Goal: Task Accomplishment & Management: Manage account settings

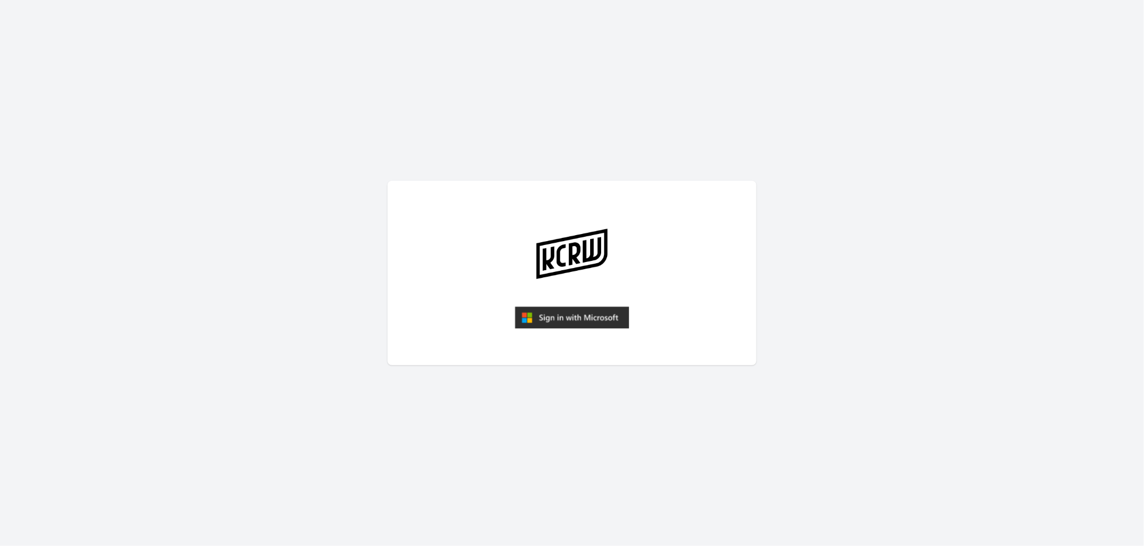
click at [563, 324] on img "submit" at bounding box center [572, 317] width 114 height 22
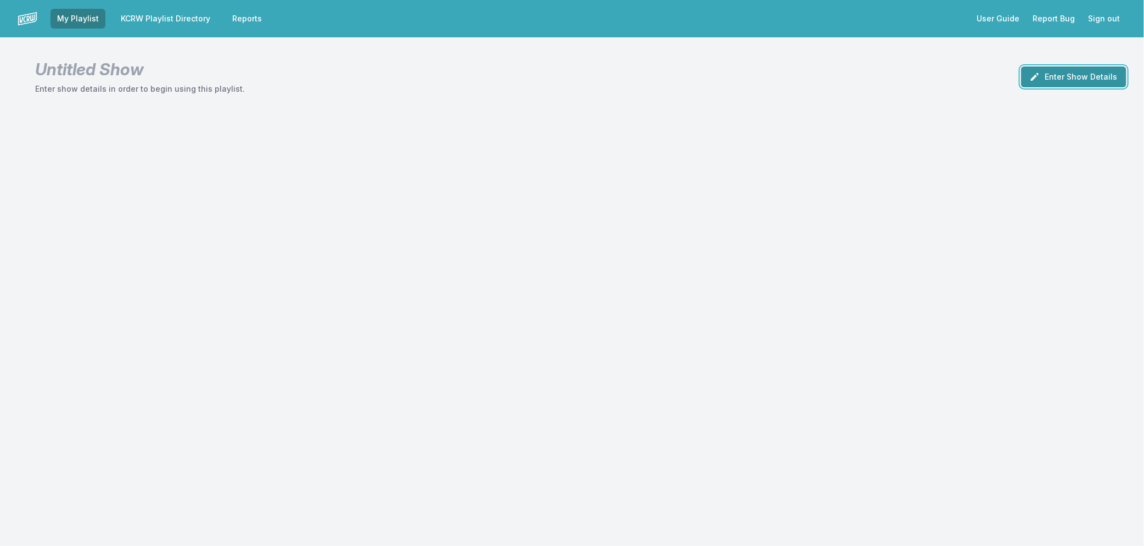
click at [1080, 70] on button "Enter Show Details" at bounding box center [1073, 76] width 105 height 21
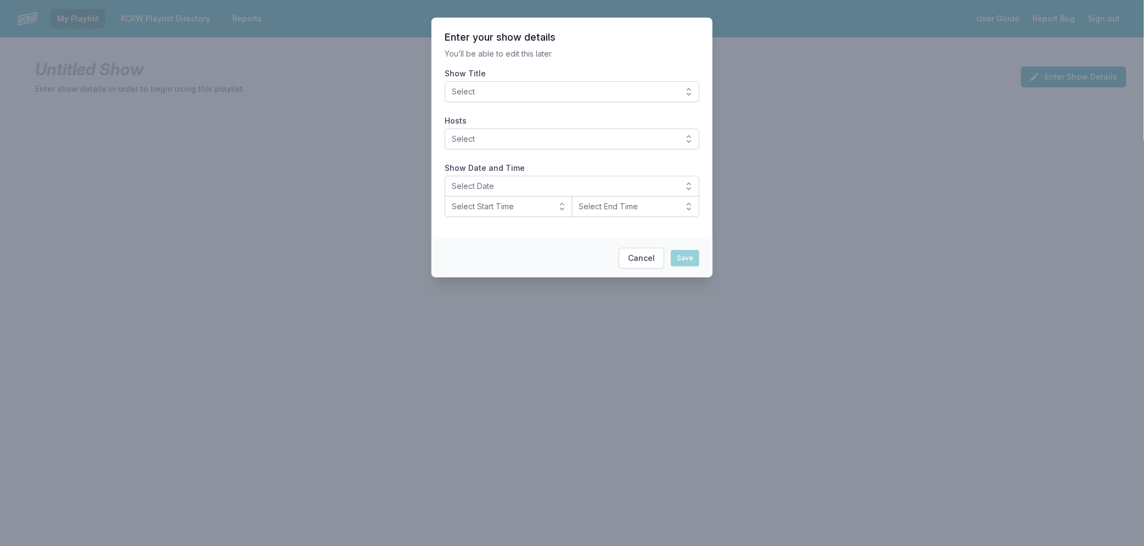
click at [646, 91] on span "Select" at bounding box center [564, 91] width 225 height 11
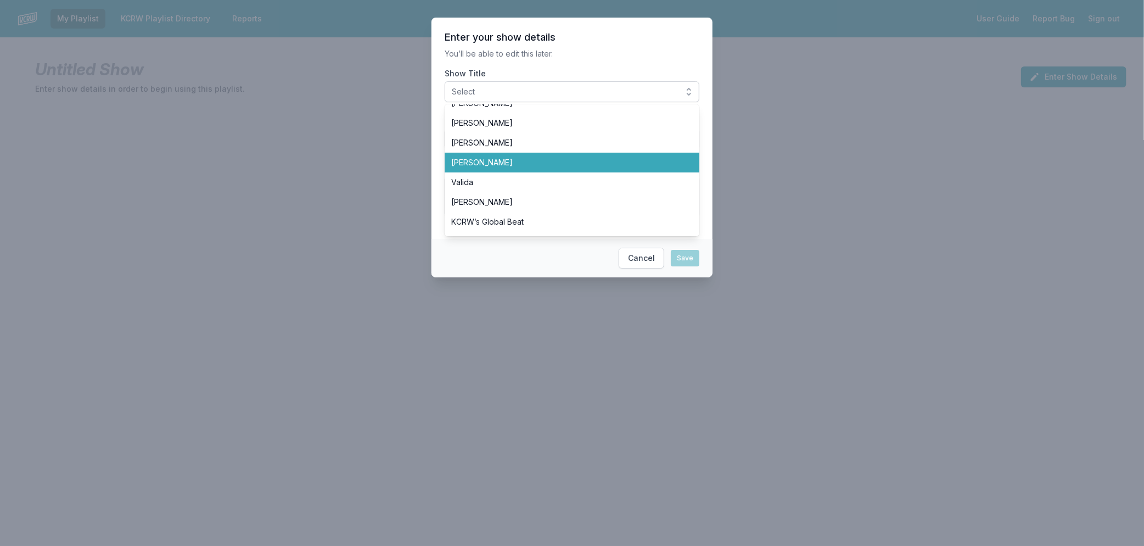
click at [513, 164] on span "[PERSON_NAME]" at bounding box center [565, 162] width 228 height 11
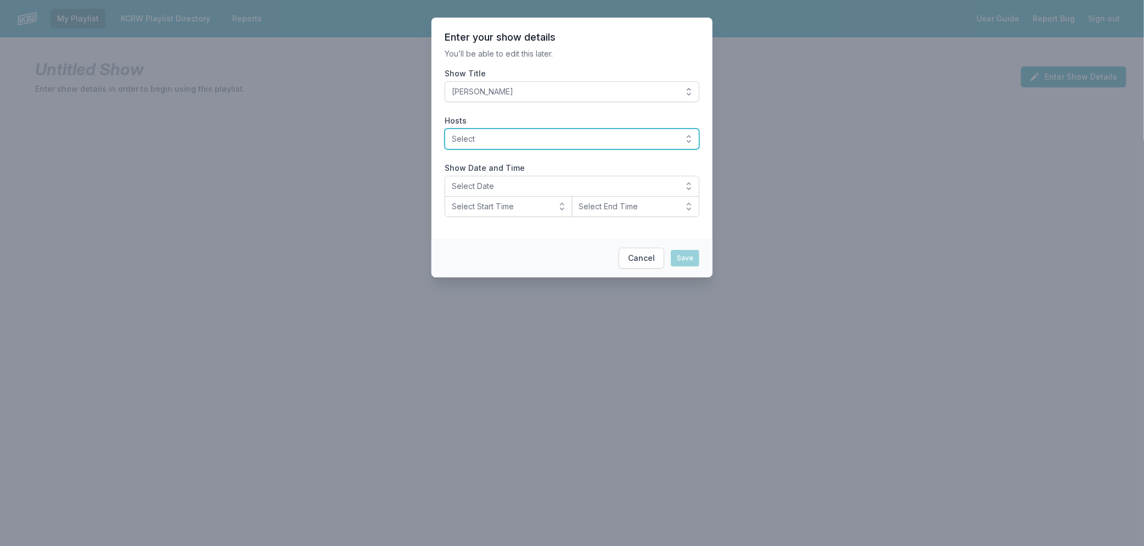
click at [511, 143] on span "Select" at bounding box center [564, 138] width 225 height 11
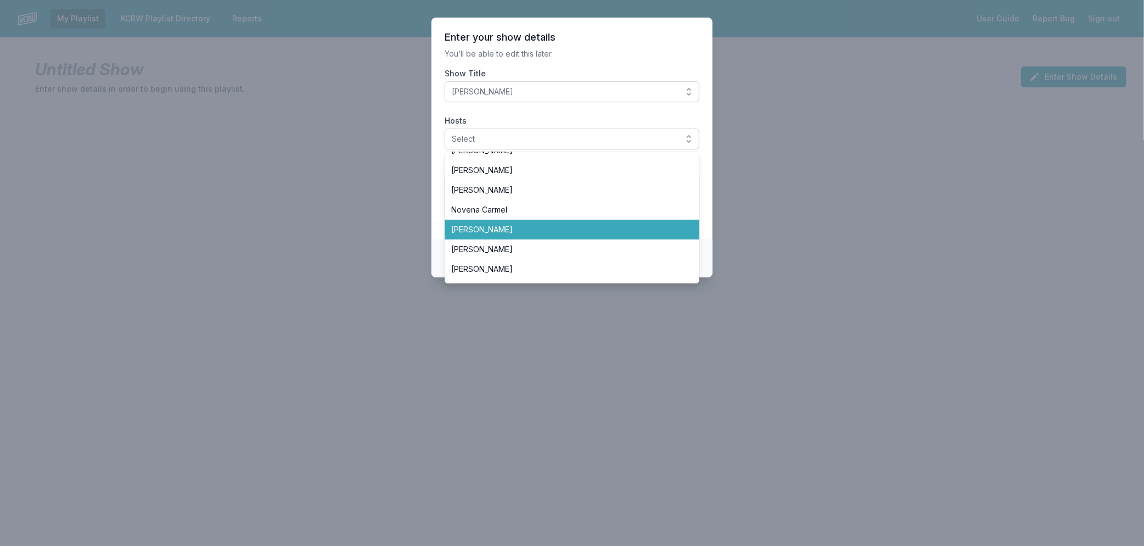
click at [512, 222] on li "[PERSON_NAME]" at bounding box center [572, 230] width 255 height 20
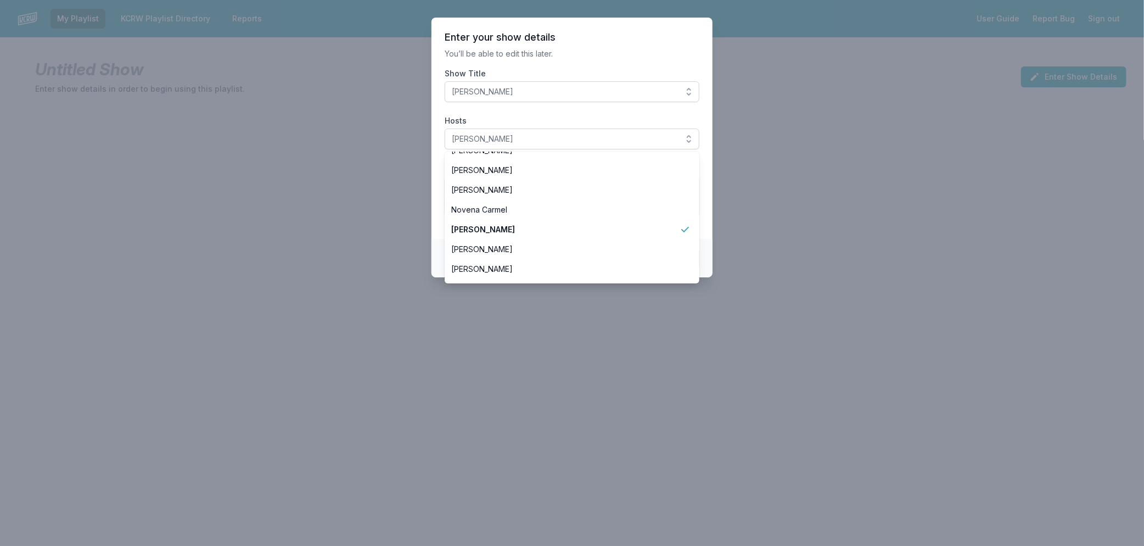
click at [707, 200] on section "Enter your show details You’ll be able to edit this later. Show Title Raul Camp…" at bounding box center [572, 128] width 281 height 221
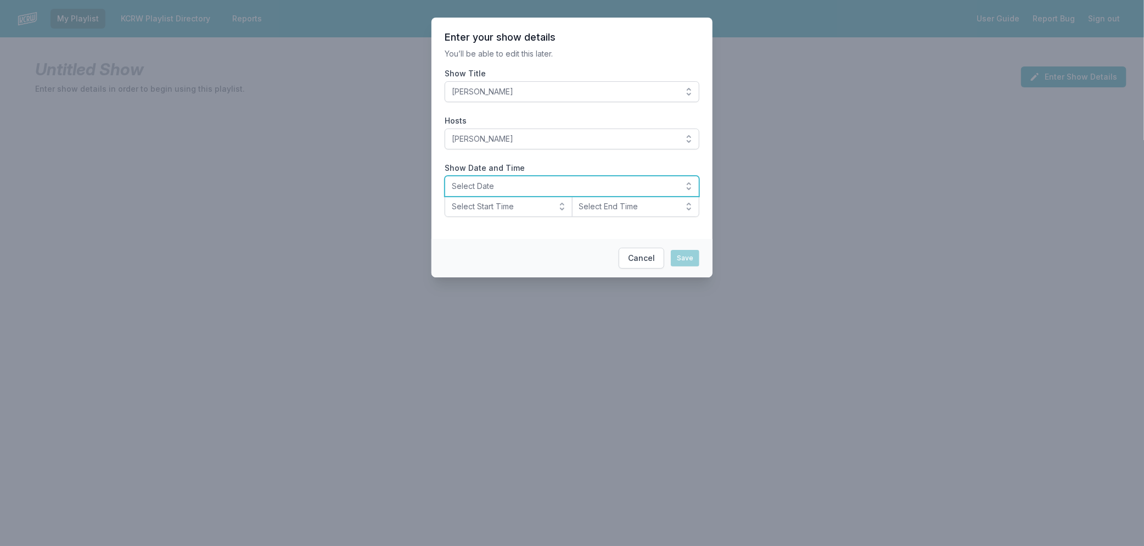
click at [476, 179] on button "Select Date" at bounding box center [572, 186] width 255 height 21
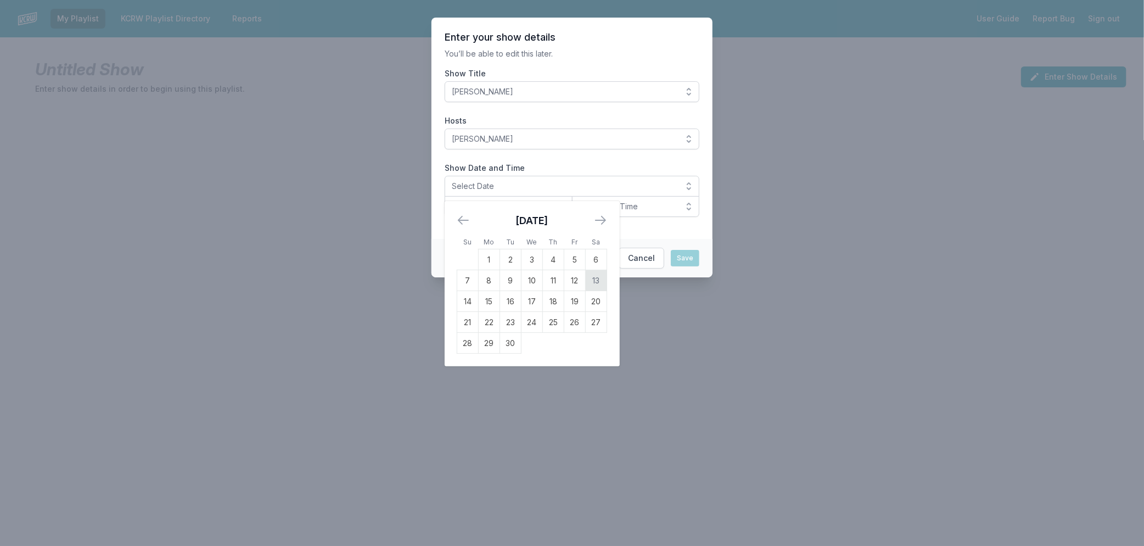
click at [597, 276] on td "13" at bounding box center [596, 280] width 21 height 21
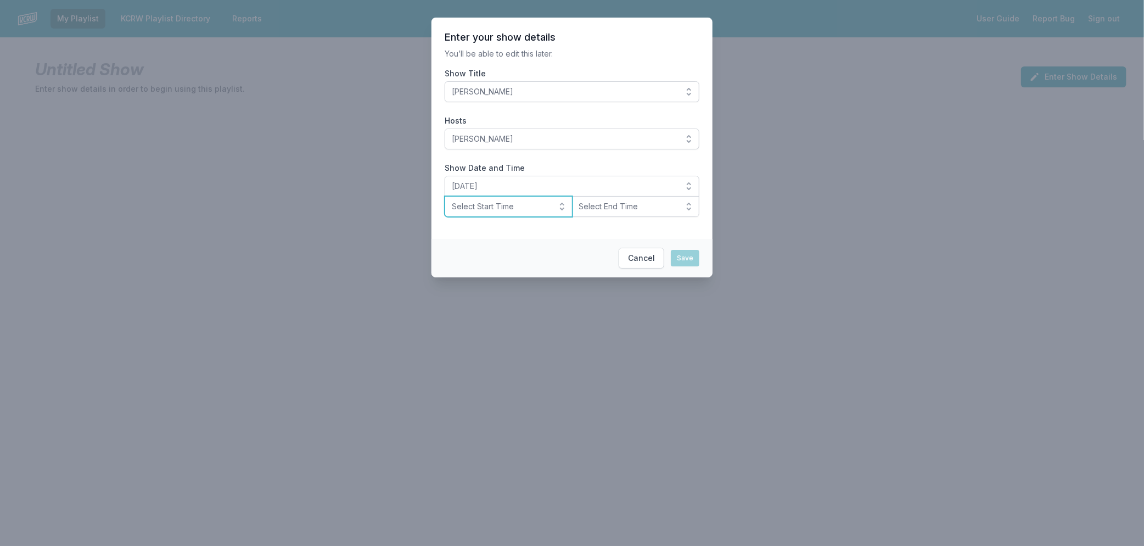
click at [508, 204] on span "Select Start Time" at bounding box center [501, 206] width 98 height 11
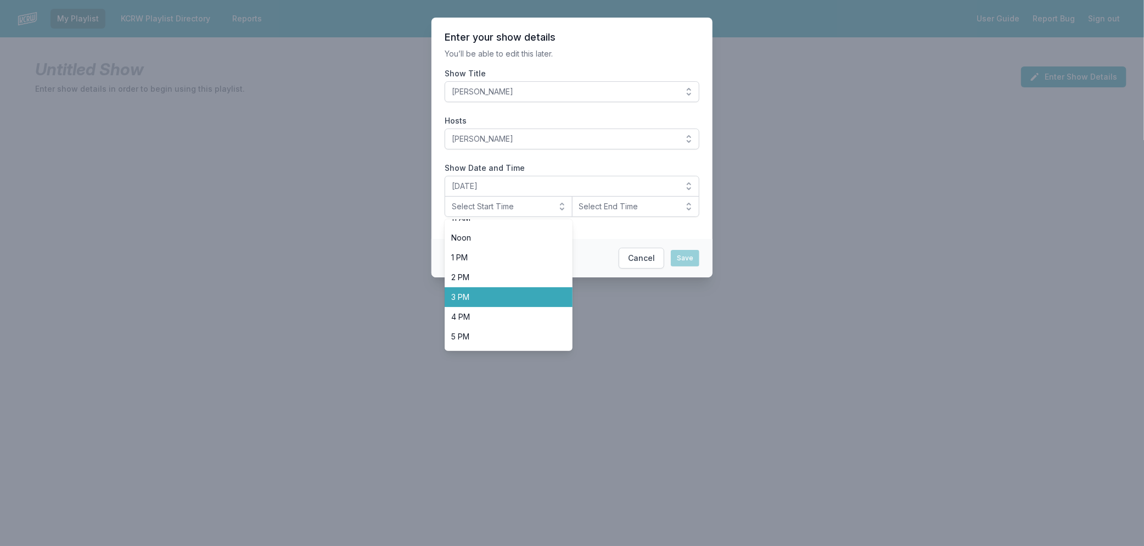
click at [517, 295] on span "3 PM" at bounding box center [502, 297] width 102 height 11
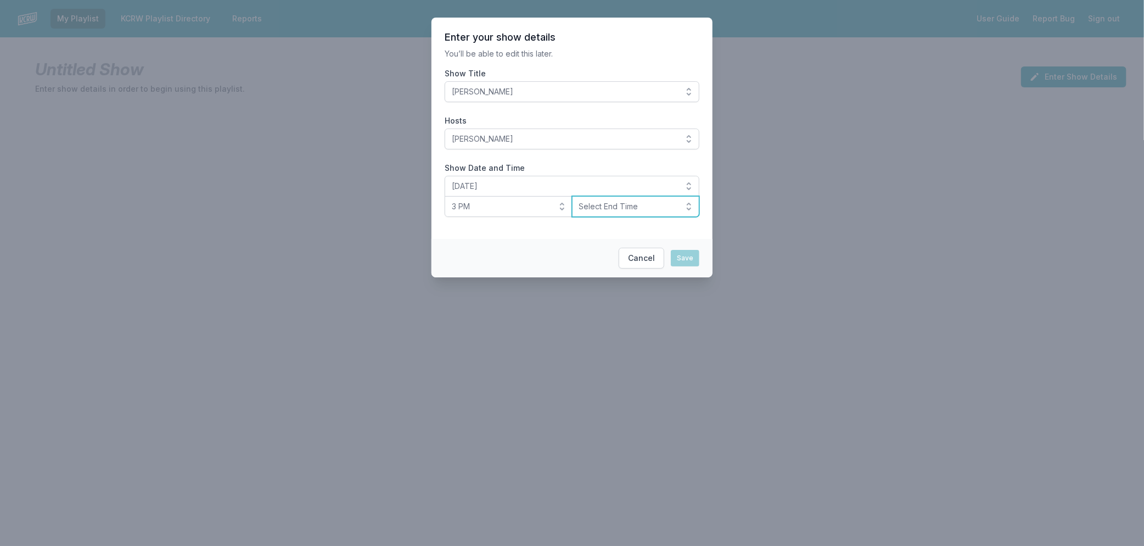
click at [650, 205] on span "Select End Time" at bounding box center [628, 206] width 98 height 11
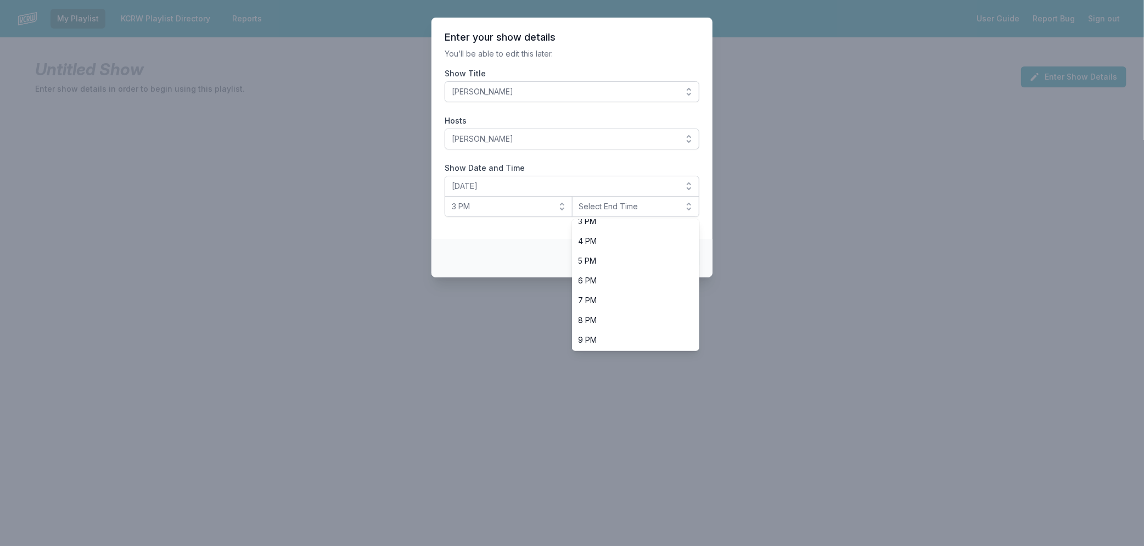
scroll to position [346, 0]
click at [602, 249] on li "6 PM" at bounding box center [636, 241] width 128 height 20
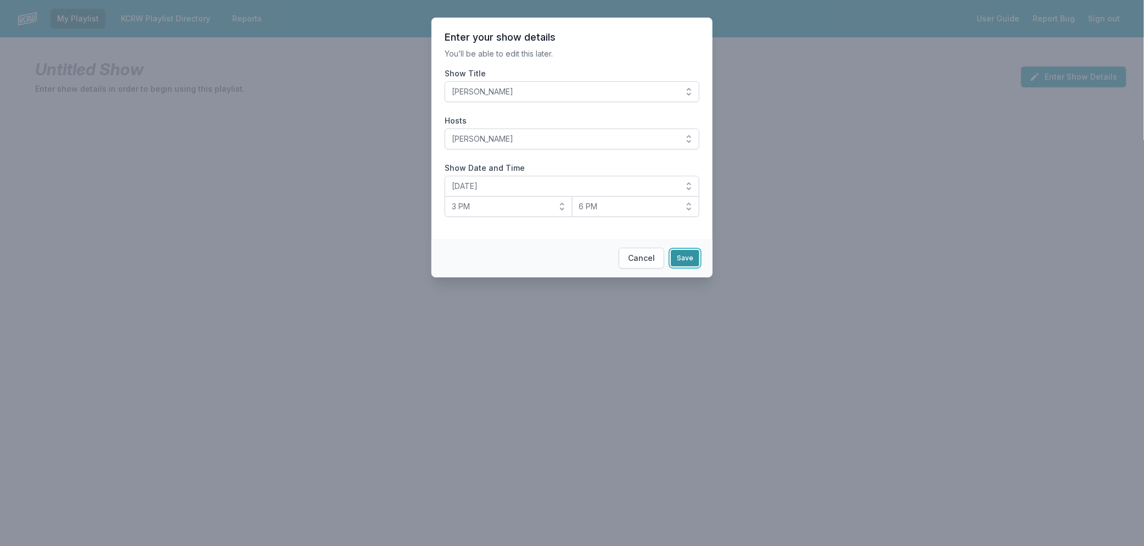
click at [688, 257] on button "Save" at bounding box center [685, 258] width 29 height 16
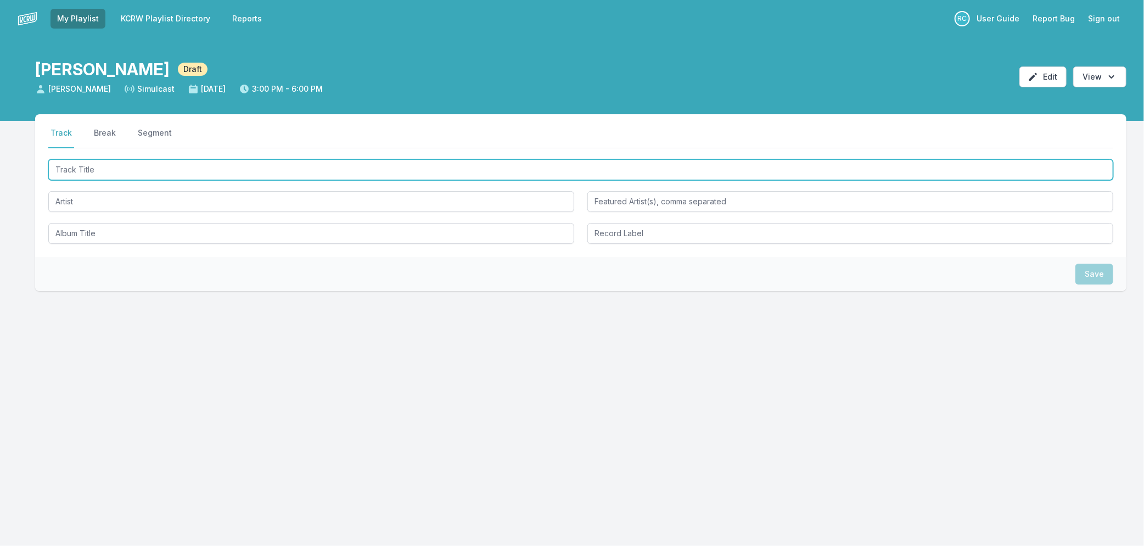
click at [304, 170] on input "Track Title" at bounding box center [580, 169] width 1065 height 21
type input "The Love On High"
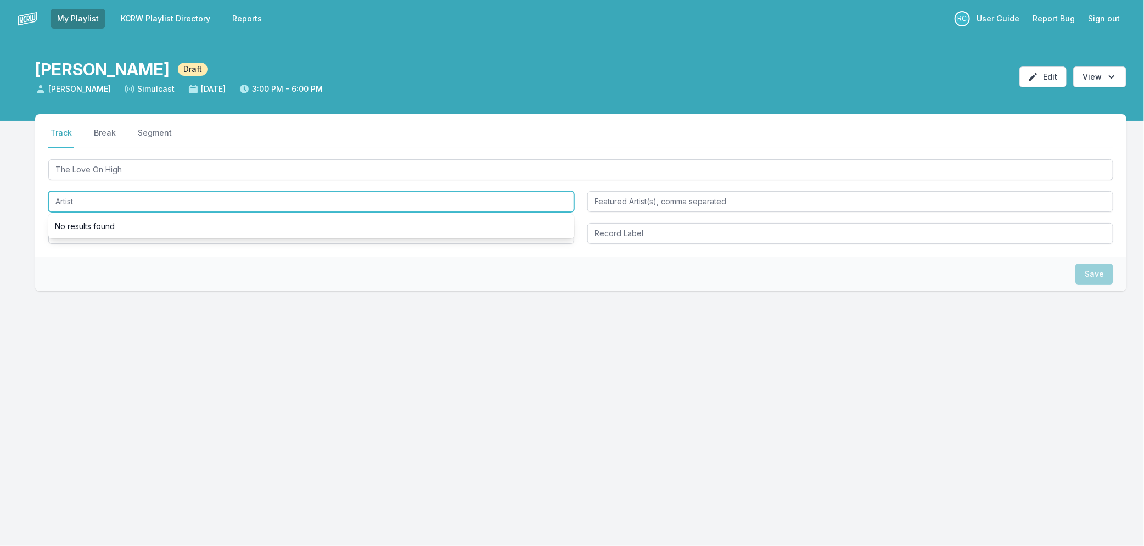
click at [134, 204] on input "Artist" at bounding box center [311, 201] width 526 height 21
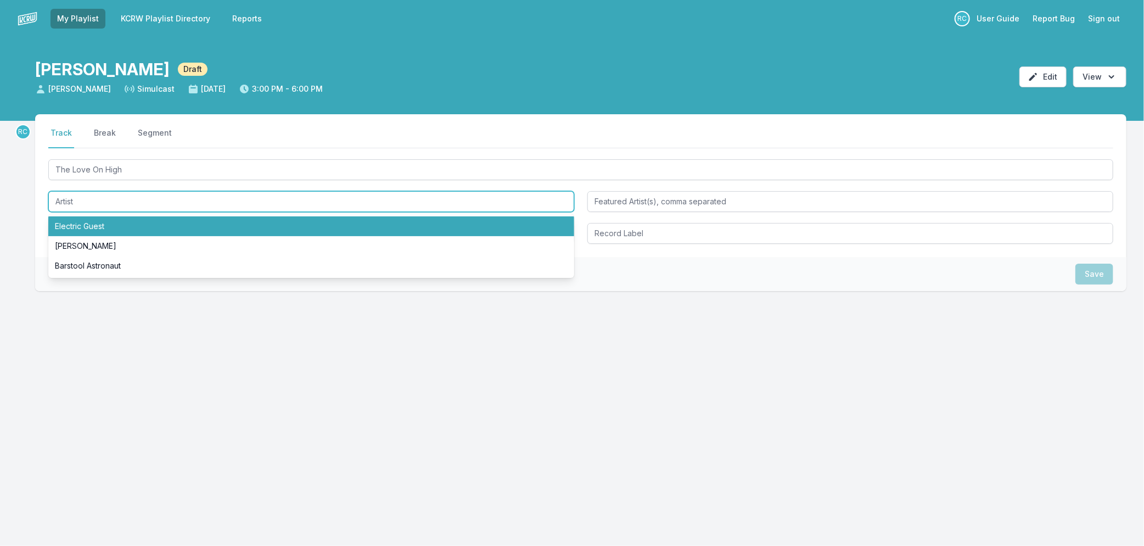
click at [138, 223] on li "Electric Guest" at bounding box center [311, 226] width 526 height 20
type input "Electric Guest"
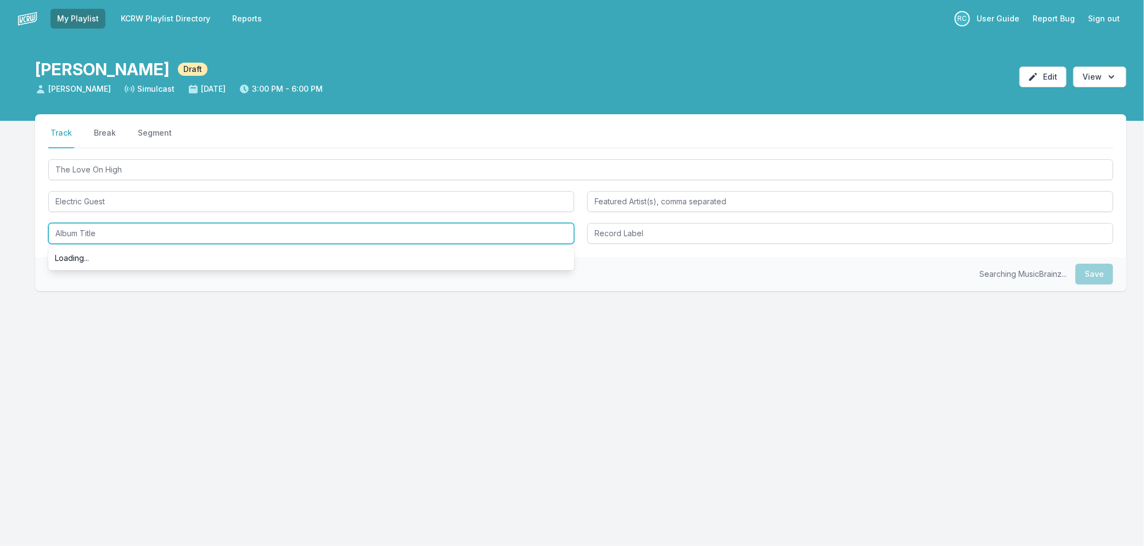
click at [136, 228] on input "Album Title" at bounding box center [311, 233] width 526 height 21
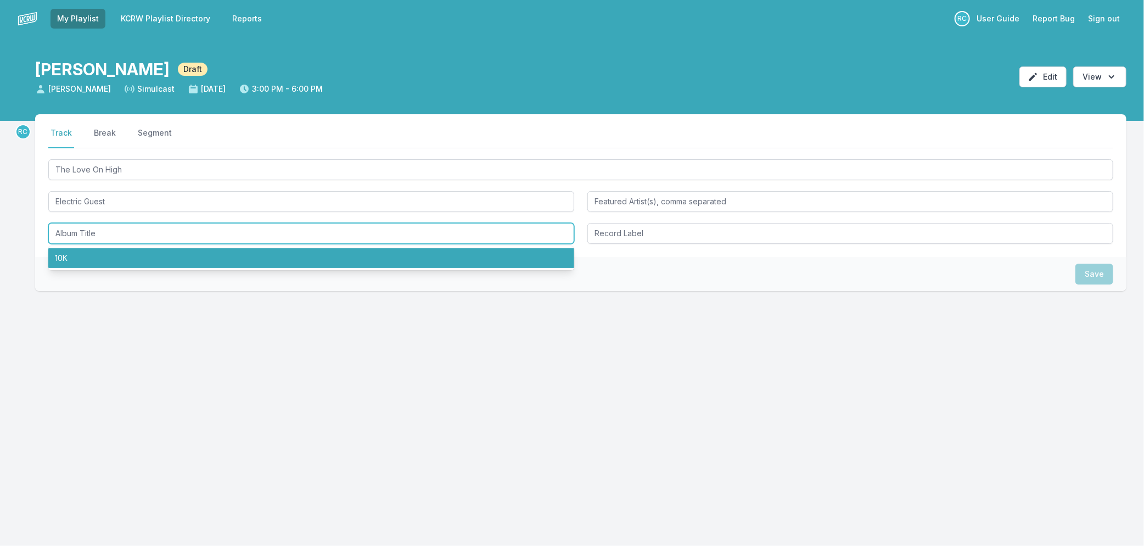
click at [61, 260] on li "10K" at bounding box center [311, 258] width 526 height 20
type input "10K"
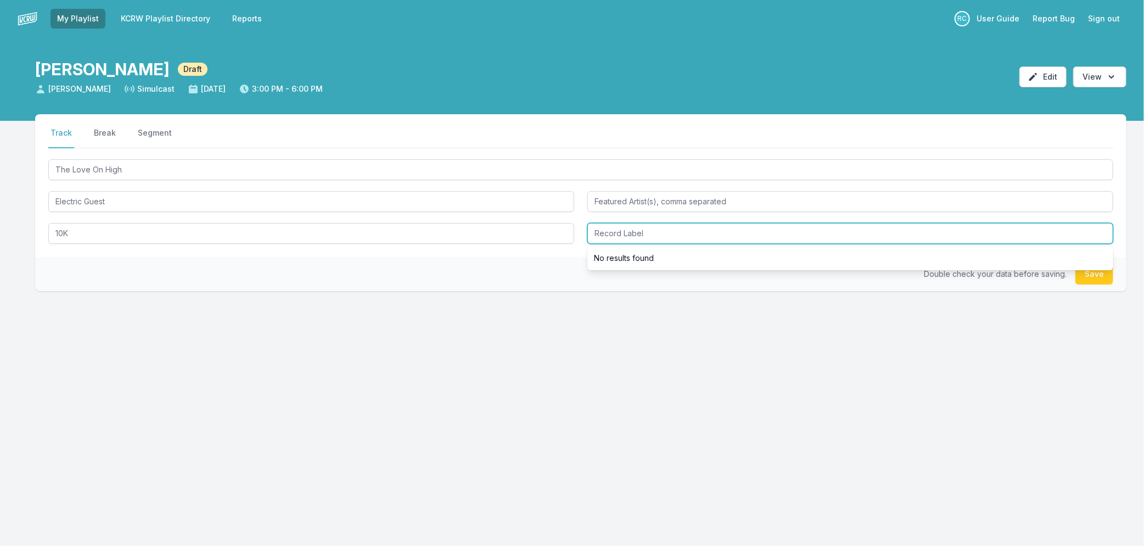
click at [623, 237] on input "Record Label" at bounding box center [851, 233] width 526 height 21
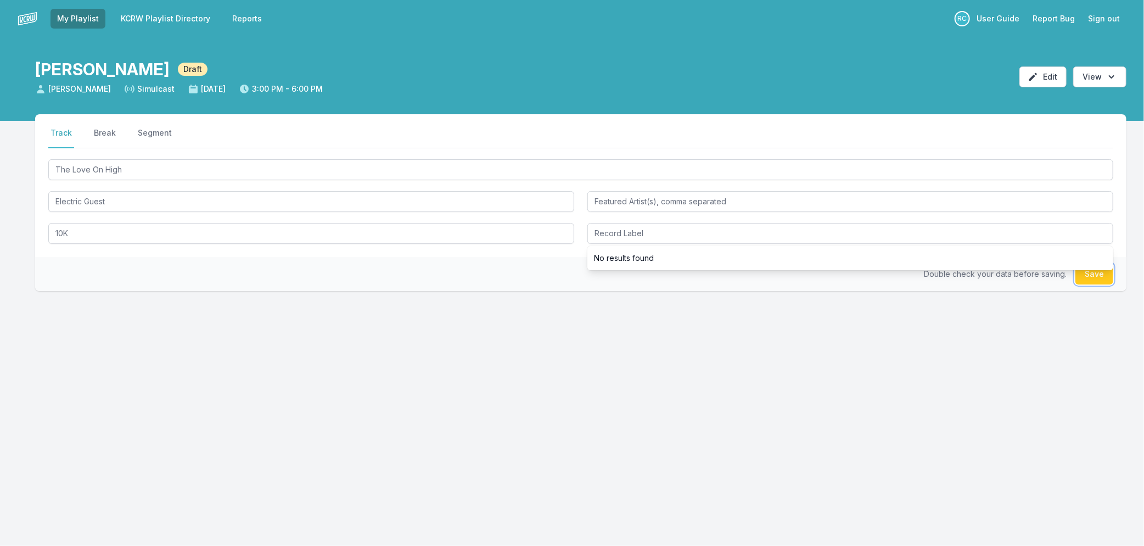
click at [1094, 271] on button "Save" at bounding box center [1095, 274] width 38 height 21
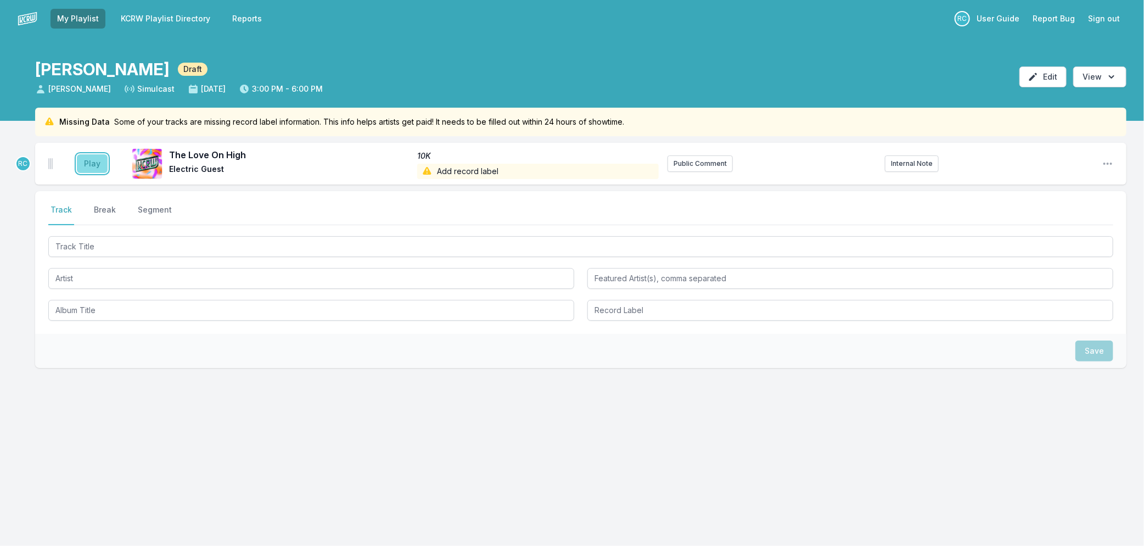
click at [91, 156] on button "Play" at bounding box center [92, 163] width 31 height 19
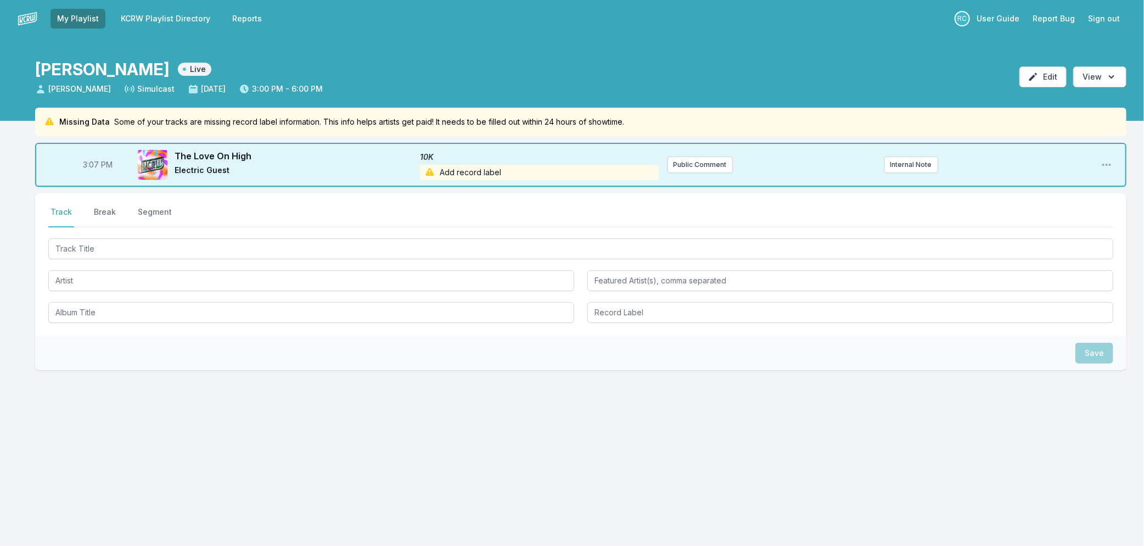
click at [92, 166] on span "3:07 PM" at bounding box center [98, 164] width 30 height 11
click at [92, 166] on input "15:07" at bounding box center [97, 164] width 61 height 21
type input "15:05"
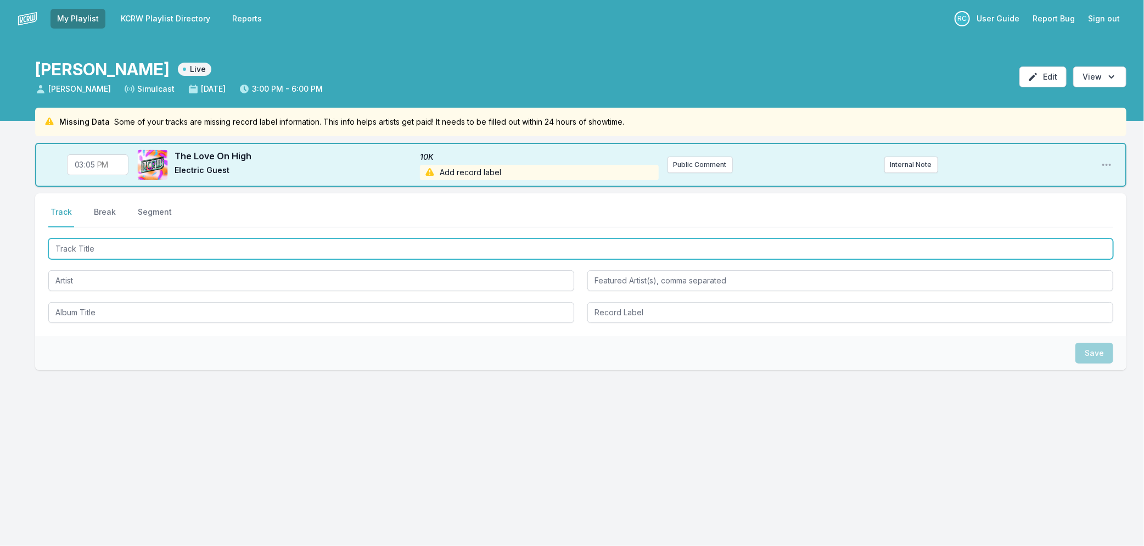
click at [92, 251] on input "Track Title" at bounding box center [580, 248] width 1065 height 21
click at [100, 249] on input "Track Title" at bounding box center [580, 248] width 1065 height 21
type input "Portsmouth Raceway"
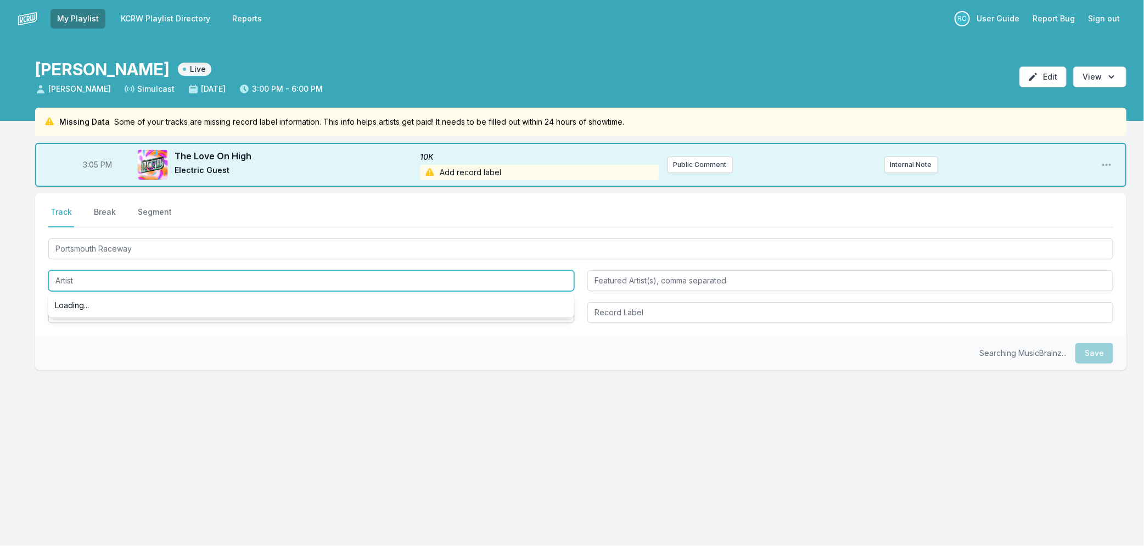
click at [99, 273] on input "Artist" at bounding box center [311, 280] width 526 height 21
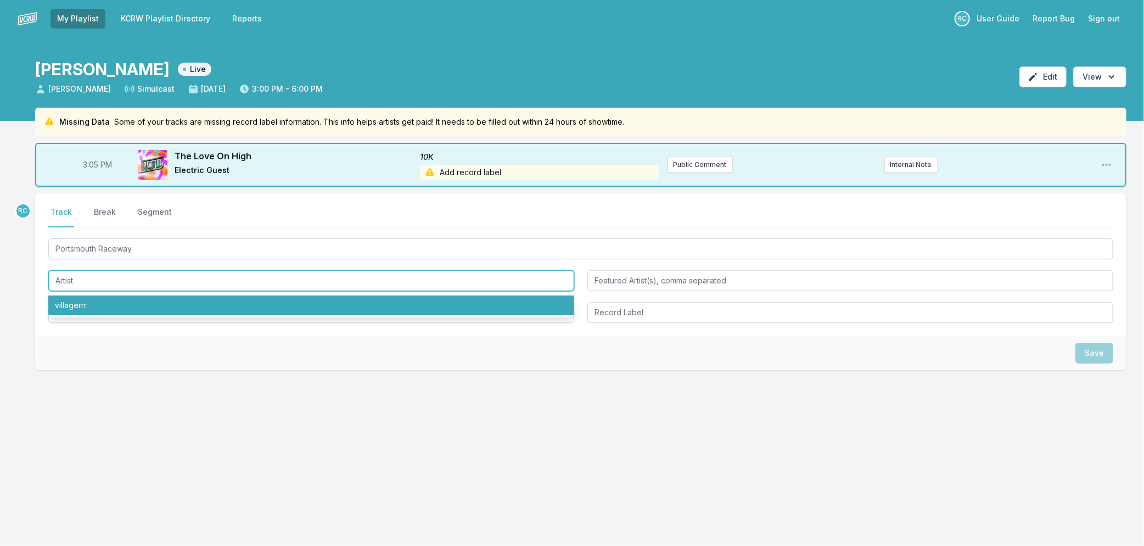
click at [81, 306] on li "villagerrr" at bounding box center [311, 305] width 526 height 20
type input "villagerrr"
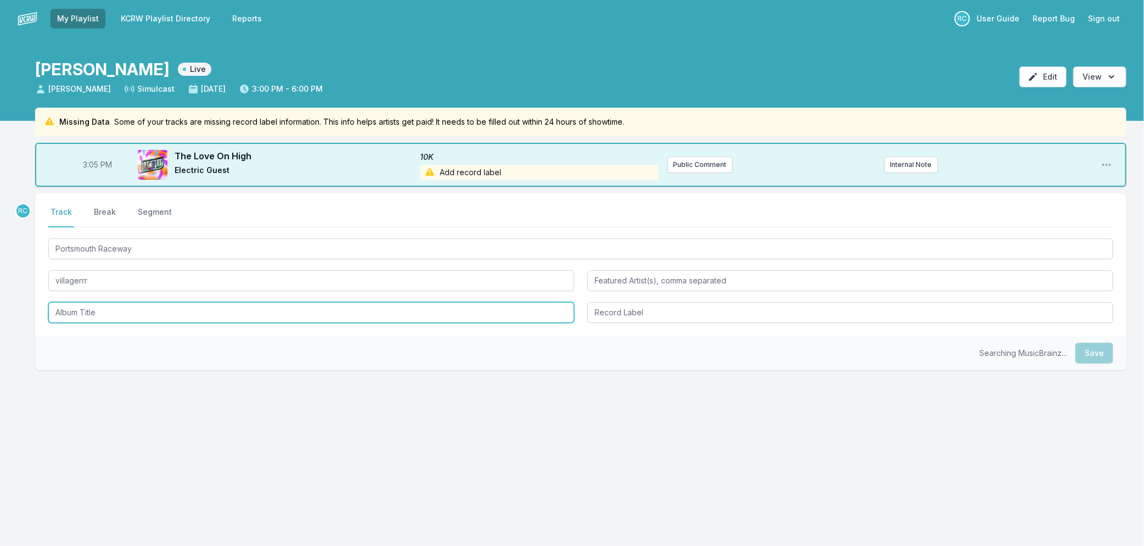
click at [84, 308] on input "Album Title" at bounding box center [311, 312] width 526 height 21
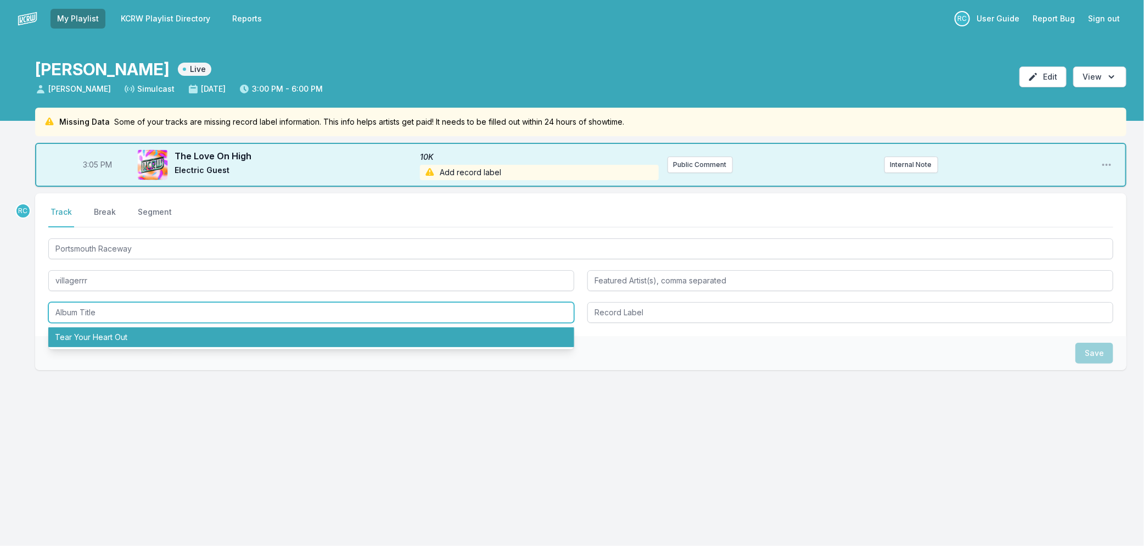
click at [89, 337] on li "Tear Your Heart Out" at bounding box center [311, 337] width 526 height 20
type input "Tear Your Heart Out"
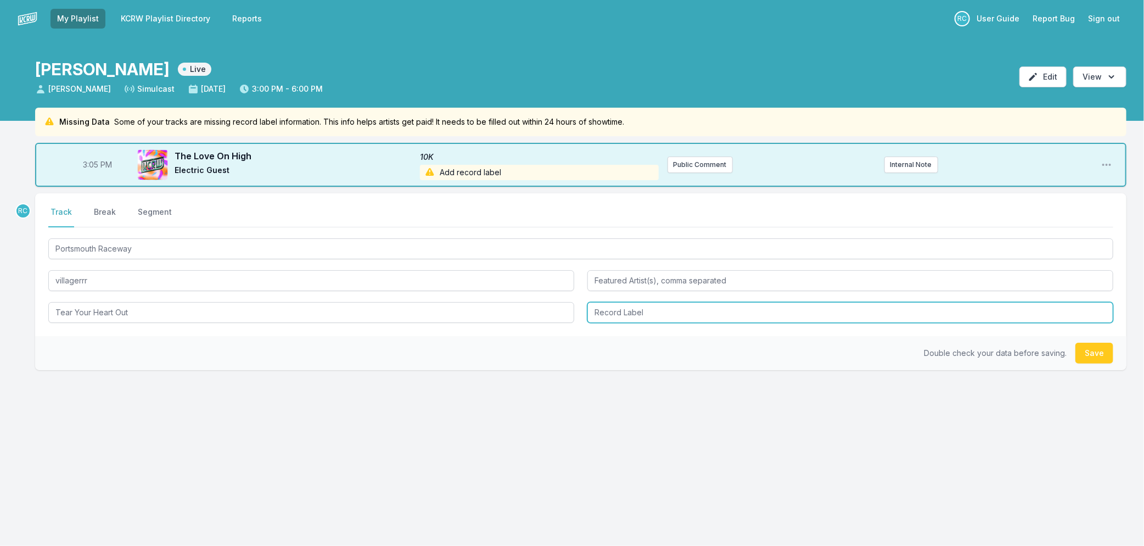
click at [653, 311] on input "Record Label" at bounding box center [851, 312] width 526 height 21
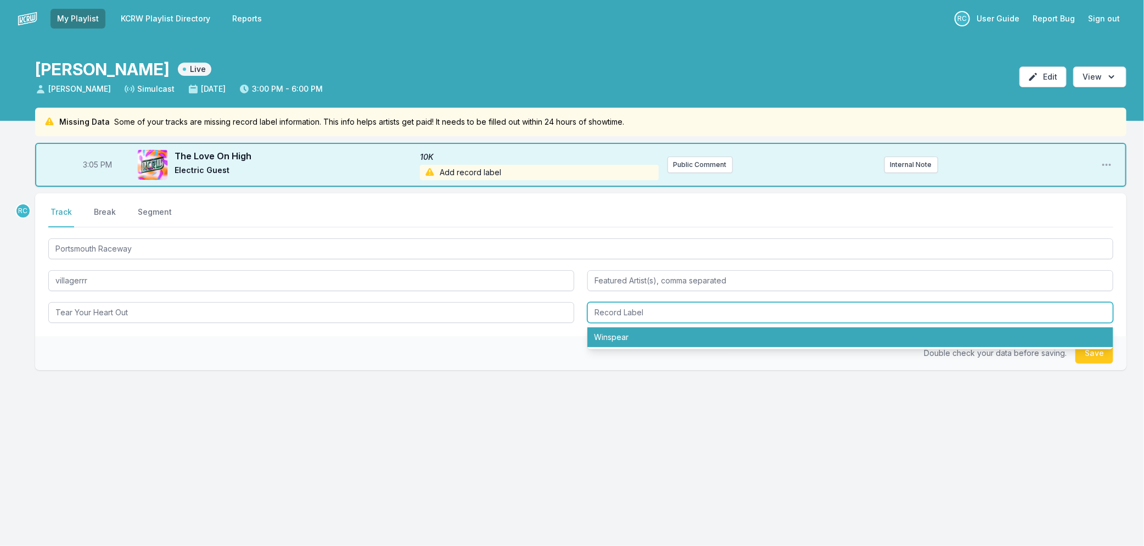
click at [597, 342] on li "Winspear" at bounding box center [851, 337] width 526 height 20
type input "Winspear"
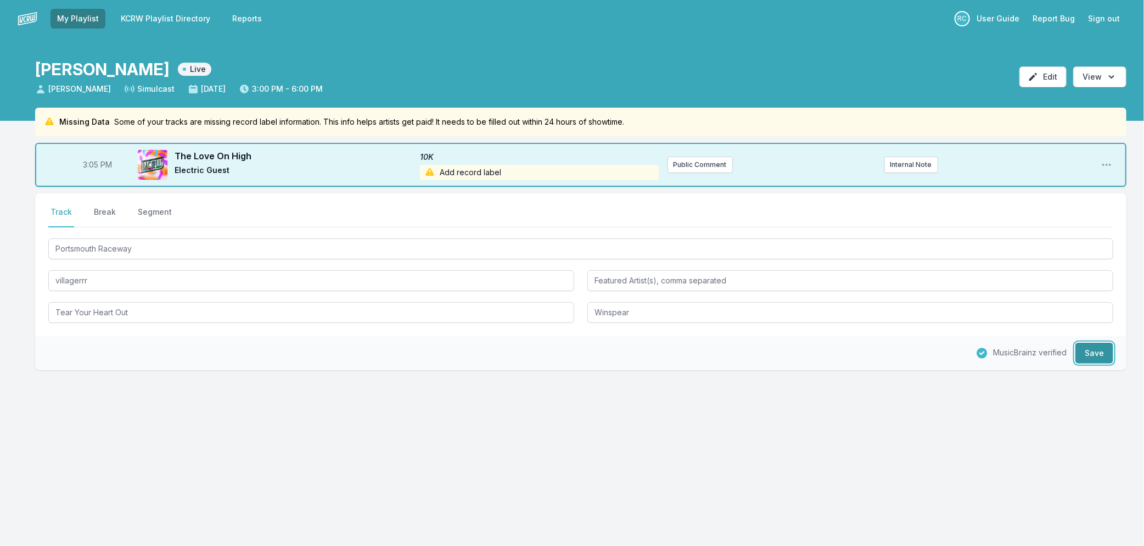
click at [1100, 350] on button "Save" at bounding box center [1095, 353] width 38 height 21
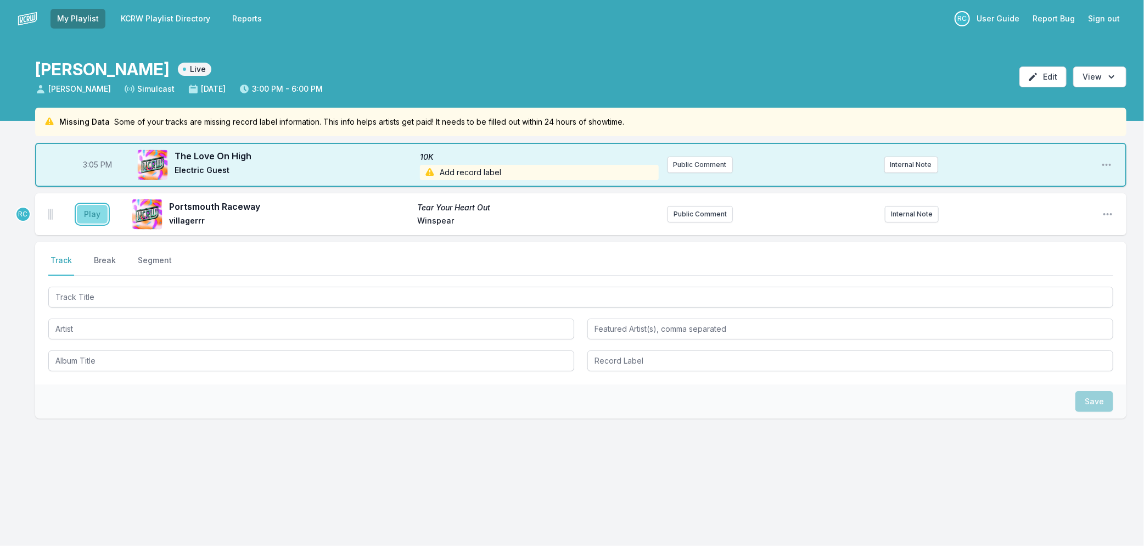
click at [83, 215] on button "Play" at bounding box center [92, 214] width 31 height 19
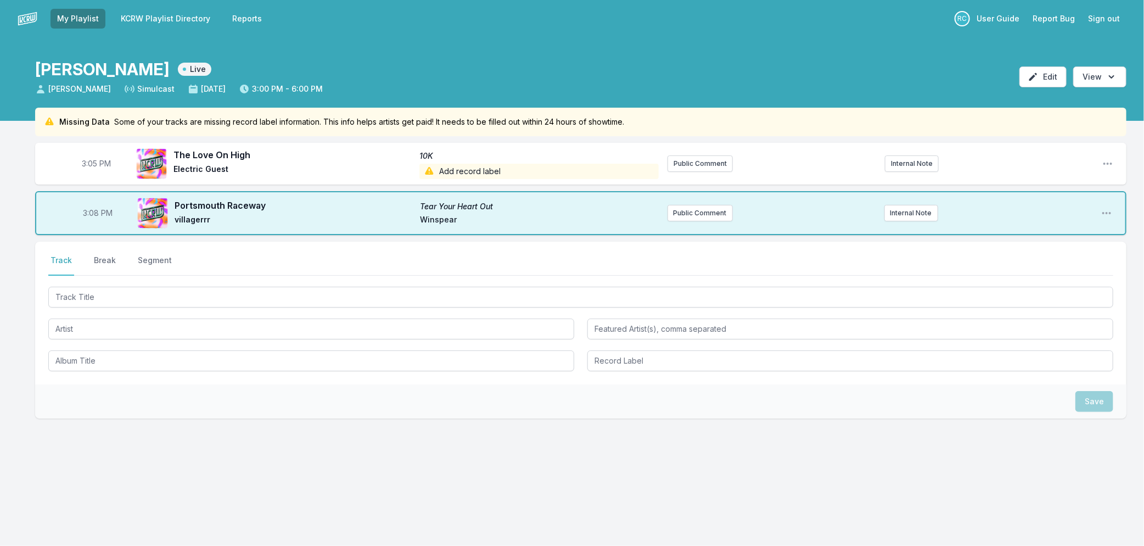
click at [169, 19] on link "KCRW Playlist Directory" at bounding box center [165, 19] width 103 height 20
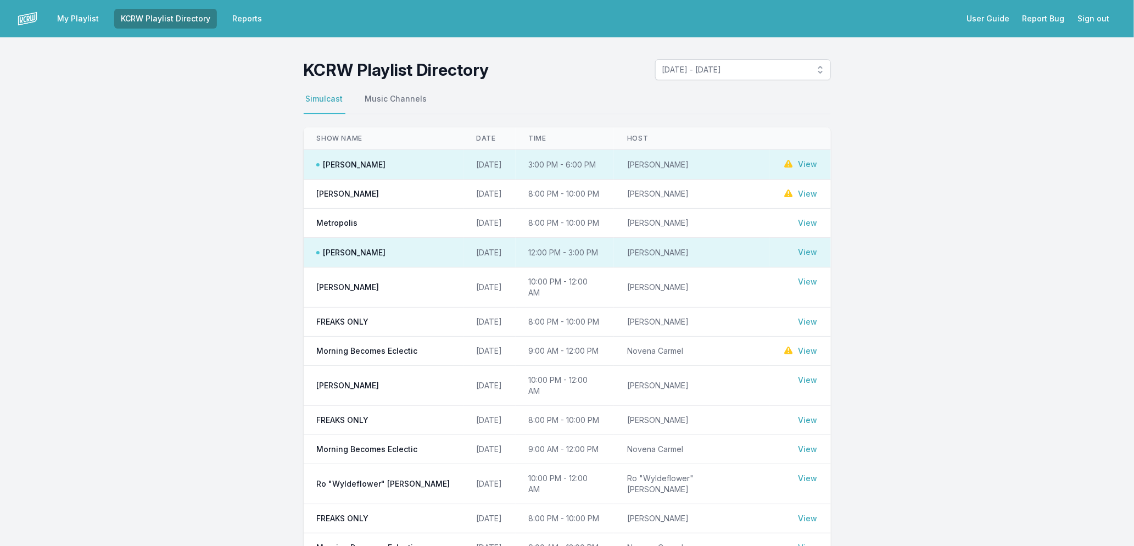
click at [808, 255] on link "View" at bounding box center [807, 252] width 19 height 11
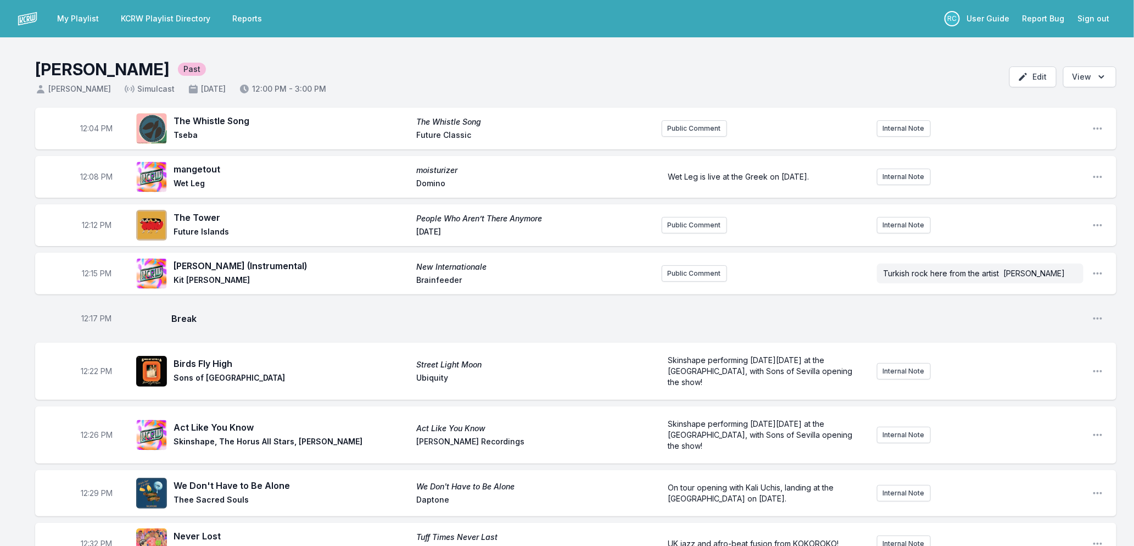
click at [71, 23] on link "My Playlist" at bounding box center [78, 19] width 55 height 20
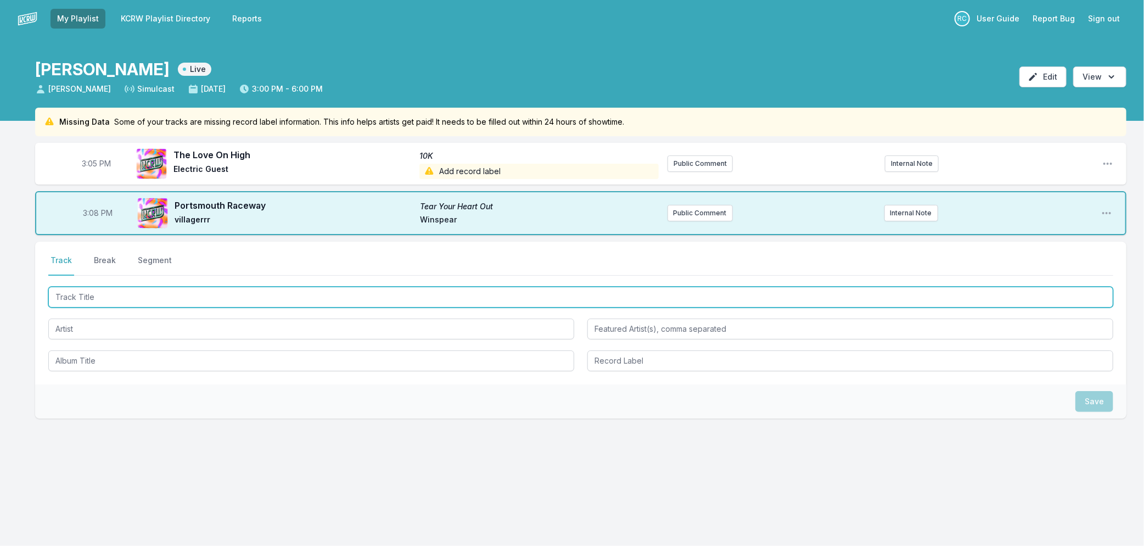
click at [204, 293] on input "Track Title" at bounding box center [580, 297] width 1065 height 21
type input "Boom Boom Back"
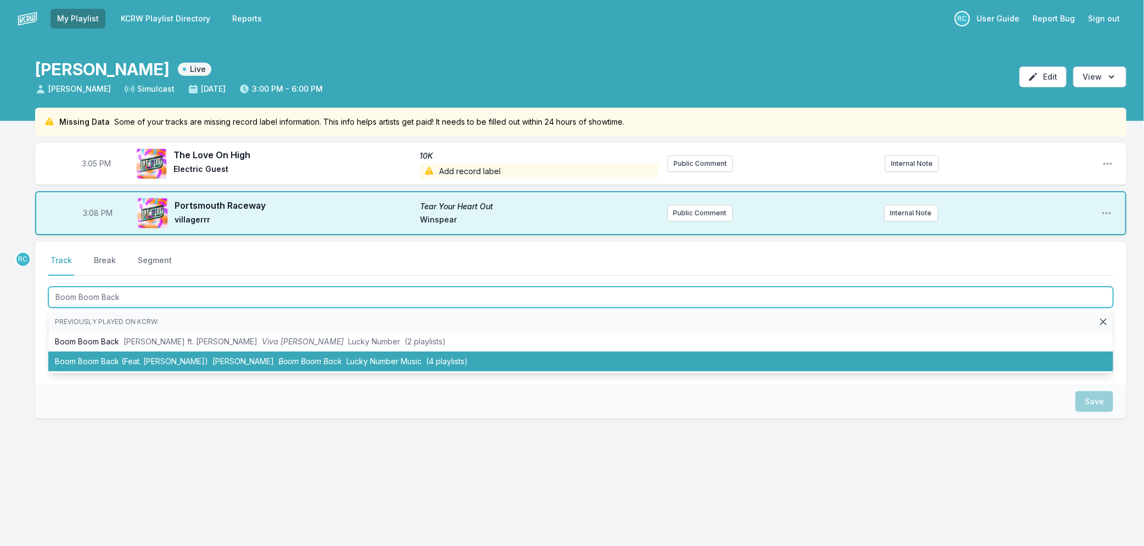
click at [278, 356] on span "Boom Boom Back" at bounding box center [310, 360] width 64 height 9
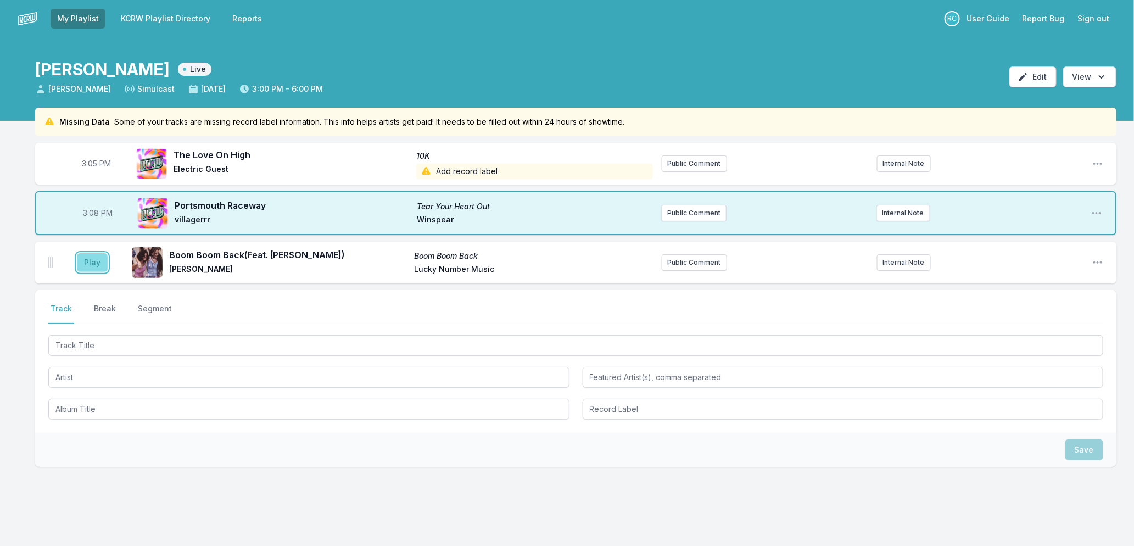
click at [99, 255] on button "Play" at bounding box center [92, 262] width 31 height 19
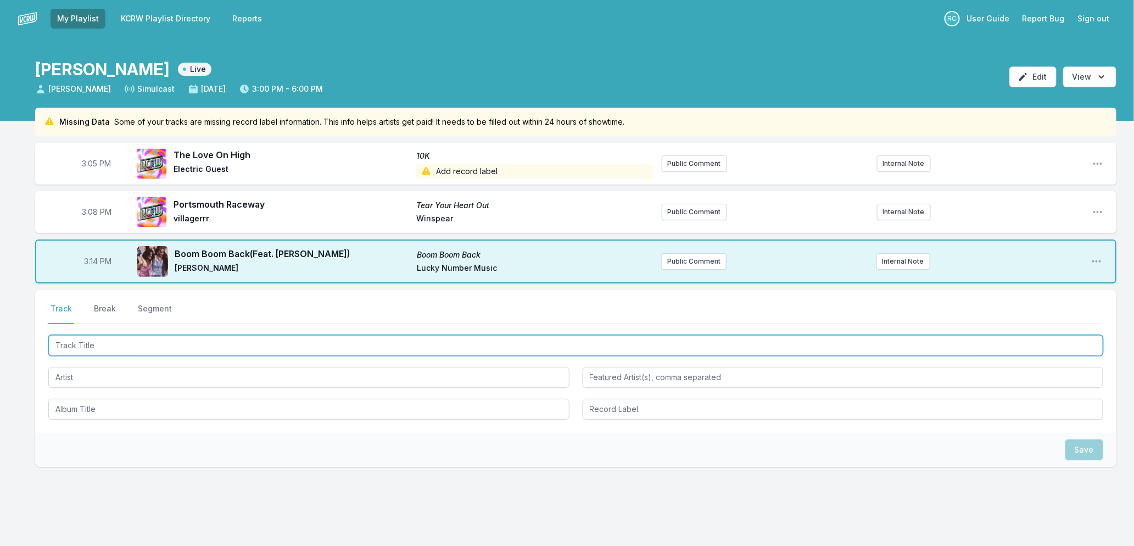
drag, startPoint x: 262, startPoint y: 349, endPoint x: 292, endPoint y: 354, distance: 29.4
click at [278, 350] on input "Track Title" at bounding box center [575, 345] width 1055 height 21
type input "Amame"
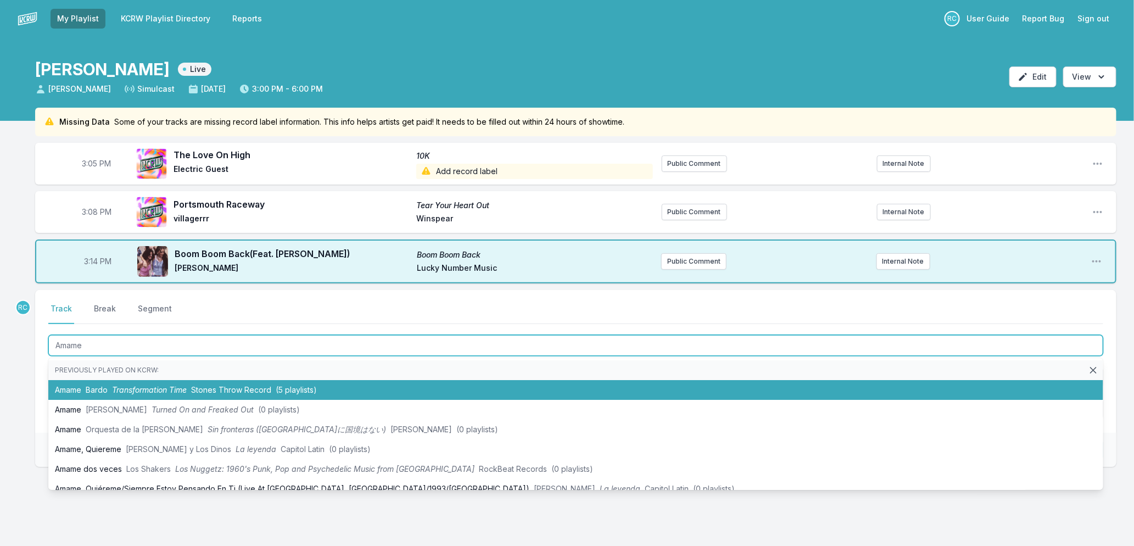
click at [195, 390] on span "Stones Throw Record" at bounding box center [231, 389] width 80 height 9
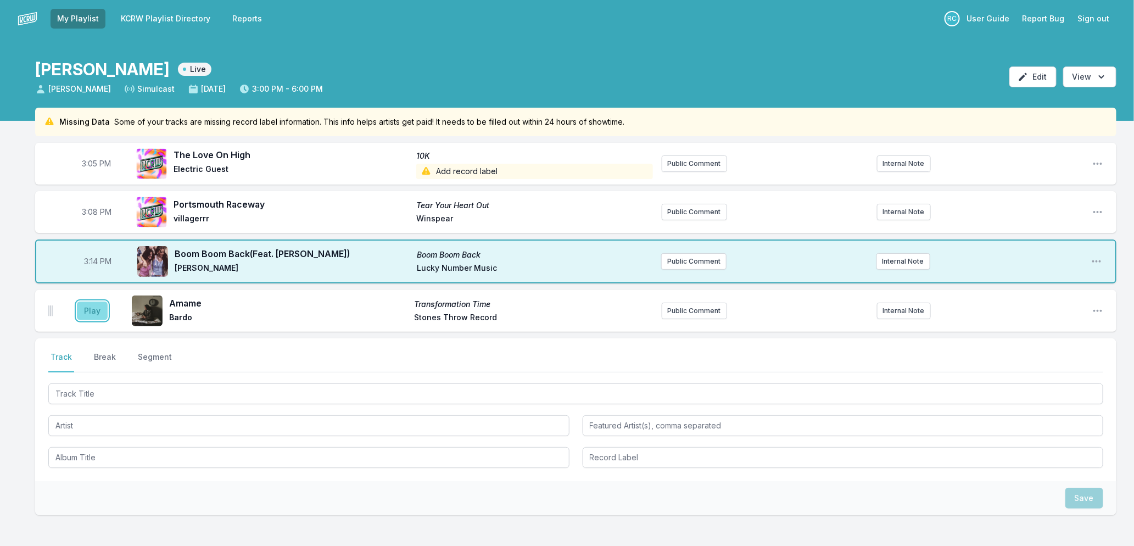
click at [96, 306] on button "Play" at bounding box center [92, 310] width 31 height 19
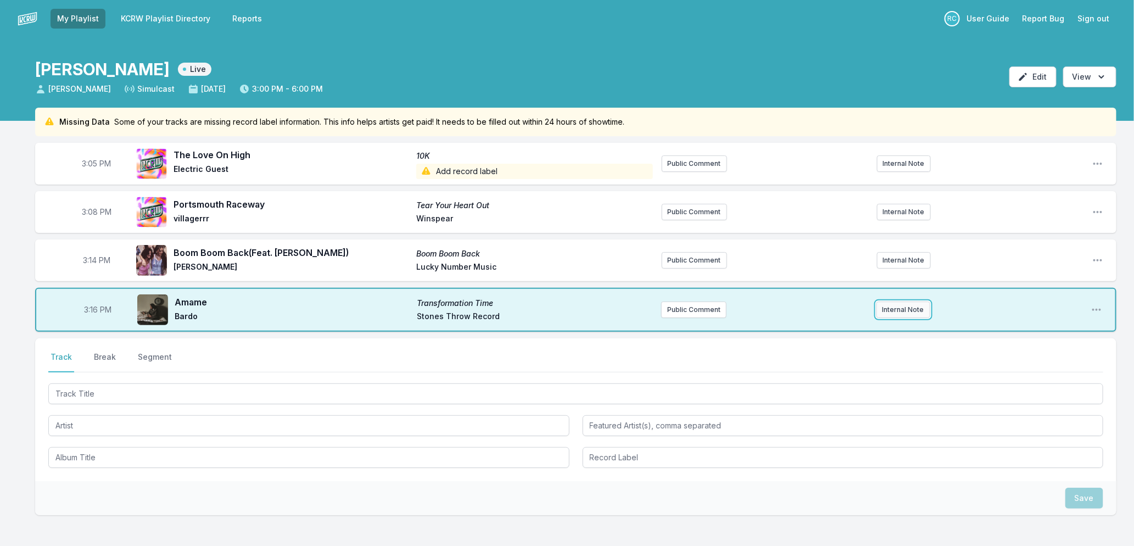
click at [886, 305] on button "Internal Note" at bounding box center [903, 309] width 54 height 16
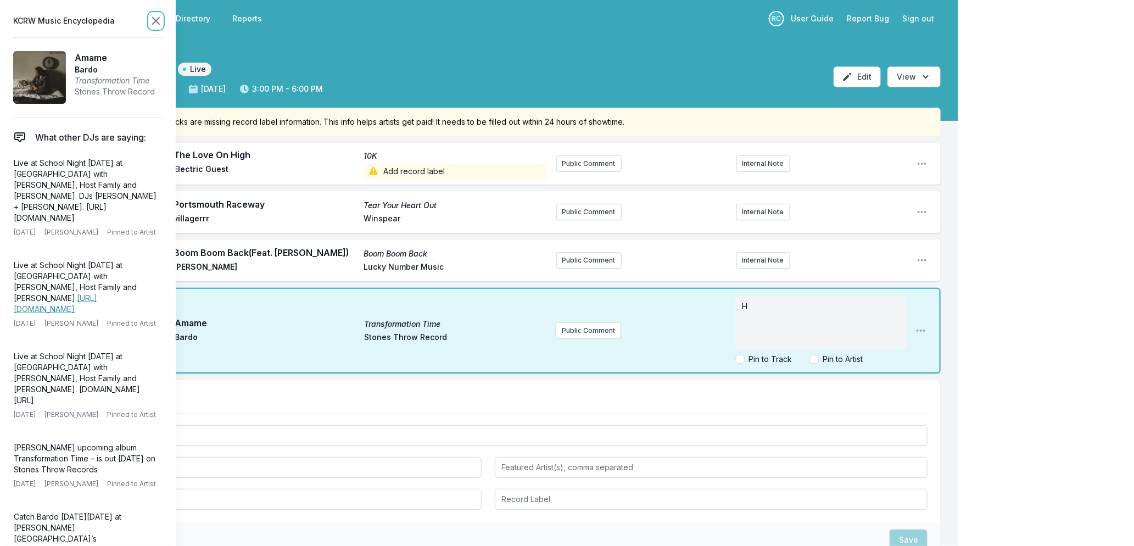
click at [154, 19] on icon at bounding box center [156, 21] width 7 height 7
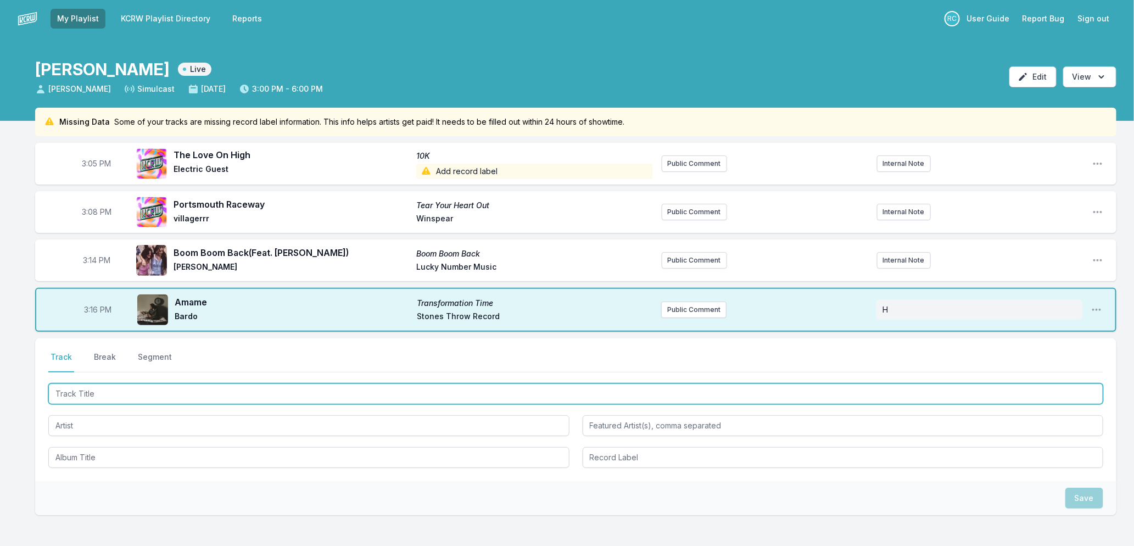
click at [124, 387] on input "Track Title" at bounding box center [575, 393] width 1055 height 21
type input "Loser"
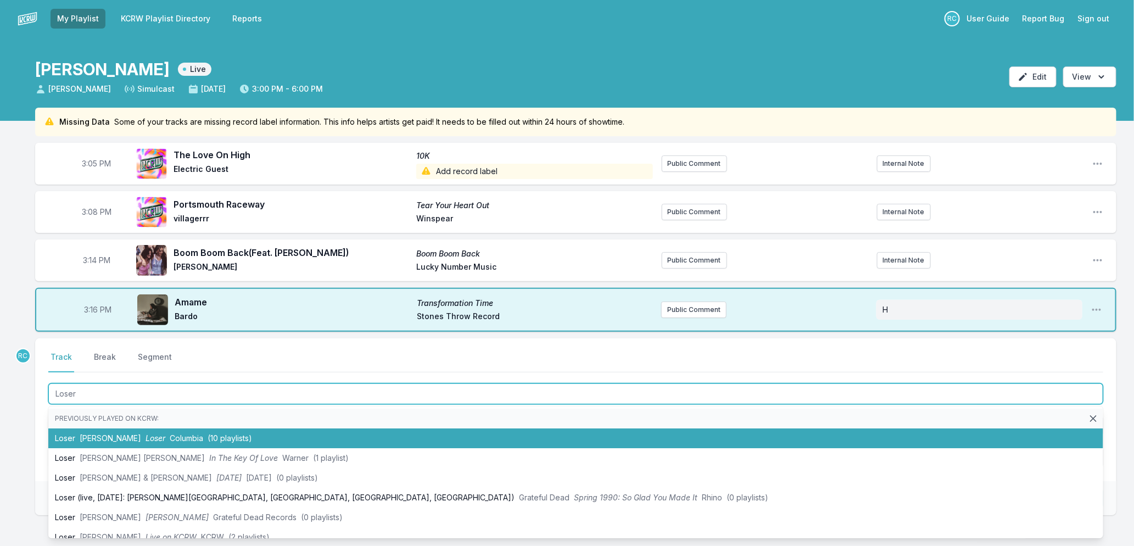
click at [95, 437] on span "[PERSON_NAME]" at bounding box center [110, 437] width 61 height 9
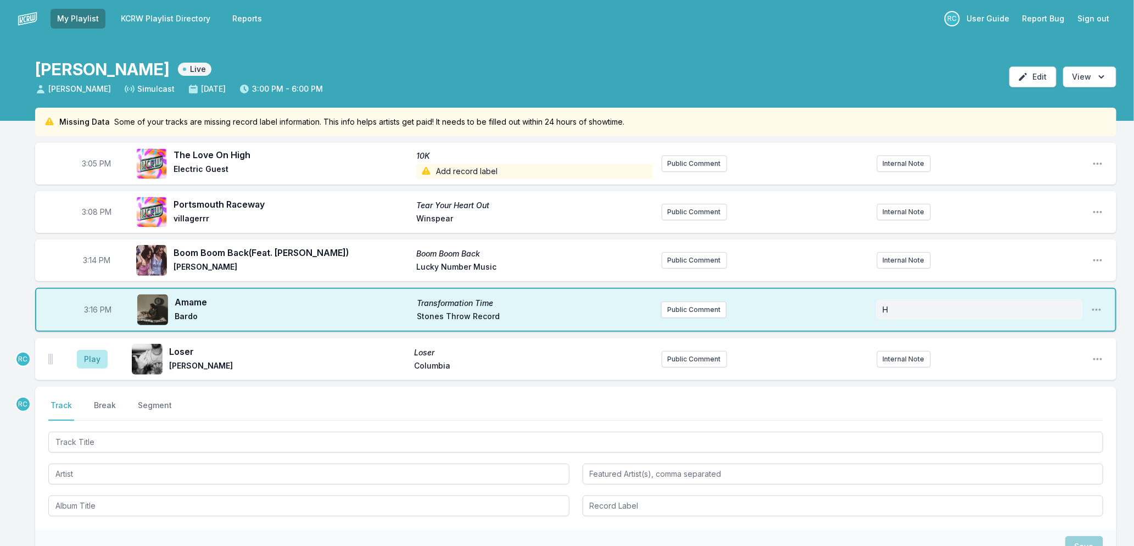
click at [75, 360] on aside "Play" at bounding box center [91, 359] width 61 height 35
click at [86, 355] on button "Play" at bounding box center [92, 359] width 31 height 19
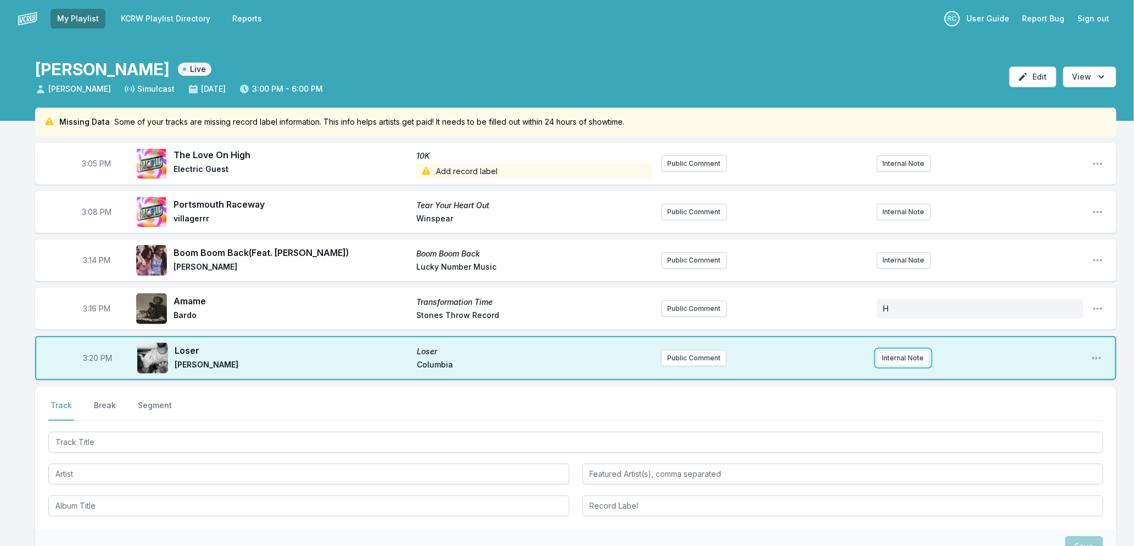
click at [914, 361] on button "Internal Note" at bounding box center [903, 358] width 54 height 16
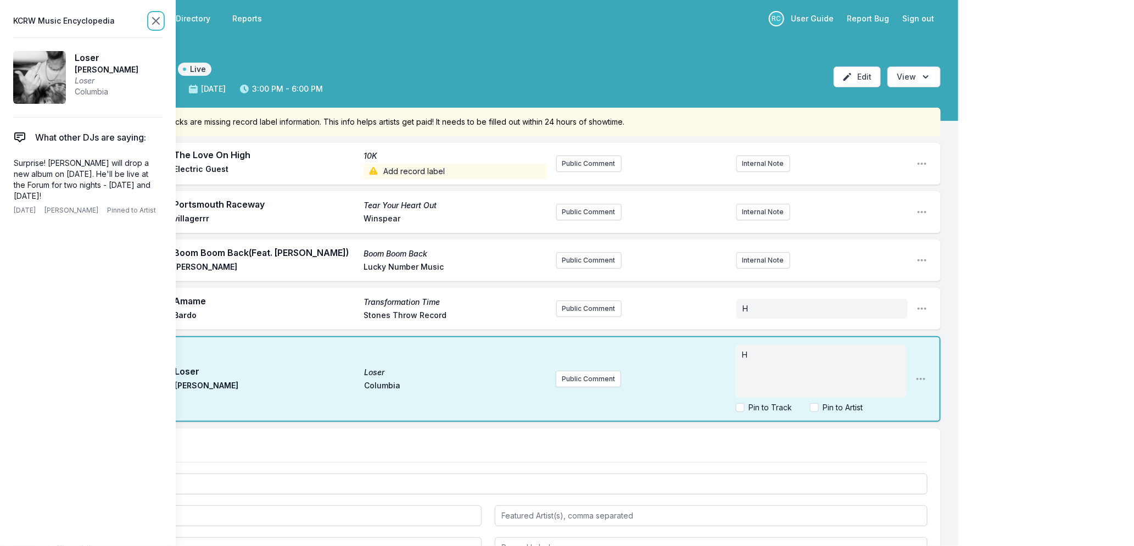
click at [153, 20] on icon at bounding box center [155, 20] width 13 height 13
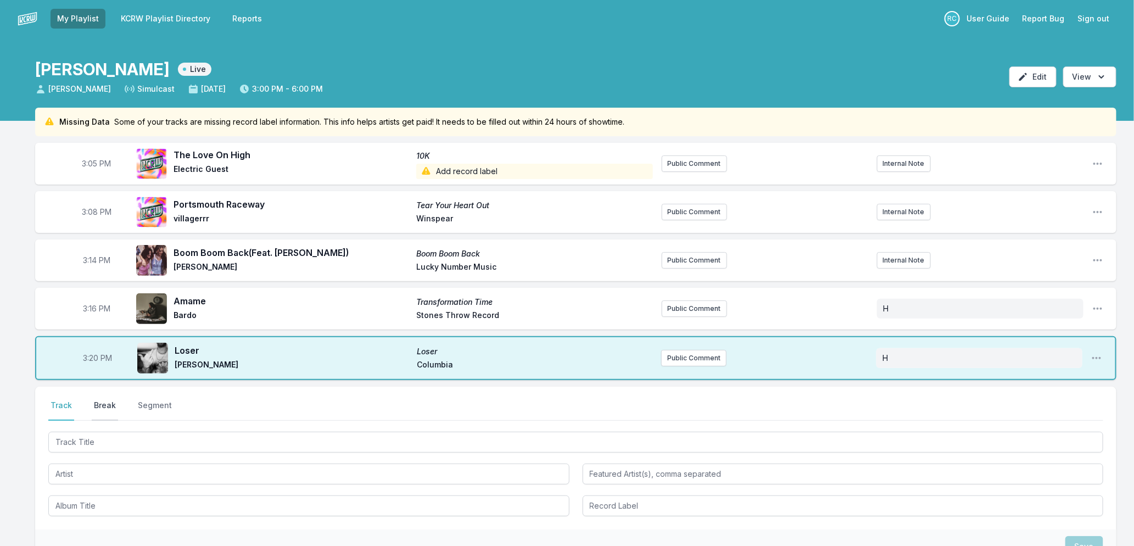
click at [108, 404] on button "Break" at bounding box center [105, 410] width 26 height 21
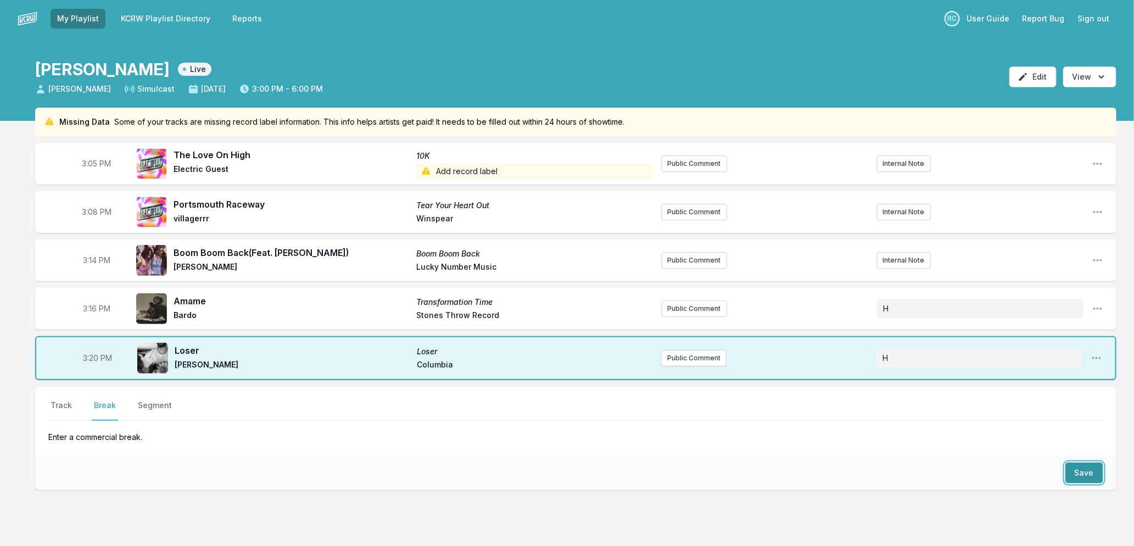
click at [1093, 467] on button "Save" at bounding box center [1084, 472] width 38 height 21
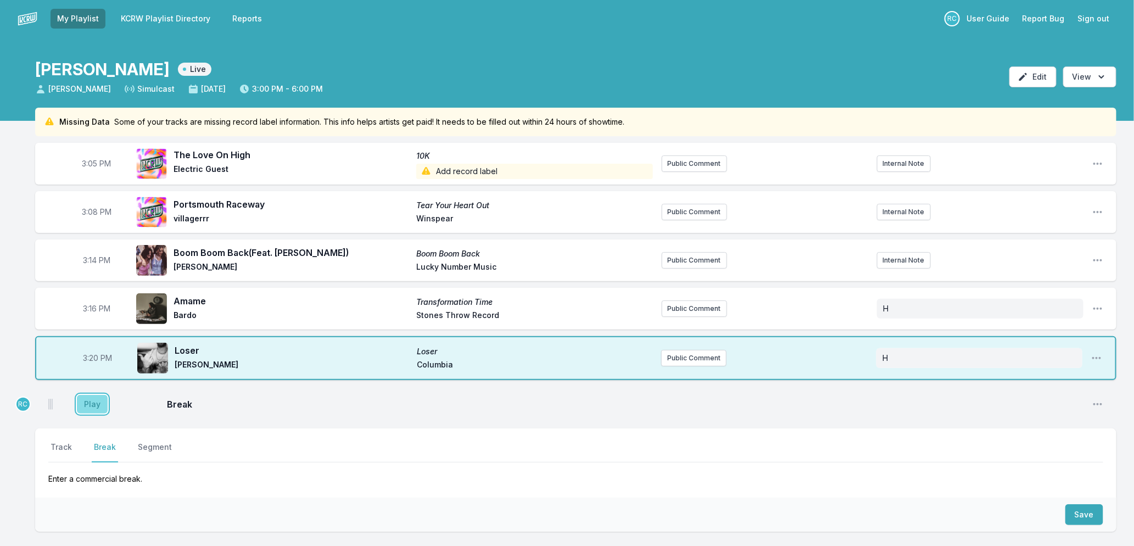
click at [80, 402] on button "Play" at bounding box center [92, 404] width 31 height 19
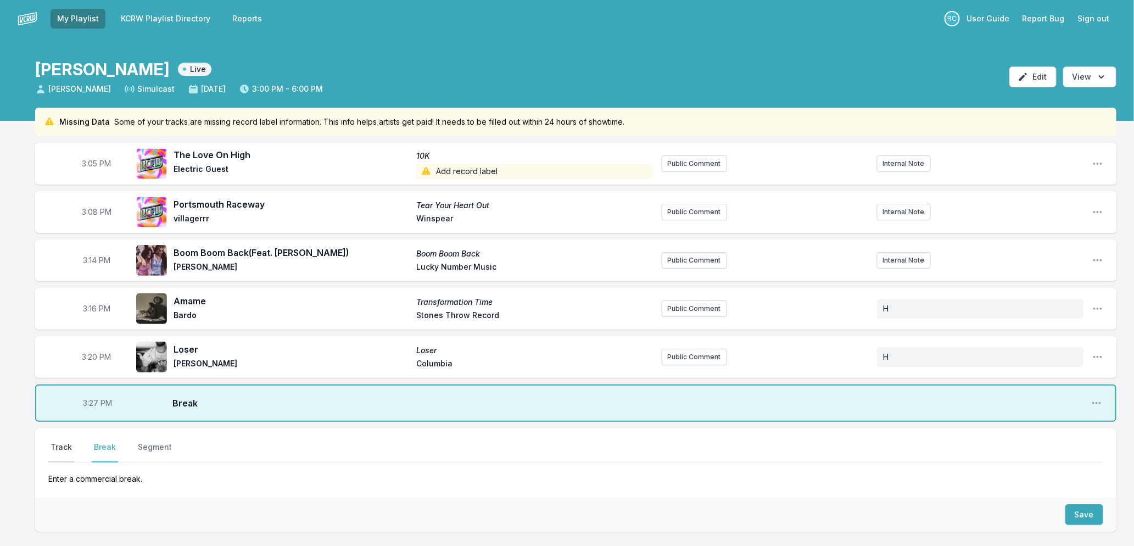
click at [60, 447] on button "Track" at bounding box center [61, 451] width 26 height 21
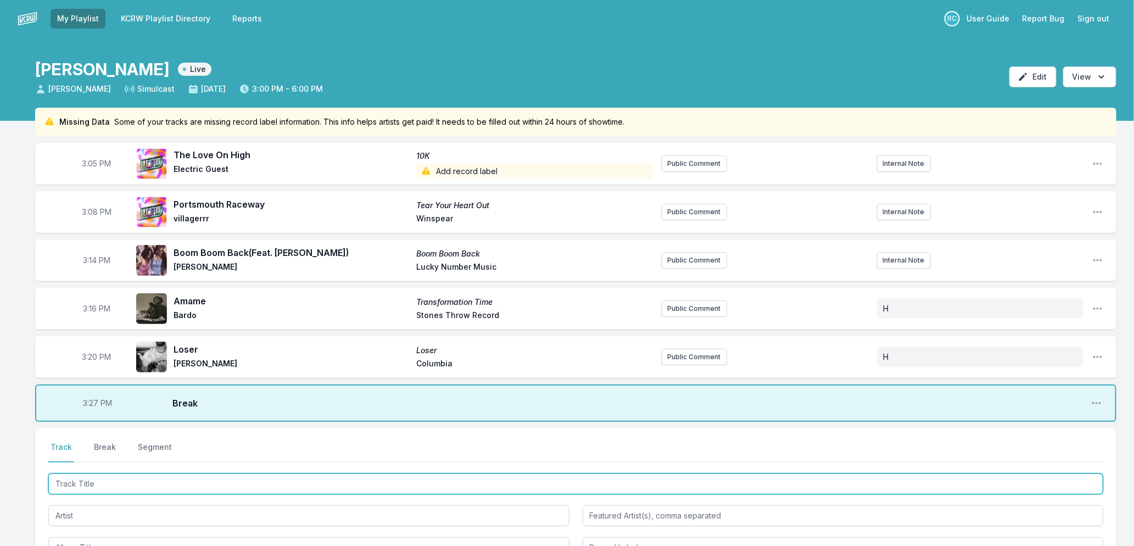
click at [126, 486] on input "Track Title" at bounding box center [575, 483] width 1055 height 21
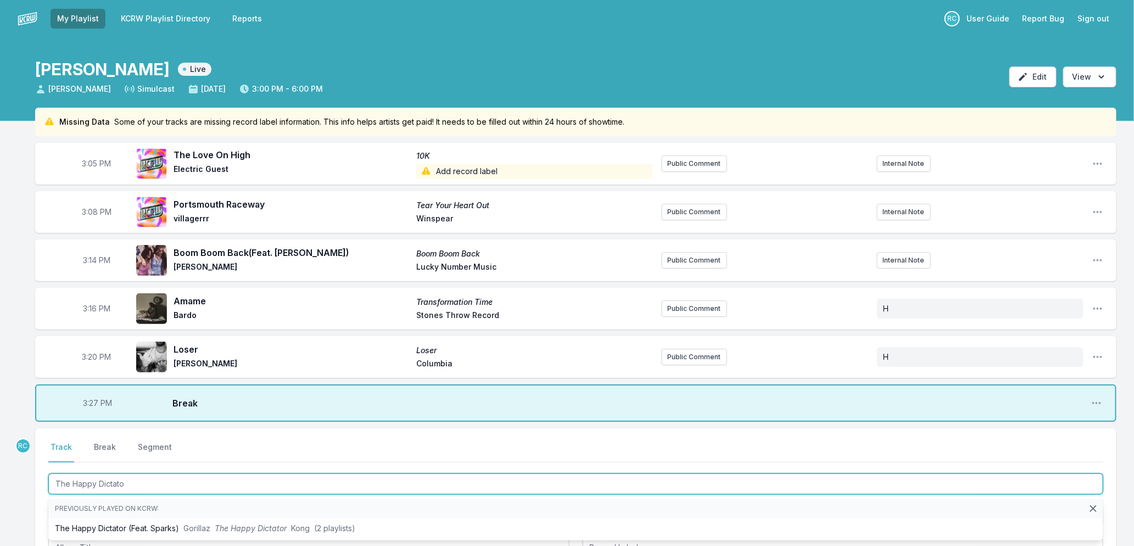
type input "The Happy Dictator"
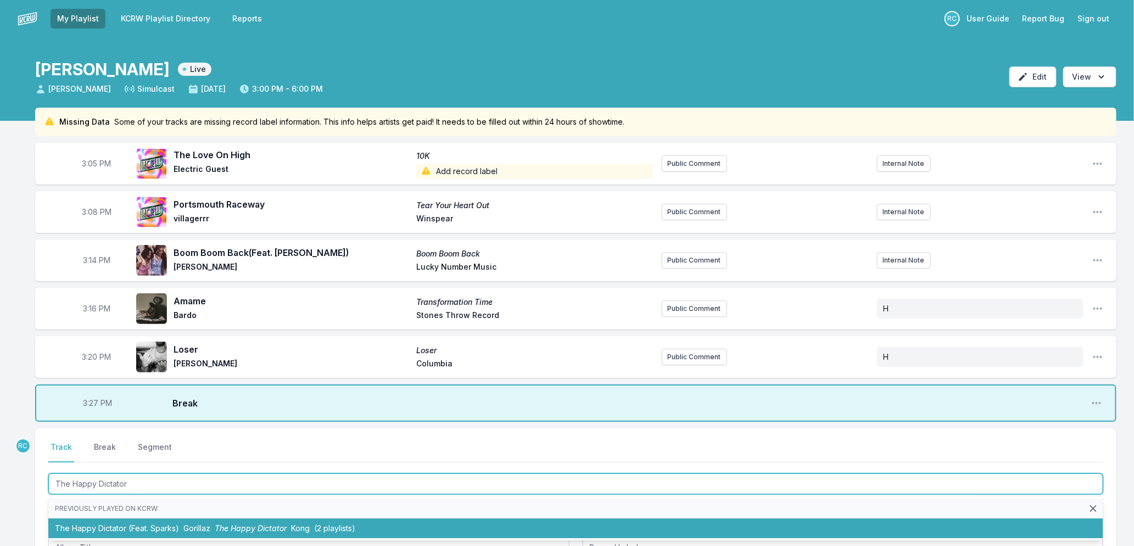
click at [265, 529] on span "The Happy Dictator" at bounding box center [251, 527] width 72 height 9
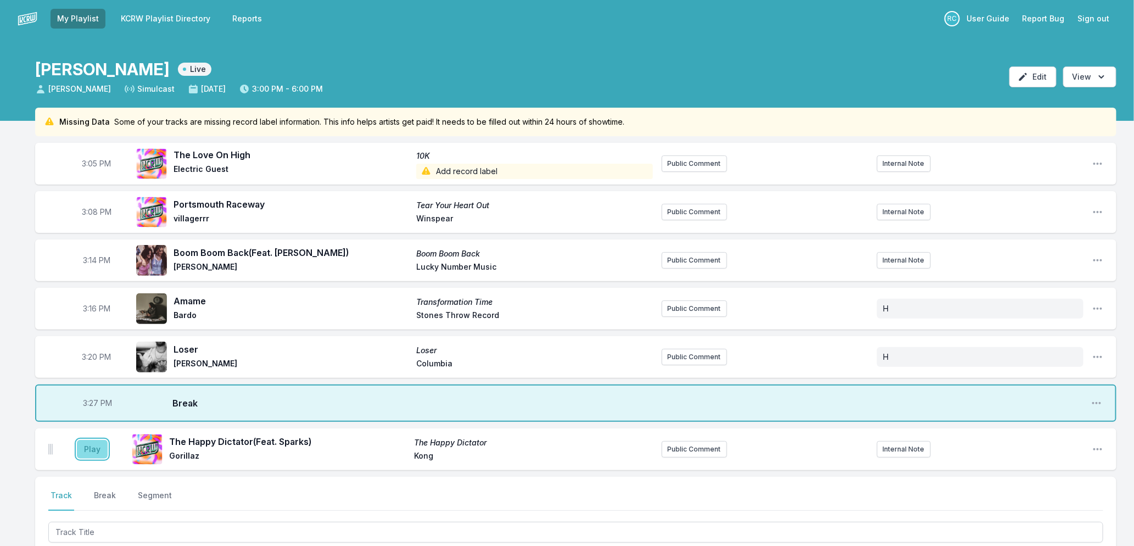
click at [94, 442] on button "Play" at bounding box center [92, 449] width 31 height 19
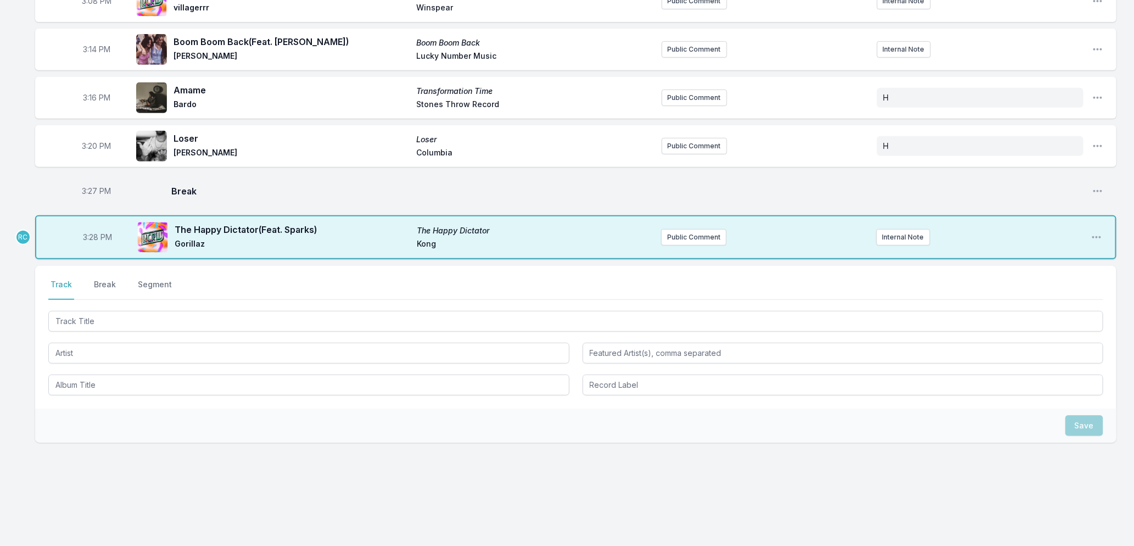
scroll to position [211, 0]
click at [900, 228] on button "Internal Note" at bounding box center [903, 236] width 54 height 16
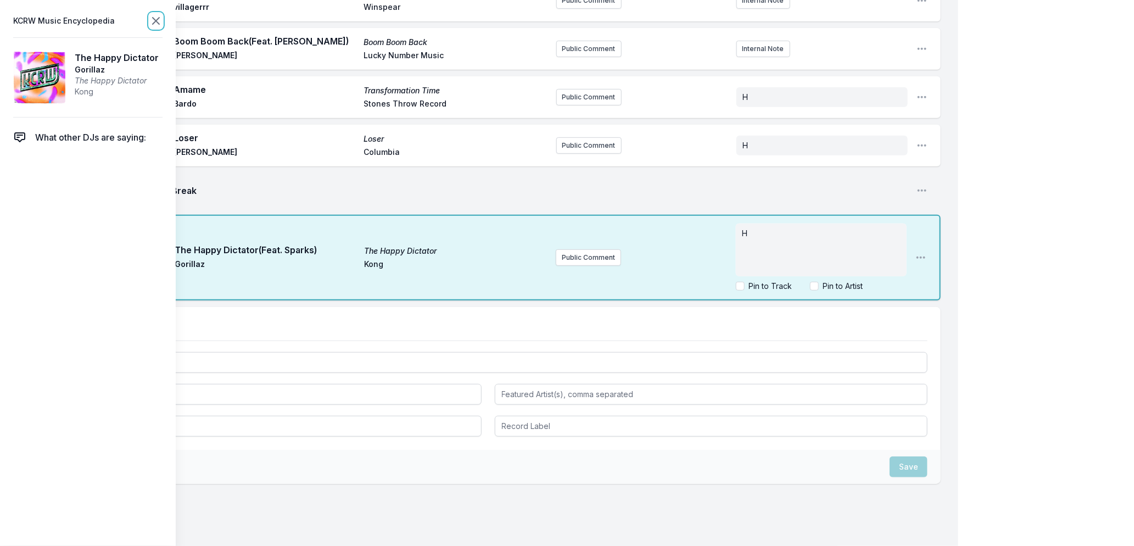
click at [149, 22] on icon at bounding box center [155, 20] width 13 height 13
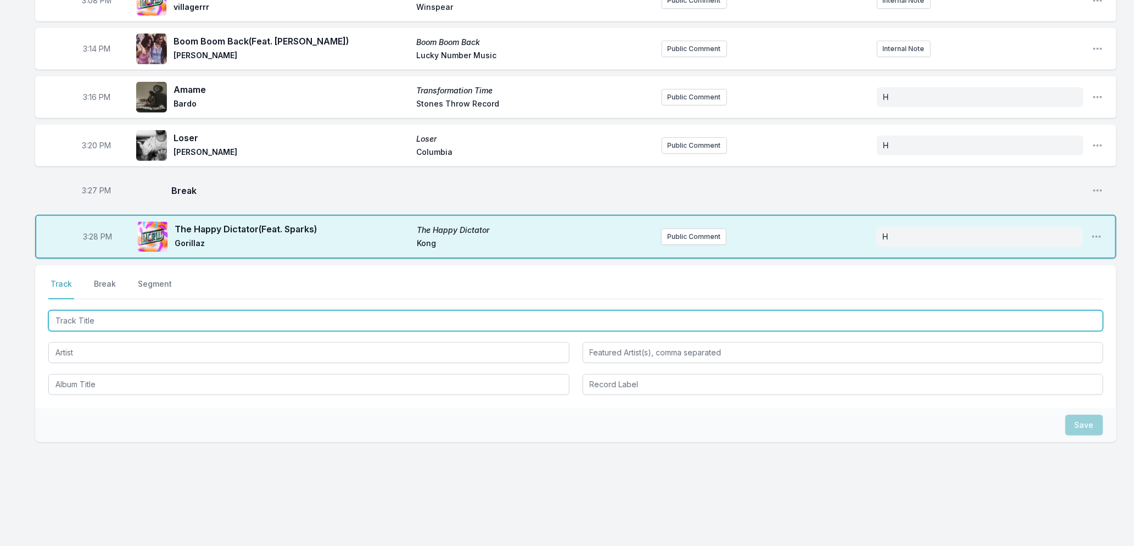
click at [217, 326] on input "Track Title" at bounding box center [575, 320] width 1055 height 21
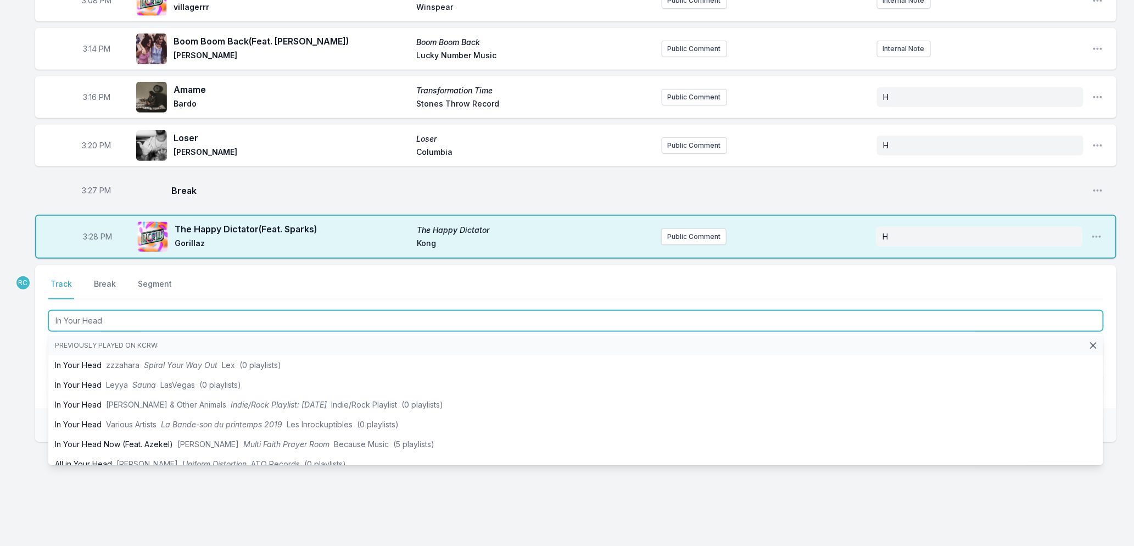
type input "In Your Head"
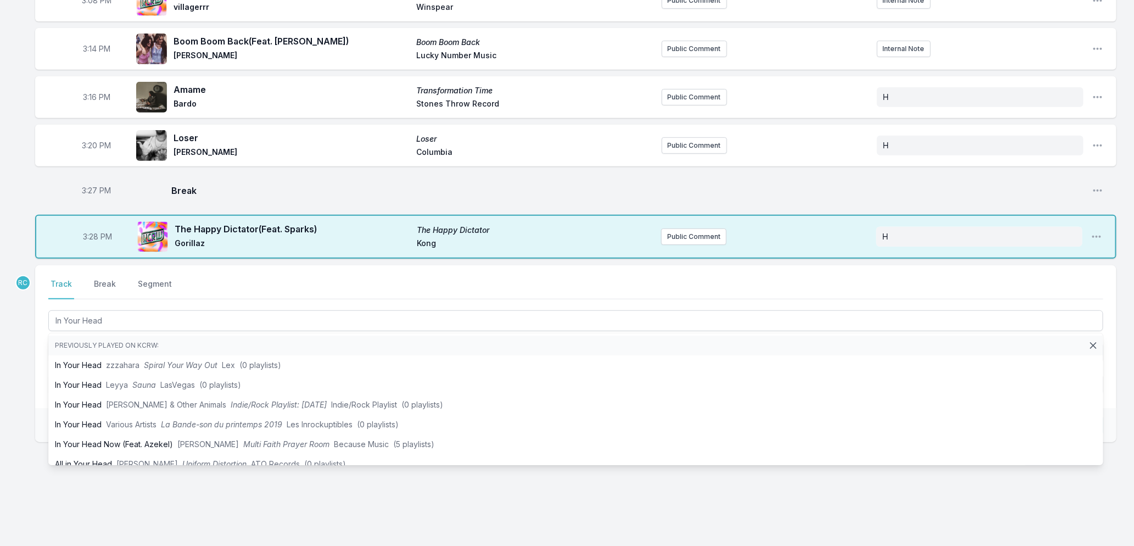
click at [143, 500] on div "RC Select a tab Track Break Segment Track Break Segment In Your Head Previously…" at bounding box center [575, 388] width 1081 height 247
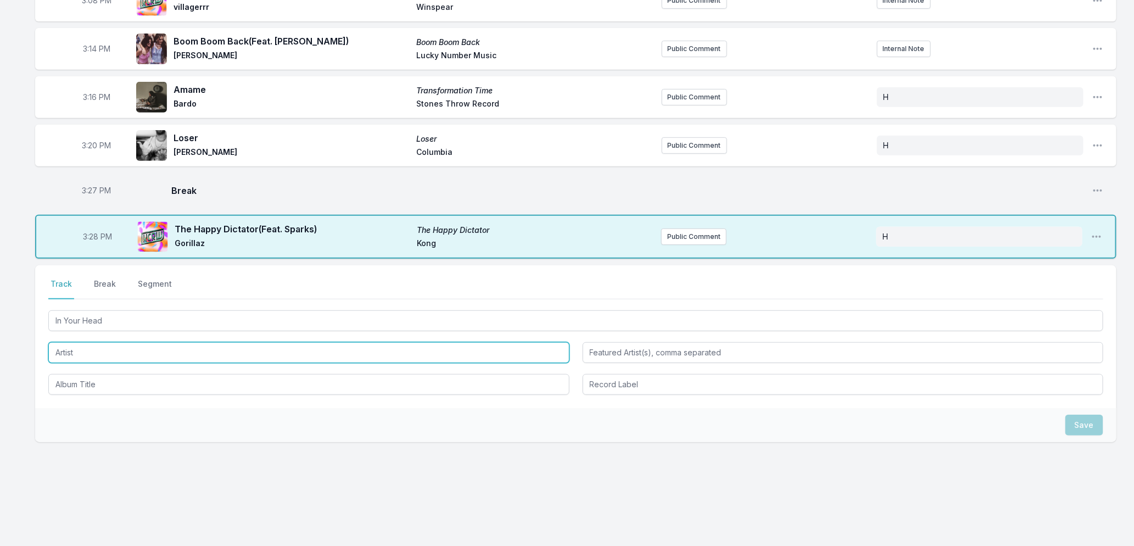
click at [108, 342] on input "Artist" at bounding box center [308, 352] width 521 height 21
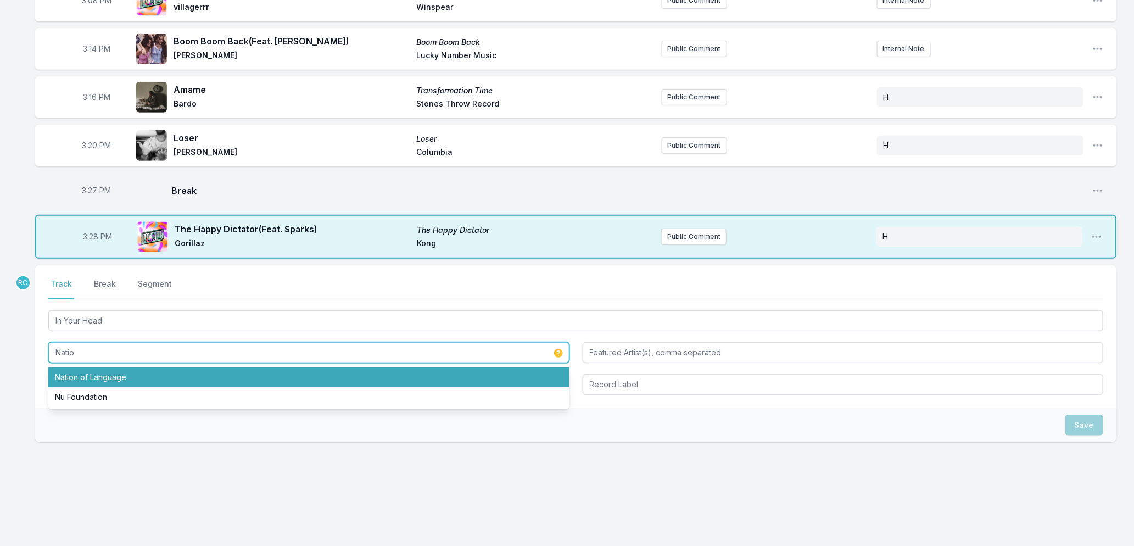
click at [110, 375] on li "Nation of Language" at bounding box center [308, 377] width 521 height 20
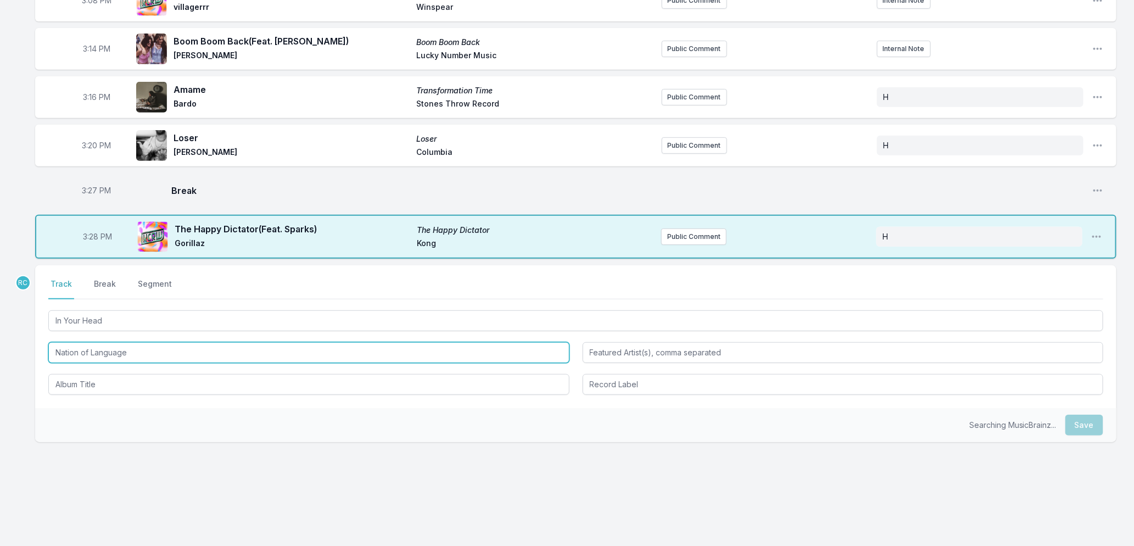
type input "Nation of Language"
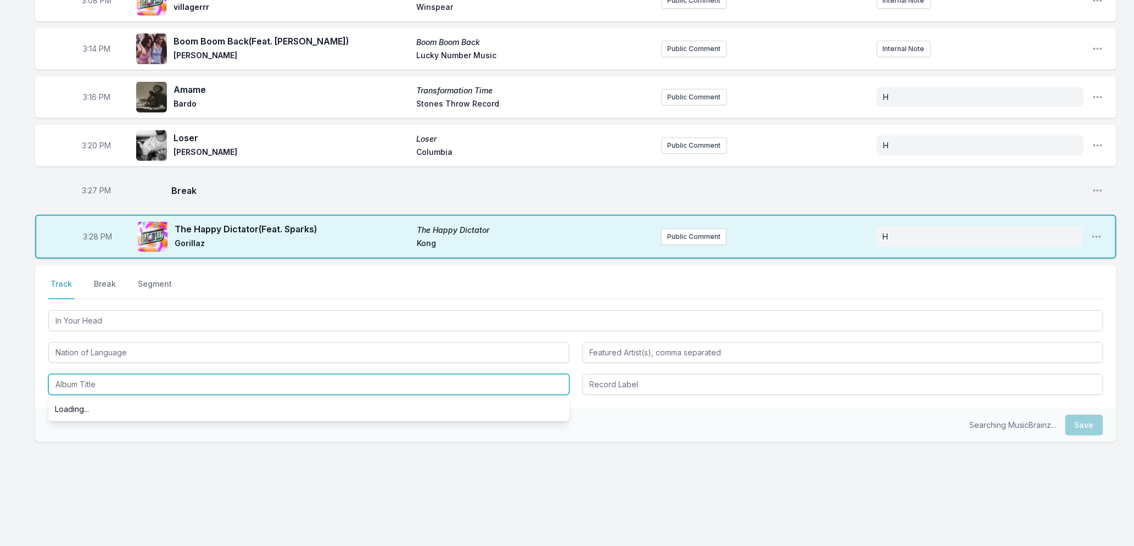
click at [112, 388] on input "Album Title" at bounding box center [308, 384] width 521 height 21
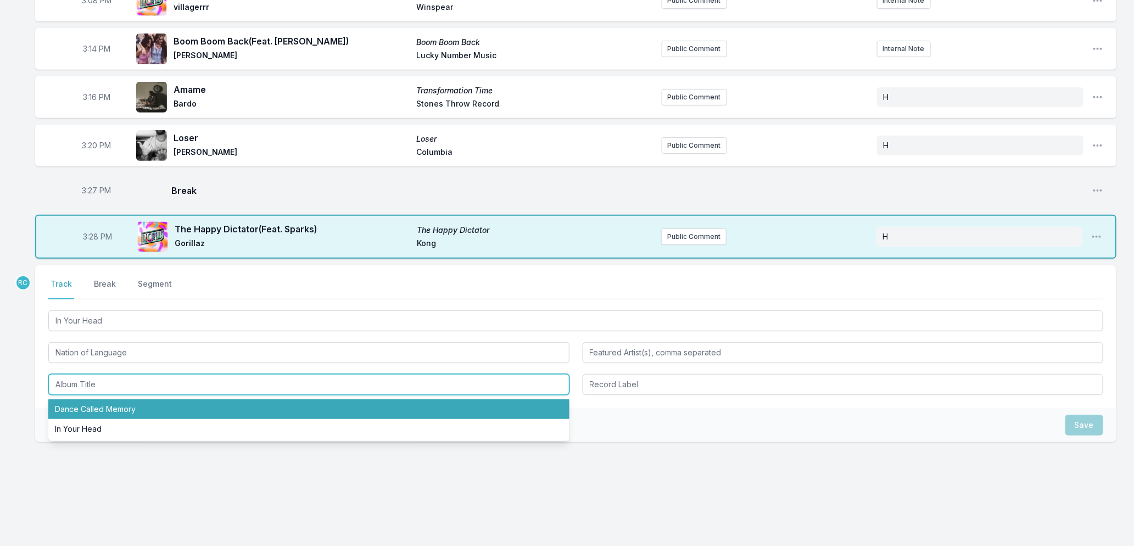
click at [125, 409] on li "Dance Called Memory" at bounding box center [308, 409] width 521 height 20
type input "Dance Called Memory"
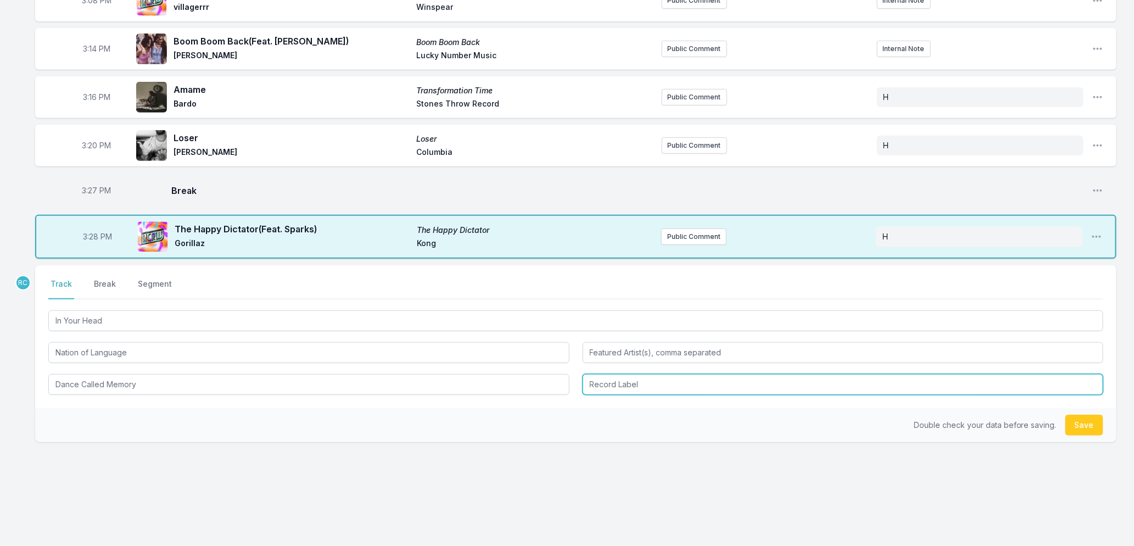
click at [662, 377] on input "Record Label" at bounding box center [843, 384] width 521 height 21
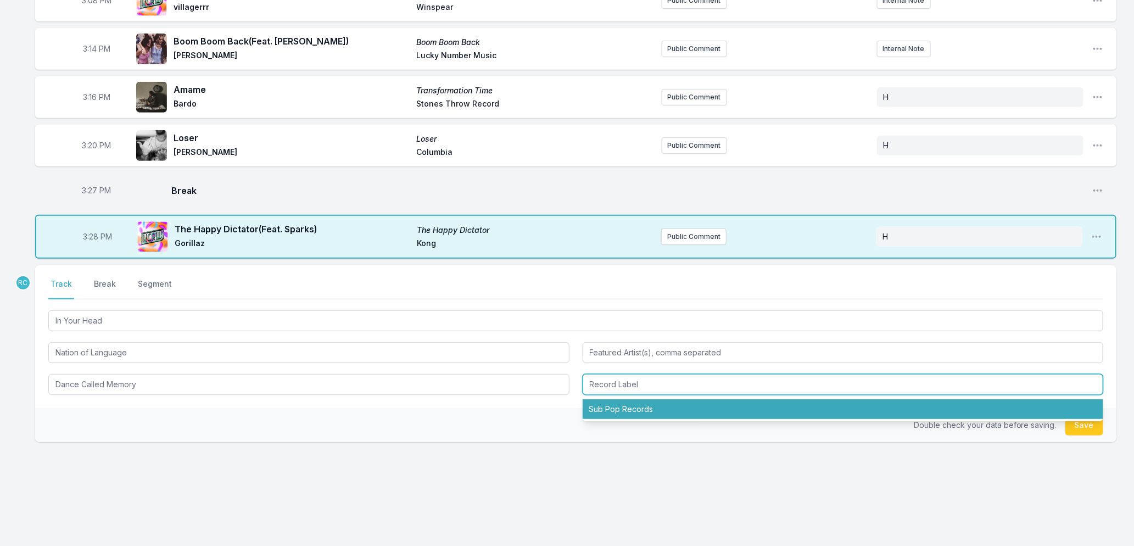
click at [648, 402] on li "Sub Pop Records" at bounding box center [843, 409] width 521 height 20
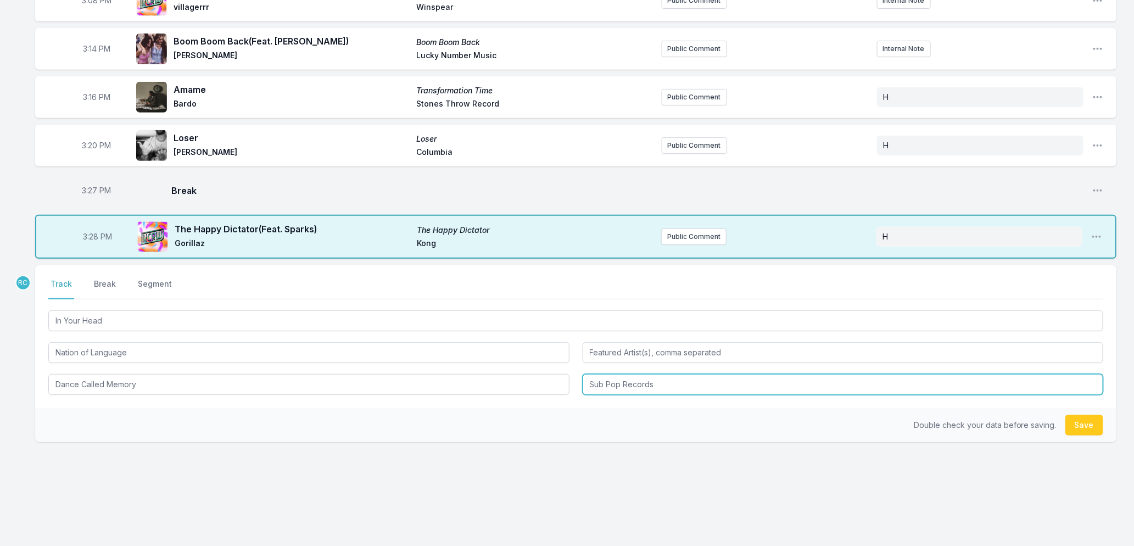
type input "Sub Pop Records"
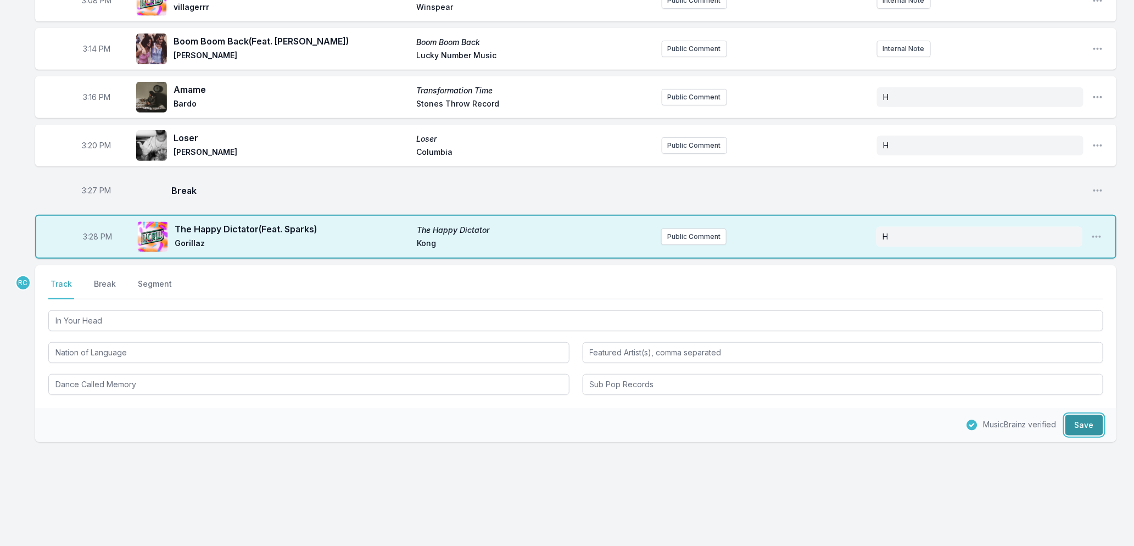
click at [1078, 427] on button "Save" at bounding box center [1084, 425] width 38 height 21
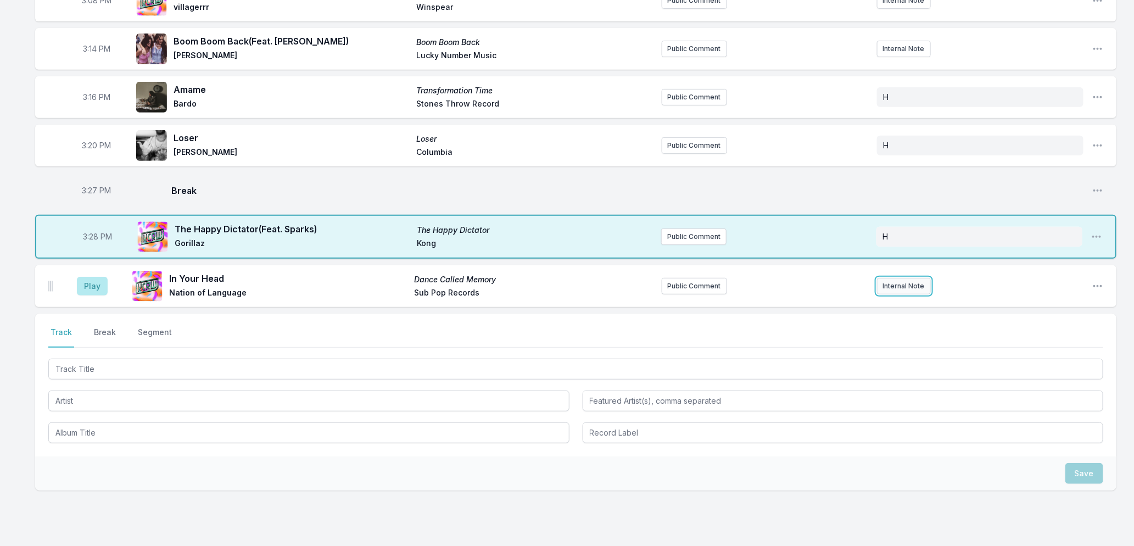
click at [894, 292] on button "Internal Note" at bounding box center [904, 286] width 54 height 16
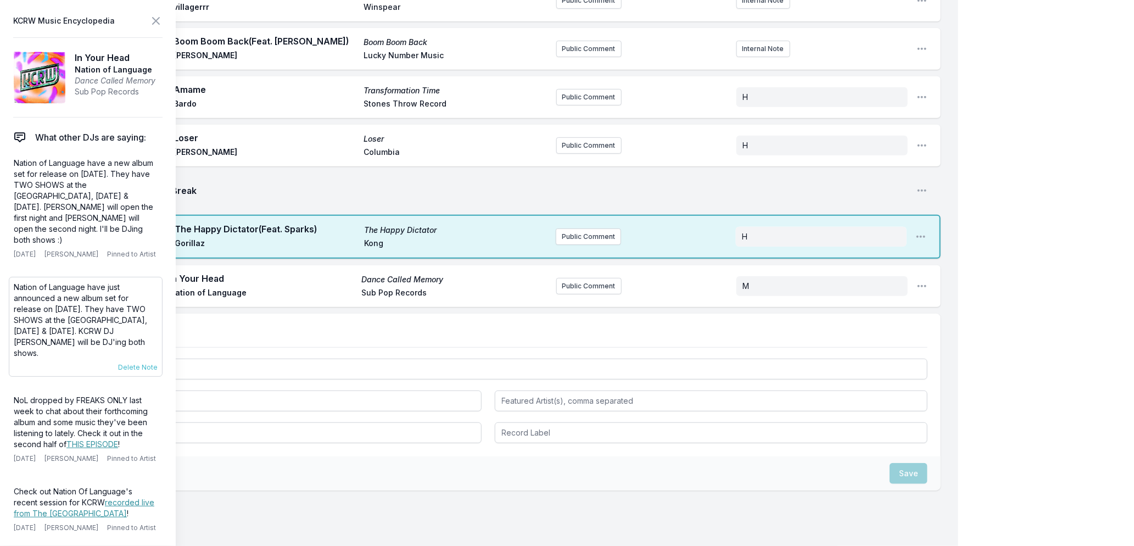
drag, startPoint x: 154, startPoint y: 341, endPoint x: 13, endPoint y: 276, distance: 155.3
click at [13, 277] on div "Nation of Language have just announced a new album set for release on [DATE]. T…" at bounding box center [86, 327] width 154 height 100
copy p "Nation of Language have just announced a new album set for release on [DATE]. T…"
click at [589, 286] on button "Public Comment" at bounding box center [588, 286] width 65 height 16
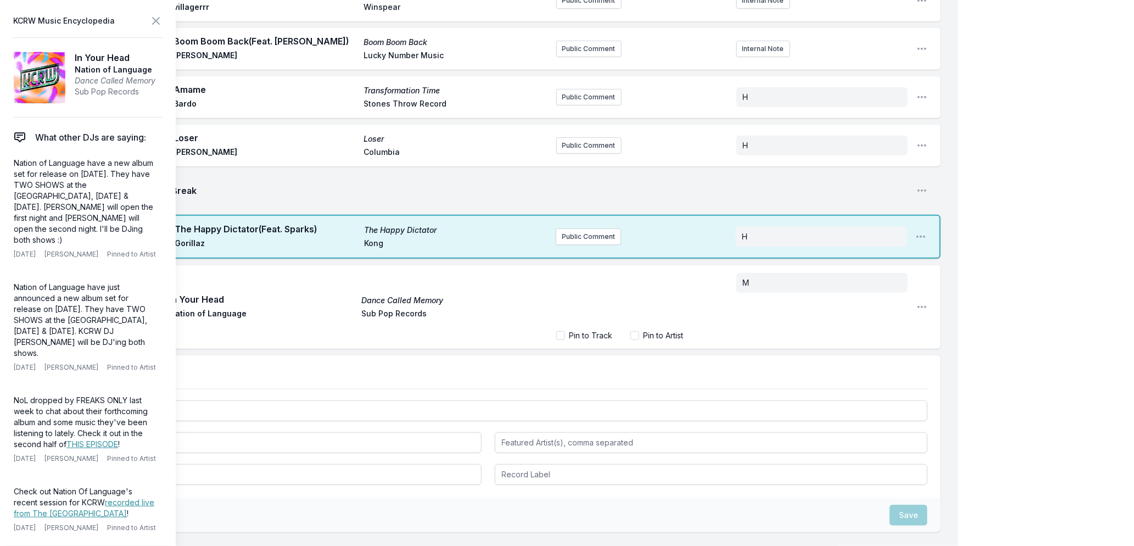
scroll to position [22, 0]
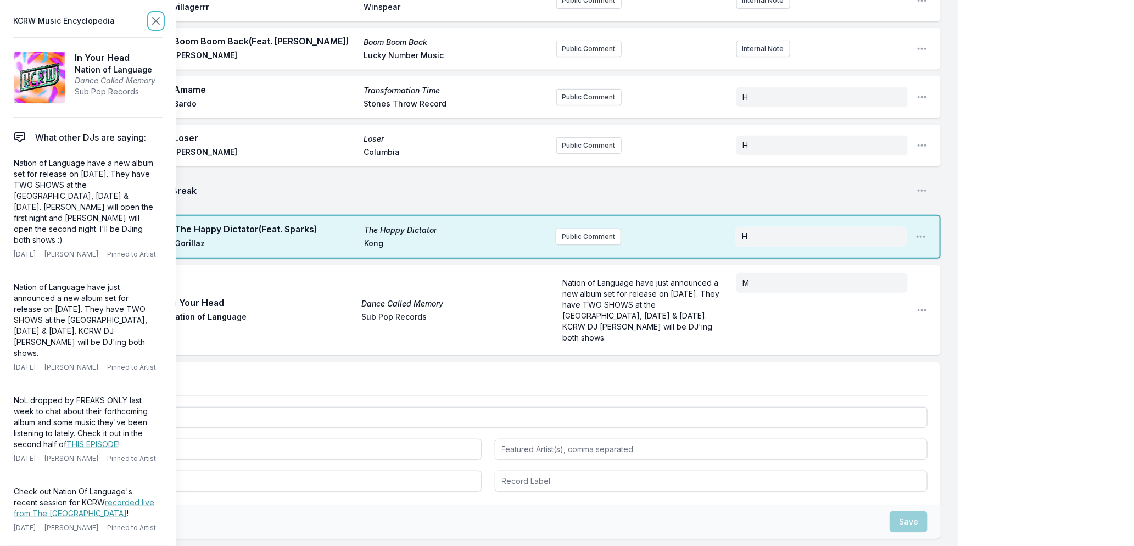
click at [152, 18] on icon at bounding box center [155, 20] width 13 height 13
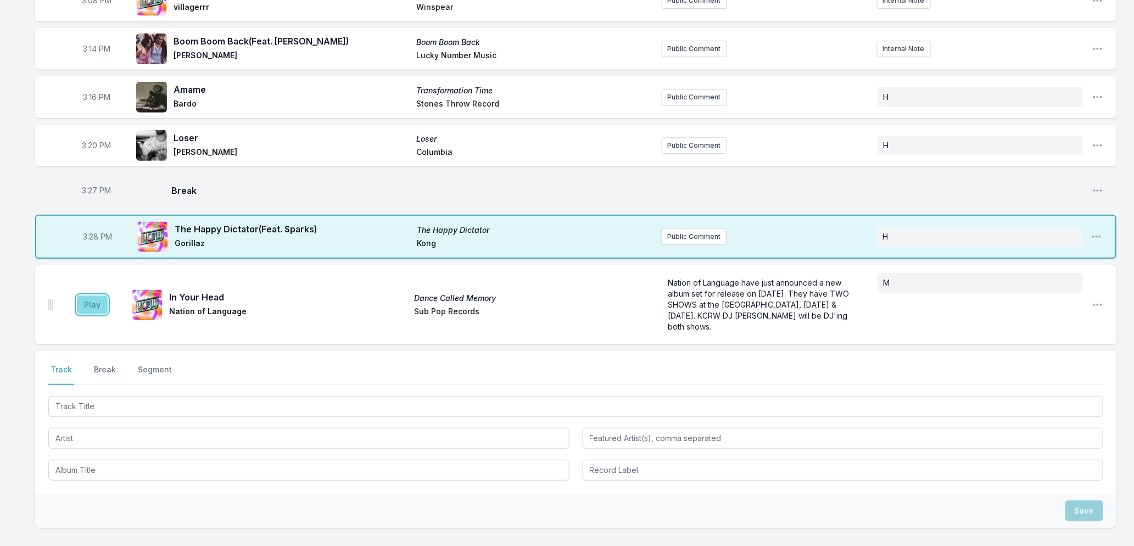
click at [91, 306] on button "Play" at bounding box center [92, 304] width 31 height 19
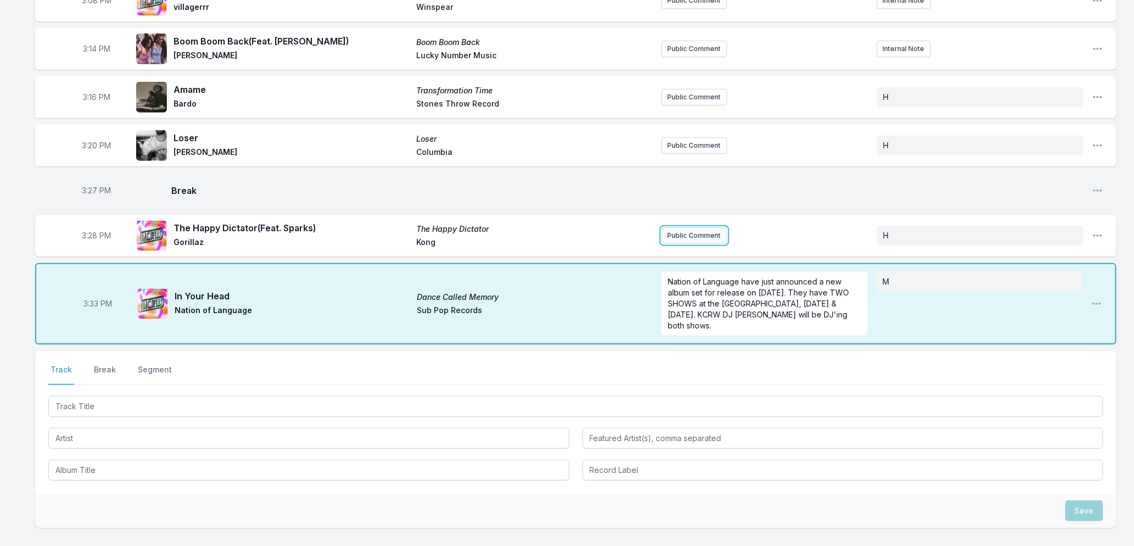
click at [685, 239] on button "Public Comment" at bounding box center [694, 235] width 65 height 16
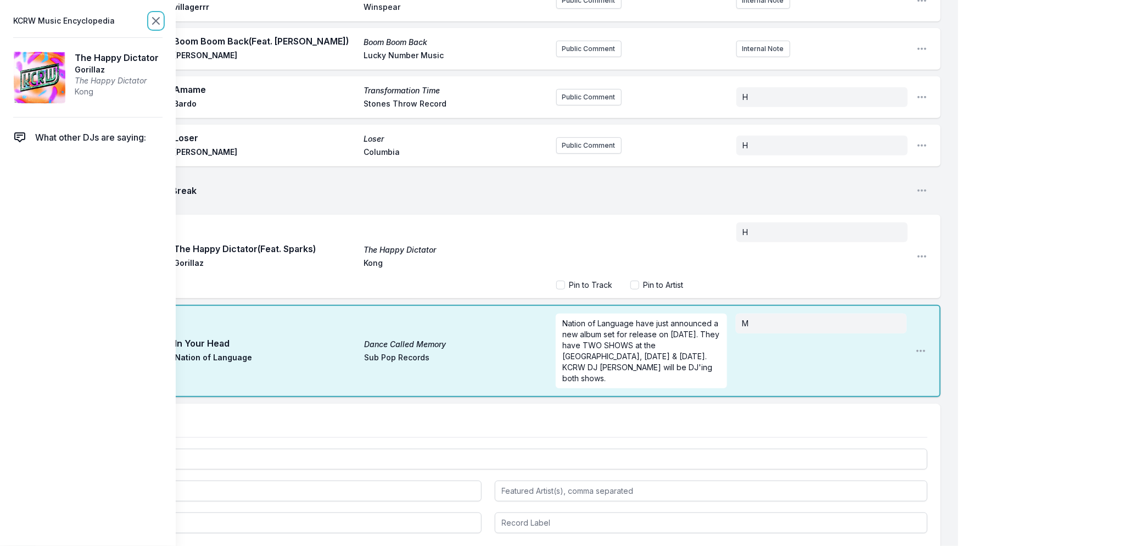
click at [158, 23] on icon at bounding box center [156, 21] width 7 height 7
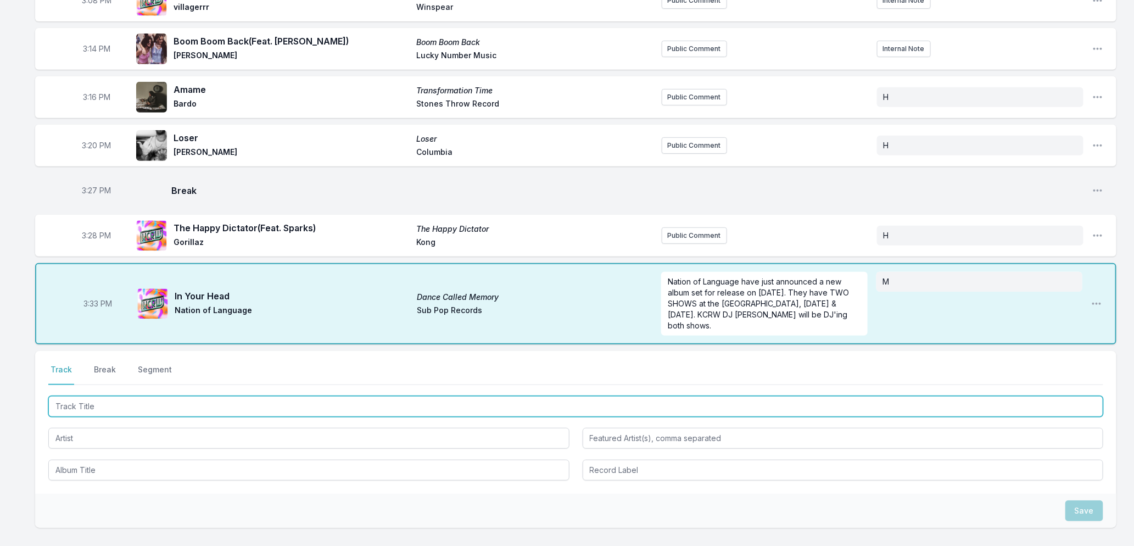
click at [166, 401] on input "Track Title" at bounding box center [575, 406] width 1055 height 21
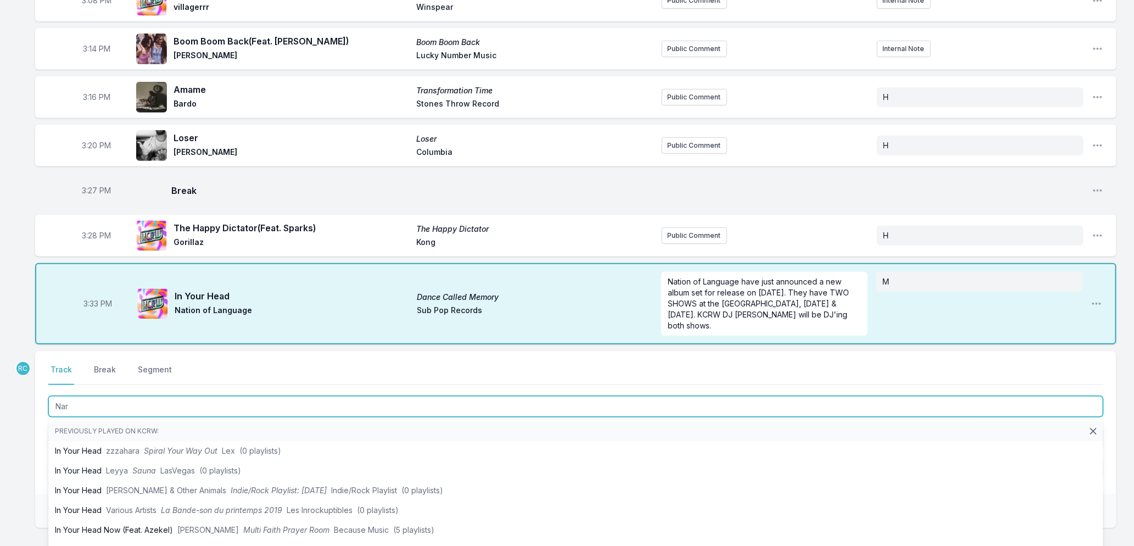
type input "Nara"
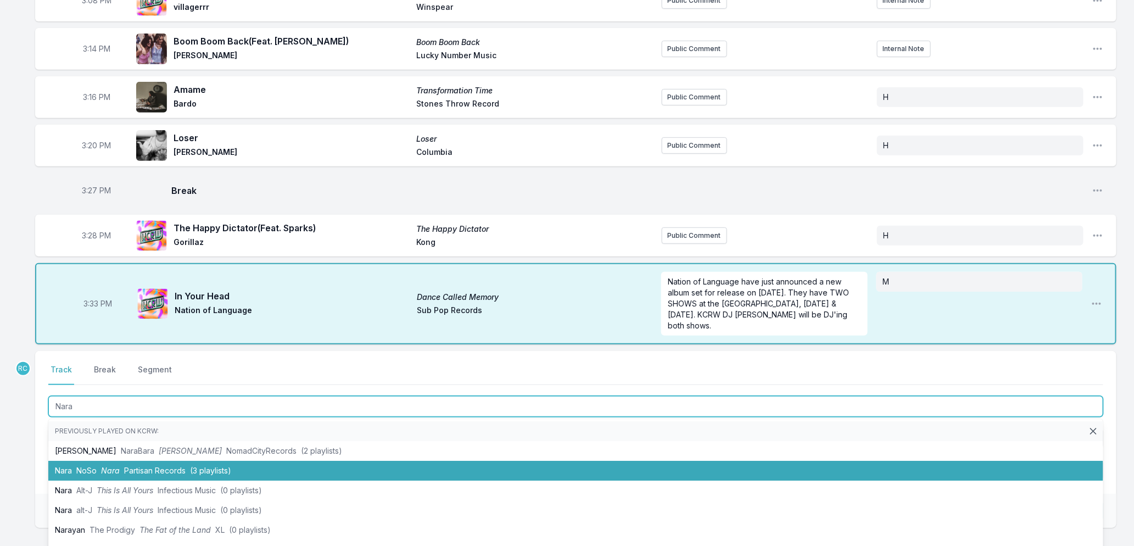
click at [99, 467] on li "[PERSON_NAME] Partisan Records (3 playlists)" at bounding box center [575, 471] width 1055 height 20
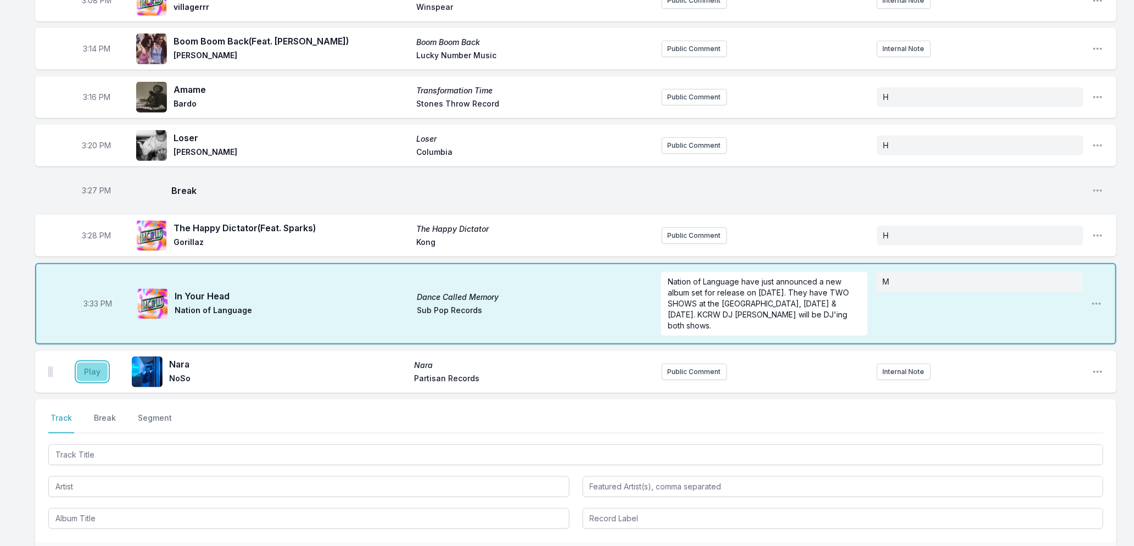
click at [94, 370] on button "Play" at bounding box center [92, 371] width 31 height 19
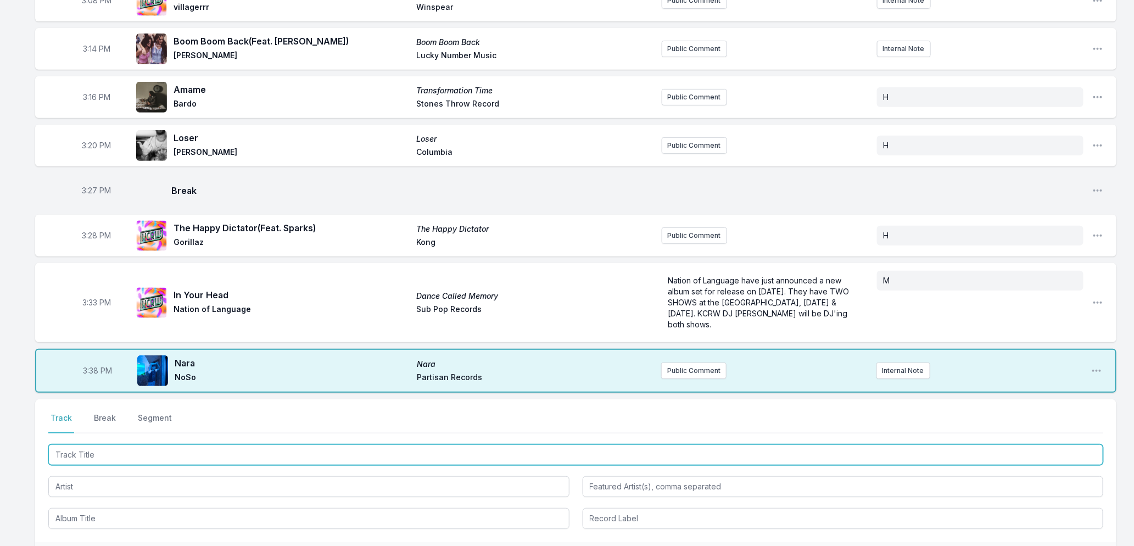
click at [227, 454] on input "Track Title" at bounding box center [575, 454] width 1055 height 21
type input "Until The Light Bends"
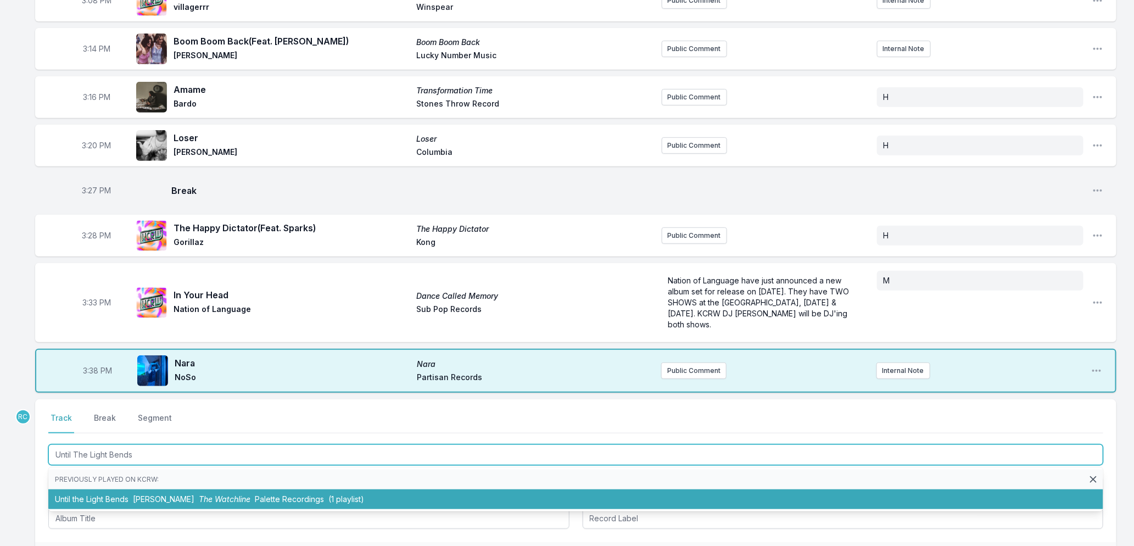
click at [266, 497] on span "Palette Recordings" at bounding box center [289, 498] width 69 height 9
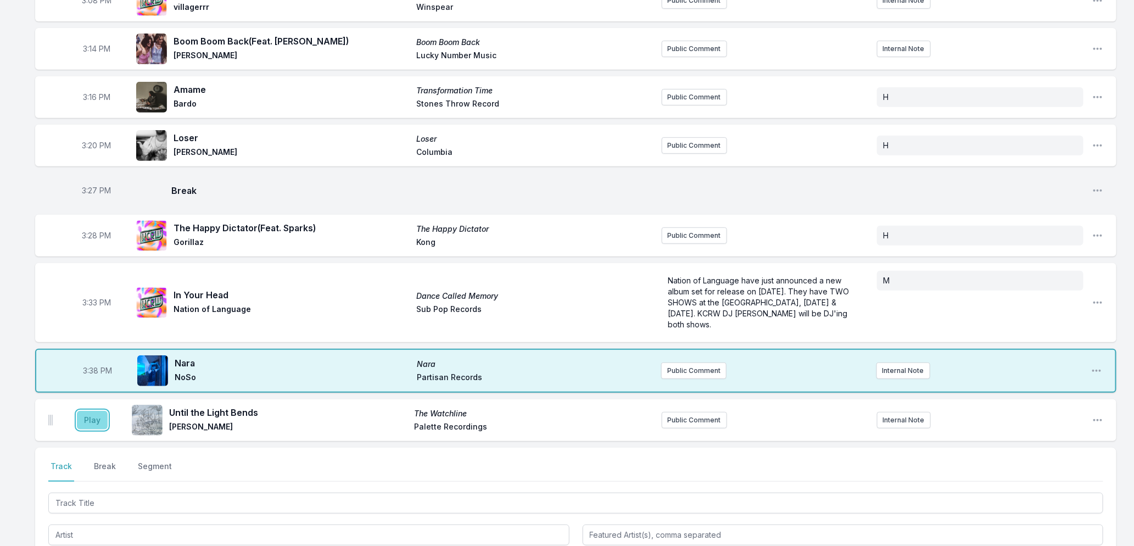
click at [97, 416] on button "Play" at bounding box center [92, 420] width 31 height 19
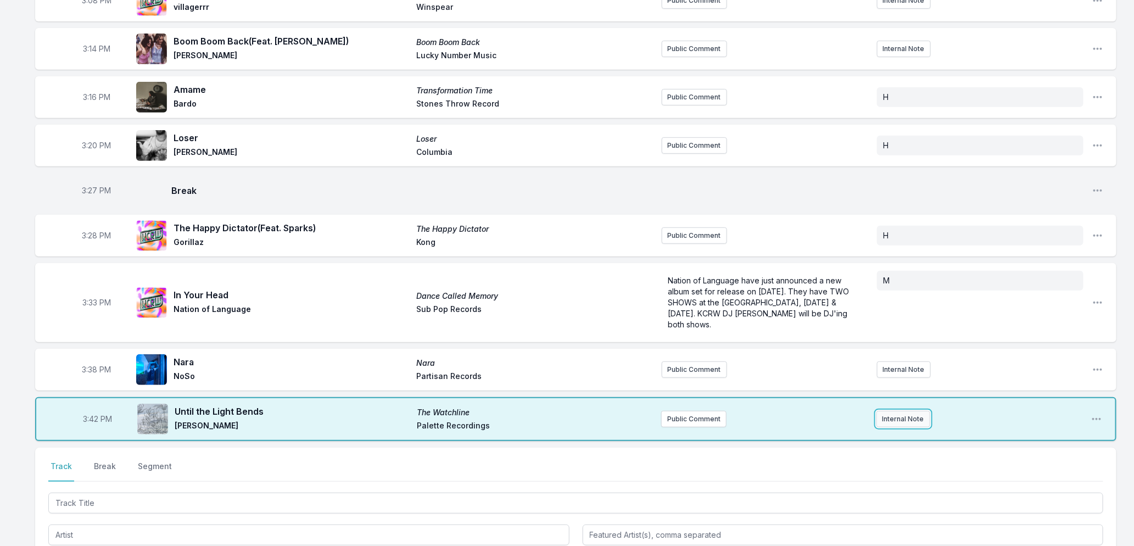
click at [910, 418] on button "Internal Note" at bounding box center [903, 419] width 54 height 16
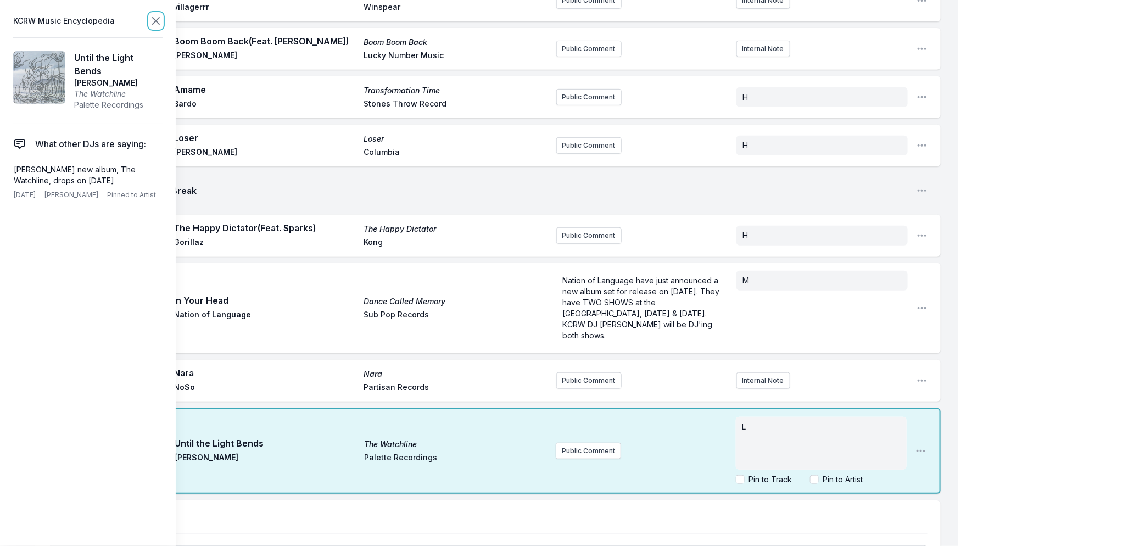
click at [154, 19] on icon at bounding box center [156, 21] width 7 height 7
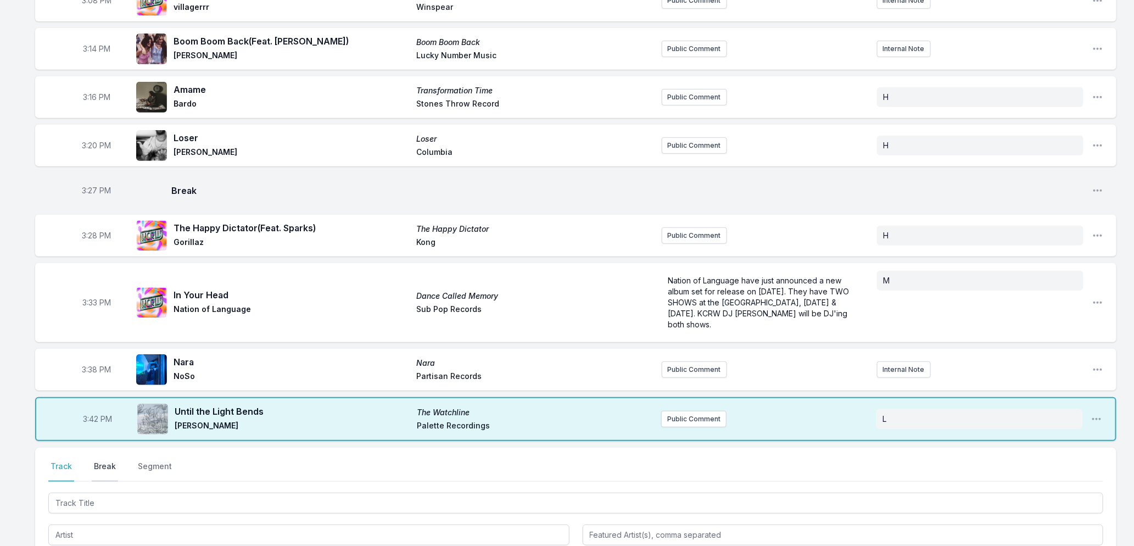
click at [99, 470] on button "Break" at bounding box center [105, 471] width 26 height 21
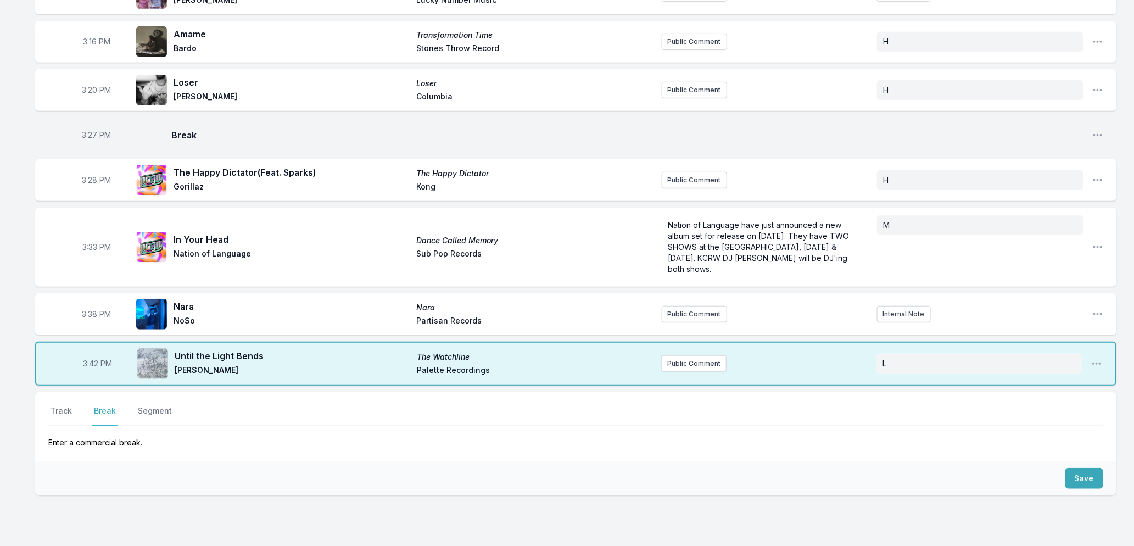
scroll to position [320, 0]
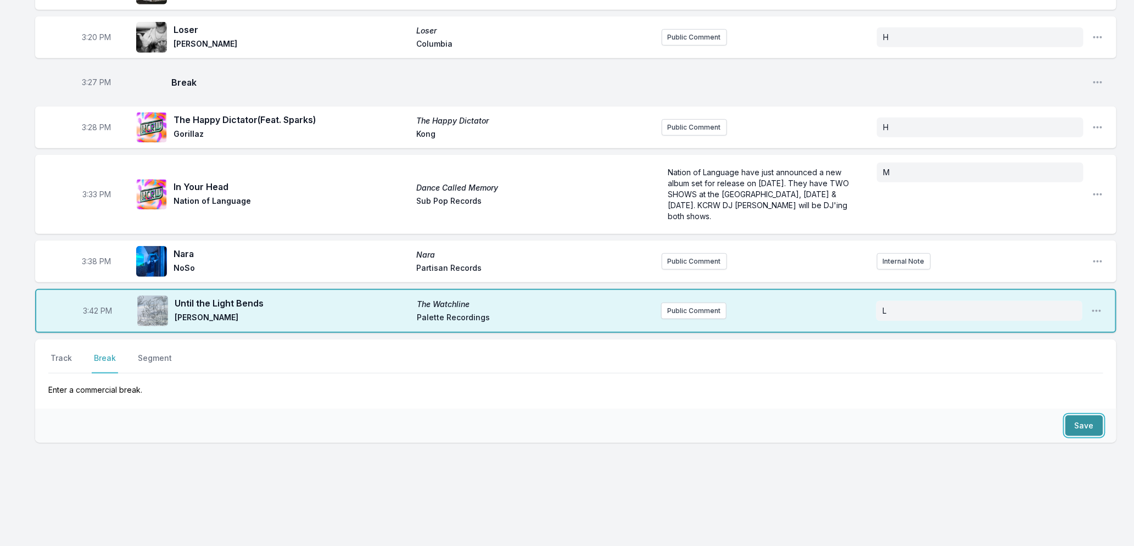
click at [1072, 418] on button "Save" at bounding box center [1084, 425] width 38 height 21
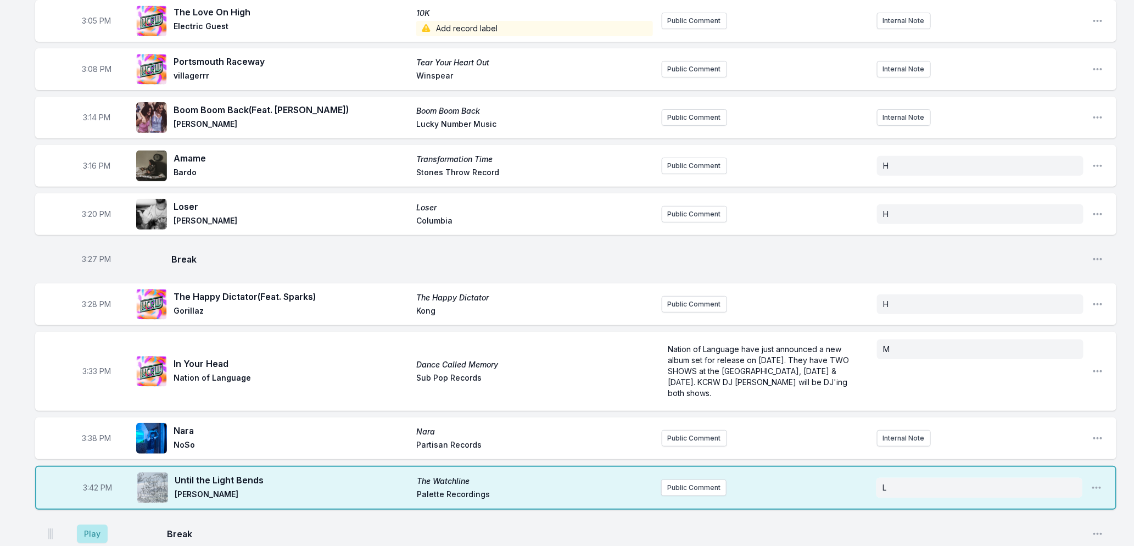
scroll to position [361, 0]
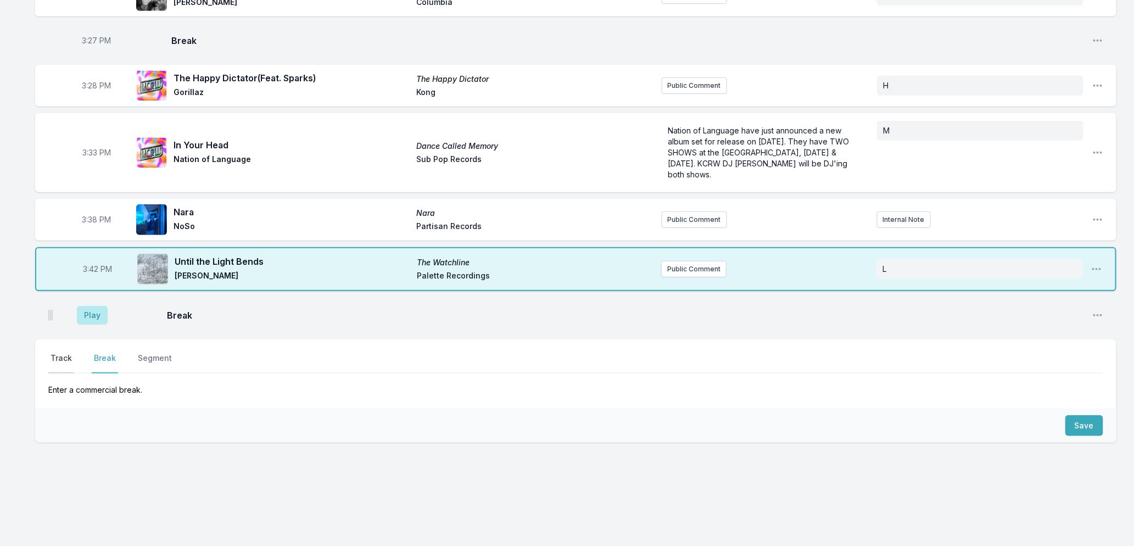
click at [57, 358] on button "Track" at bounding box center [61, 363] width 26 height 21
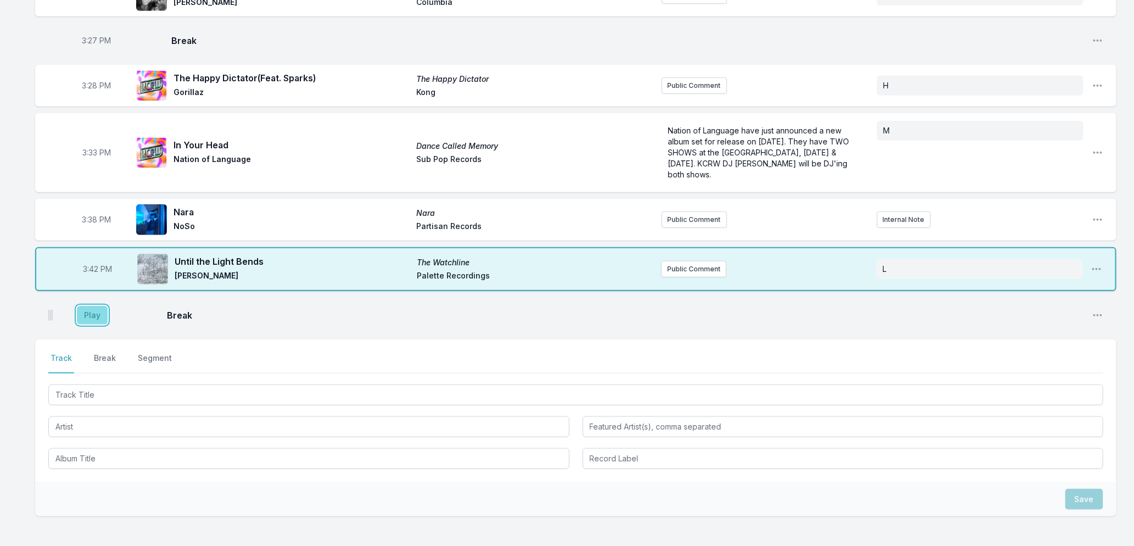
click at [97, 314] on button "Play" at bounding box center [92, 315] width 31 height 19
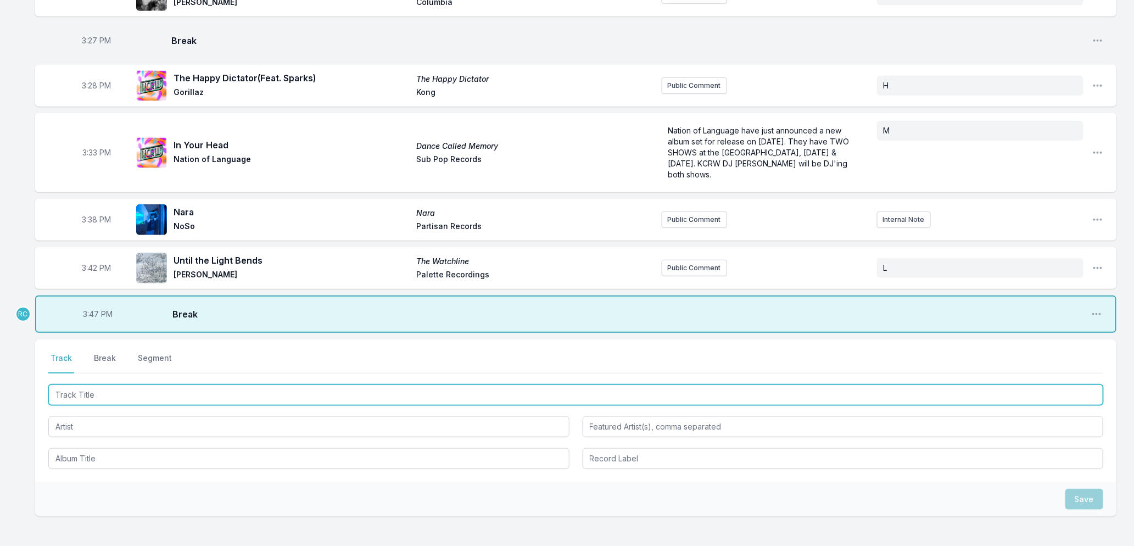
click at [92, 390] on input "Track Title" at bounding box center [575, 394] width 1055 height 21
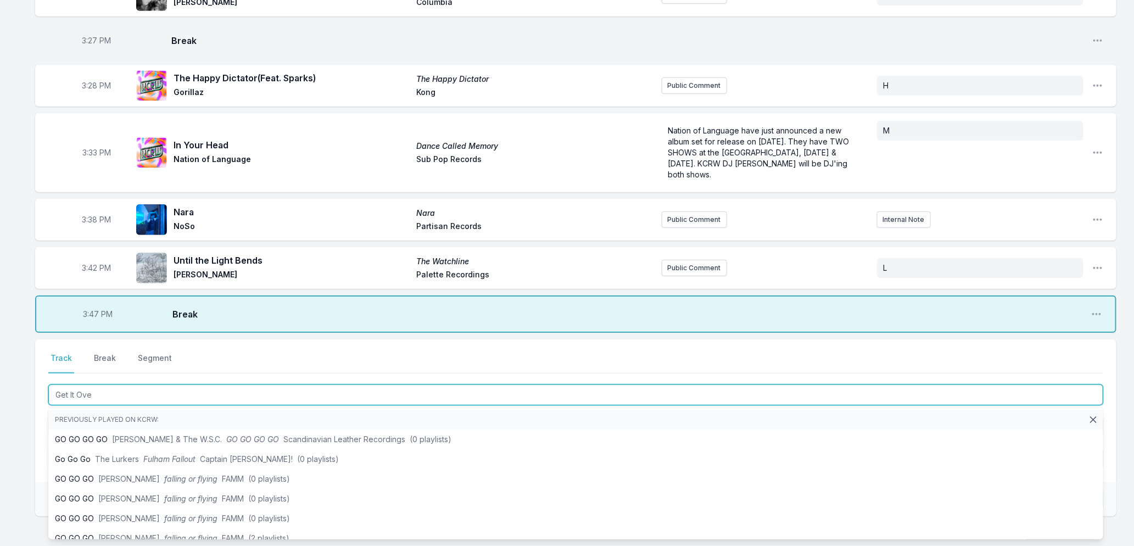
type input "Get It Over"
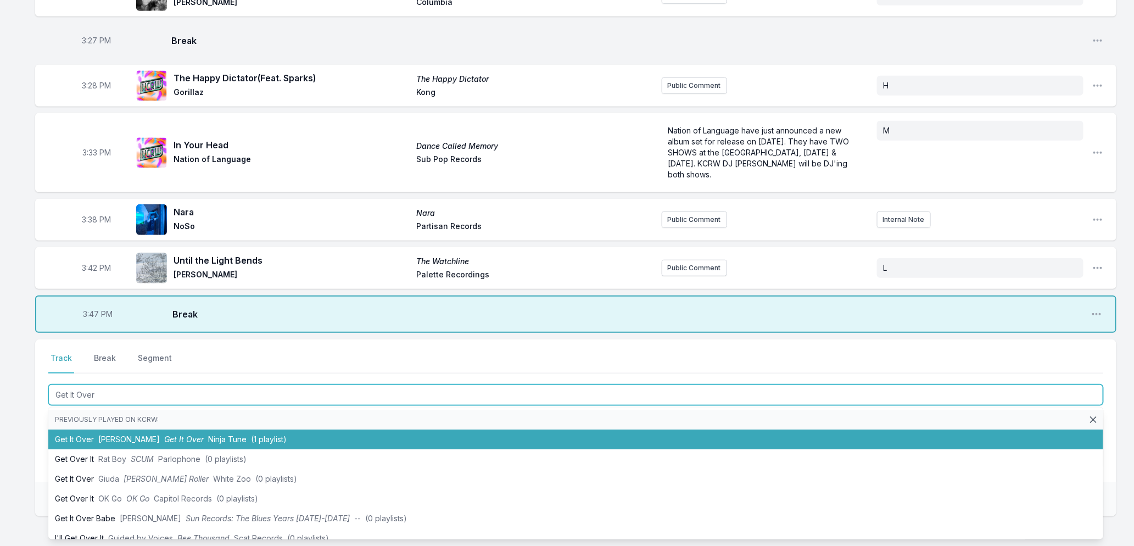
click at [126, 442] on li "Get It Over [PERSON_NAME] Get It Over Ninja Tune (1 playlist)" at bounding box center [575, 439] width 1055 height 20
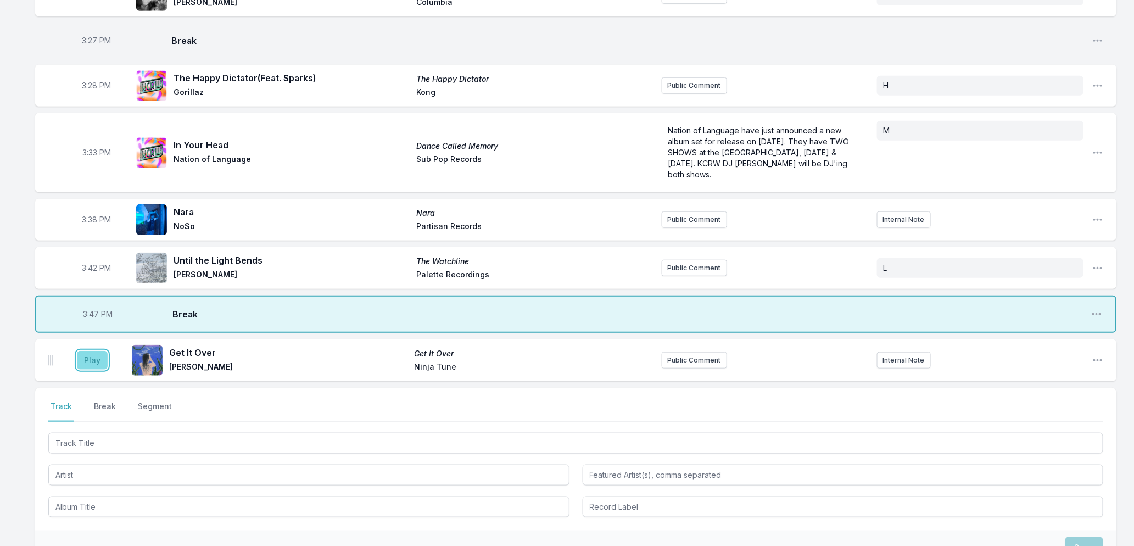
click at [83, 359] on button "Play" at bounding box center [92, 360] width 31 height 19
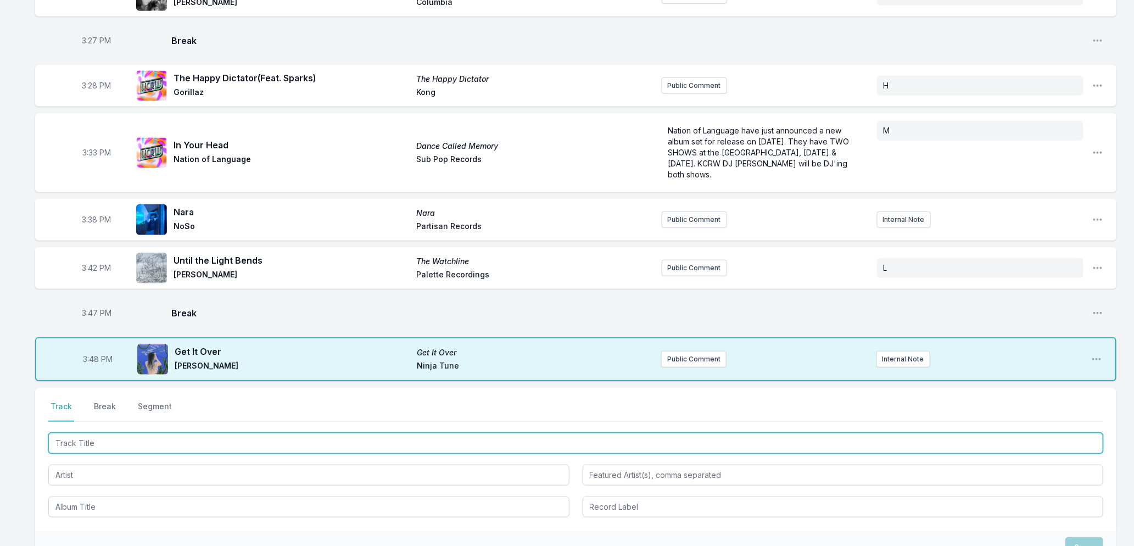
click at [238, 445] on input "Track Title" at bounding box center [575, 443] width 1055 height 21
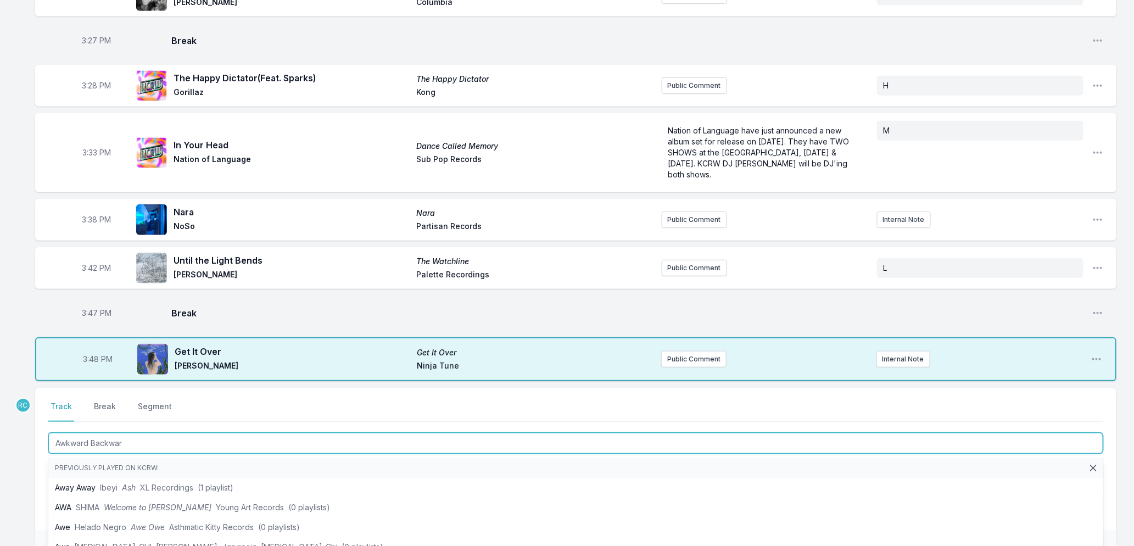
type input "Awkward Backward"
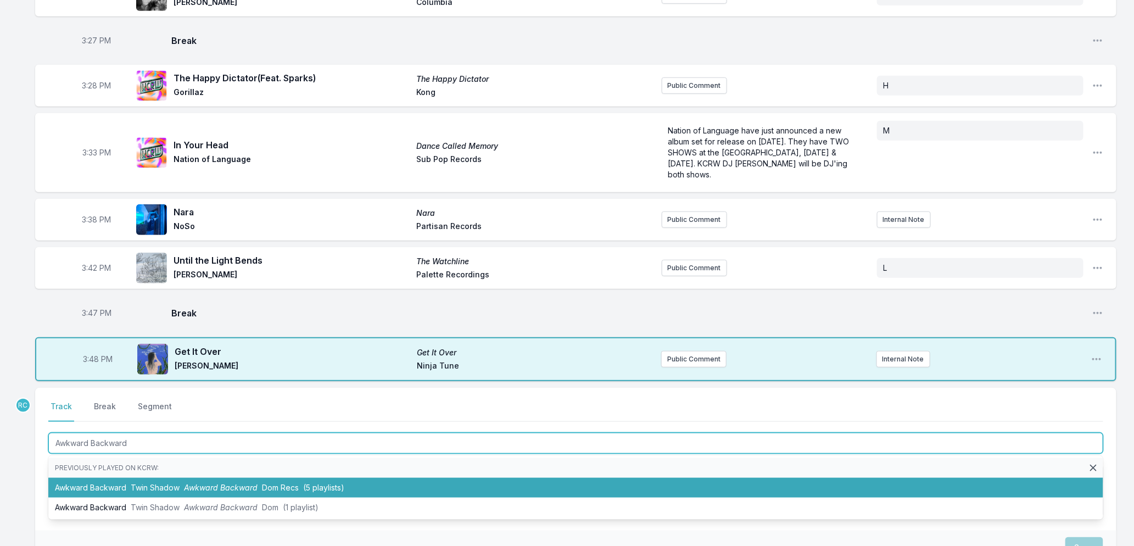
click at [226, 484] on span "Awkward Backward" at bounding box center [221, 487] width 74 height 9
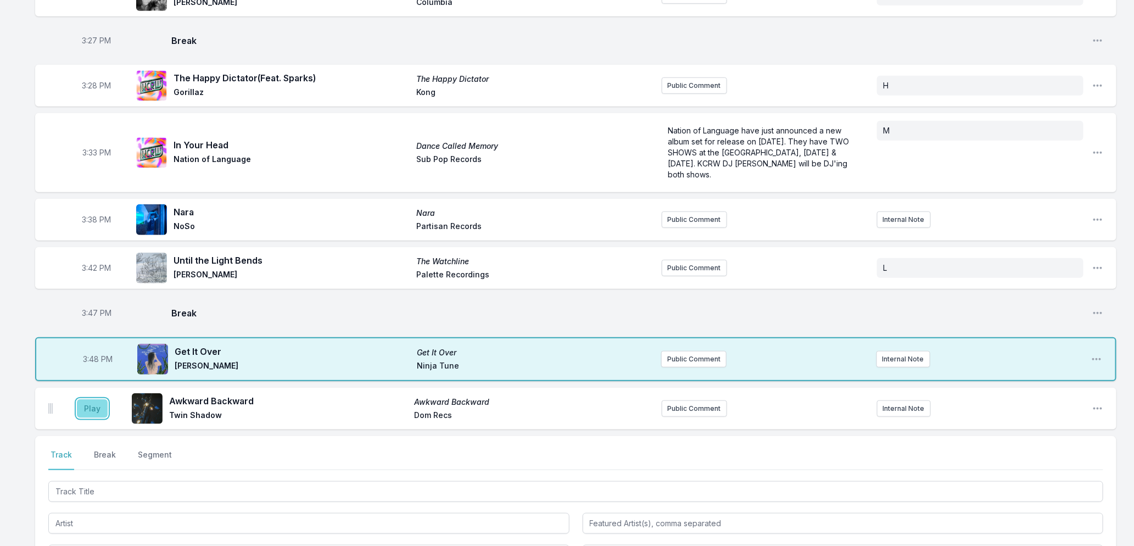
click at [89, 404] on button "Play" at bounding box center [92, 408] width 31 height 19
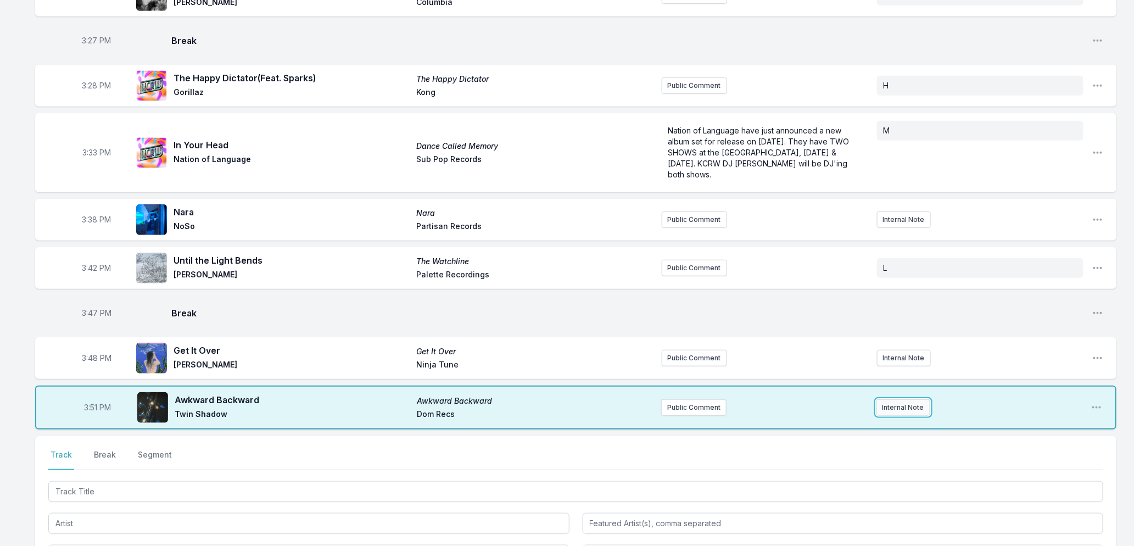
click at [902, 405] on button "Internal Note" at bounding box center [903, 407] width 54 height 16
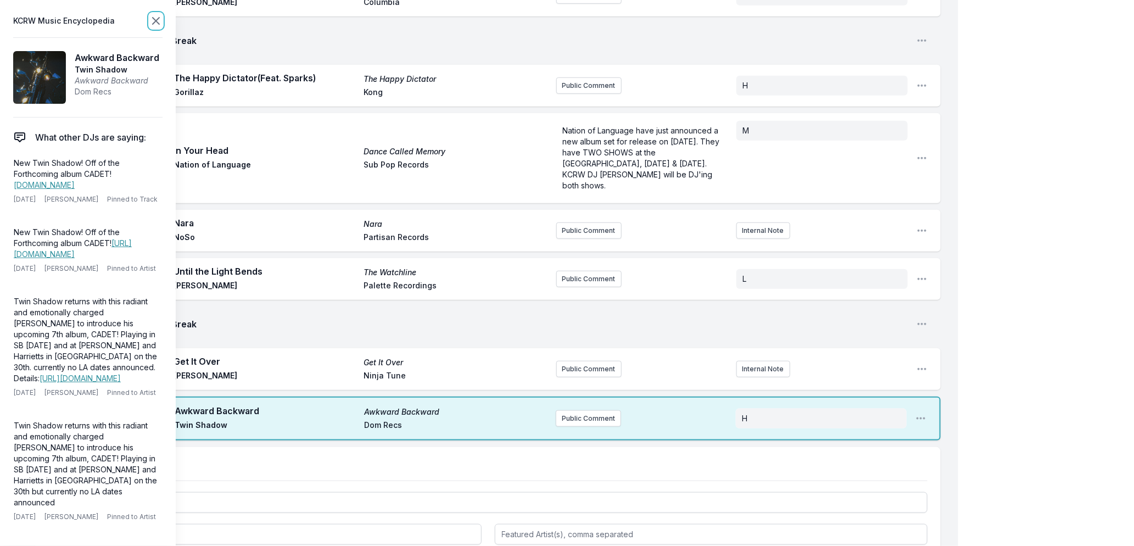
click at [158, 19] on icon at bounding box center [156, 21] width 7 height 7
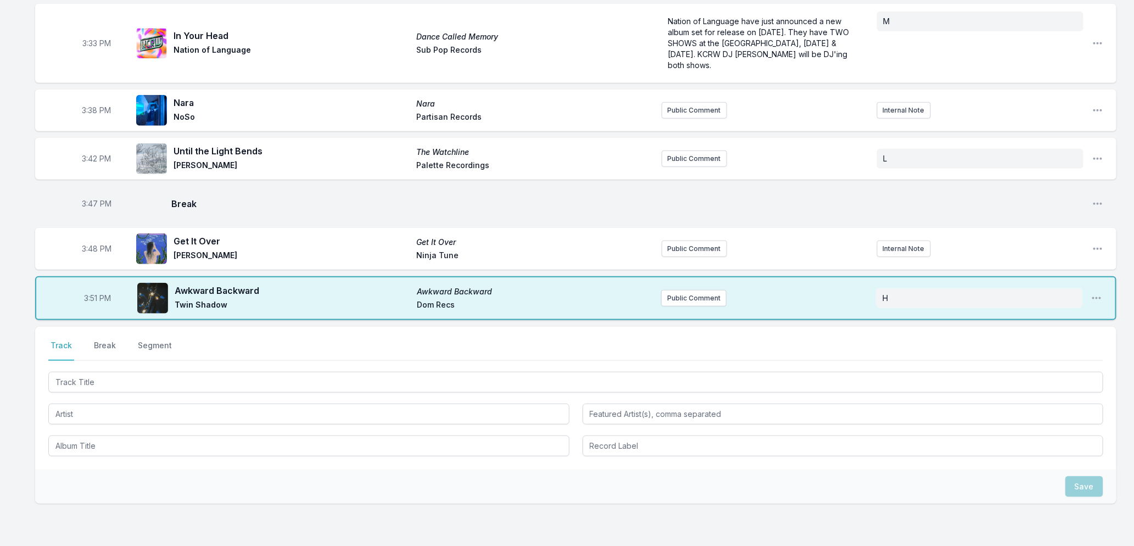
scroll to position [484, 0]
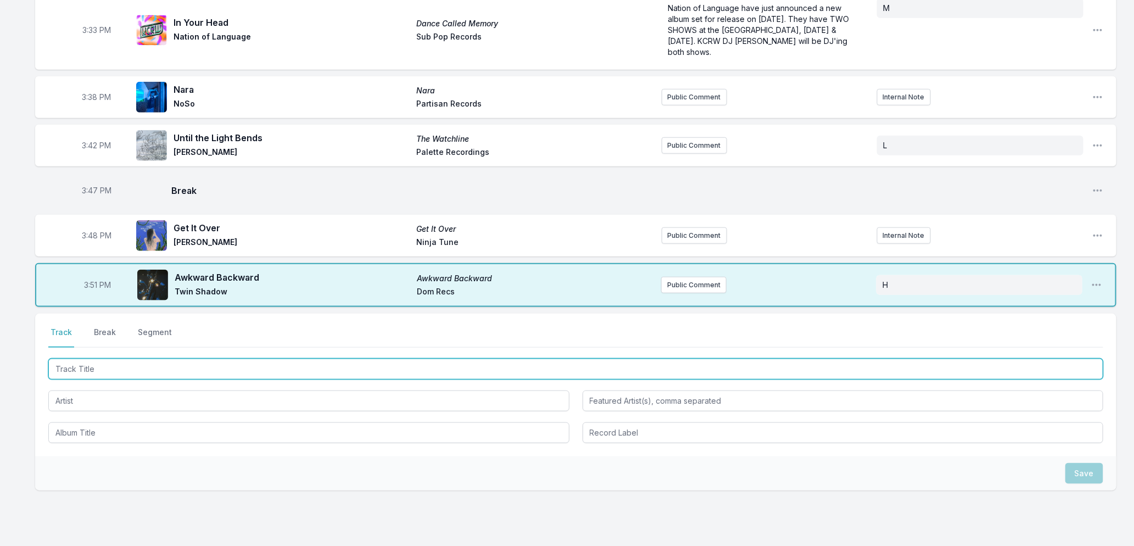
click at [284, 364] on input "Track Title" at bounding box center [575, 369] width 1055 height 21
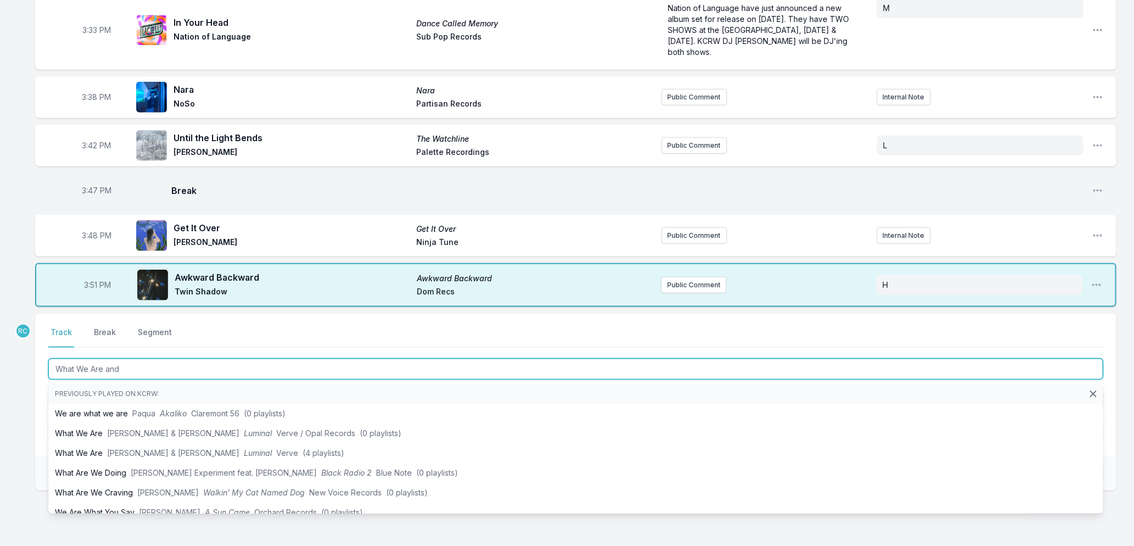
type input "What We Are and"
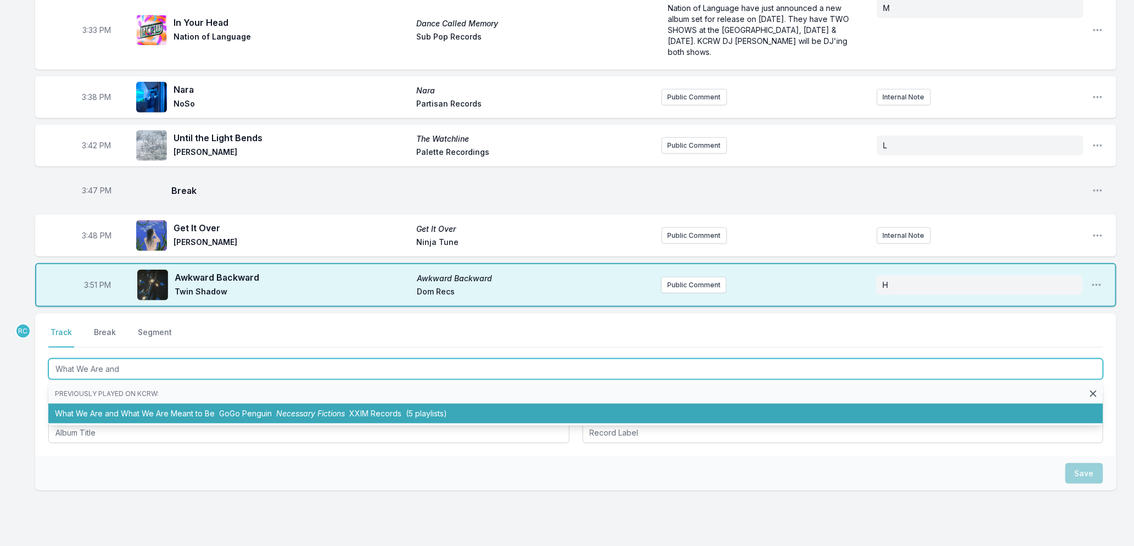
click at [291, 409] on span "Necessary Fictions" at bounding box center [310, 413] width 69 height 9
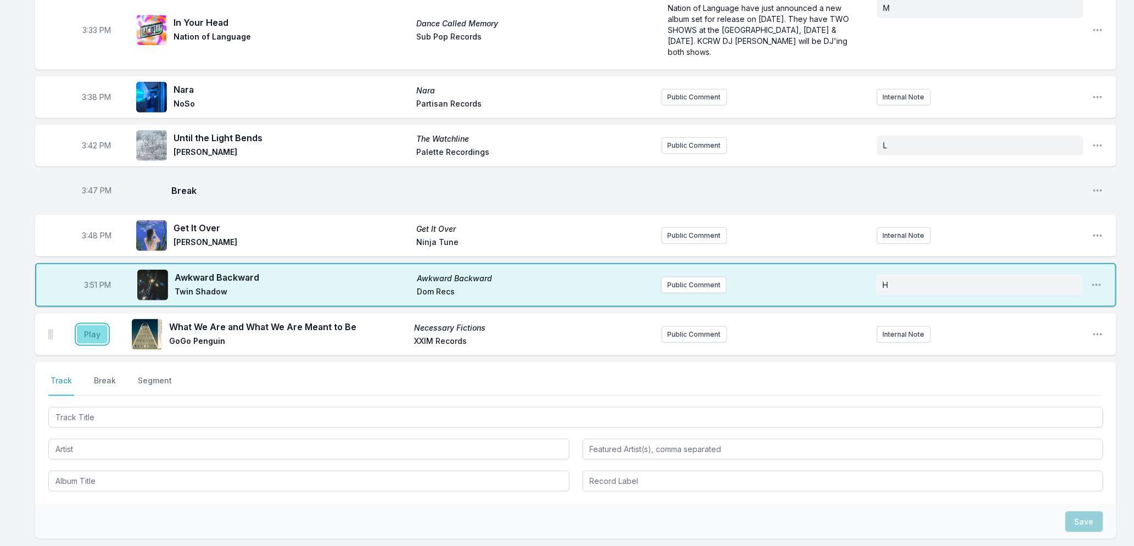
click at [89, 329] on button "Play" at bounding box center [92, 334] width 31 height 19
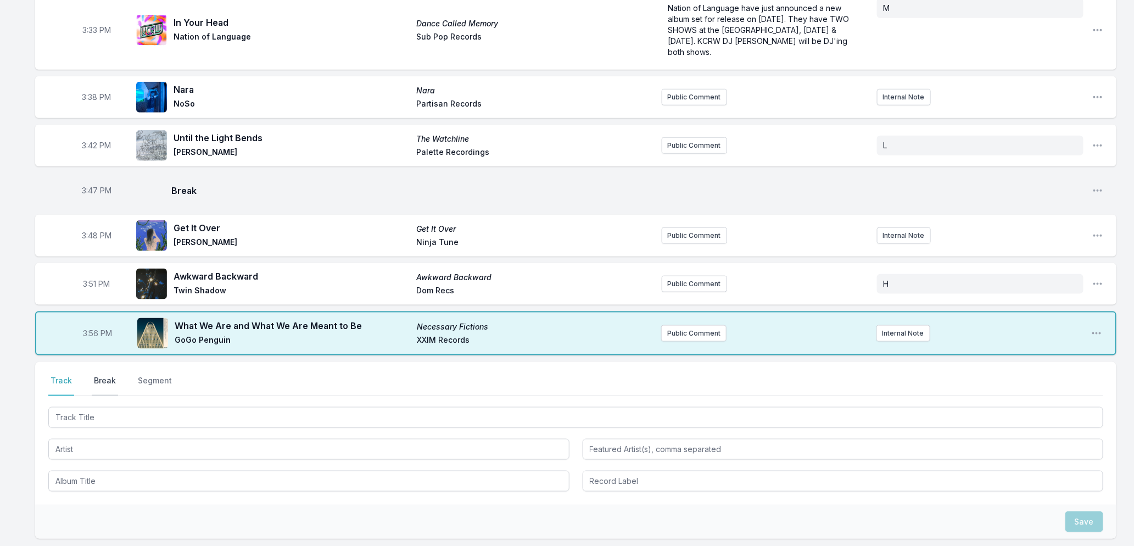
click at [100, 382] on button "Break" at bounding box center [105, 385] width 26 height 21
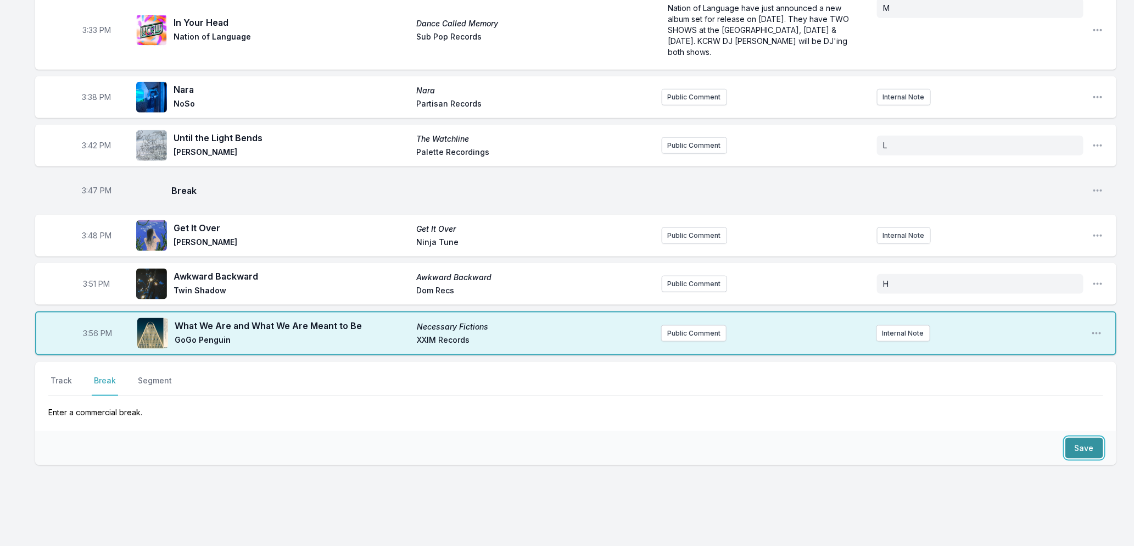
click at [1079, 445] on button "Save" at bounding box center [1084, 448] width 38 height 21
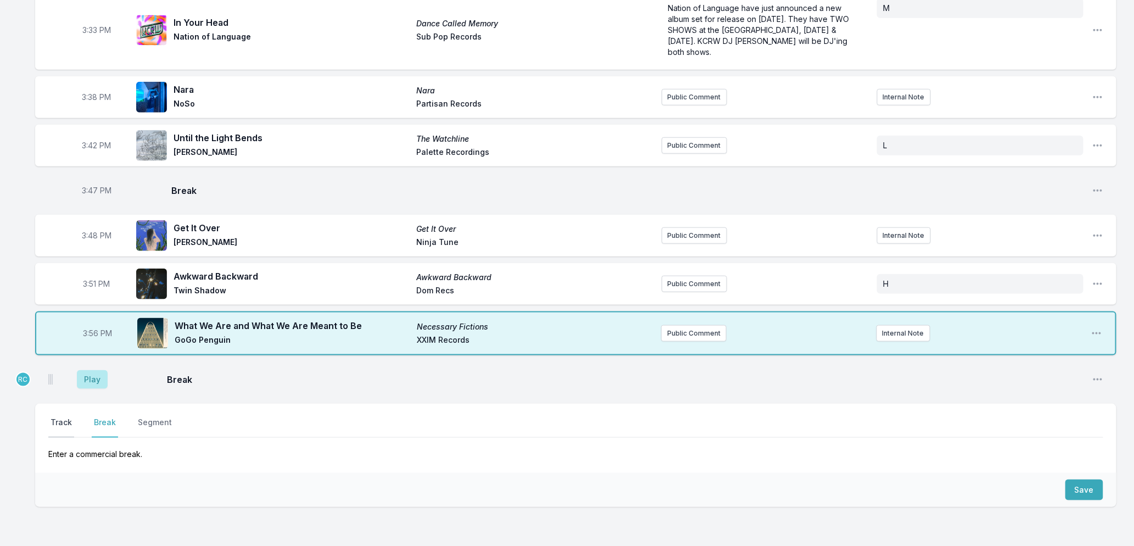
click at [66, 424] on button "Track" at bounding box center [61, 427] width 26 height 21
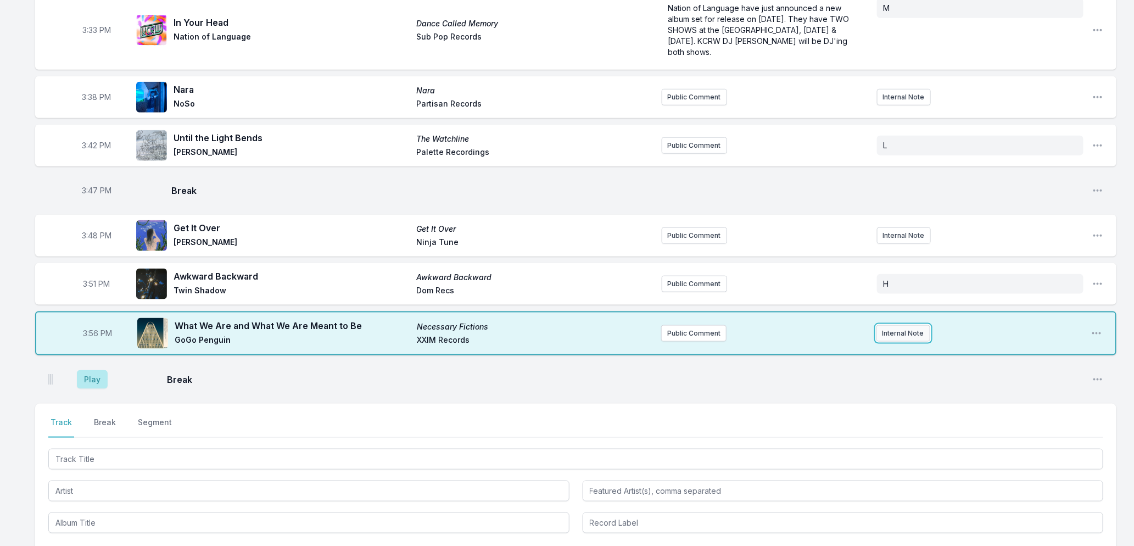
click at [904, 333] on button "Internal Note" at bounding box center [903, 333] width 54 height 16
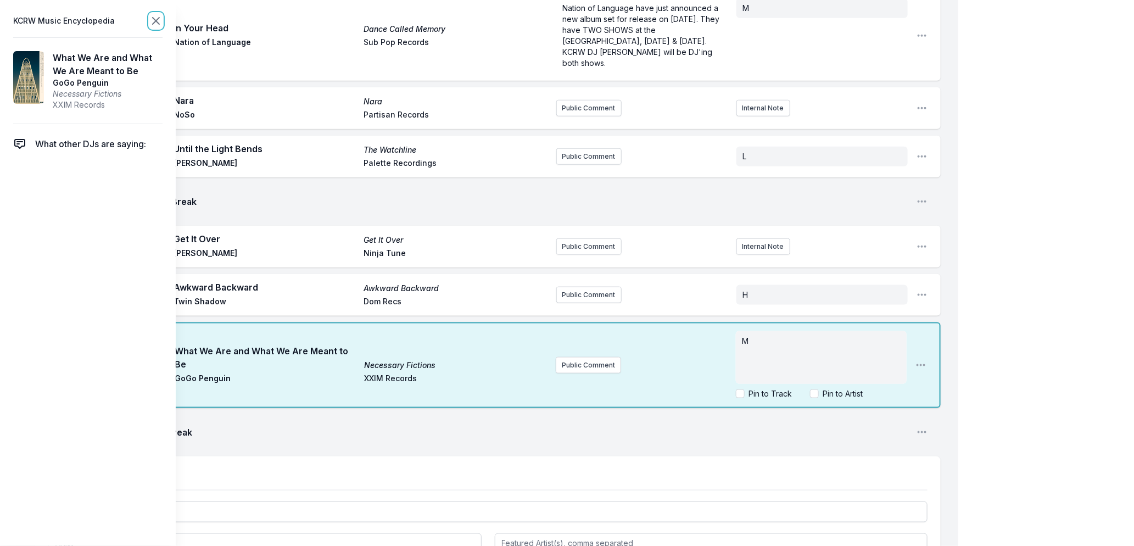
click at [155, 19] on icon at bounding box center [156, 21] width 7 height 7
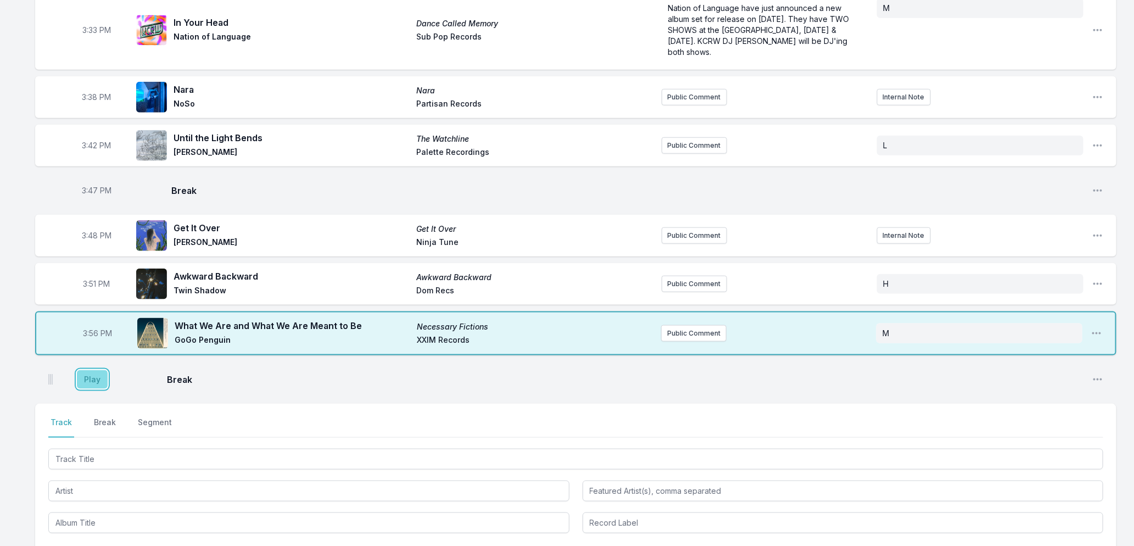
click at [92, 381] on button "Play" at bounding box center [92, 379] width 31 height 19
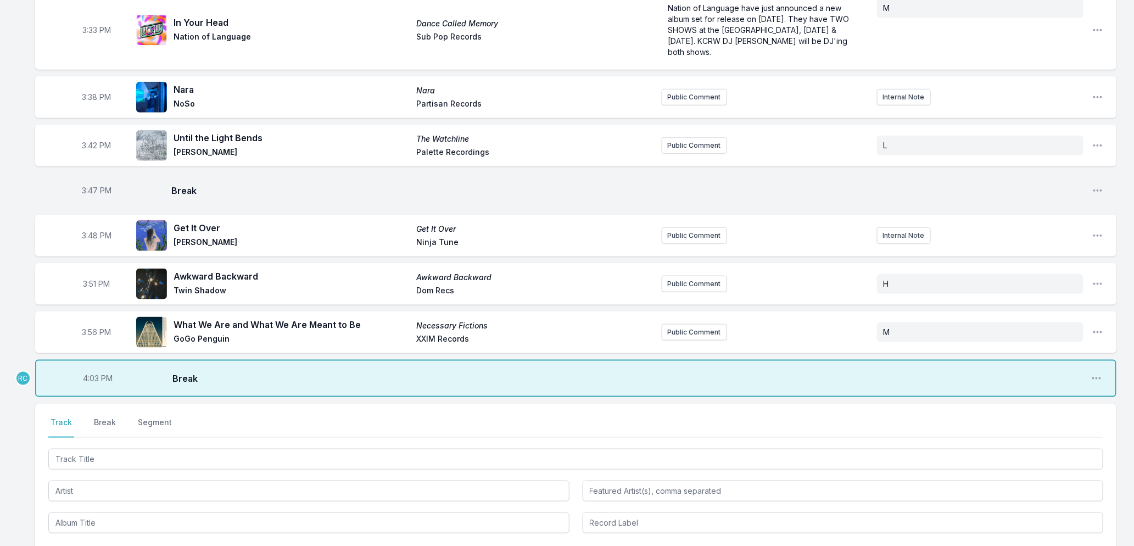
click at [92, 377] on span "4:03 PM" at bounding box center [98, 378] width 30 height 11
click at [92, 377] on input "16:03" at bounding box center [97, 378] width 61 height 21
type input "16:01"
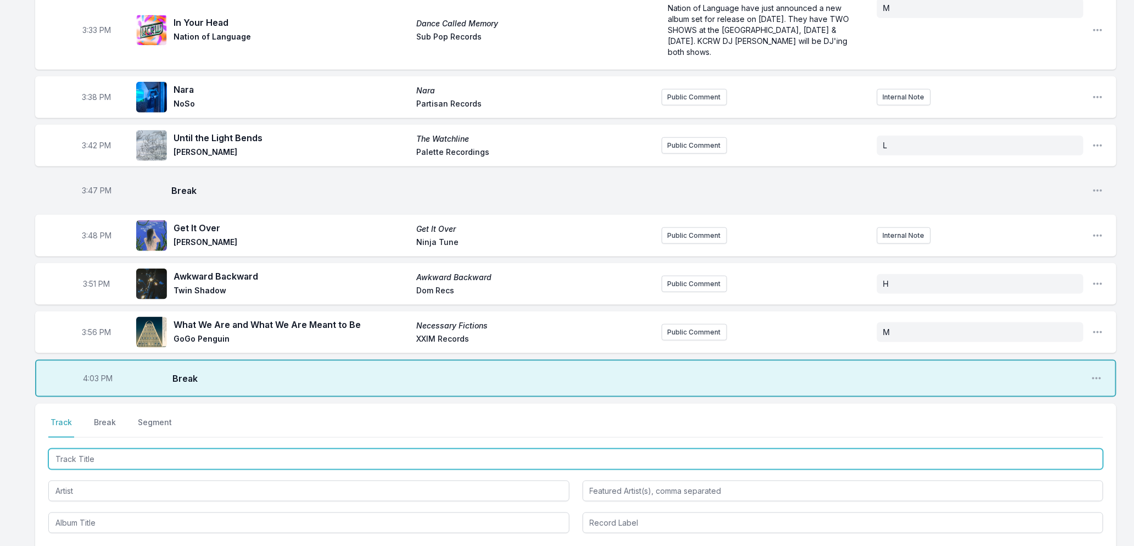
click at [86, 457] on input "Track Title" at bounding box center [575, 459] width 1055 height 21
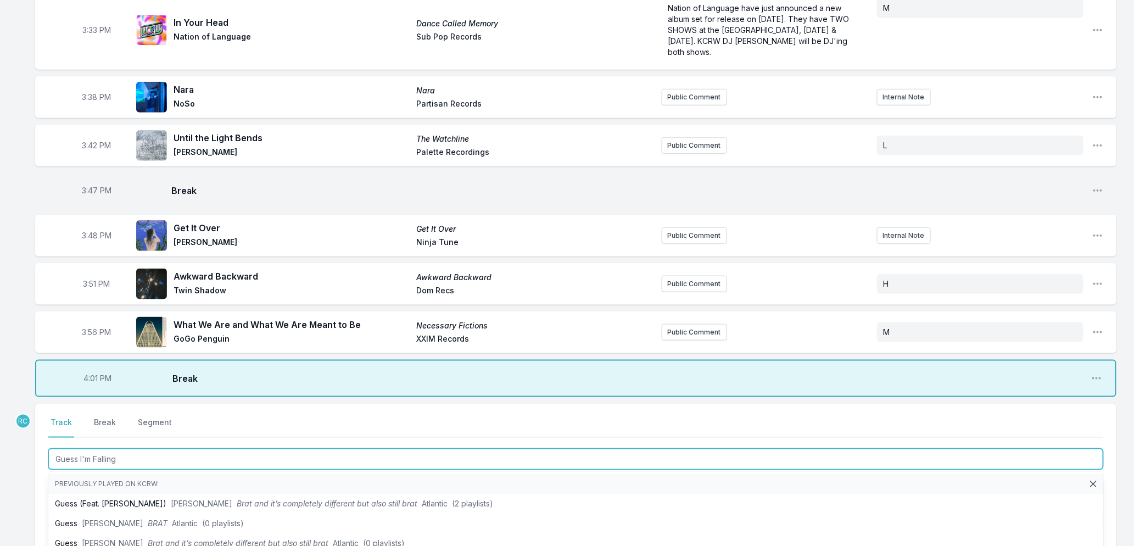
type input "Guess I'm Falling"
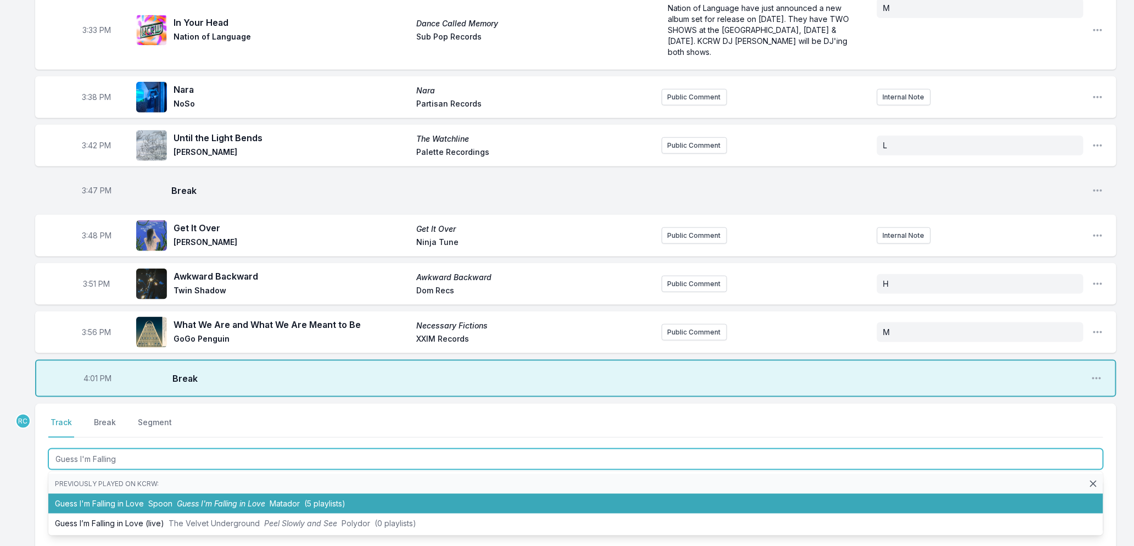
click at [148, 500] on li "Guess I'm Falling in Love Spoon Guess I'm Falling in Love Matador (5 playlists)" at bounding box center [575, 504] width 1055 height 20
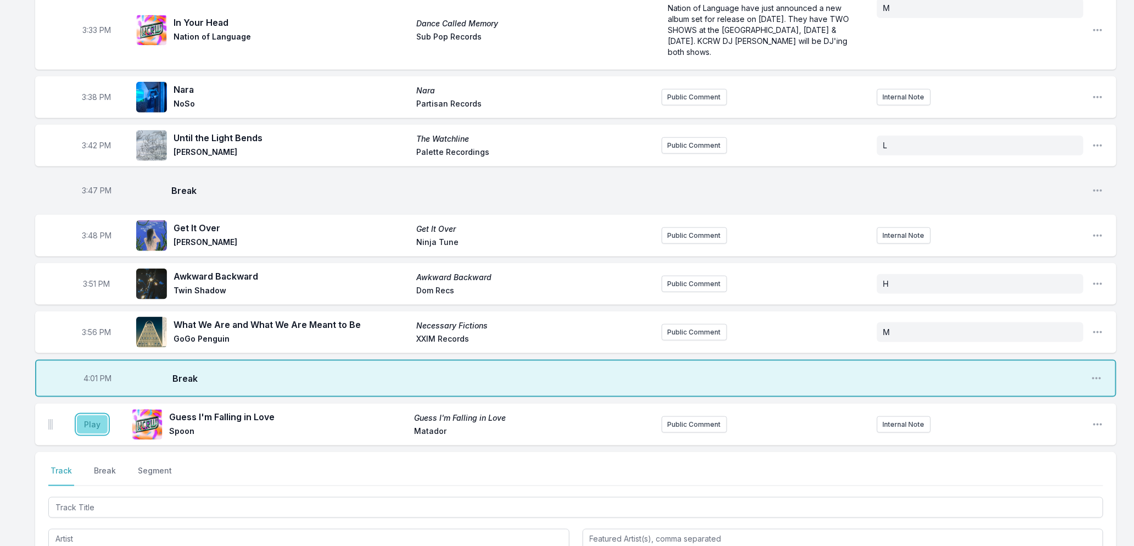
click at [90, 421] on button "Play" at bounding box center [92, 424] width 31 height 19
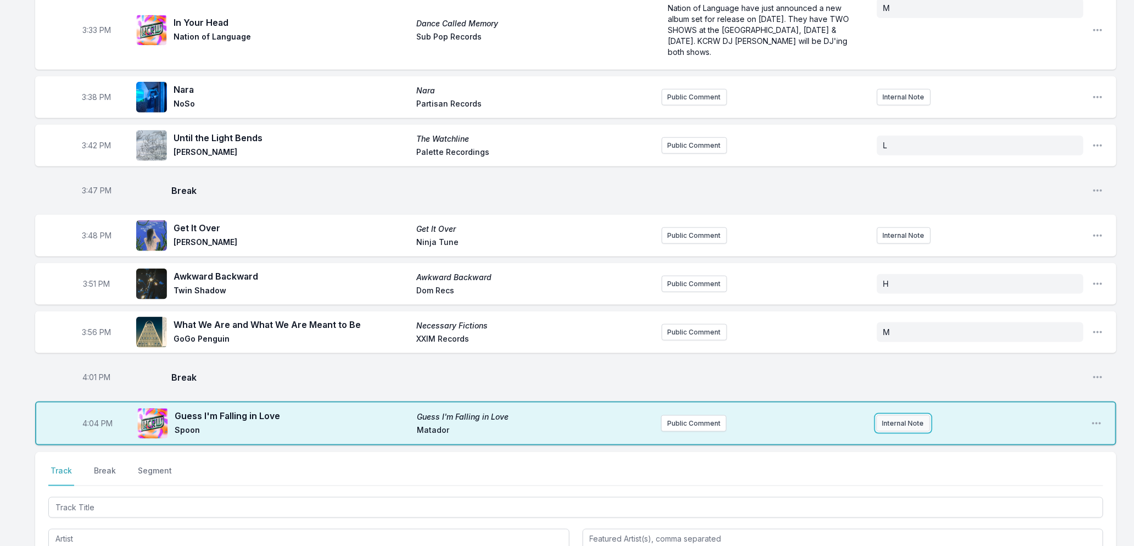
click at [896, 423] on button "Internal Note" at bounding box center [903, 423] width 54 height 16
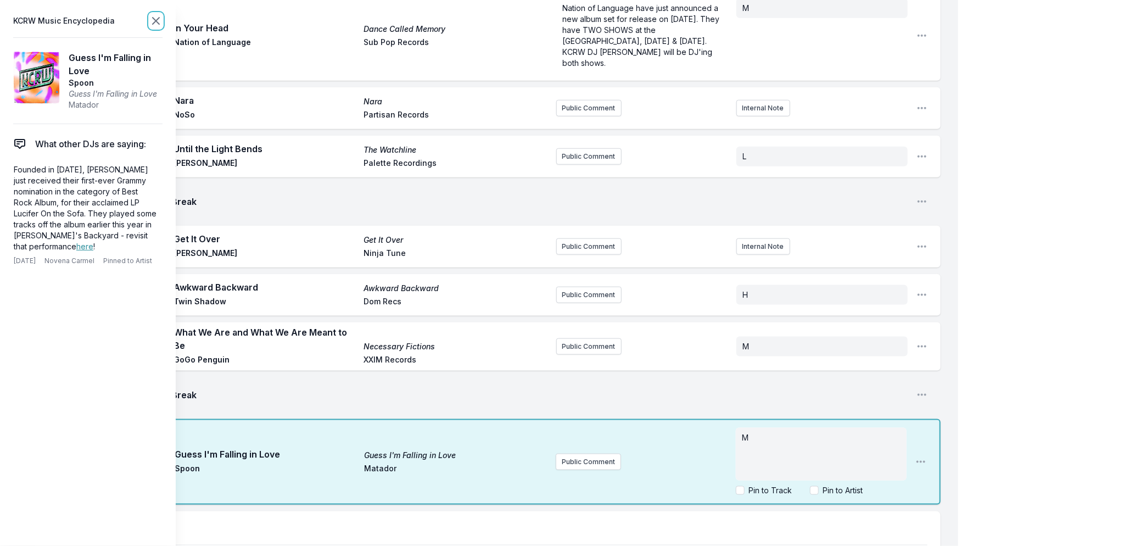
click at [151, 20] on icon at bounding box center [155, 20] width 13 height 13
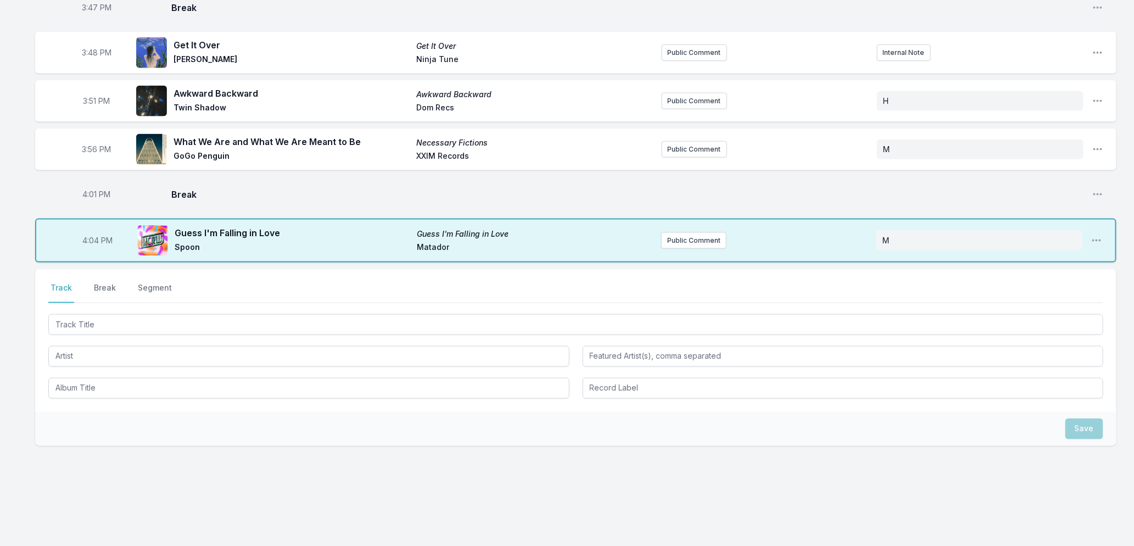
scroll to position [670, 0]
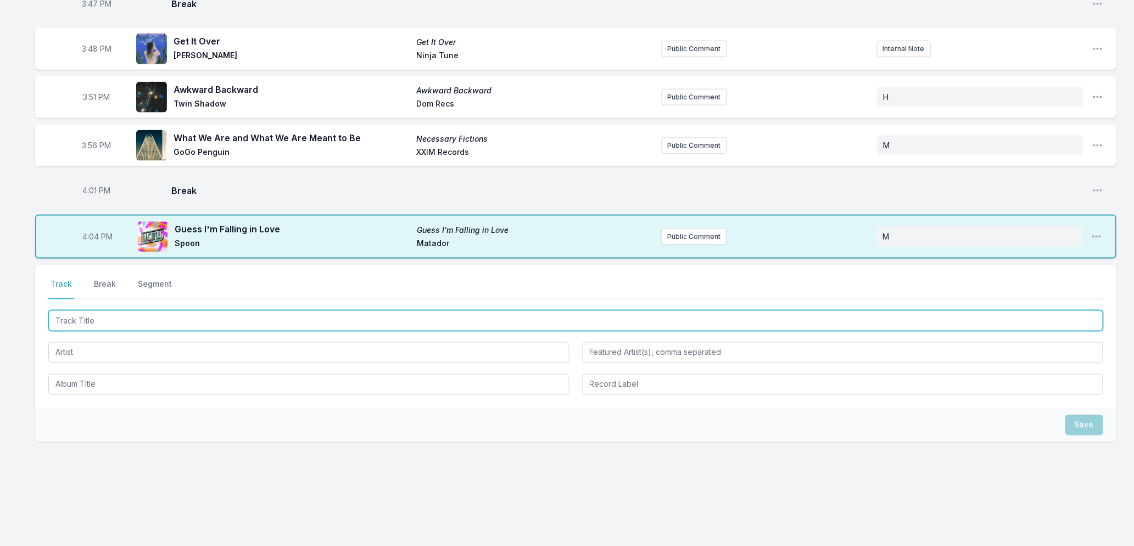
click at [176, 313] on input "Track Title" at bounding box center [575, 320] width 1055 height 21
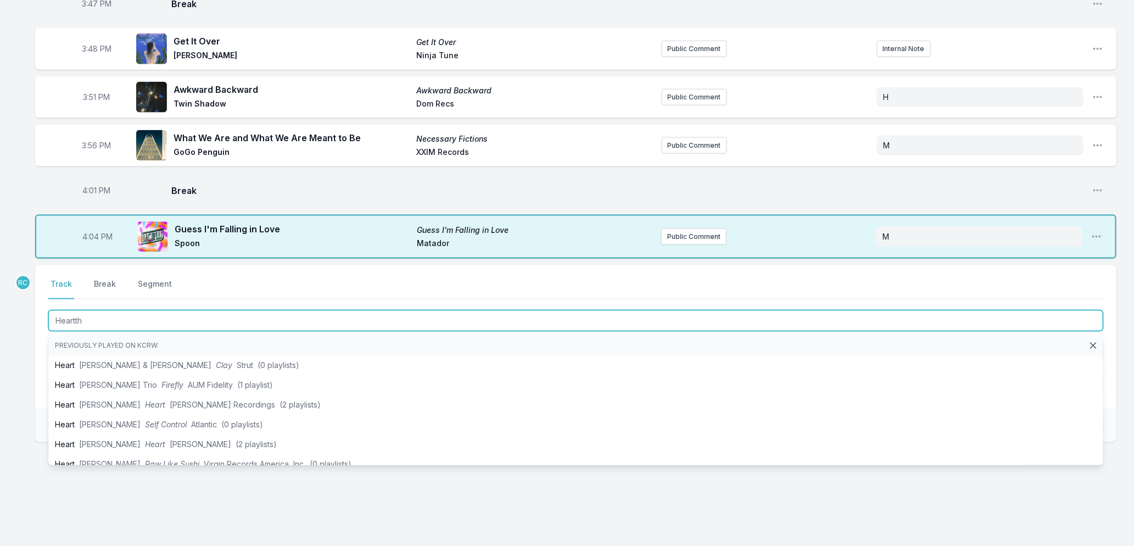
type input "Heartthr"
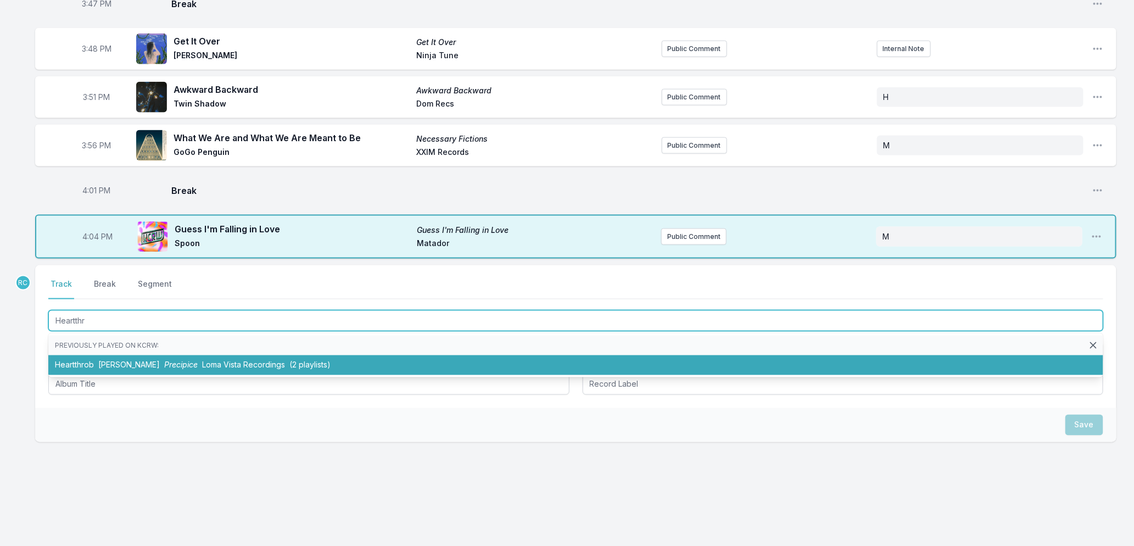
click at [188, 364] on span "Precipice" at bounding box center [180, 364] width 33 height 9
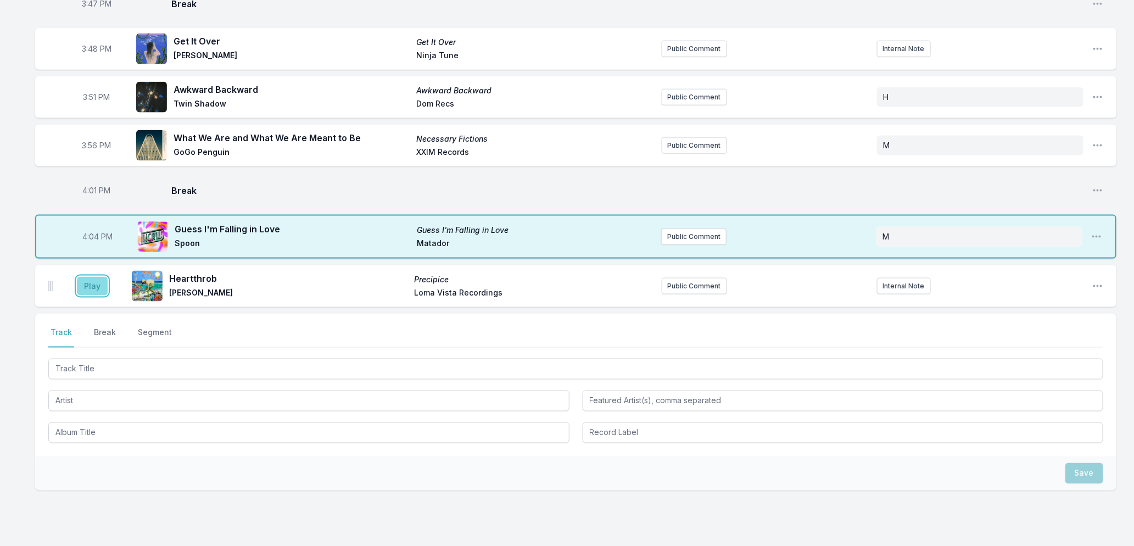
click at [84, 286] on button "Play" at bounding box center [92, 286] width 31 height 19
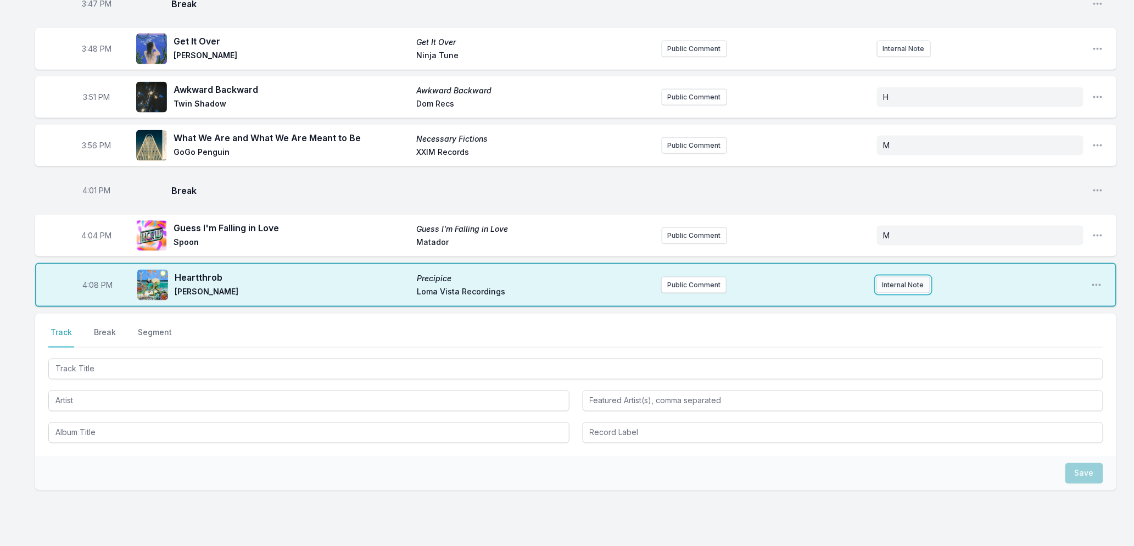
click at [896, 288] on button "Internal Note" at bounding box center [903, 285] width 54 height 16
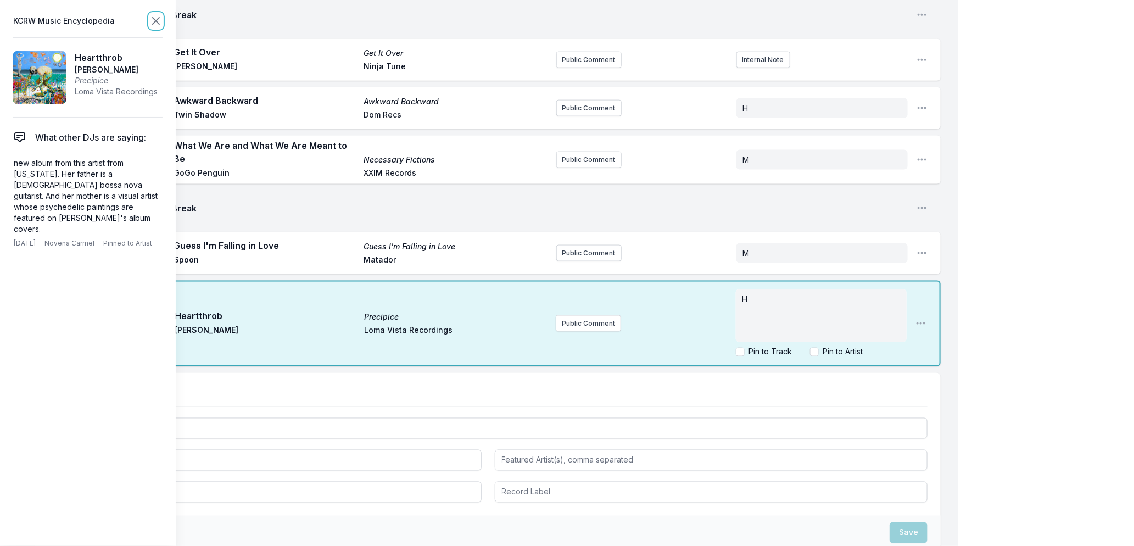
click at [152, 19] on icon at bounding box center [155, 20] width 13 height 13
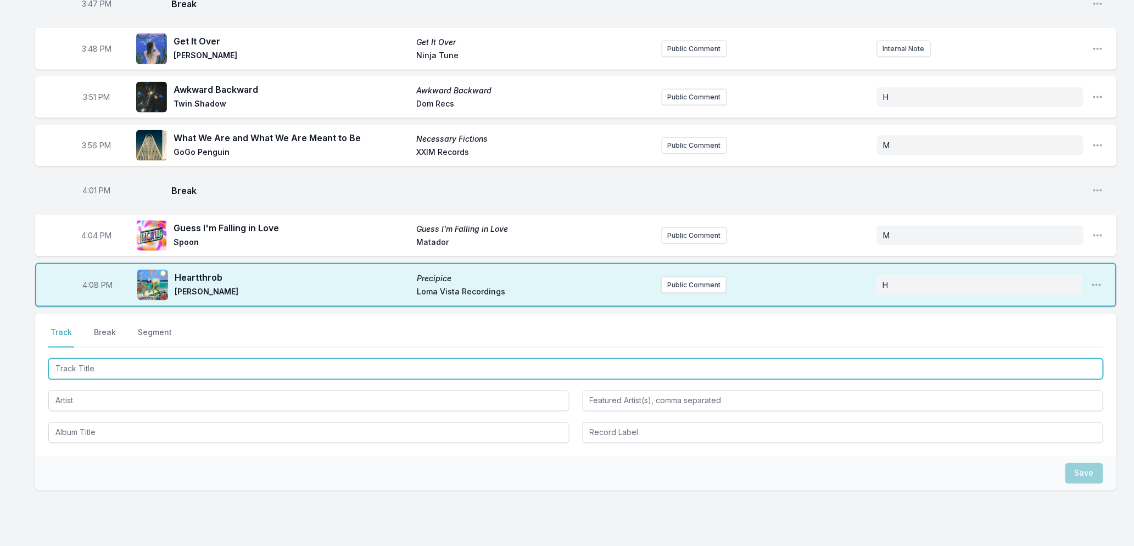
click at [171, 366] on input "Track Title" at bounding box center [575, 369] width 1055 height 21
type input "Wasted Me"
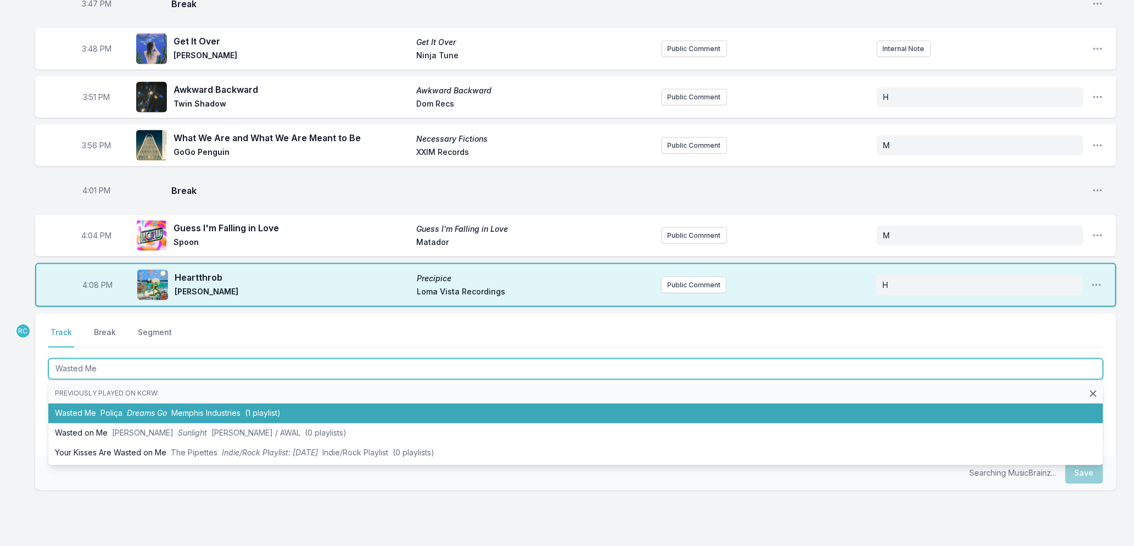
click at [178, 411] on span "Memphis Industries" at bounding box center [205, 413] width 69 height 9
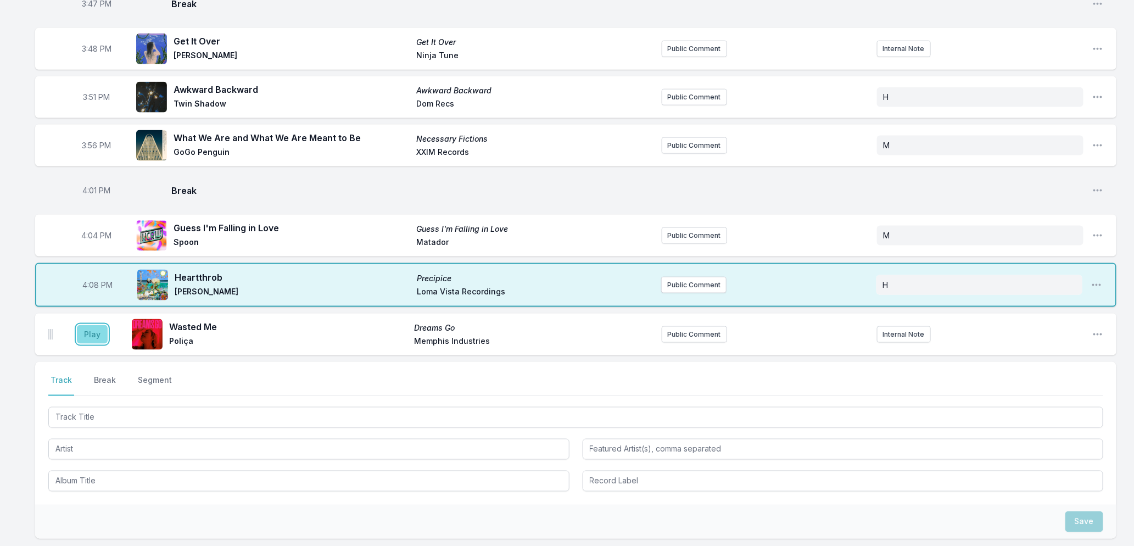
click at [85, 339] on button "Play" at bounding box center [92, 334] width 31 height 19
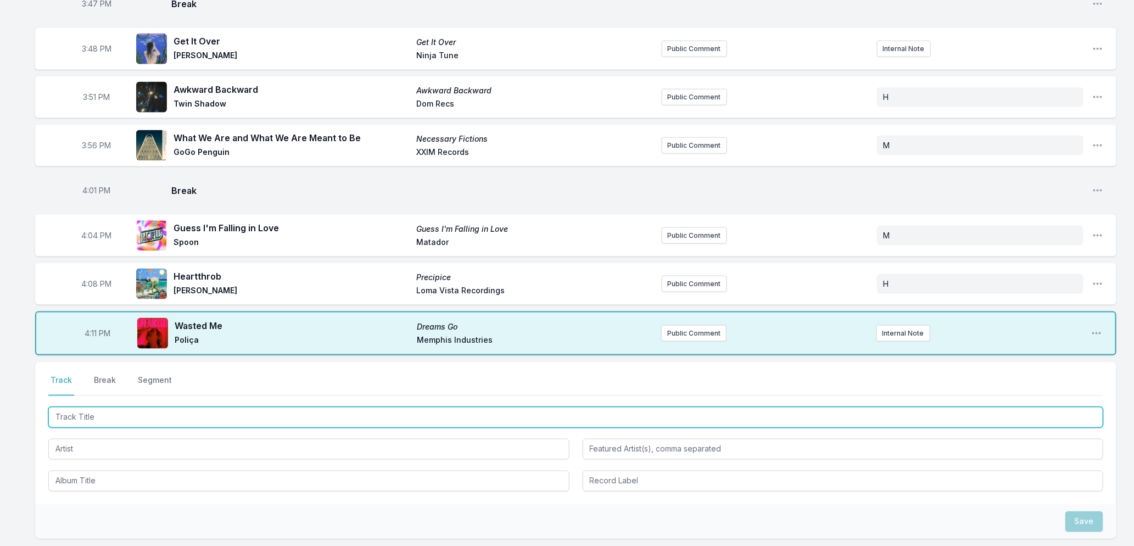
click at [183, 408] on input "Track Title" at bounding box center [575, 417] width 1055 height 21
type input "Belong To You"
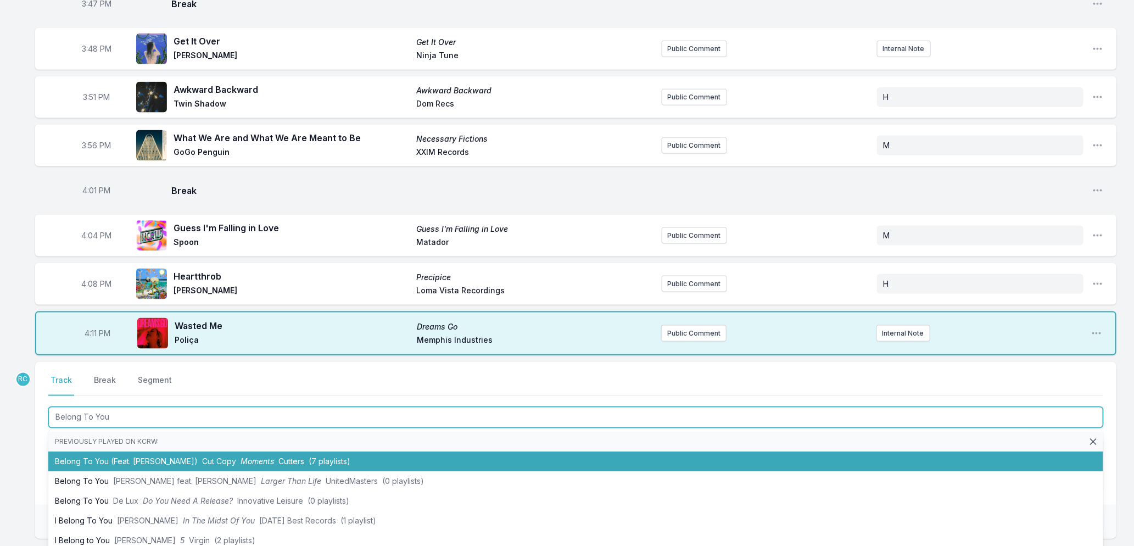
click at [202, 458] on span "Cut Copy" at bounding box center [219, 461] width 34 height 9
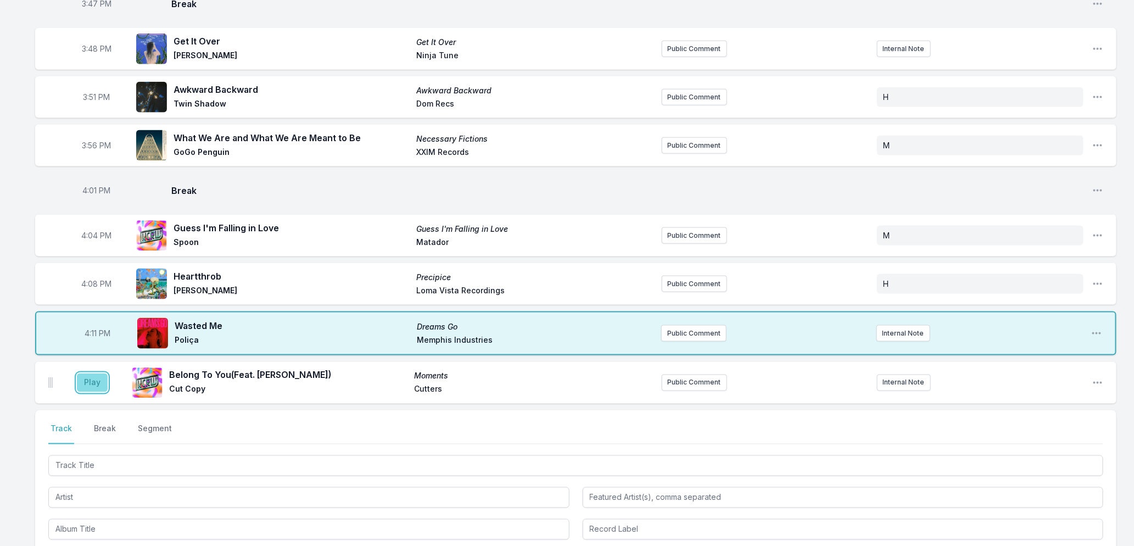
click at [94, 383] on button "Play" at bounding box center [92, 382] width 31 height 19
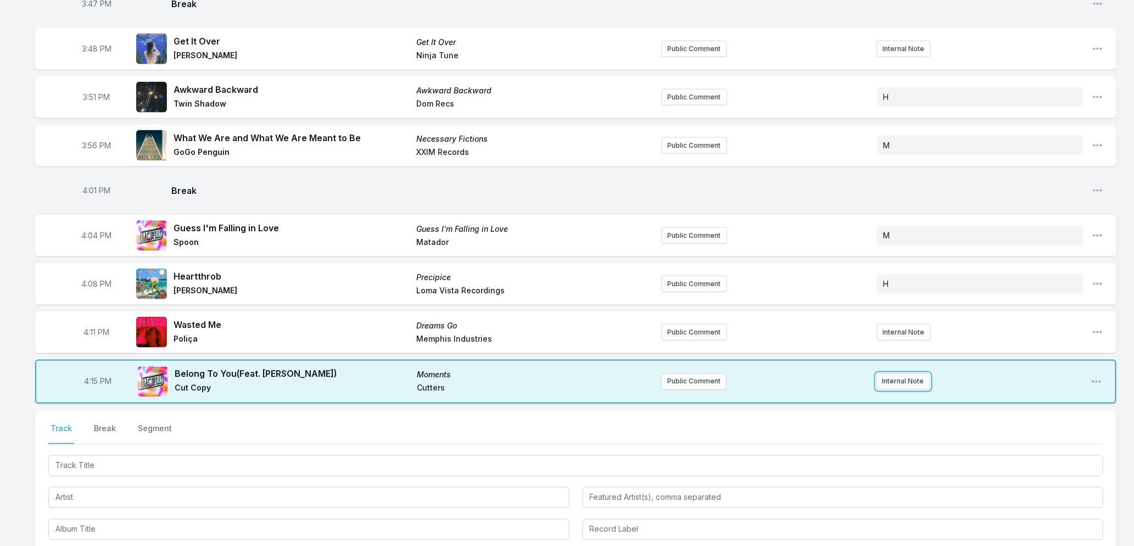
click at [902, 381] on button "Internal Note" at bounding box center [903, 381] width 54 height 16
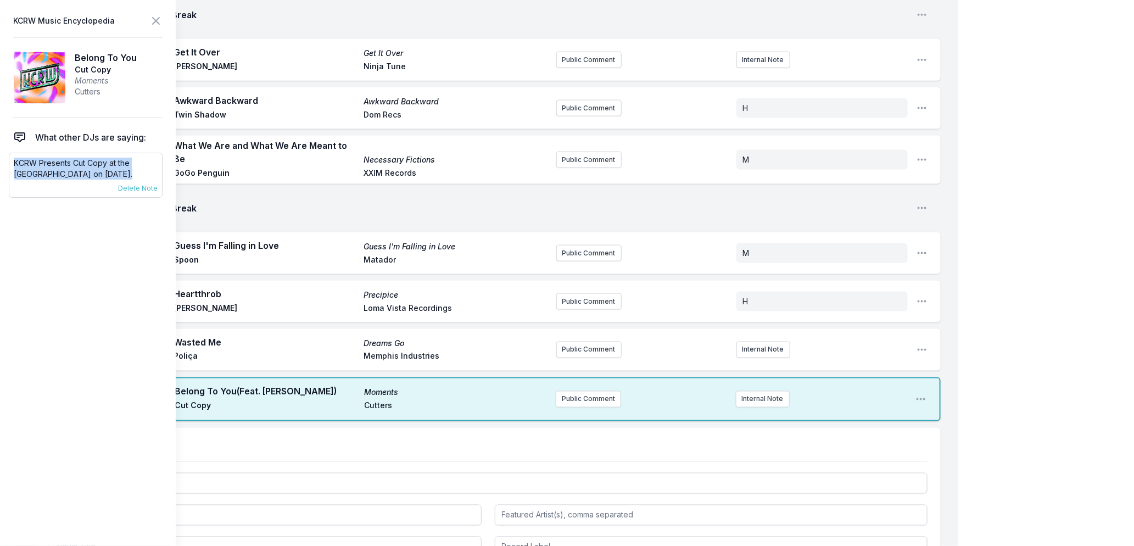
drag, startPoint x: 133, startPoint y: 176, endPoint x: 15, endPoint y: 165, distance: 118.0
click at [15, 165] on p "KCRW Presents Cut Copy at the [GEOGRAPHIC_DATA] on [DATE]." at bounding box center [86, 169] width 144 height 22
click at [583, 396] on button "Public Comment" at bounding box center [588, 399] width 65 height 16
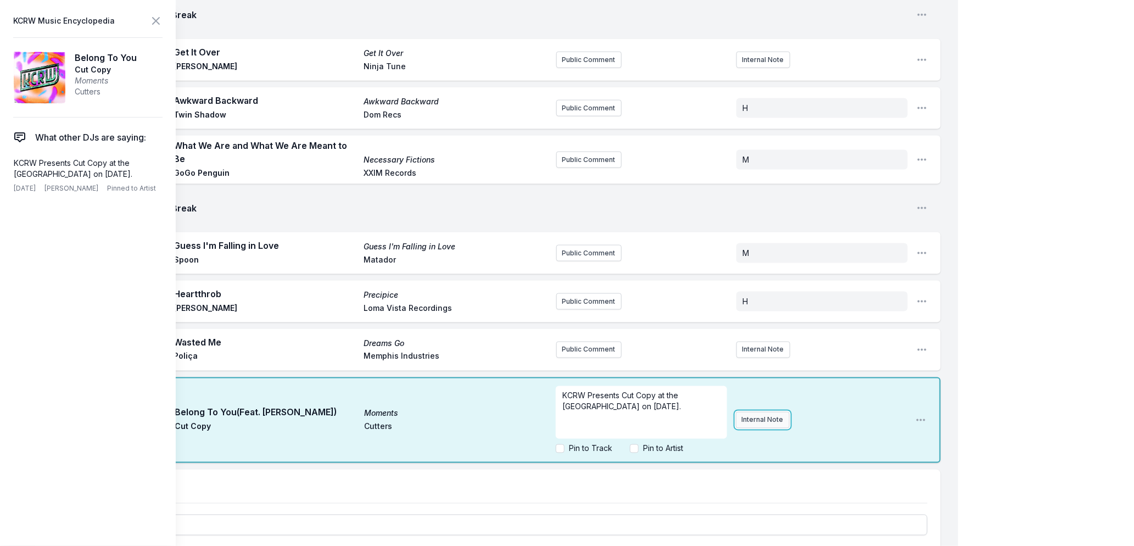
click at [766, 419] on div "KCRW Presents Cut Copy at the [GEOGRAPHIC_DATA] on [DATE]. Pin to Track Pin to …" at bounding box center [731, 420] width 351 height 77
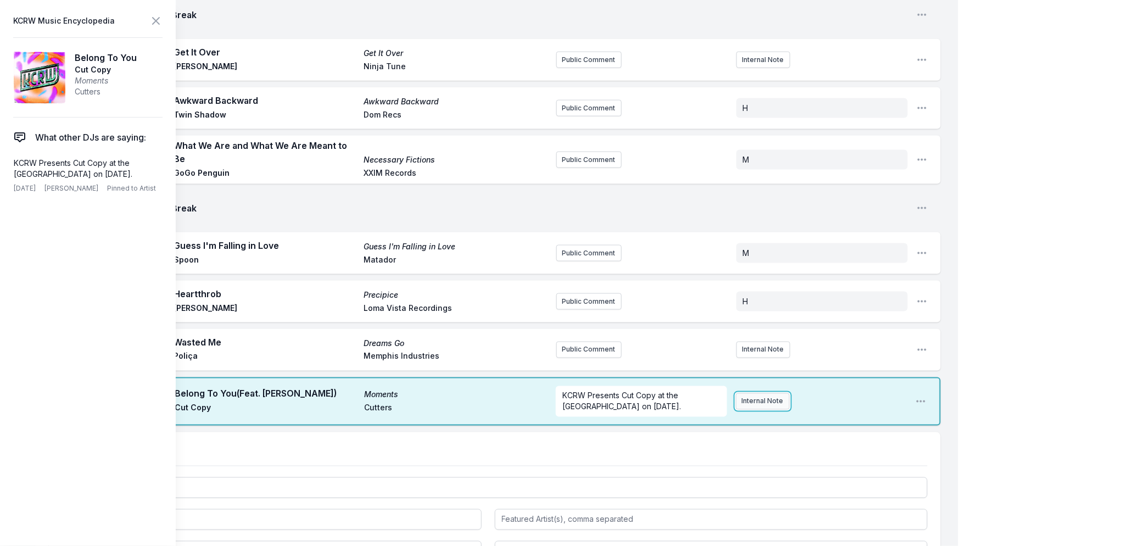
click at [764, 405] on button "Internal Note" at bounding box center [763, 401] width 54 height 16
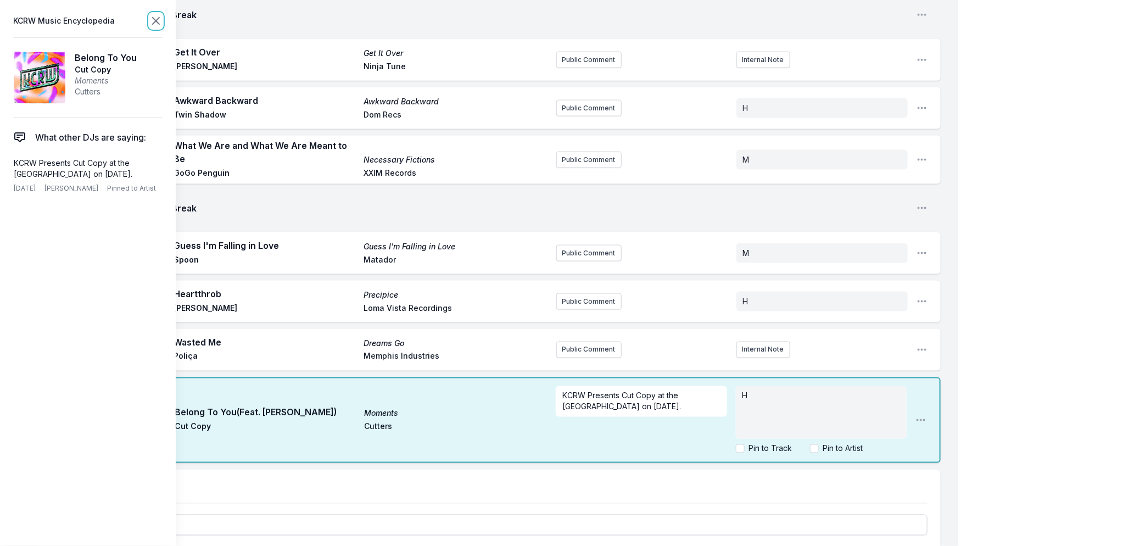
click at [154, 19] on icon at bounding box center [156, 21] width 7 height 7
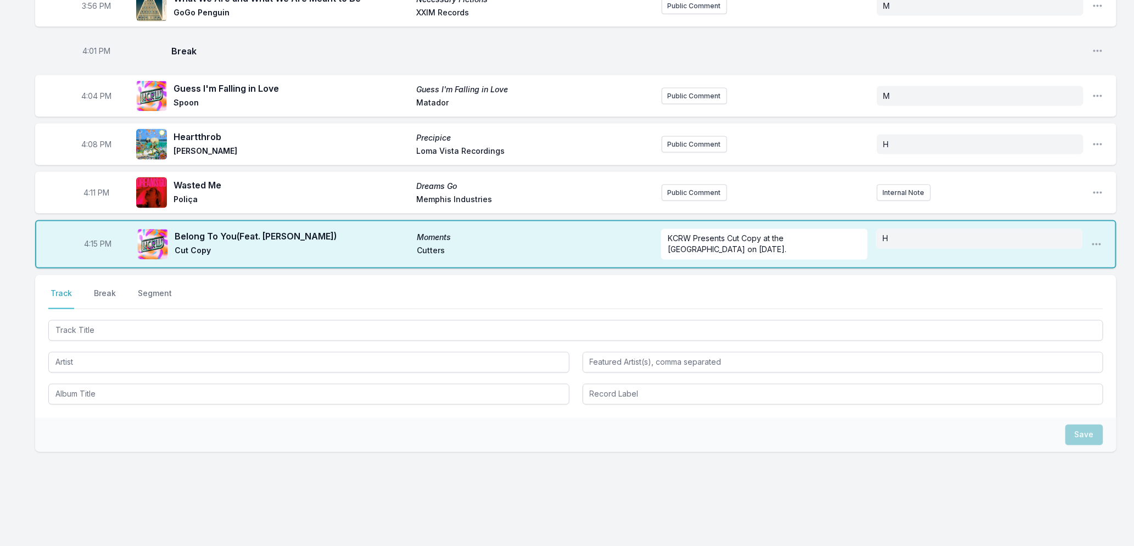
scroll to position [820, 0]
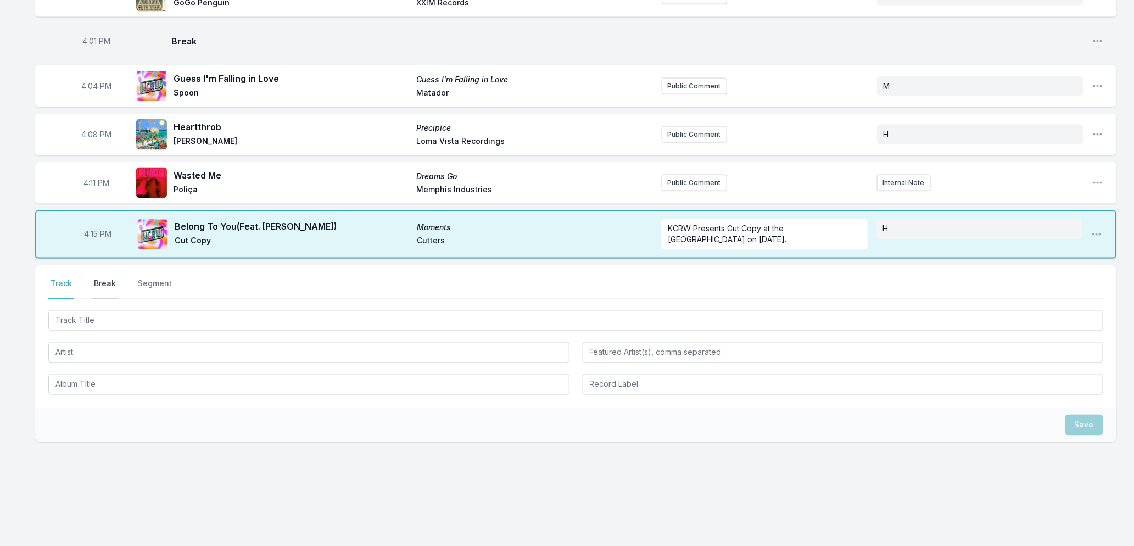
click at [109, 281] on button "Break" at bounding box center [105, 288] width 26 height 21
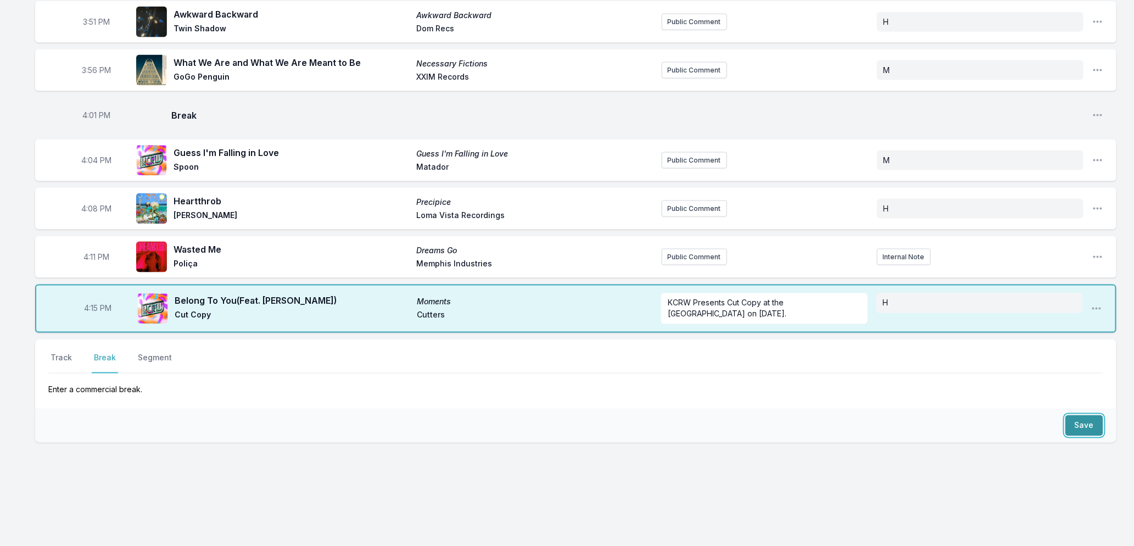
click at [1083, 423] on button "Save" at bounding box center [1084, 425] width 38 height 21
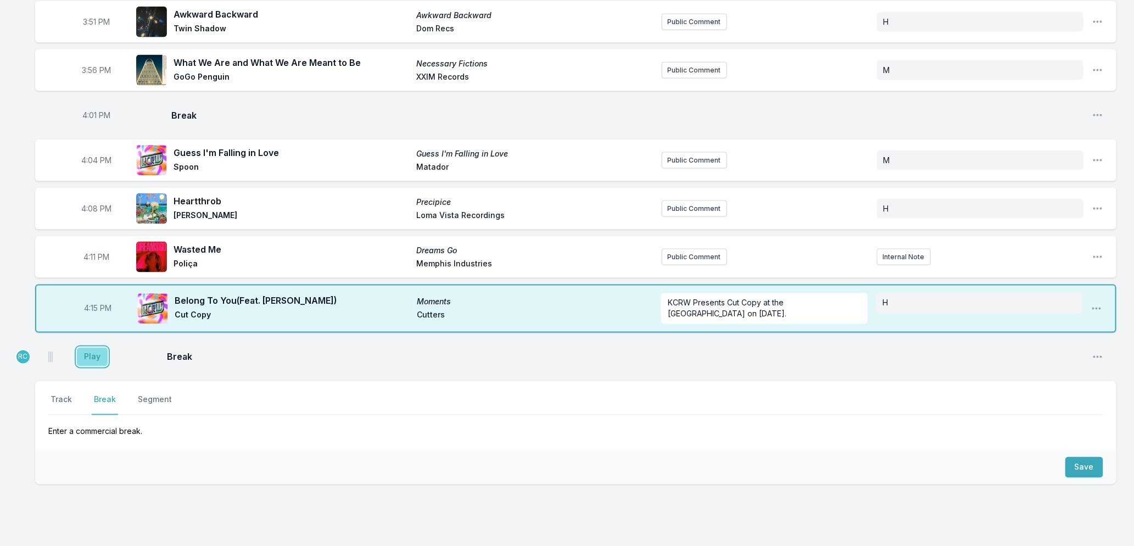
click at [88, 348] on button "Play" at bounding box center [92, 357] width 31 height 19
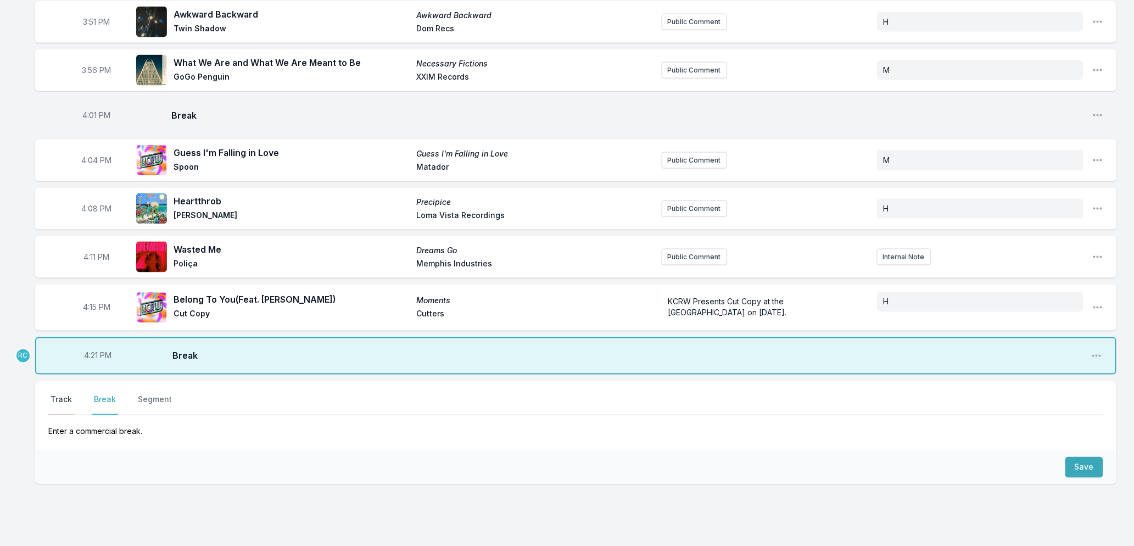
click at [53, 398] on button "Track" at bounding box center [61, 404] width 26 height 21
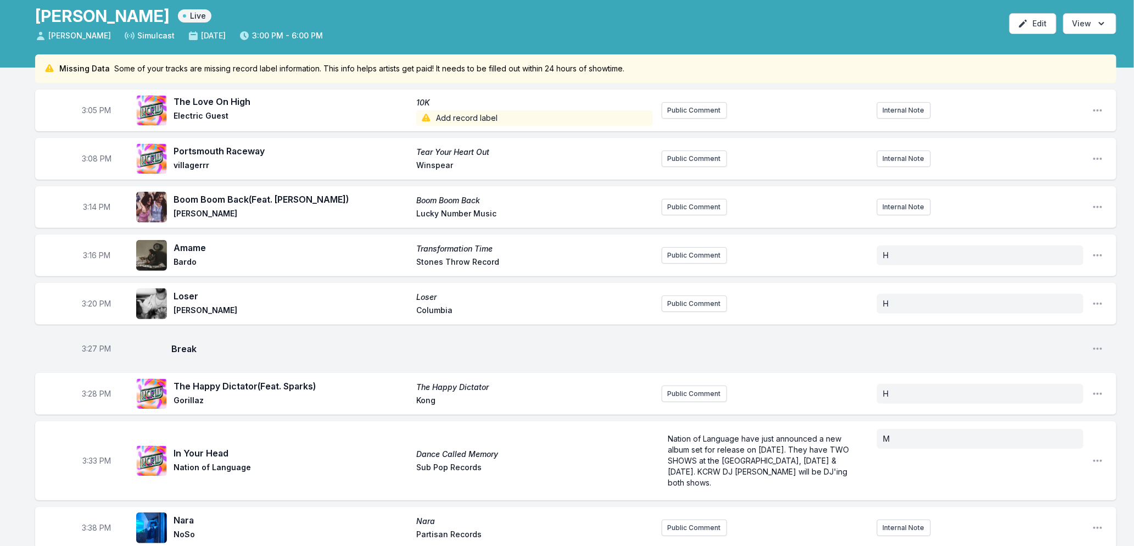
scroll to position [0, 0]
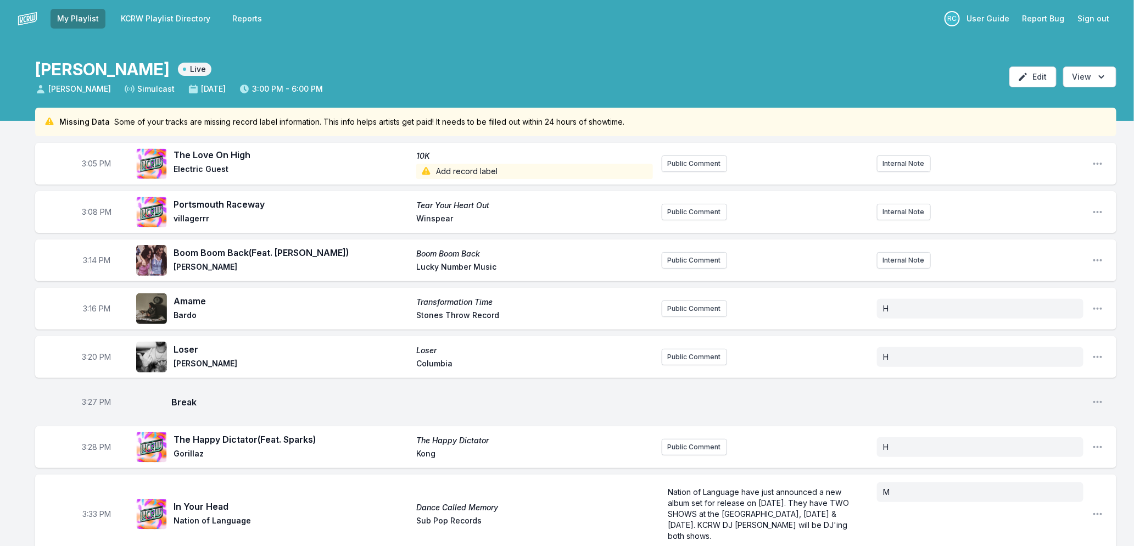
click at [160, 20] on link "KCRW Playlist Directory" at bounding box center [165, 19] width 103 height 20
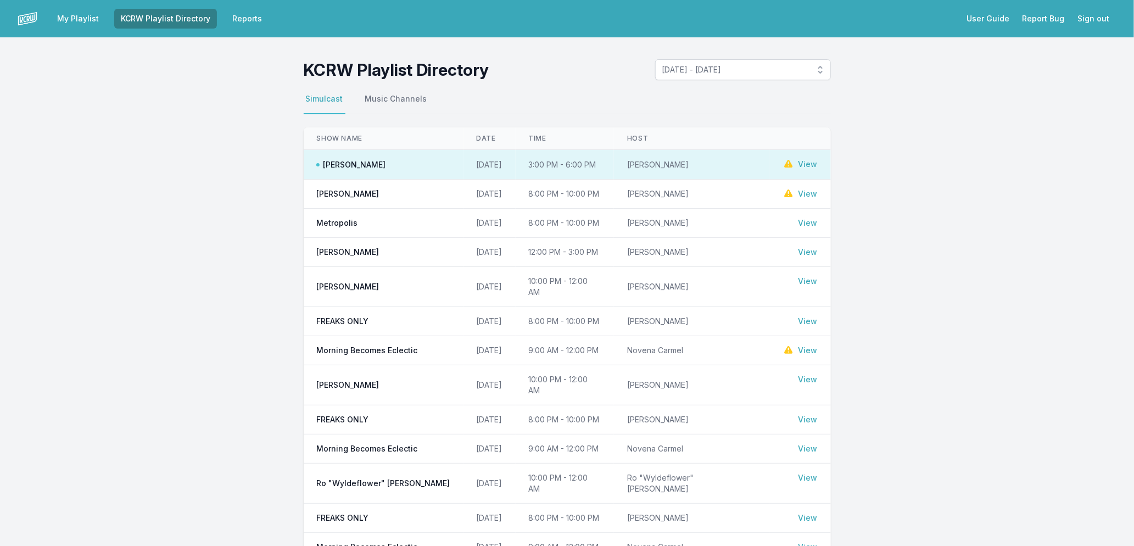
click at [802, 251] on link "View" at bounding box center [807, 252] width 19 height 11
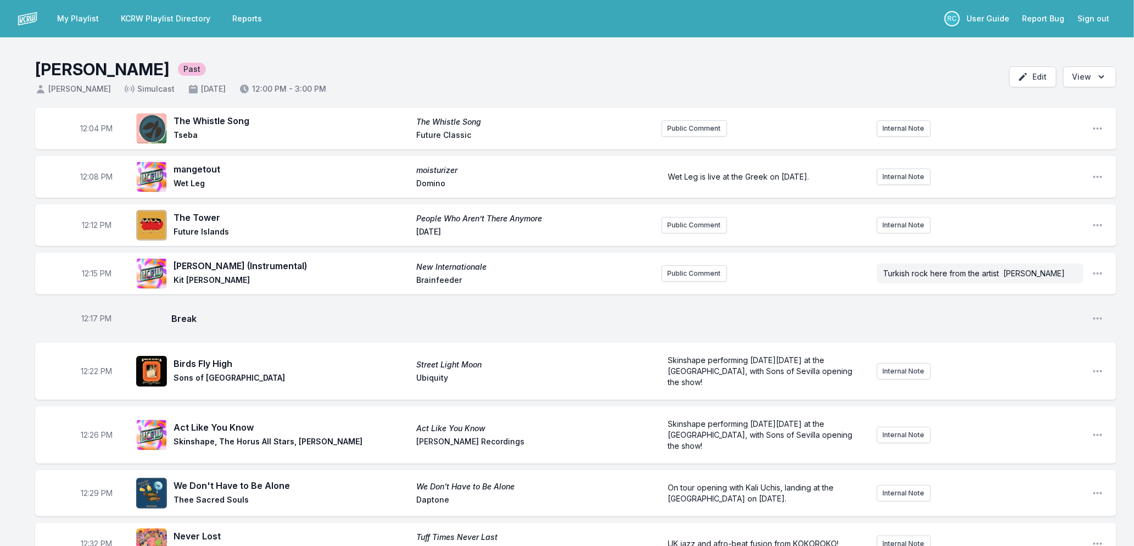
click at [85, 15] on link "My Playlist" at bounding box center [78, 19] width 55 height 20
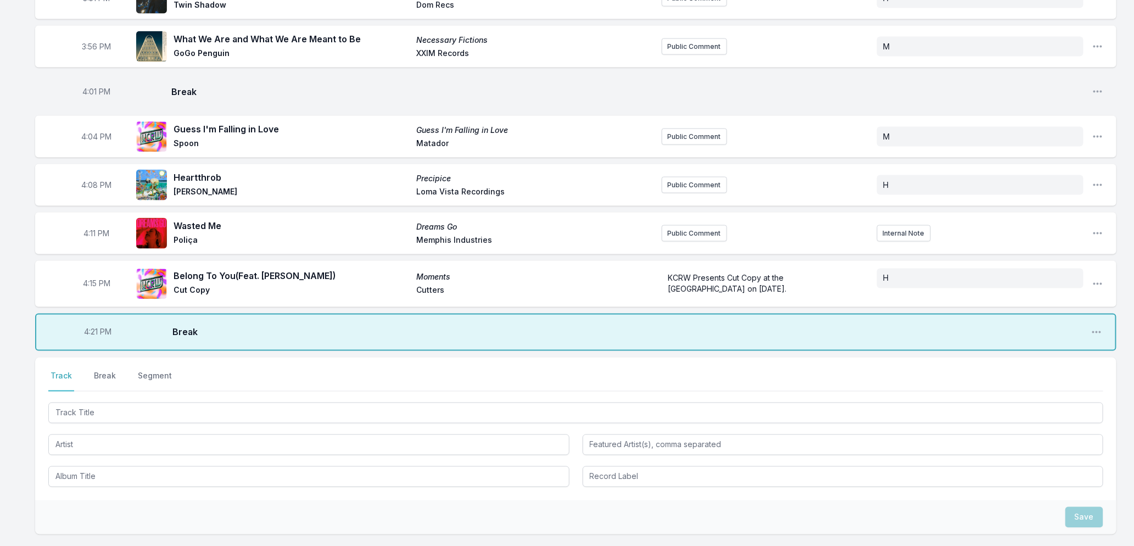
scroll to position [861, 0]
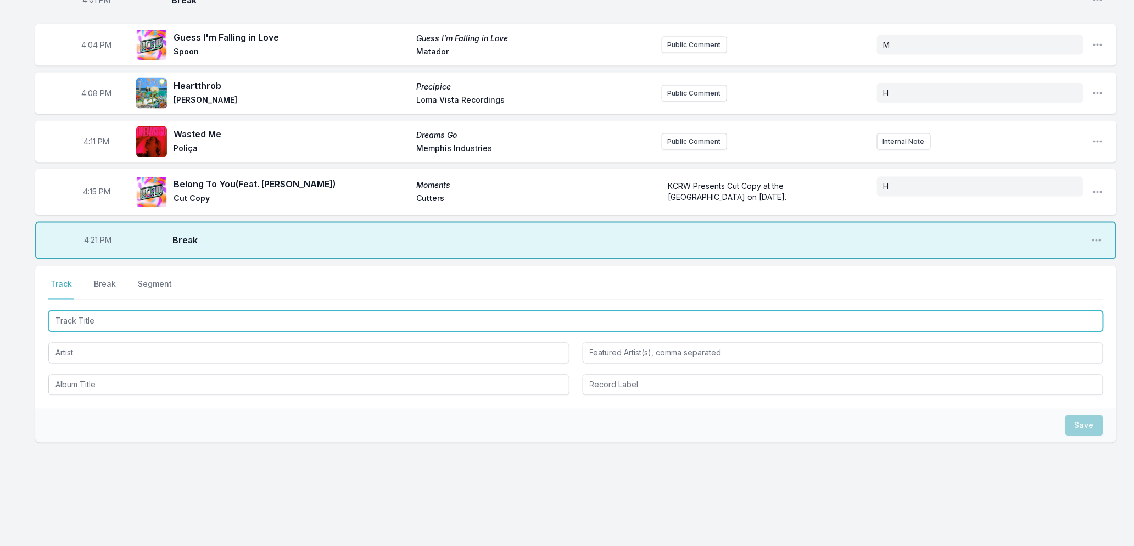
click at [155, 322] on input "Track Title" at bounding box center [575, 321] width 1055 height 21
type input "Planet Claire"
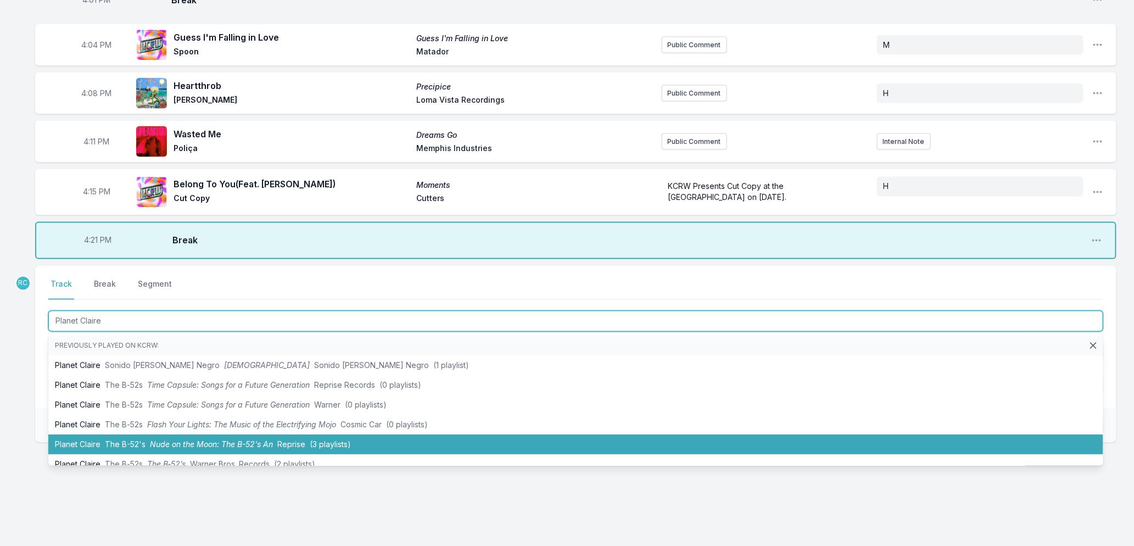
click at [175, 446] on li "Planet Claire The B-52's Nude on the Moon: The B-52's An Reprise (3 playlists)" at bounding box center [575, 445] width 1055 height 20
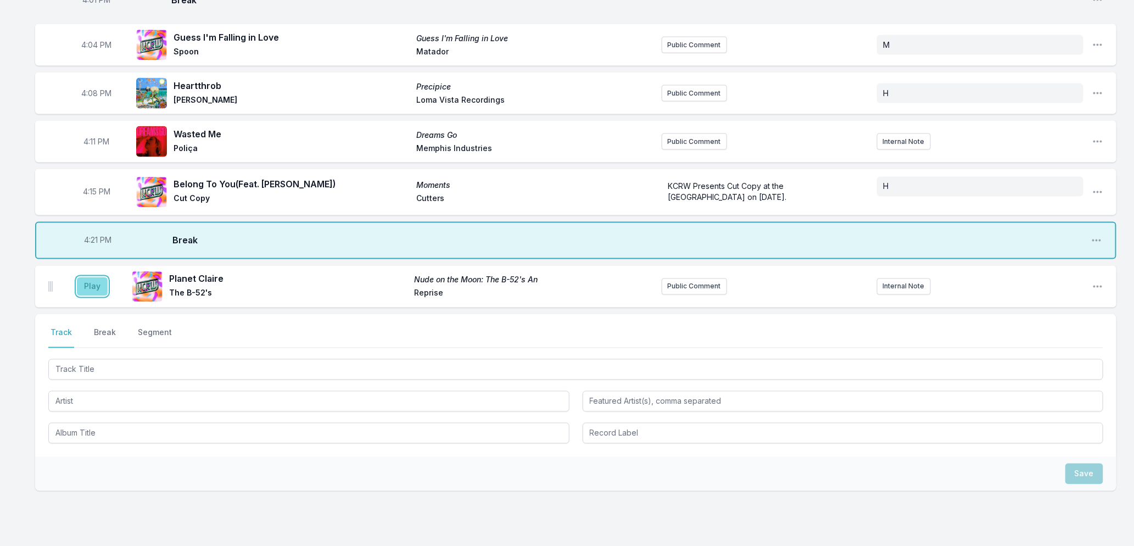
click at [96, 281] on button "Play" at bounding box center [92, 286] width 31 height 19
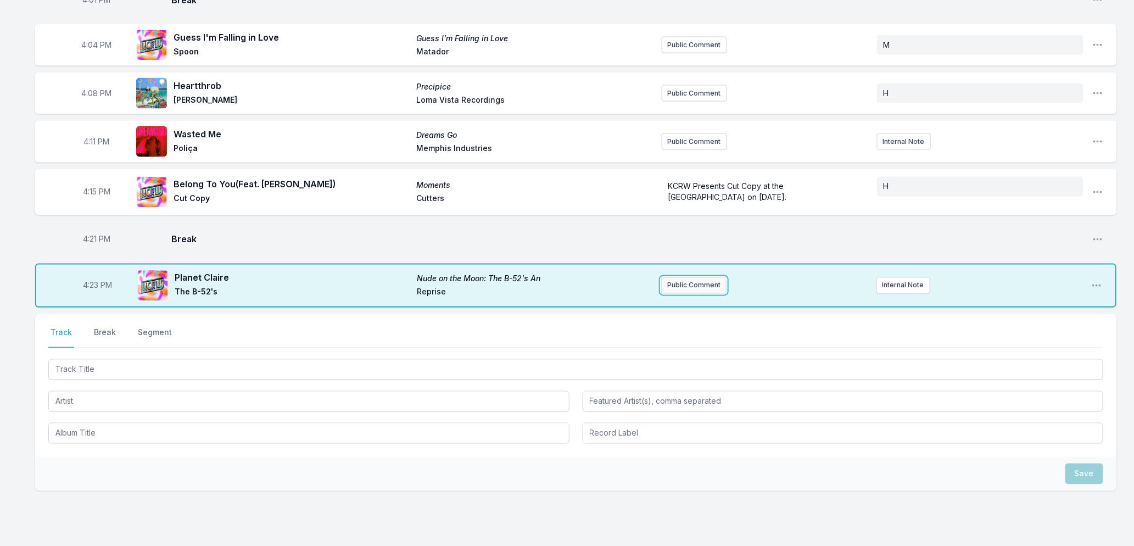
click at [697, 278] on button "Public Comment" at bounding box center [693, 285] width 65 height 16
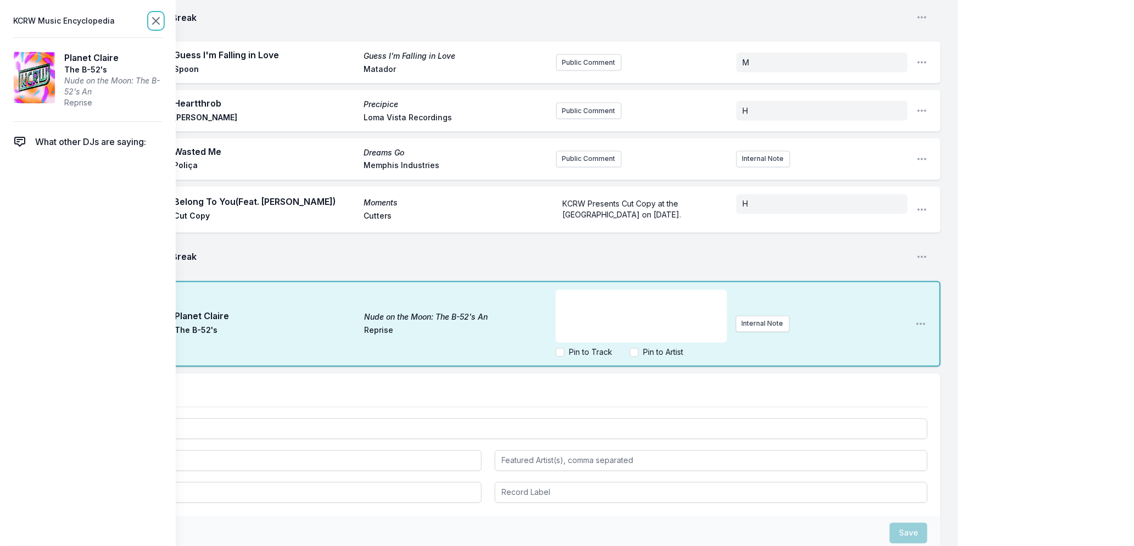
click at [153, 21] on icon at bounding box center [155, 20] width 13 height 13
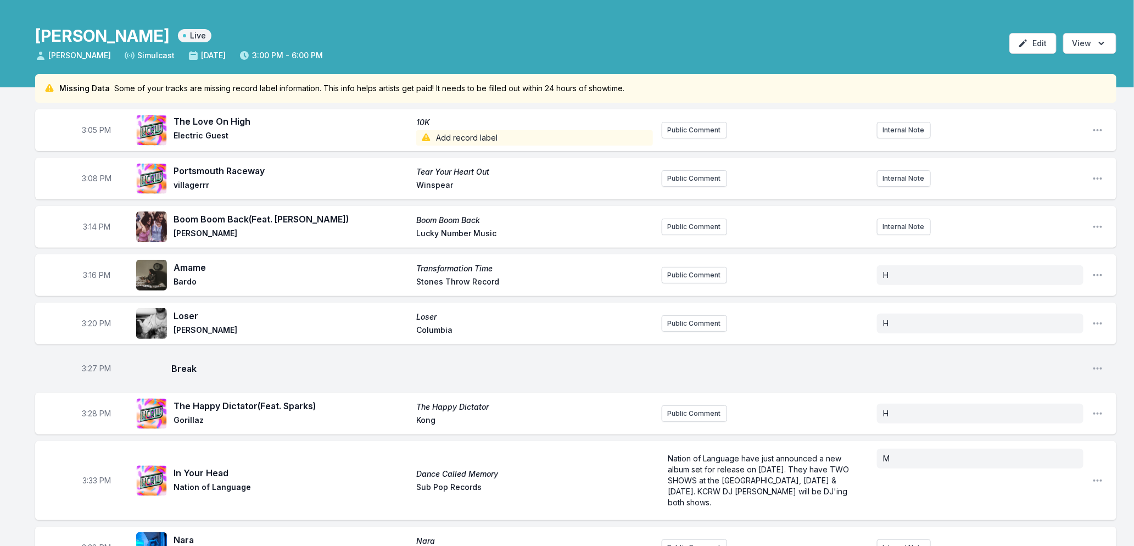
scroll to position [0, 0]
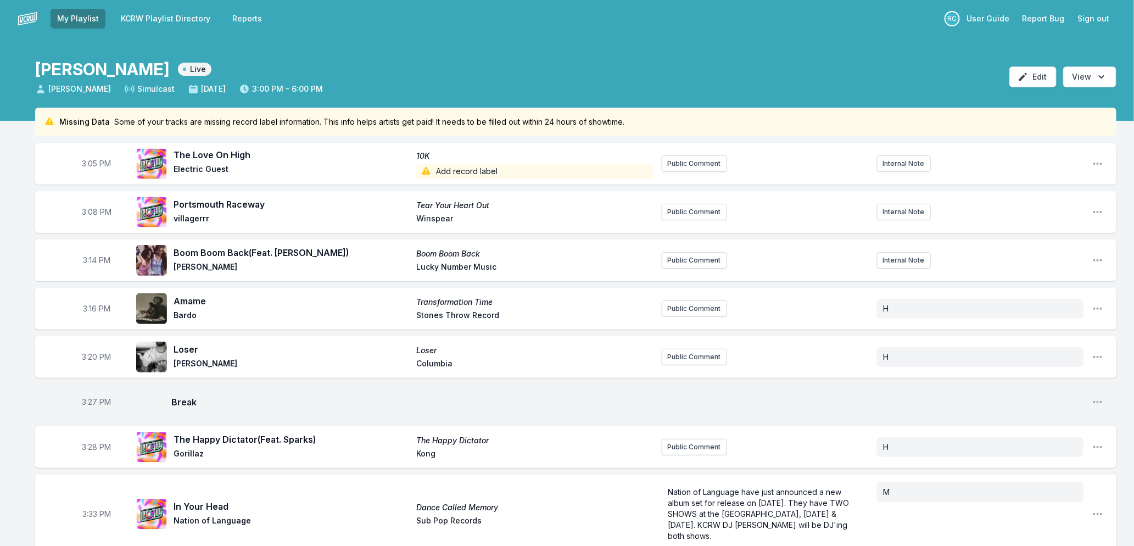
click at [147, 15] on link "KCRW Playlist Directory" at bounding box center [165, 19] width 103 height 20
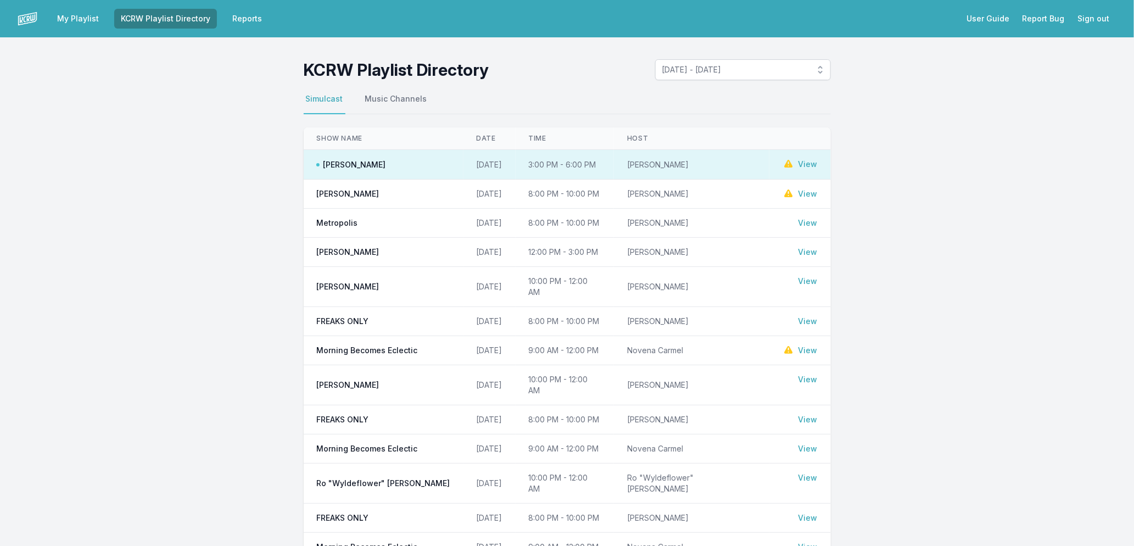
click at [811, 253] on link "View" at bounding box center [807, 252] width 19 height 11
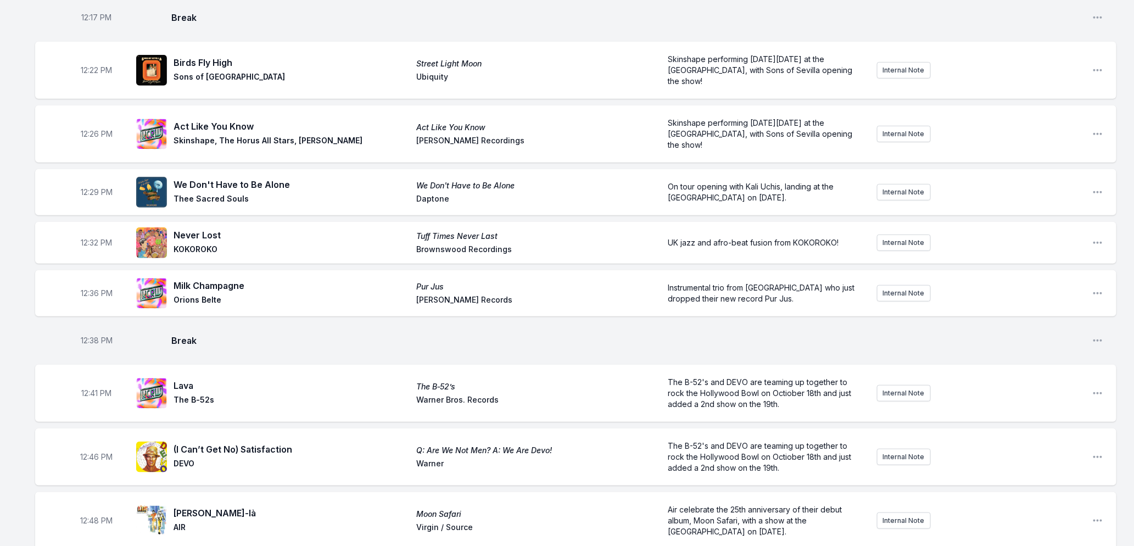
scroll to position [305, 0]
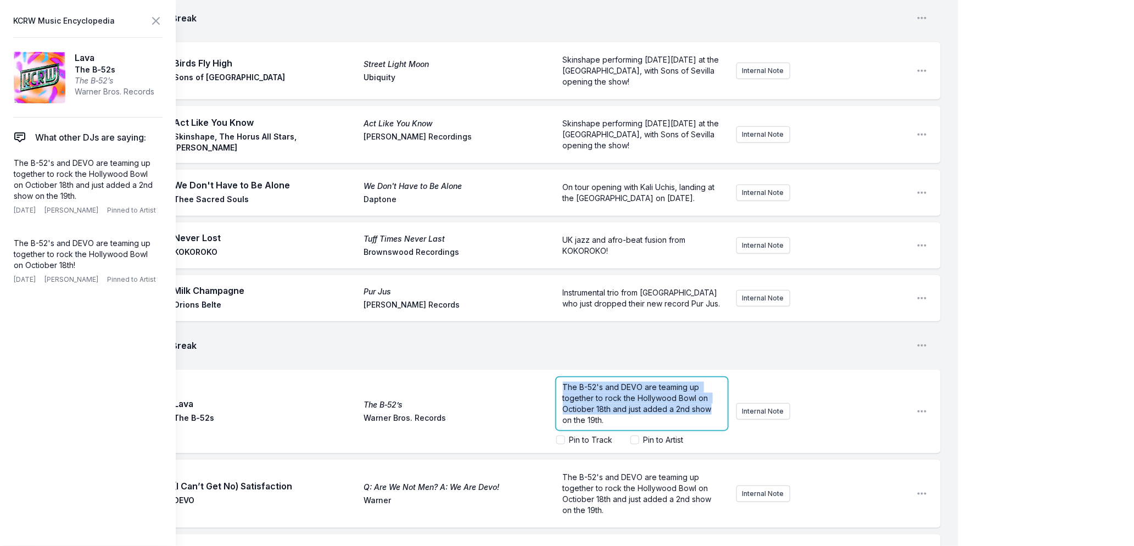
drag, startPoint x: 799, startPoint y: 398, endPoint x: 558, endPoint y: 391, distance: 241.1
click at [558, 391] on div "The B-52's and DEVO are teaming up together to rock the Hollywood Bowl on Octio…" at bounding box center [641, 403] width 171 height 53
click at [156, 20] on icon at bounding box center [156, 21] width 7 height 7
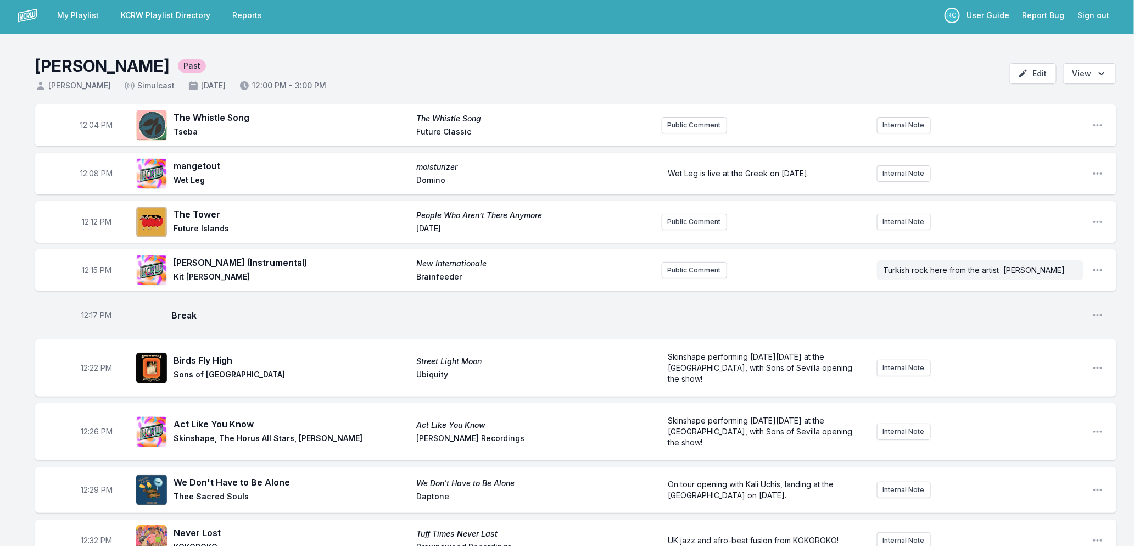
scroll to position [0, 0]
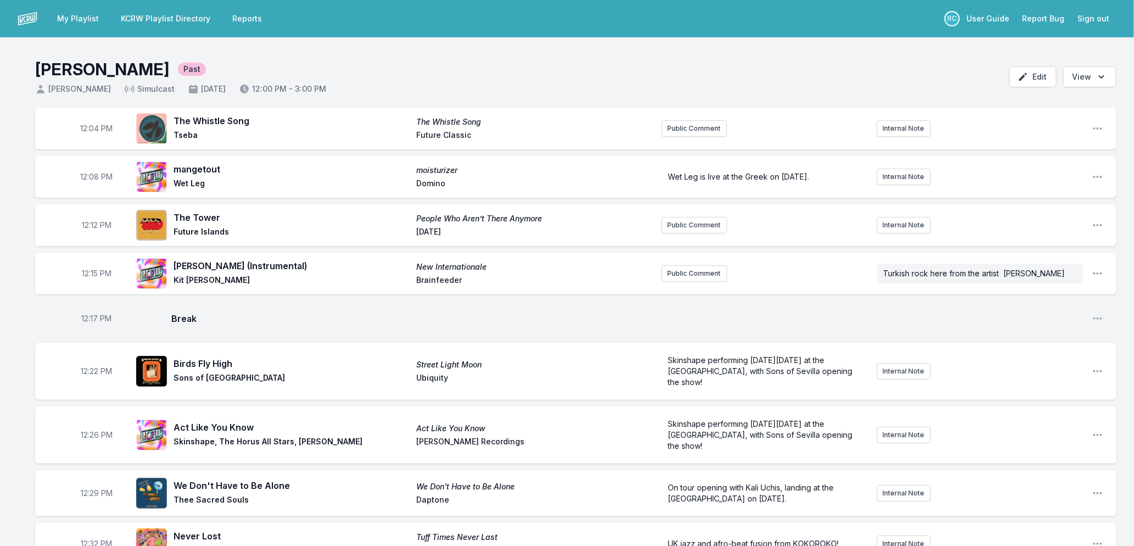
click at [80, 18] on link "My Playlist" at bounding box center [78, 19] width 55 height 20
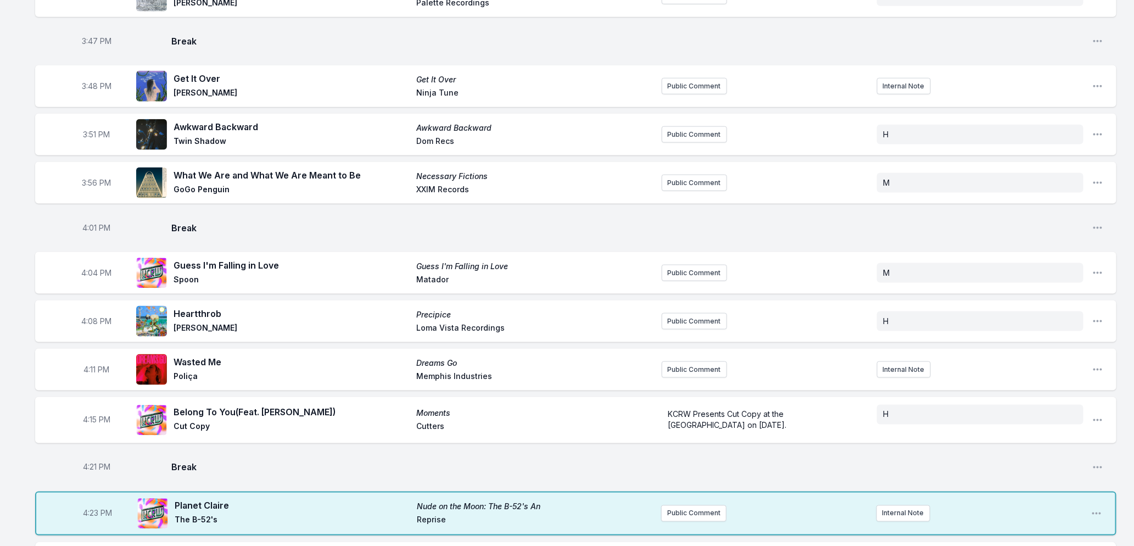
scroll to position [909, 0]
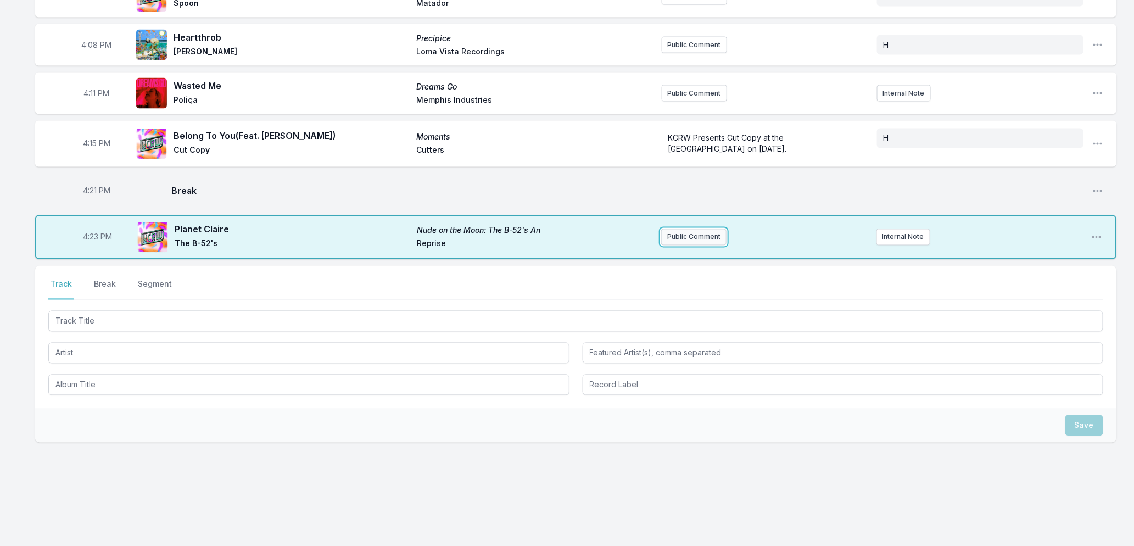
click at [672, 236] on button "Public Comment" at bounding box center [693, 237] width 65 height 16
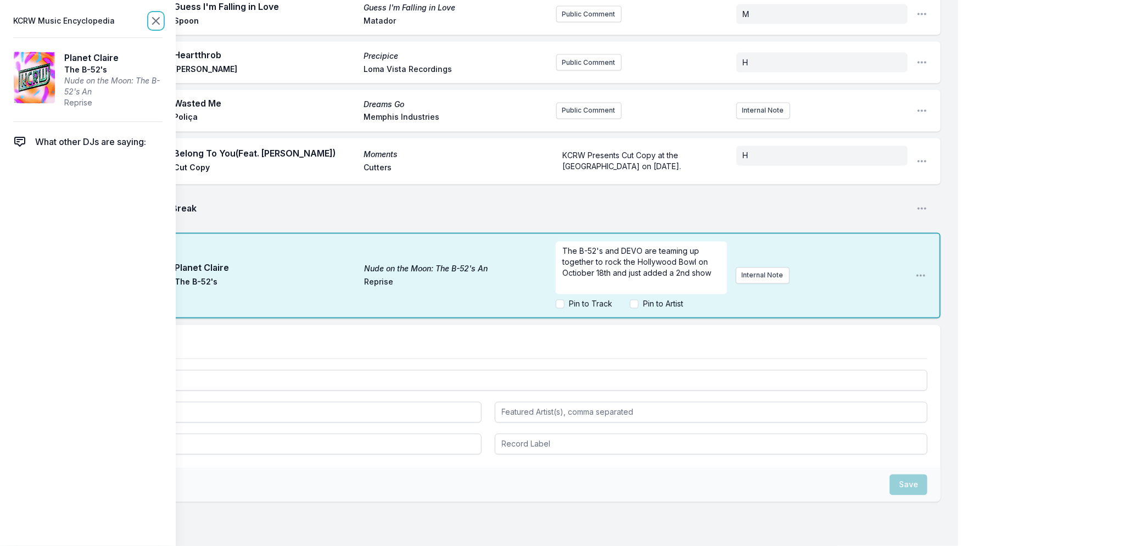
click at [154, 20] on icon at bounding box center [155, 20] width 13 height 13
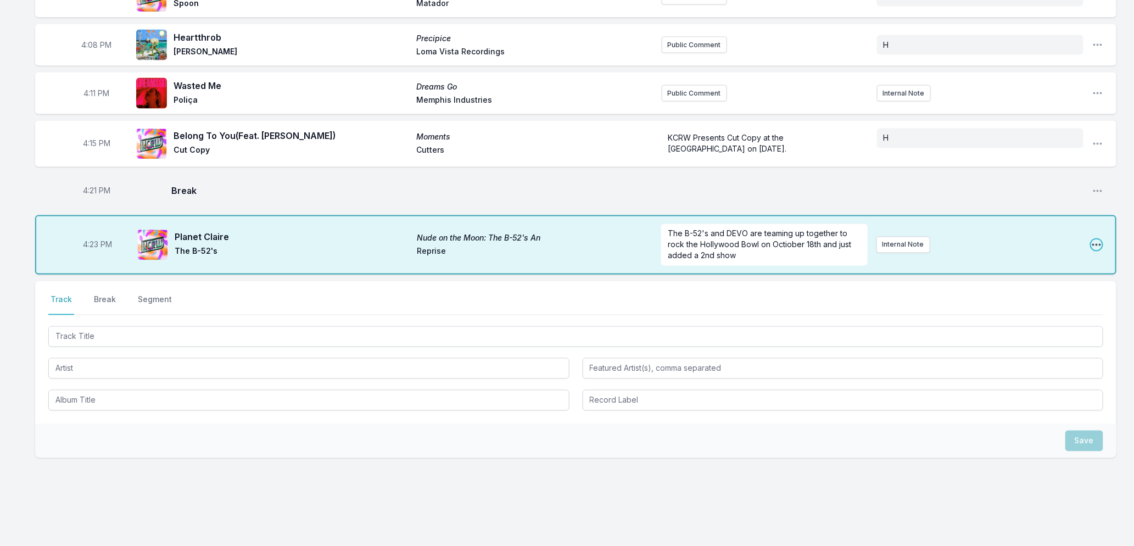
click at [1095, 245] on icon "Open playlist item options" at bounding box center [1096, 244] width 11 height 11
click at [1019, 286] on button "Edit Track Details" at bounding box center [1040, 287] width 123 height 20
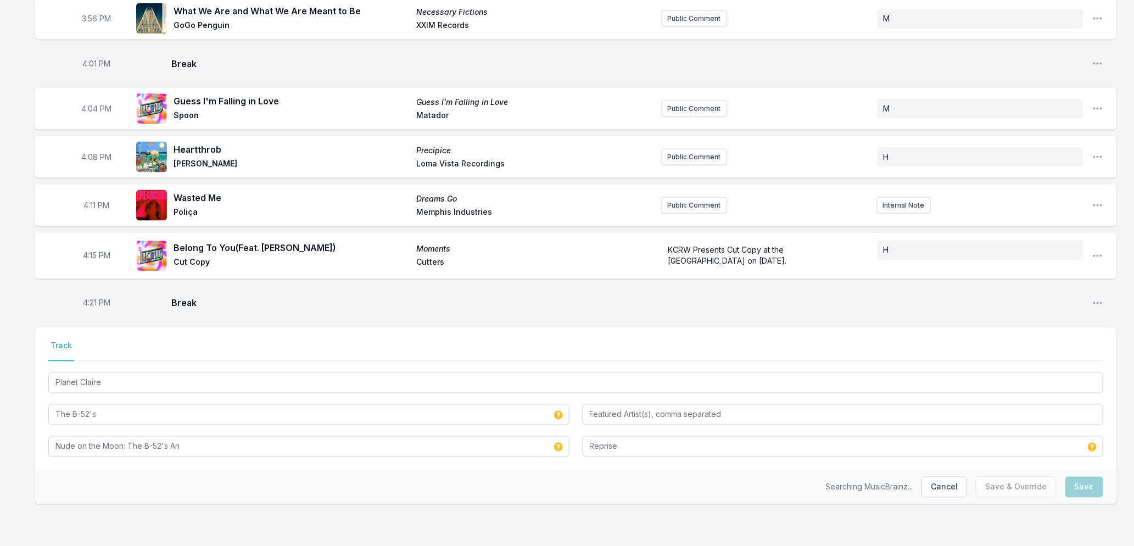
scroll to position [797, 0]
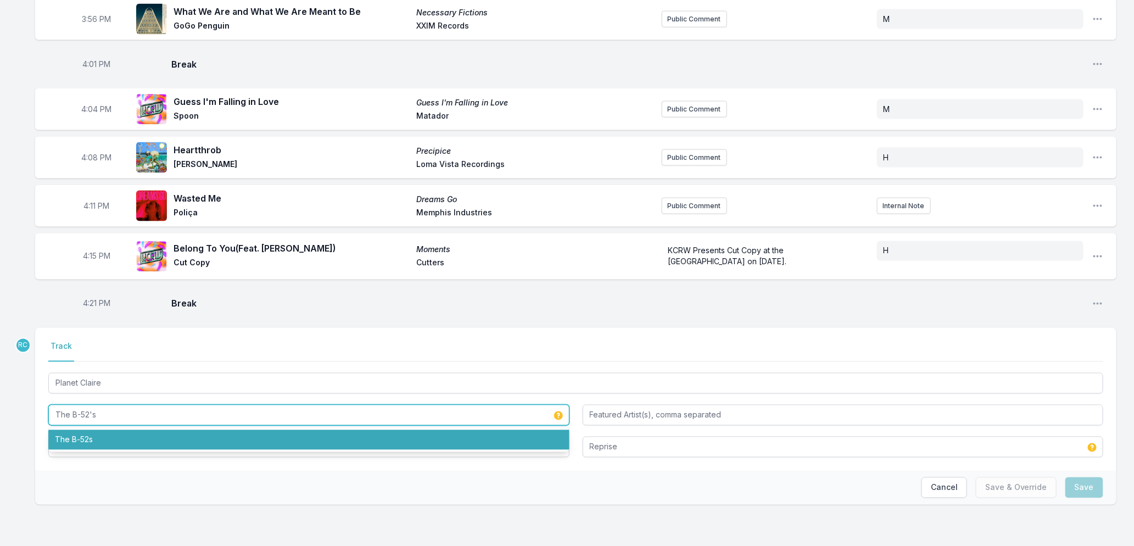
drag, startPoint x: 109, startPoint y: 416, endPoint x: -10, endPoint y: 410, distance: 119.3
click at [82, 460] on div "Select a tab Track Track Planet [PERSON_NAME] The B-52's The B‐52s Nude on the …" at bounding box center [575, 399] width 1081 height 143
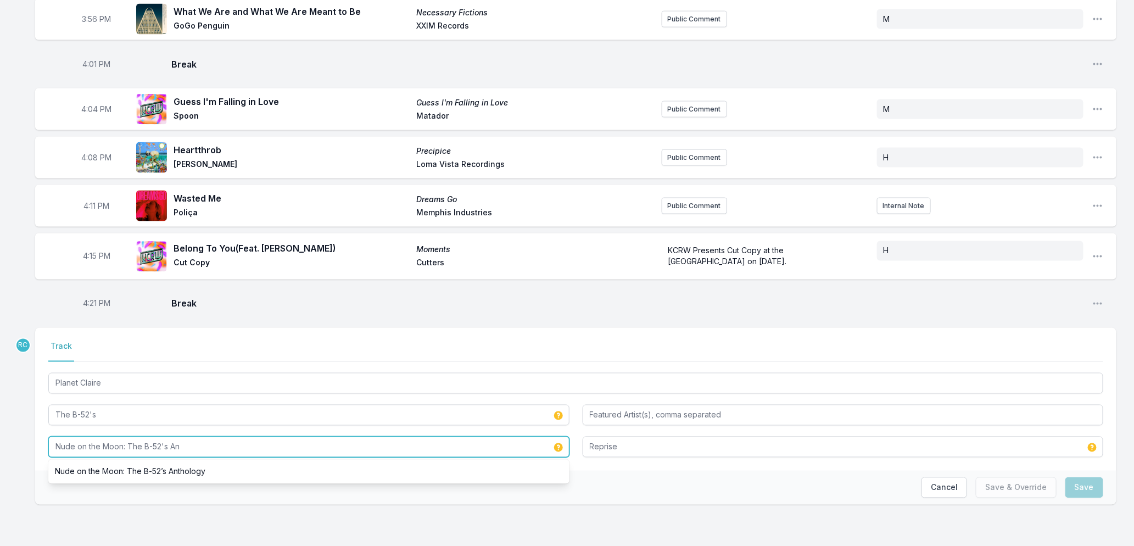
drag, startPoint x: 211, startPoint y: 447, endPoint x: -5, endPoint y: 441, distance: 215.9
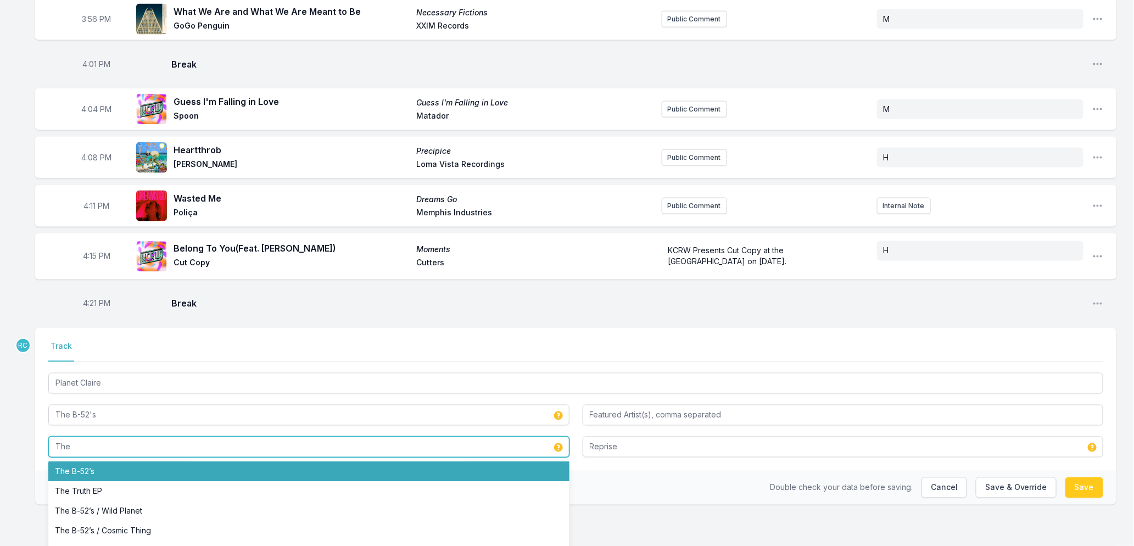
click at [61, 473] on li "The B‐52’s" at bounding box center [308, 472] width 521 height 20
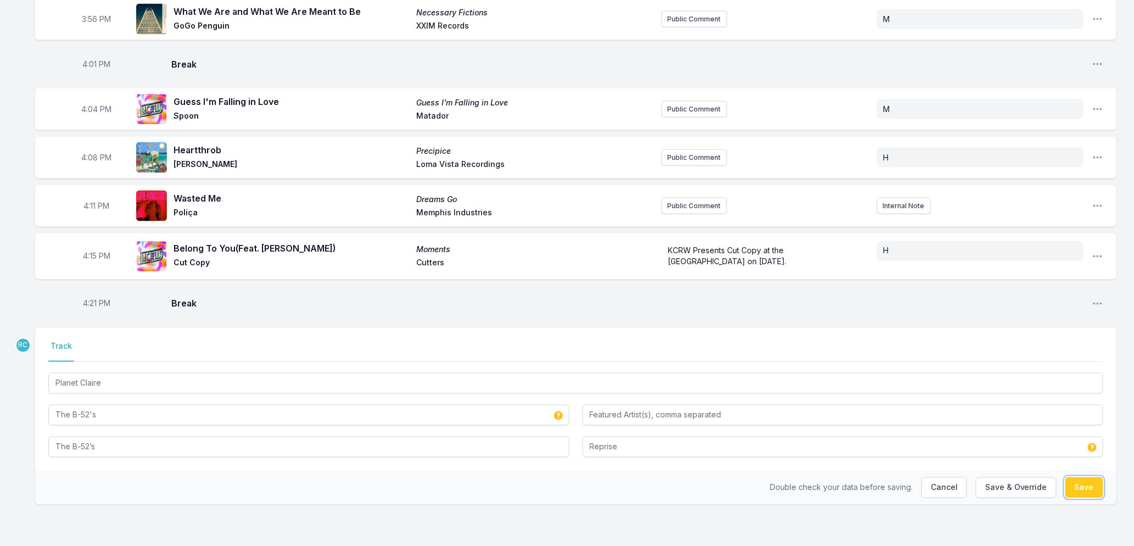
click at [1082, 489] on button "Save" at bounding box center [1084, 487] width 38 height 21
type input "Nude on the Moon: The B-52's An"
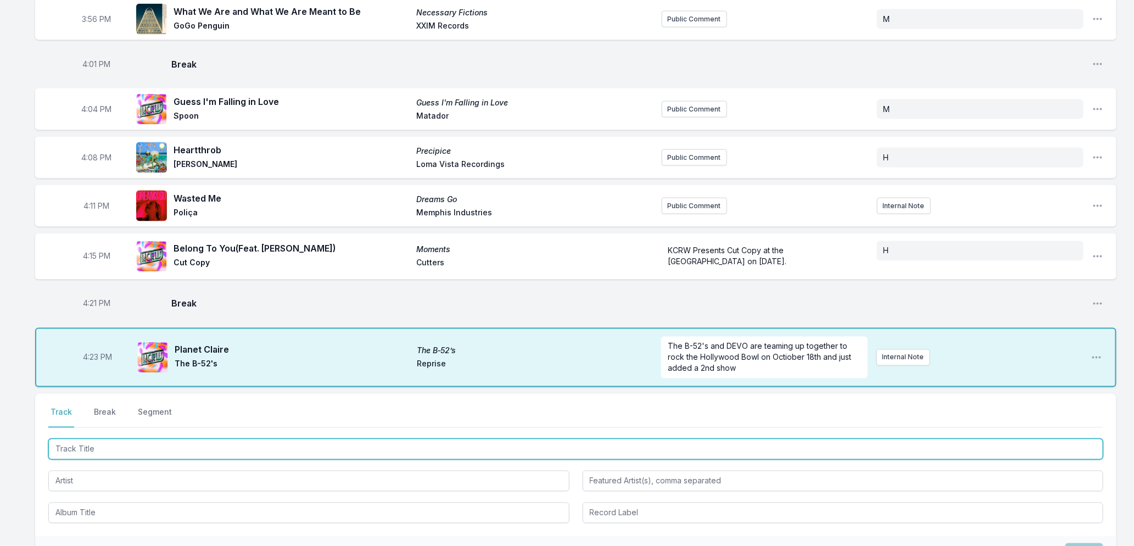
click at [166, 454] on input "Track Title" at bounding box center [575, 449] width 1055 height 21
type input "Disco Life"
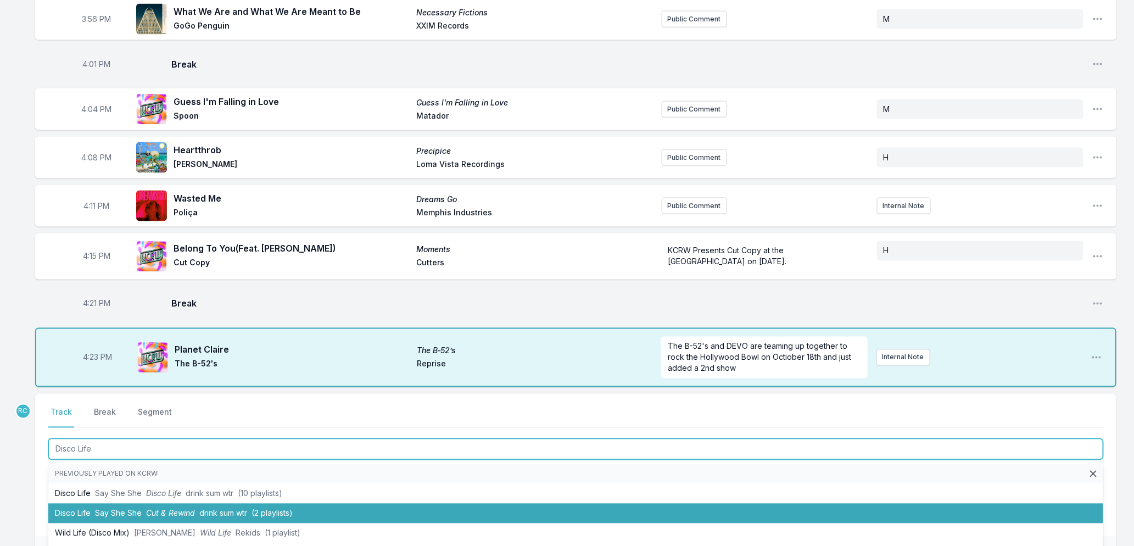
click at [187, 514] on span "Cut & Rewind" at bounding box center [170, 512] width 49 height 9
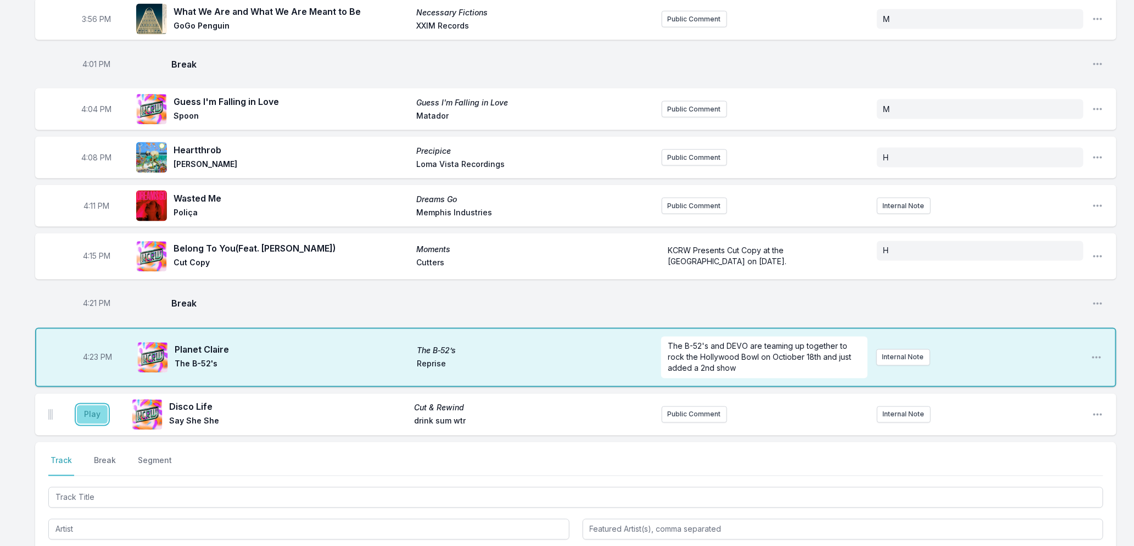
click at [92, 415] on button "Play" at bounding box center [92, 414] width 31 height 19
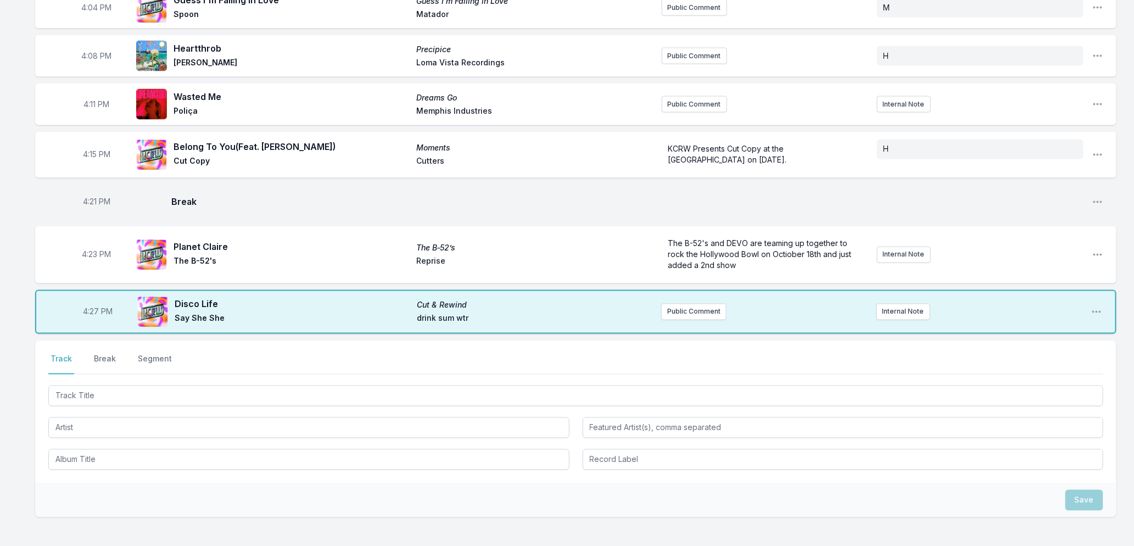
scroll to position [913, 0]
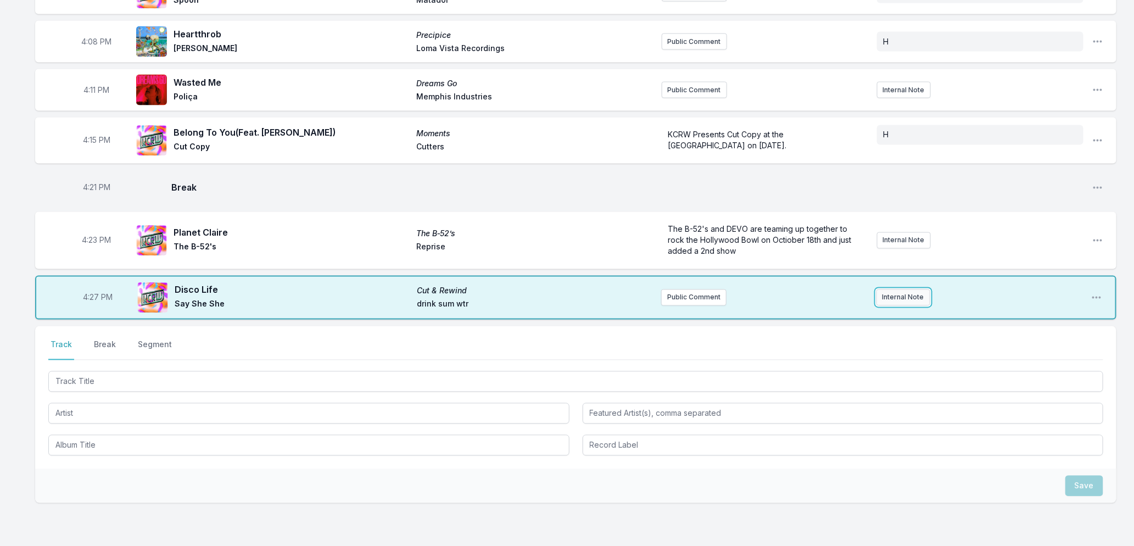
click at [890, 293] on button "Internal Note" at bounding box center [903, 297] width 54 height 16
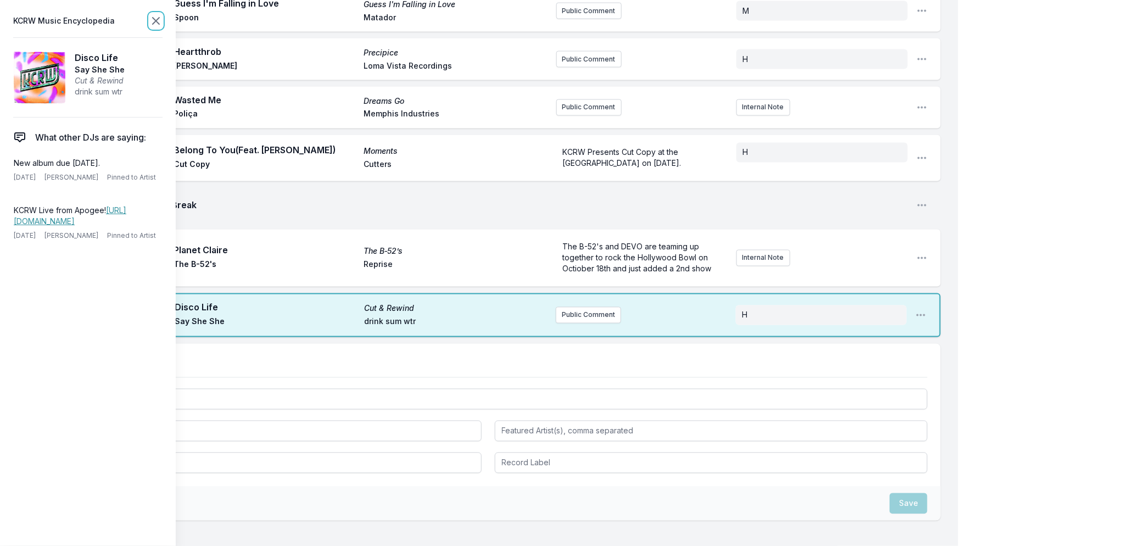
click at [158, 19] on icon at bounding box center [156, 21] width 7 height 7
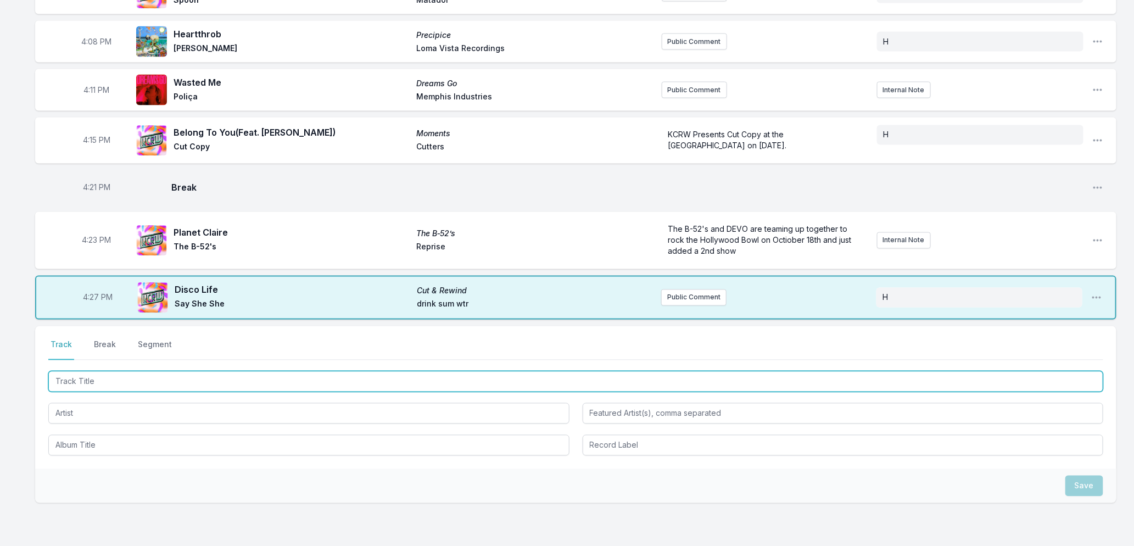
click at [184, 374] on input "Track Title" at bounding box center [575, 381] width 1055 height 21
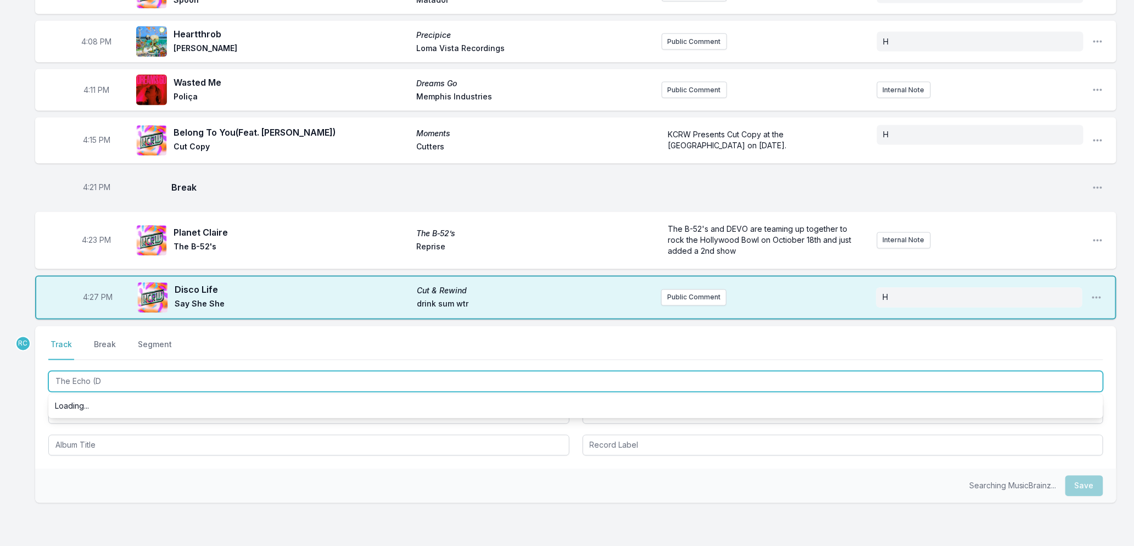
type input "The Echo (Du"
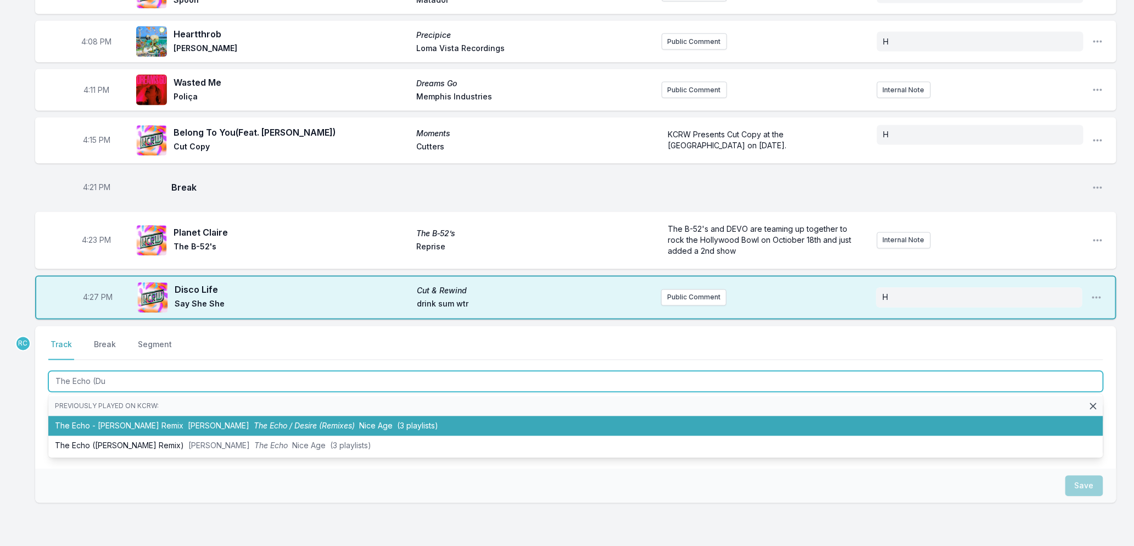
click at [254, 421] on span "The Echo / Desire (Remixes)" at bounding box center [304, 425] width 101 height 9
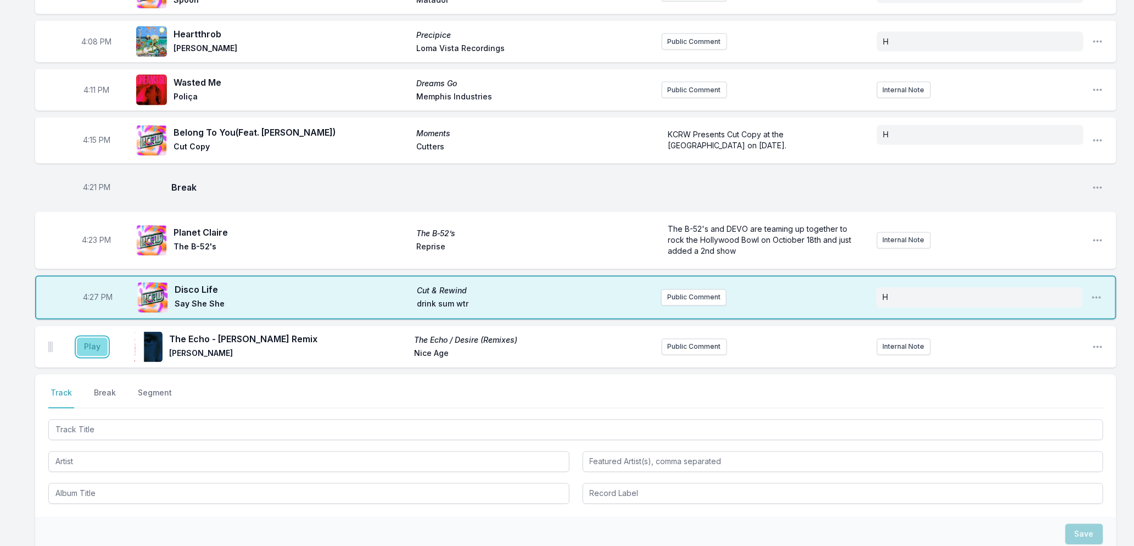
click at [82, 342] on button "Play" at bounding box center [92, 347] width 31 height 19
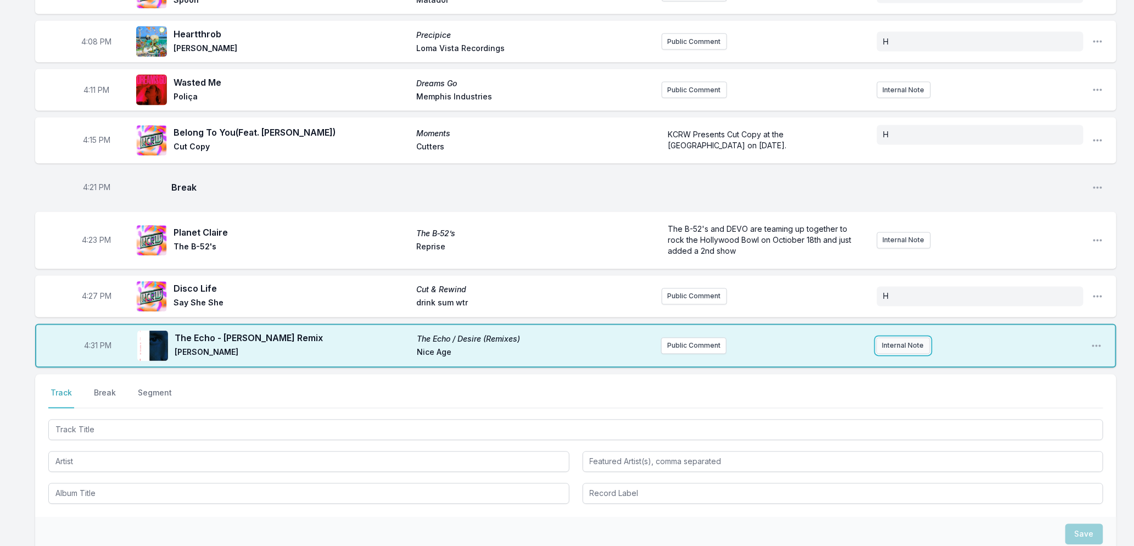
click at [892, 348] on button "Internal Note" at bounding box center [903, 346] width 54 height 16
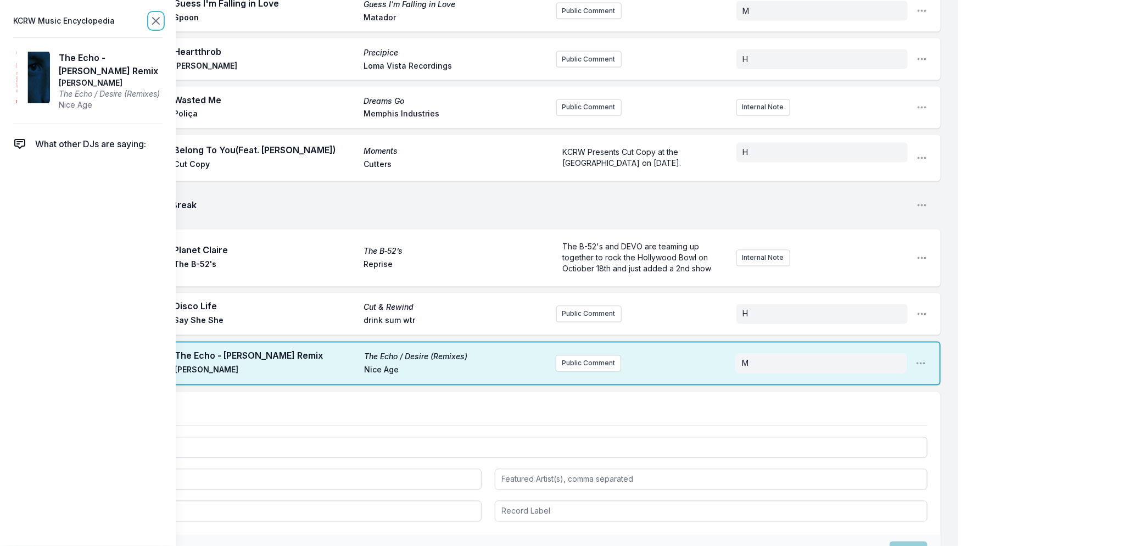
click at [154, 23] on icon at bounding box center [156, 21] width 7 height 7
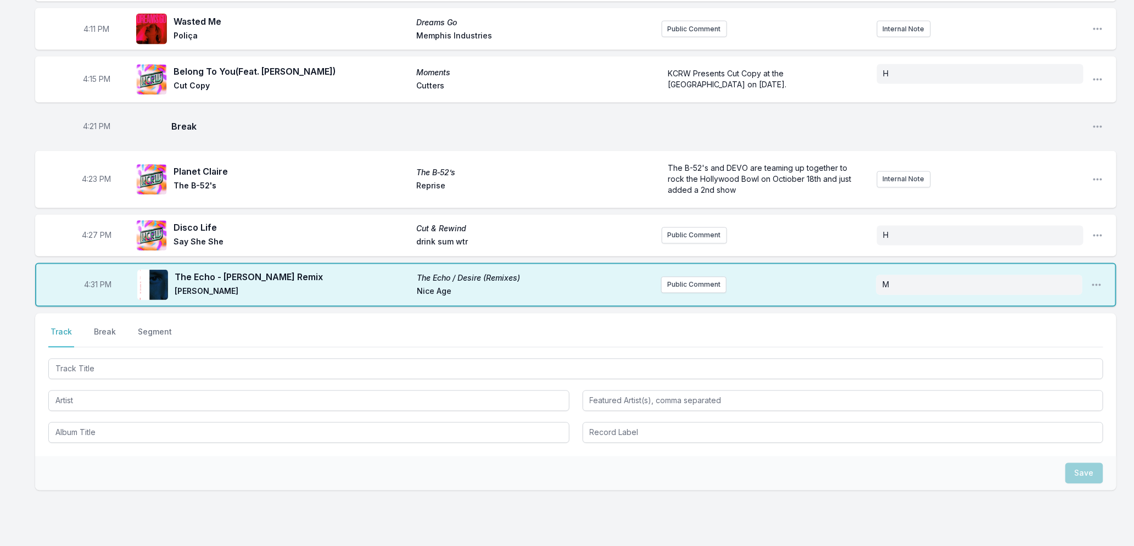
scroll to position [976, 0]
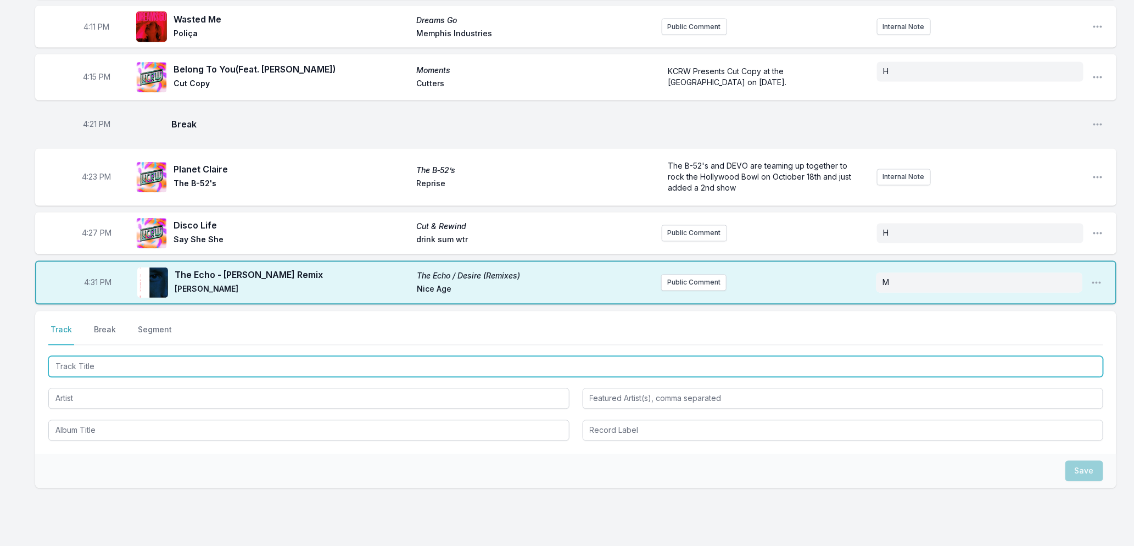
click at [126, 366] on input "Track Title" at bounding box center [575, 366] width 1055 height 21
type input "Lose It Again"
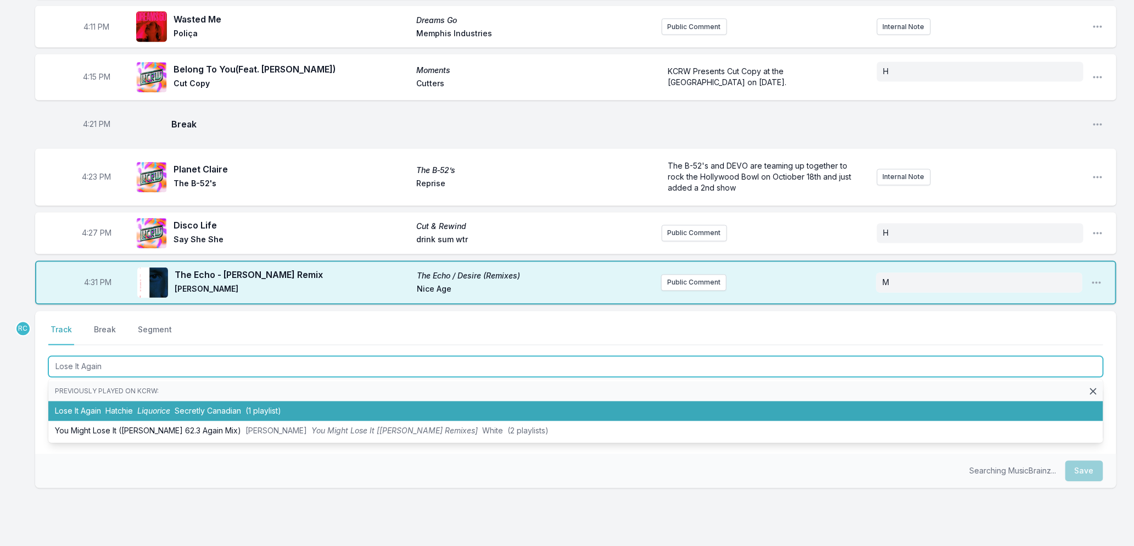
click at [164, 408] on span "Liquorice" at bounding box center [153, 410] width 33 height 9
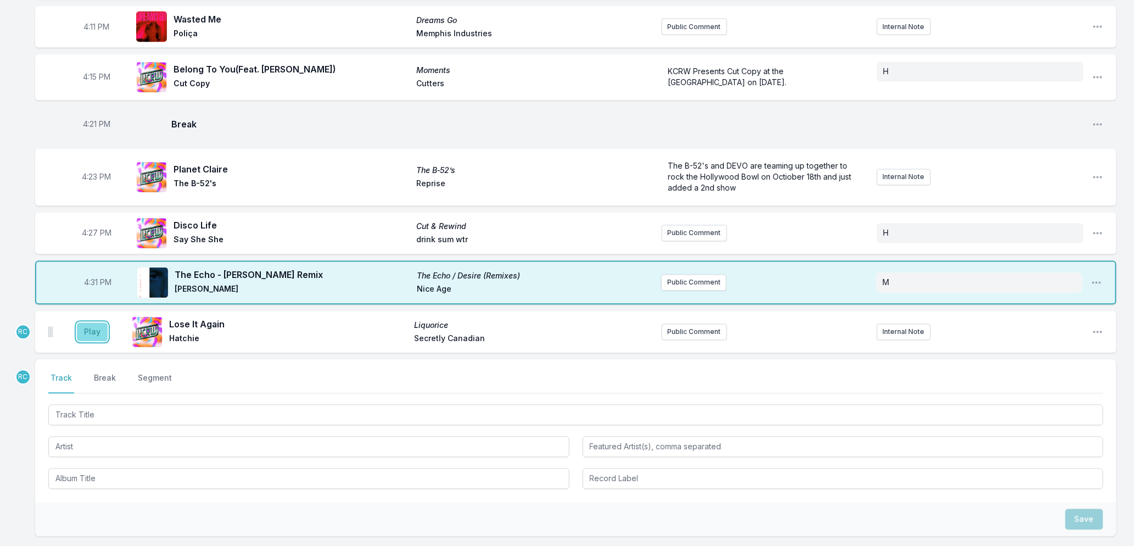
click at [81, 335] on button "Play" at bounding box center [92, 332] width 31 height 19
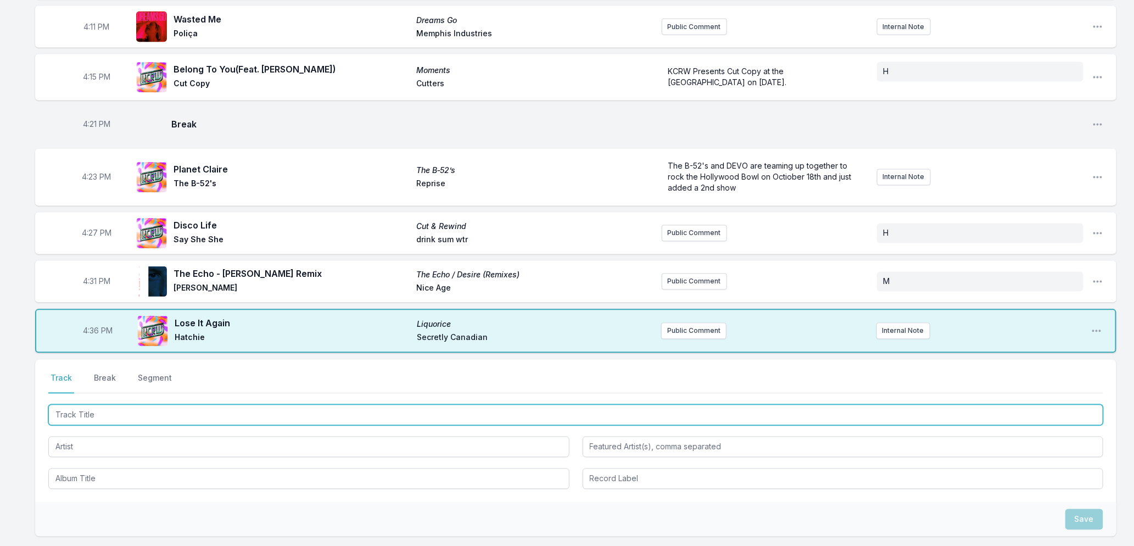
click at [183, 408] on input "Track Title" at bounding box center [575, 415] width 1055 height 21
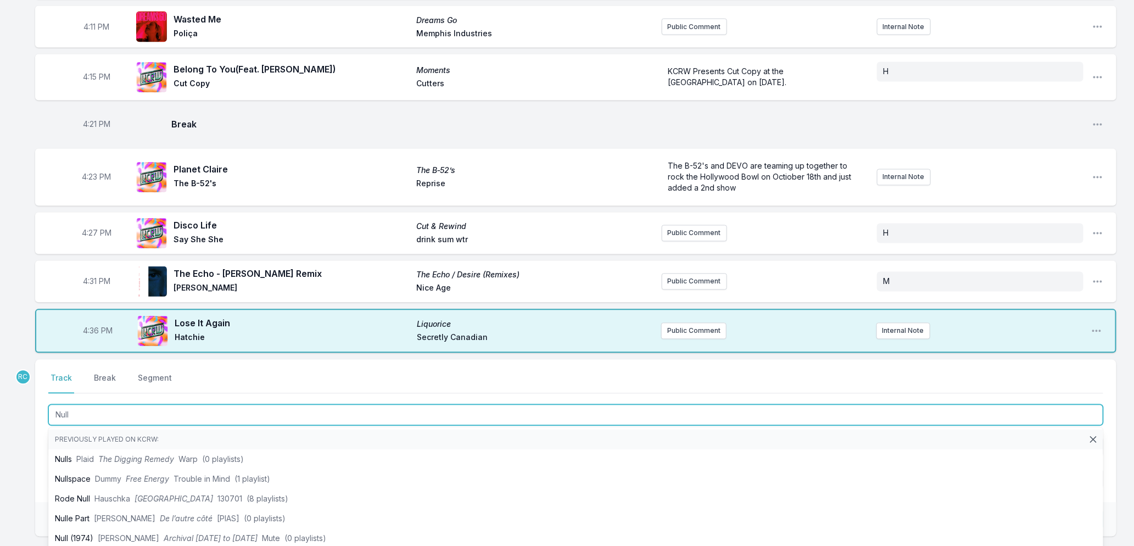
type input "Null M"
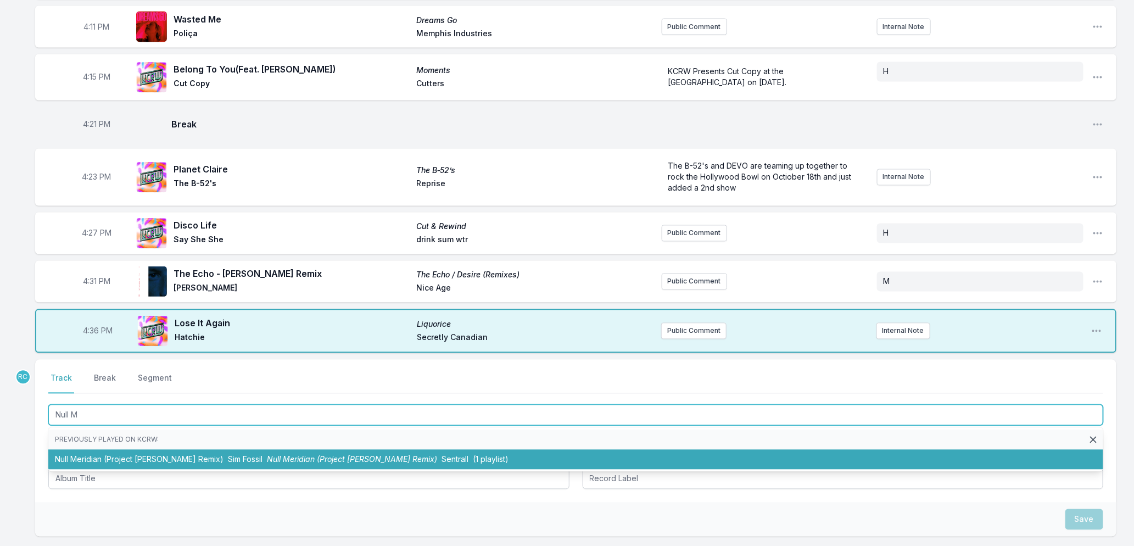
click at [228, 459] on span "Sim Fossil" at bounding box center [245, 459] width 35 height 9
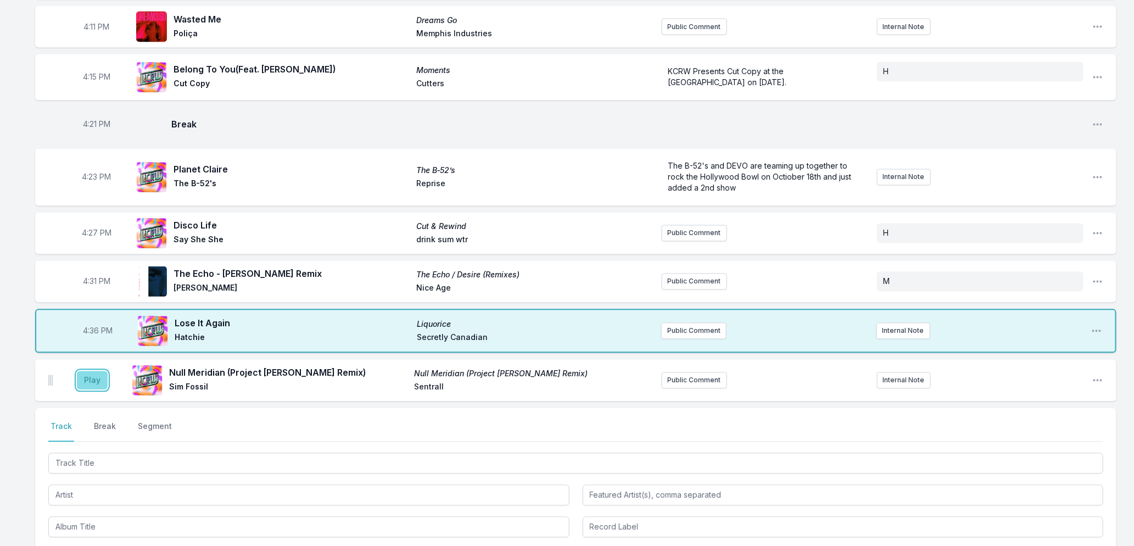
click at [88, 378] on button "Play" at bounding box center [92, 380] width 31 height 19
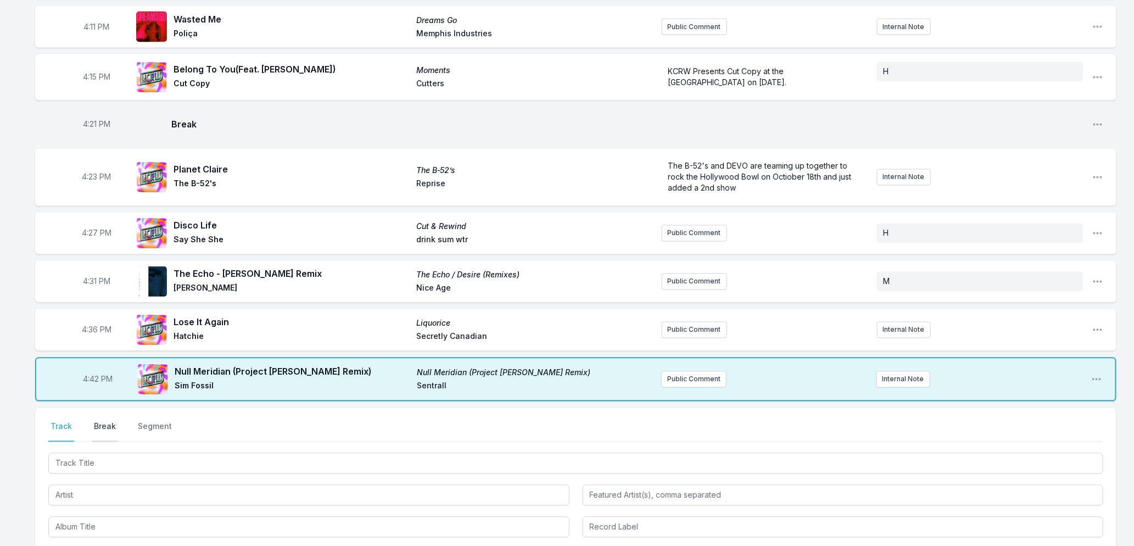
click at [111, 427] on button "Break" at bounding box center [105, 431] width 26 height 21
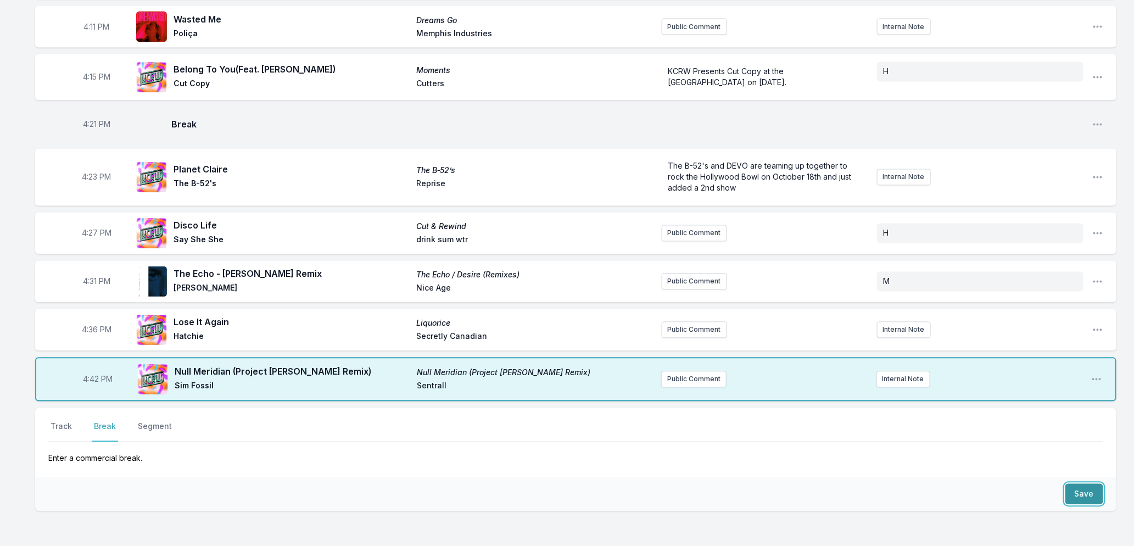
click at [1086, 492] on button "Save" at bounding box center [1084, 494] width 38 height 21
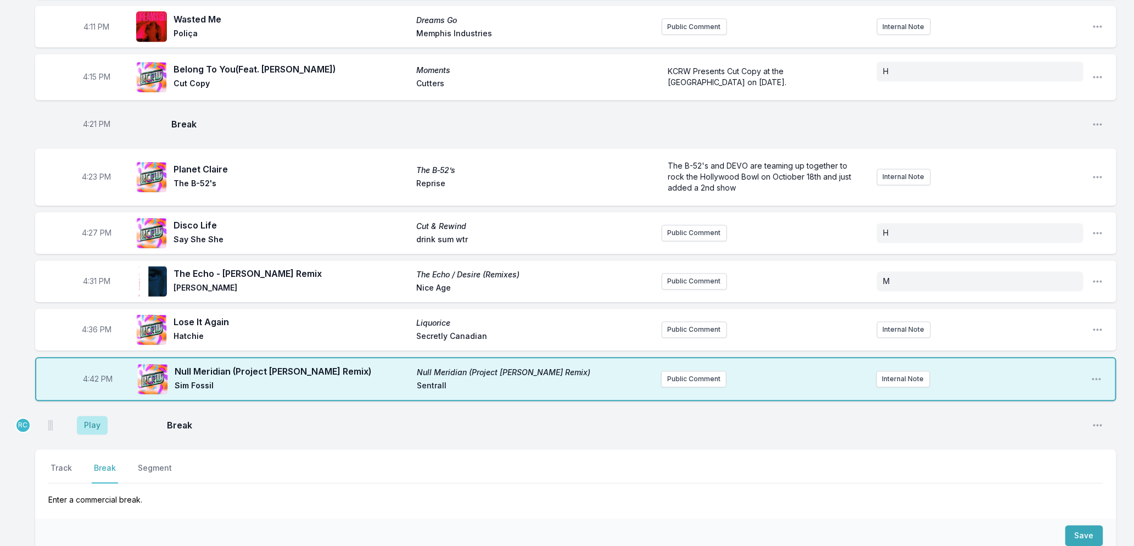
drag, startPoint x: 55, startPoint y: 462, endPoint x: 89, endPoint y: 475, distance: 37.0
click at [57, 463] on button "Track" at bounding box center [61, 473] width 26 height 21
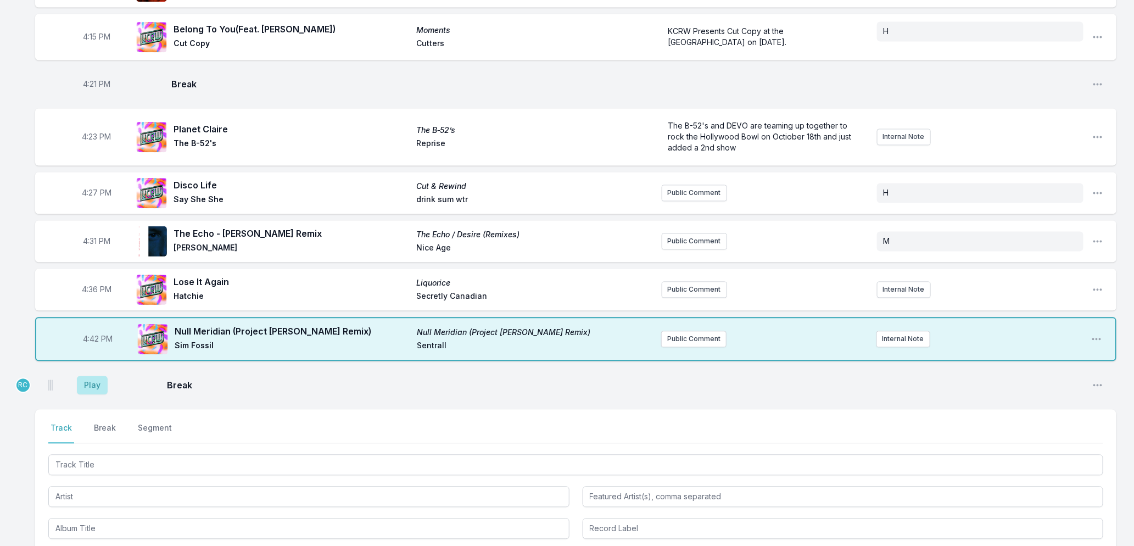
scroll to position [1160, 0]
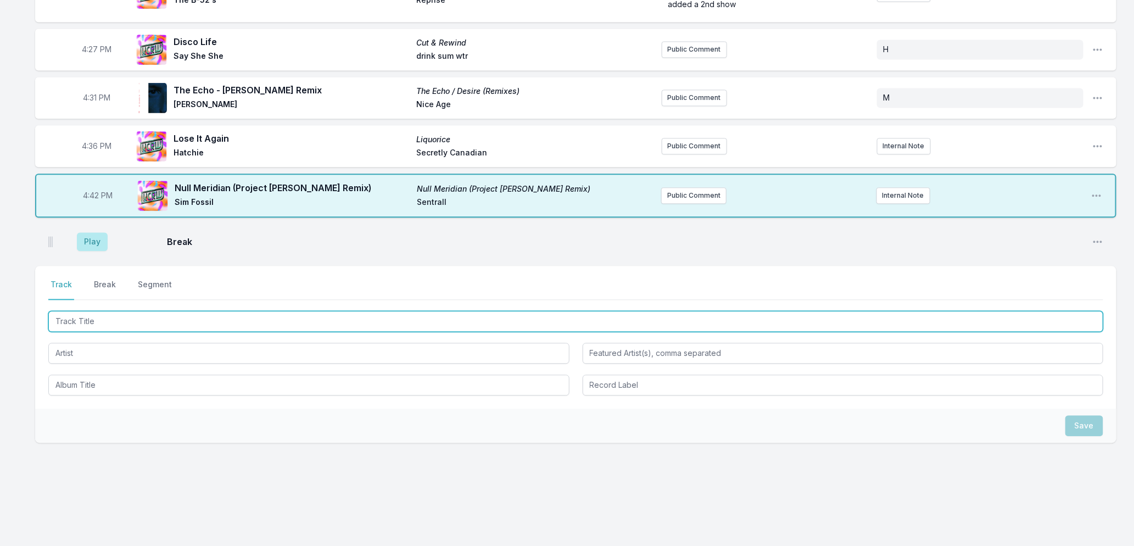
click at [168, 316] on input "Track Title" at bounding box center [575, 321] width 1055 height 21
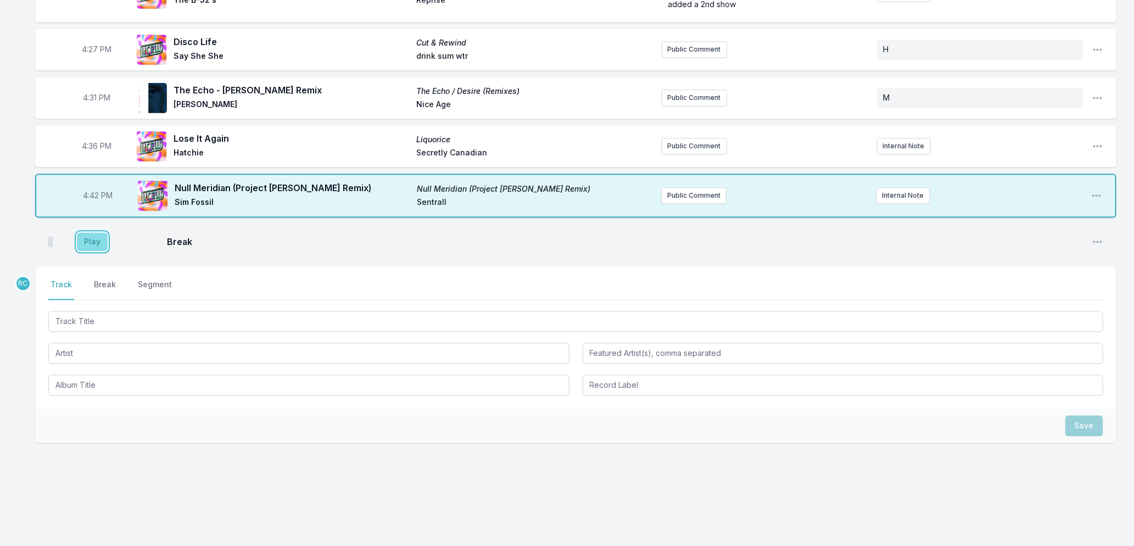
click at [89, 236] on button "Play" at bounding box center [92, 241] width 31 height 19
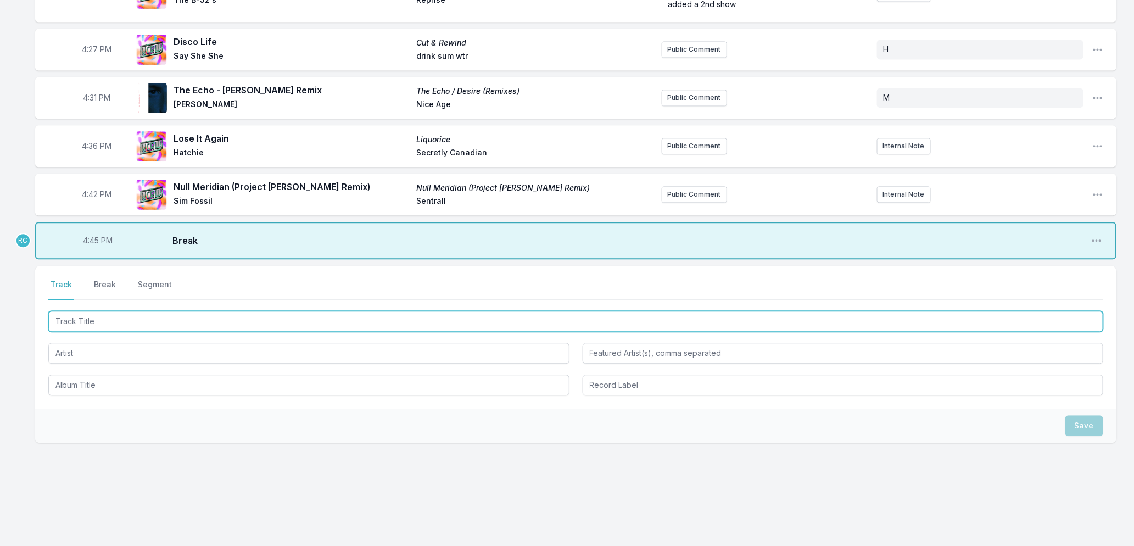
click at [86, 320] on input "Track Title" at bounding box center [575, 321] width 1055 height 21
type input "Dime Amiga"
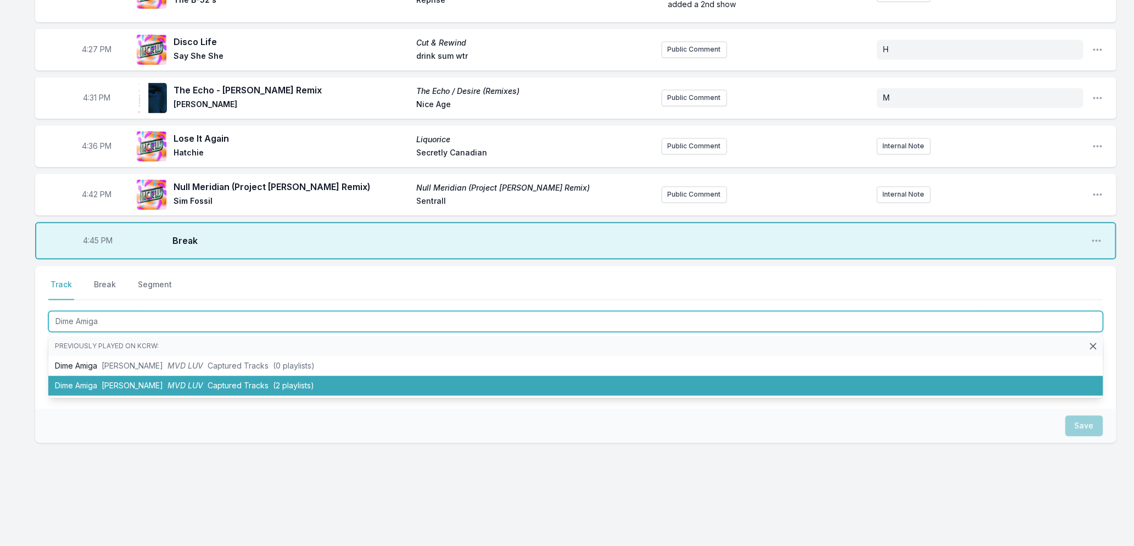
click at [217, 382] on span "Captured Tracks" at bounding box center [238, 385] width 61 height 9
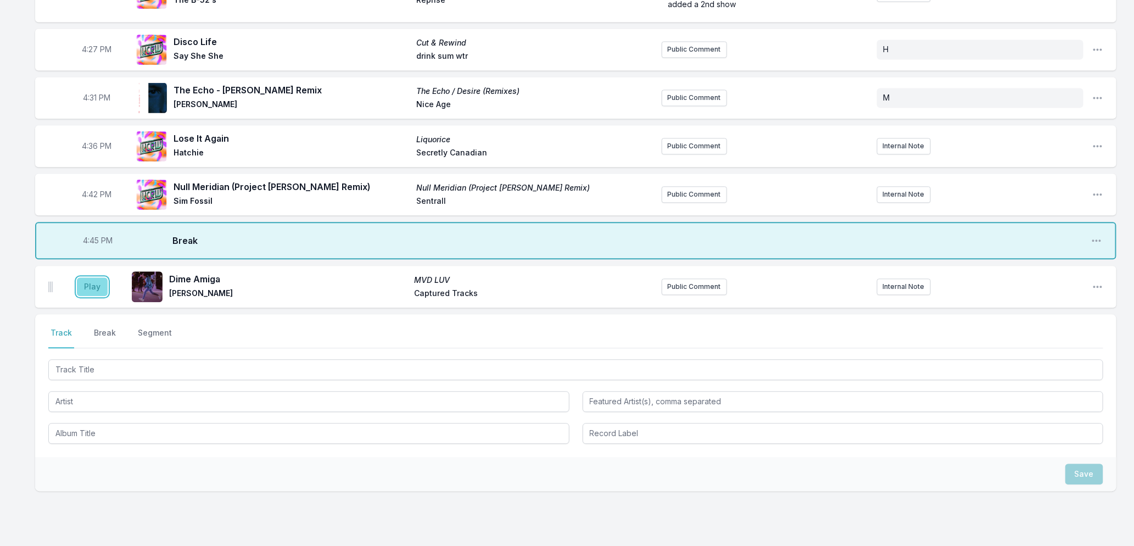
click at [91, 288] on button "Play" at bounding box center [92, 286] width 31 height 19
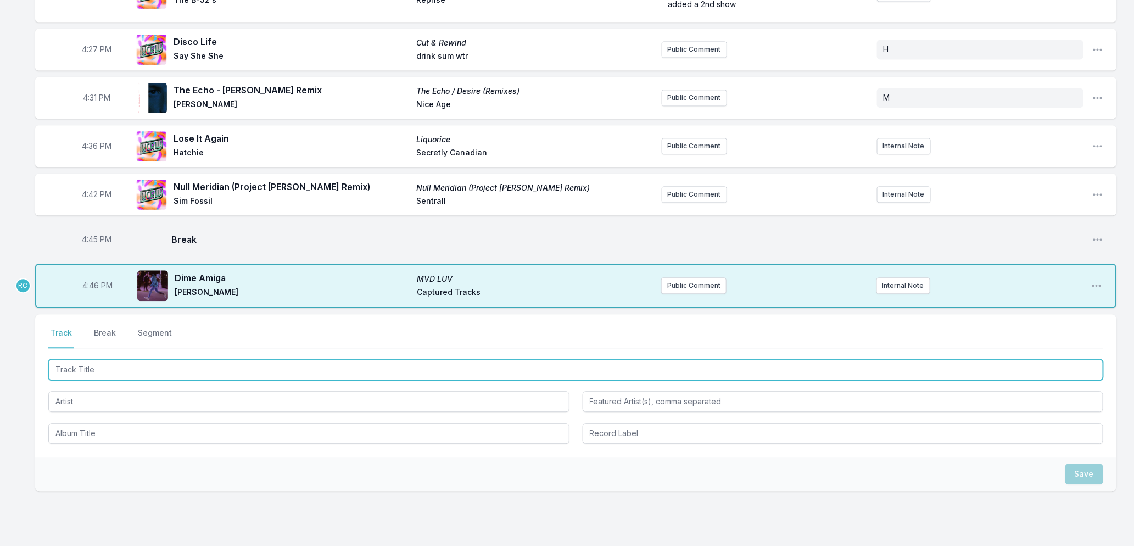
click at [125, 365] on input "Track Title" at bounding box center [575, 369] width 1055 height 21
click at [159, 366] on input "Track Title" at bounding box center [575, 369] width 1055 height 21
type input "Family"
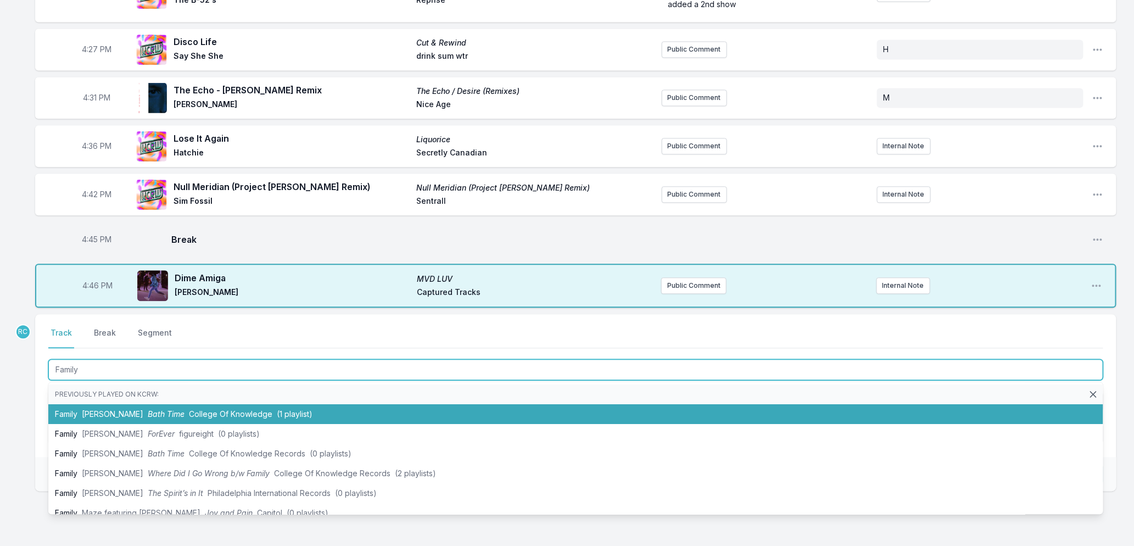
click at [189, 412] on span "College Of Knowledge" at bounding box center [230, 413] width 83 height 9
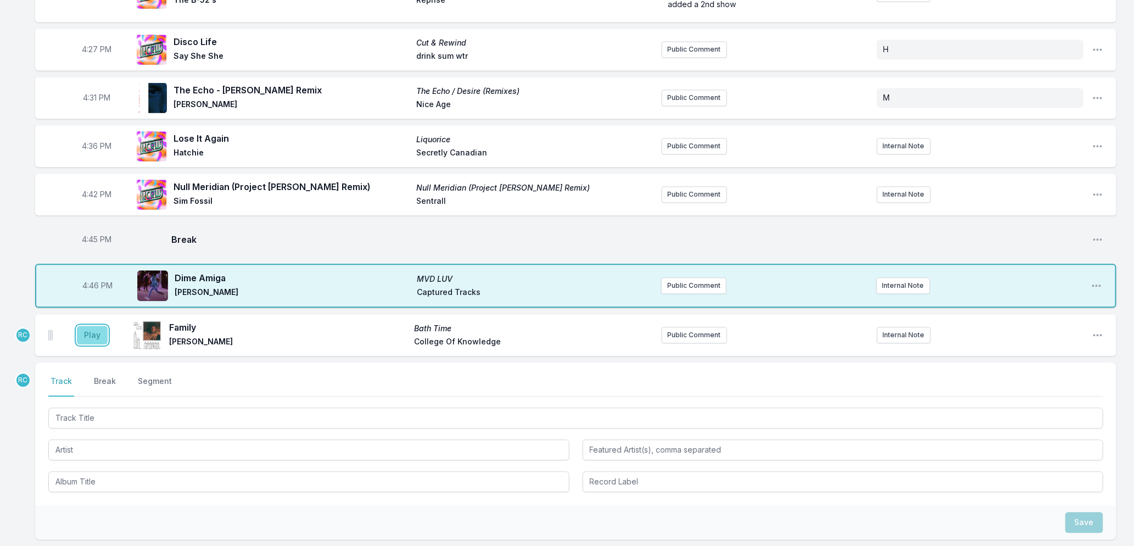
click at [87, 338] on button "Play" at bounding box center [92, 335] width 31 height 19
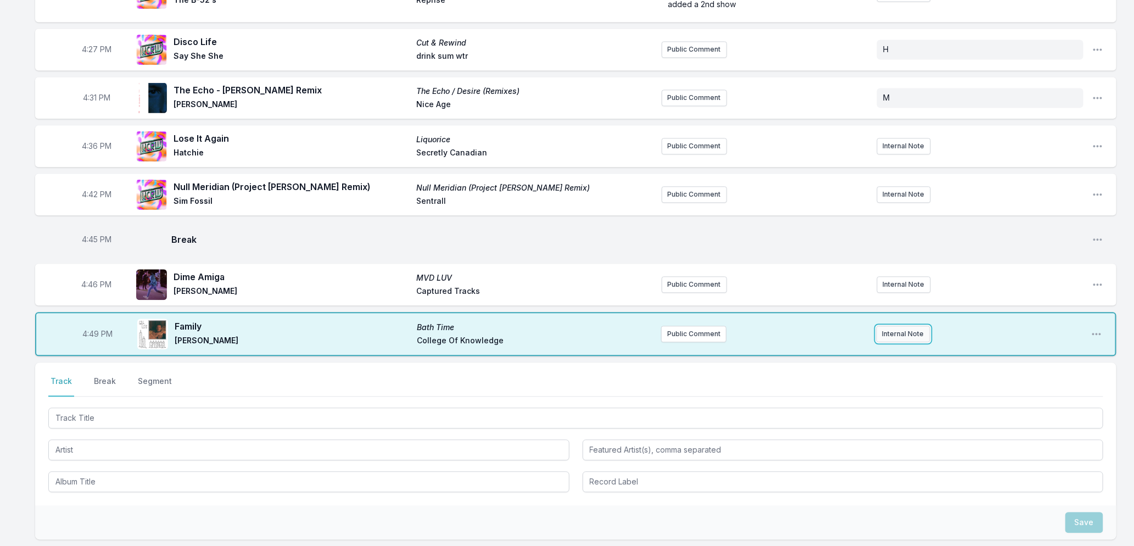
click at [893, 326] on button "Internal Note" at bounding box center [903, 334] width 54 height 16
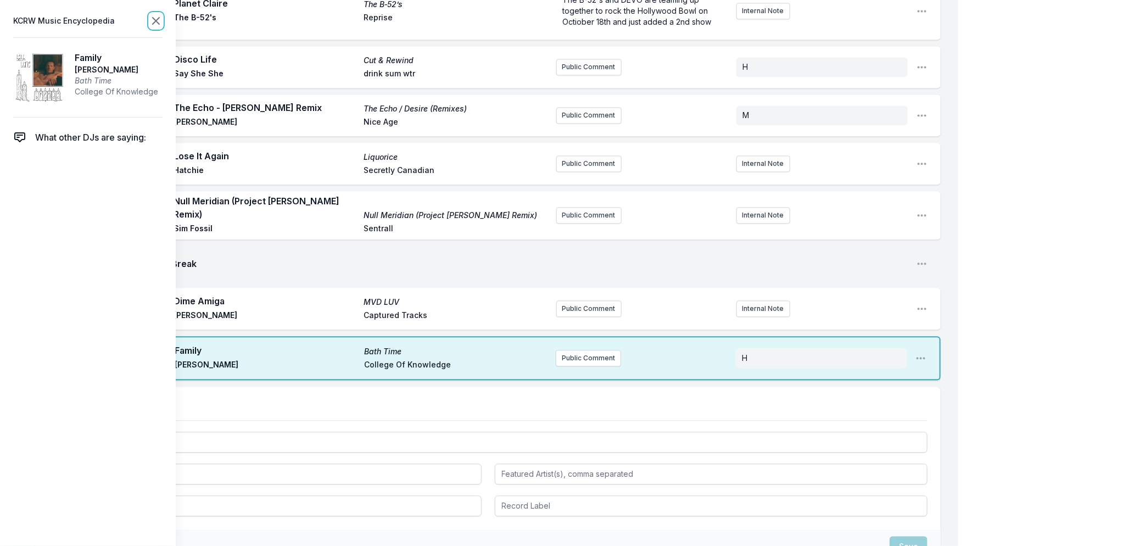
click at [158, 23] on icon at bounding box center [155, 20] width 13 height 13
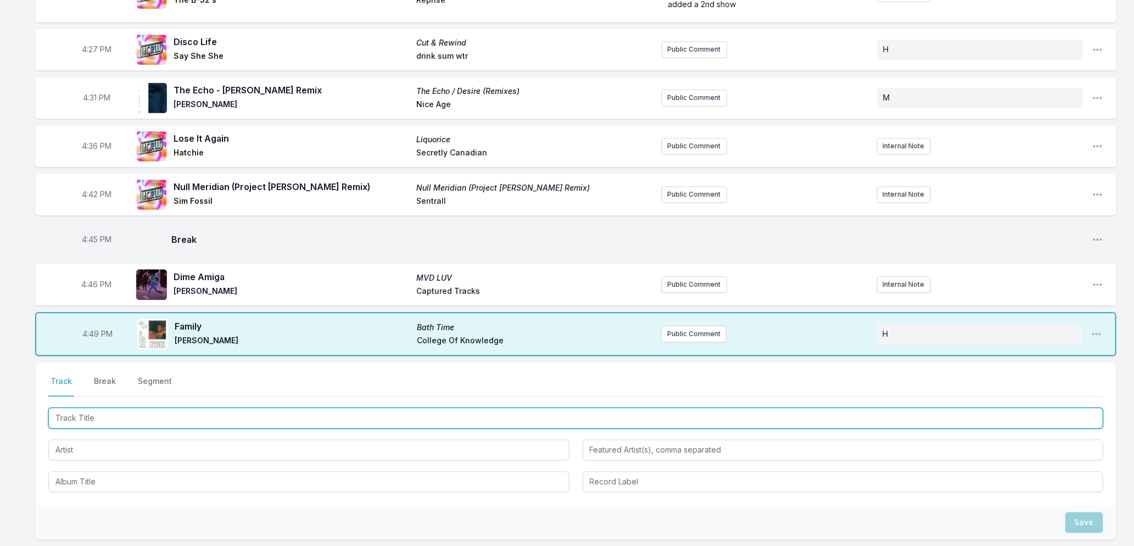
click at [284, 410] on input "Track Title" at bounding box center [575, 417] width 1055 height 21
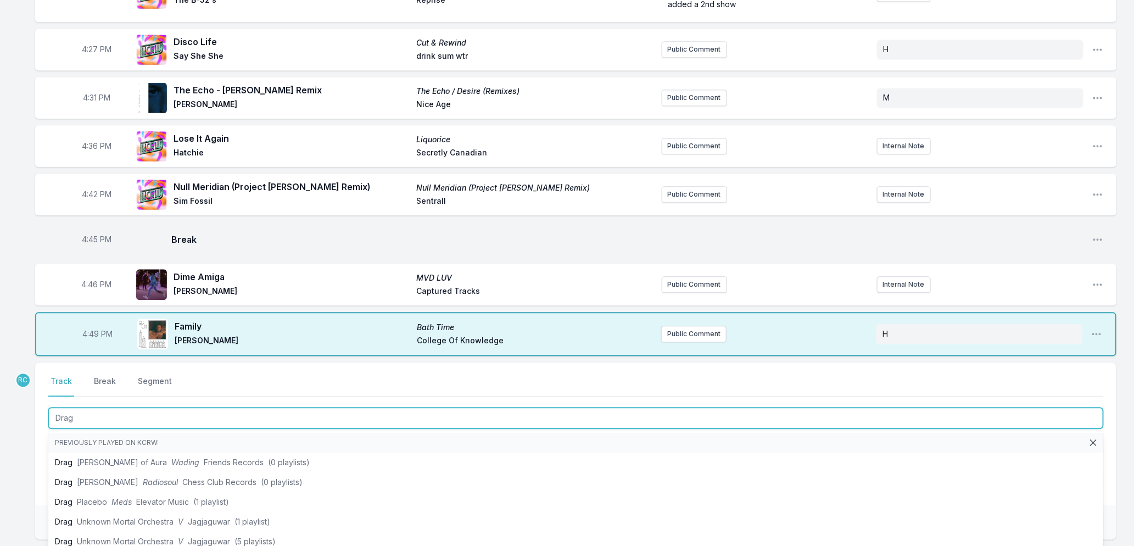
type input "Drag"
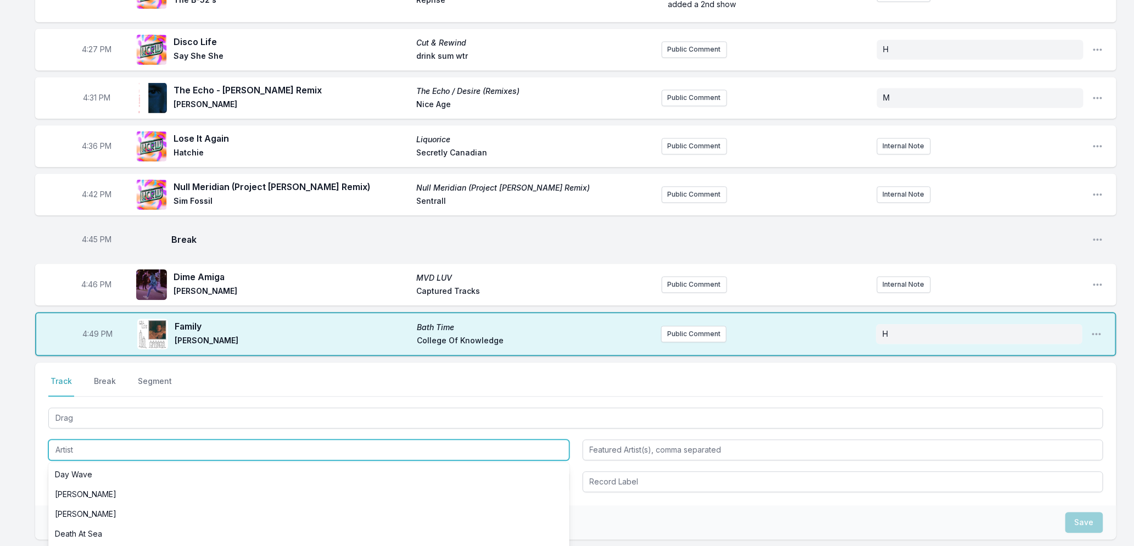
click at [110, 452] on input "Artist" at bounding box center [308, 449] width 521 height 21
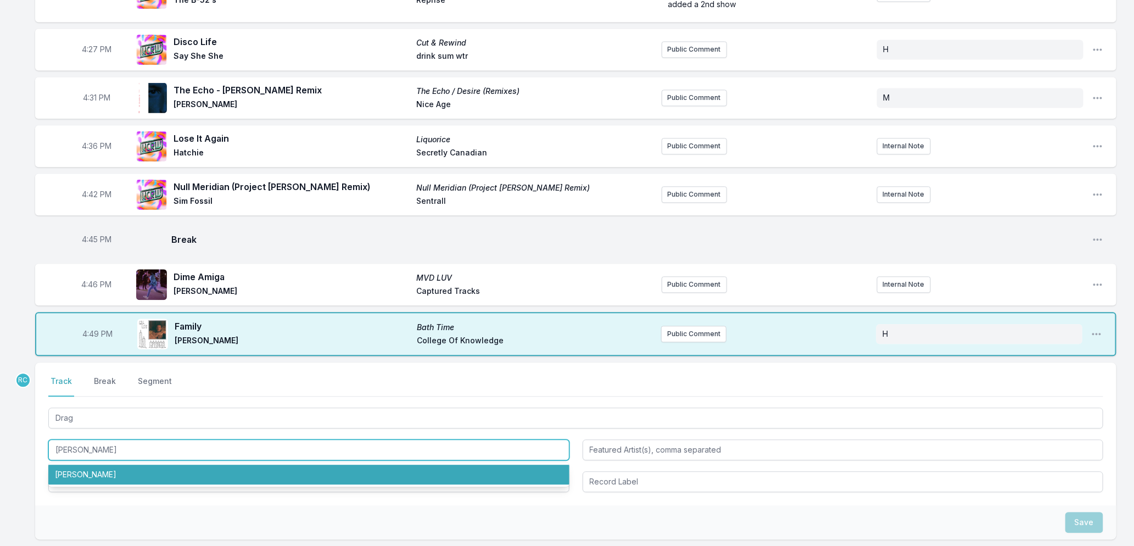
click at [95, 472] on li "[PERSON_NAME]" at bounding box center [308, 475] width 521 height 20
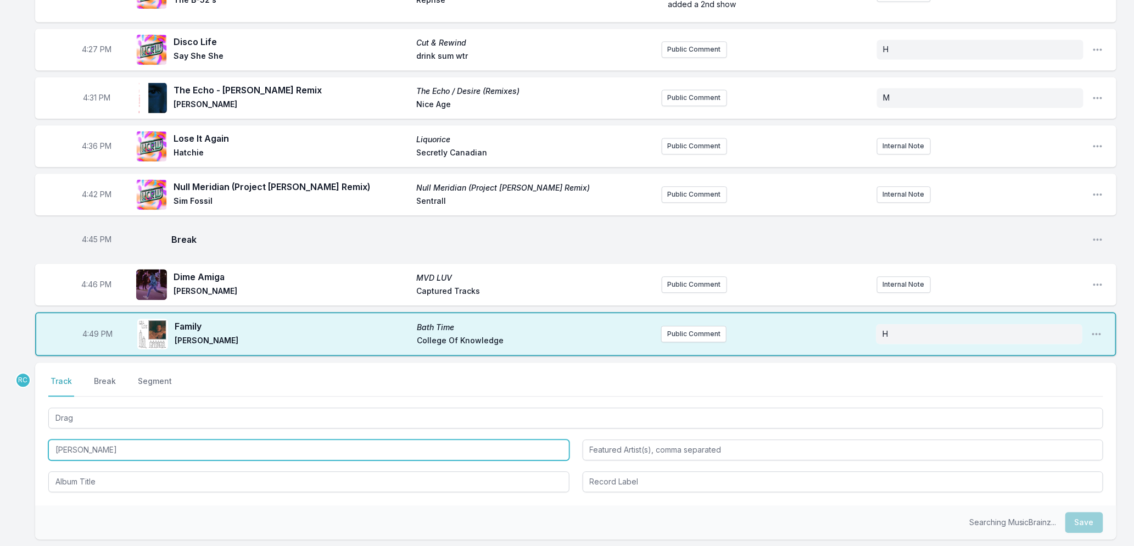
type input "[PERSON_NAME]"
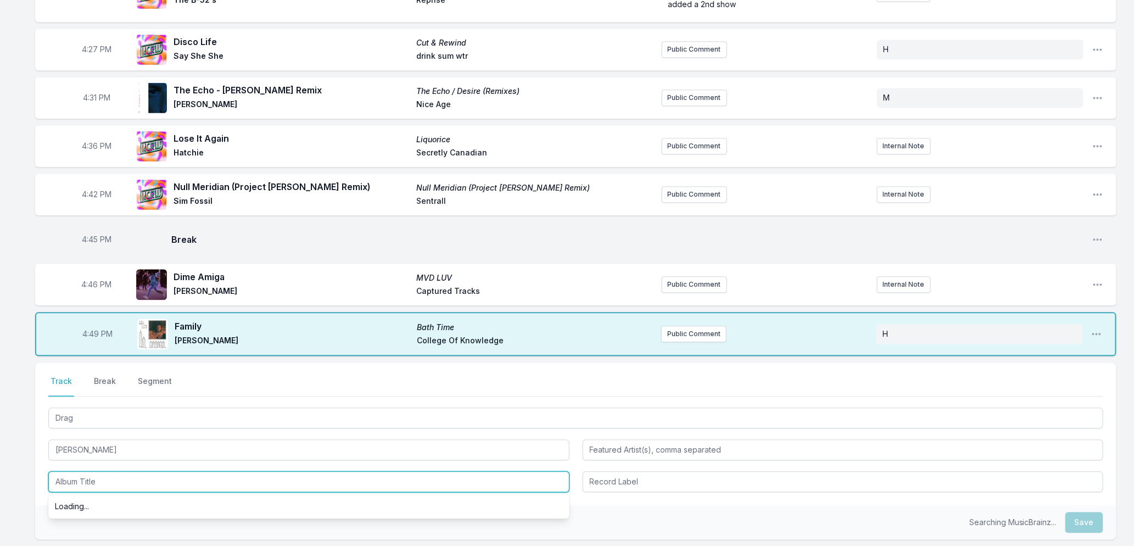
click at [94, 476] on input "Album Title" at bounding box center [308, 481] width 521 height 21
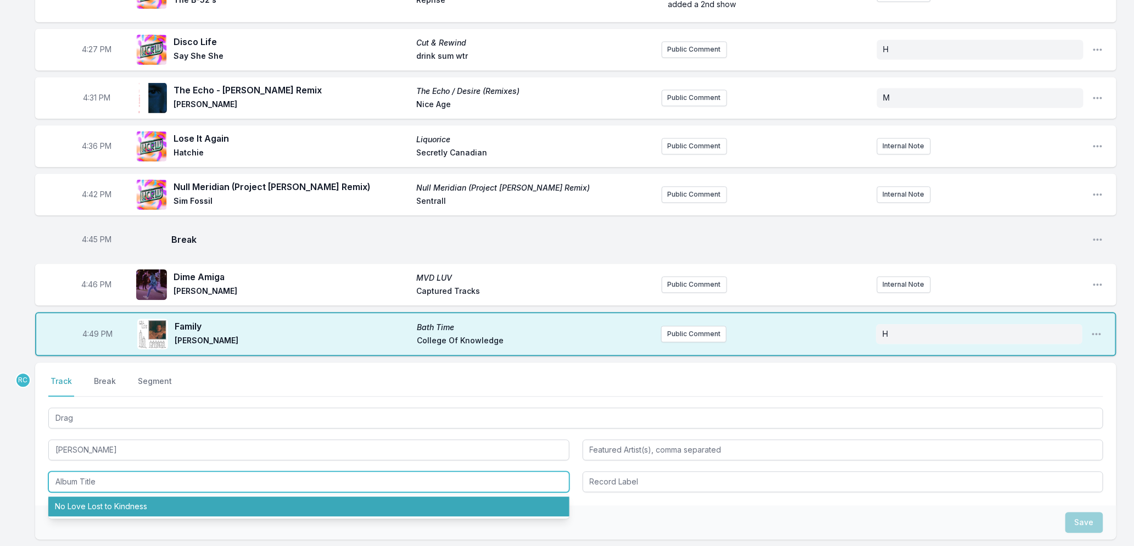
click at [109, 511] on li "No Love Lost to Kindness" at bounding box center [308, 506] width 521 height 20
type input "No Love Lost to Kindness"
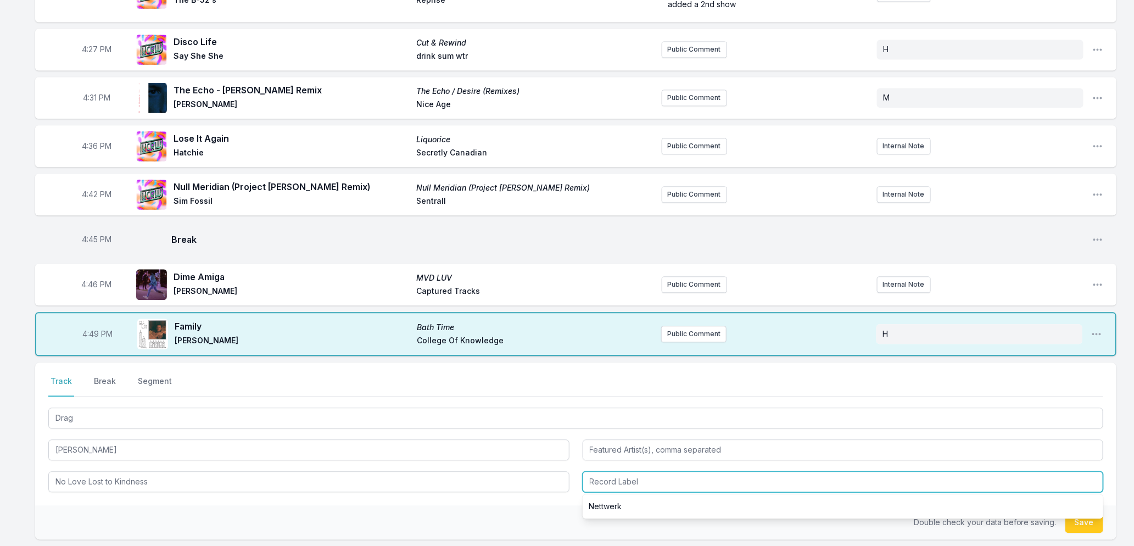
click at [647, 482] on input "Record Label" at bounding box center [843, 481] width 521 height 21
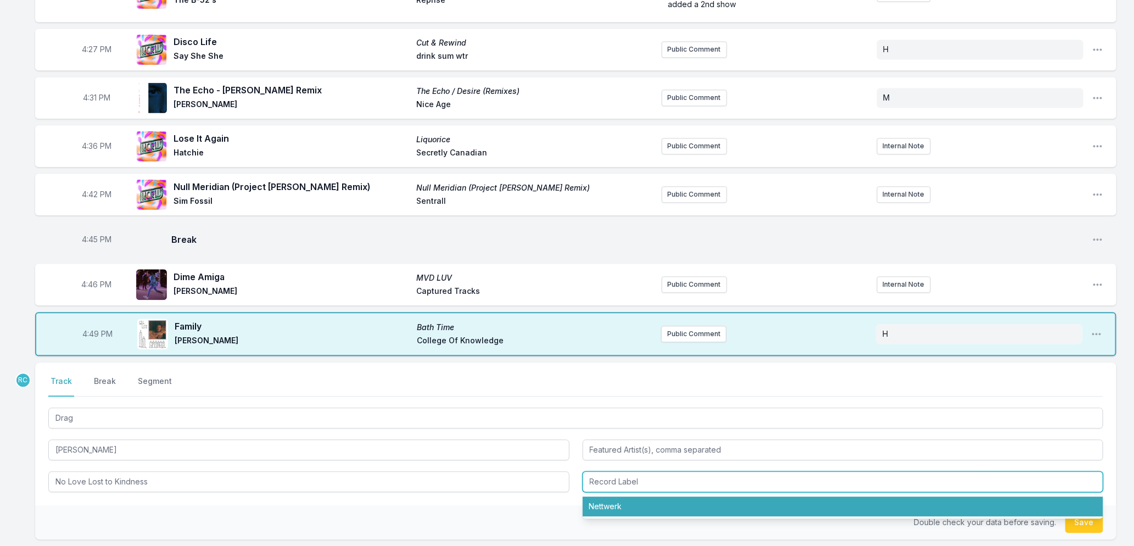
click at [629, 502] on li "Nettwerk" at bounding box center [843, 506] width 521 height 20
type input "Nettwerk"
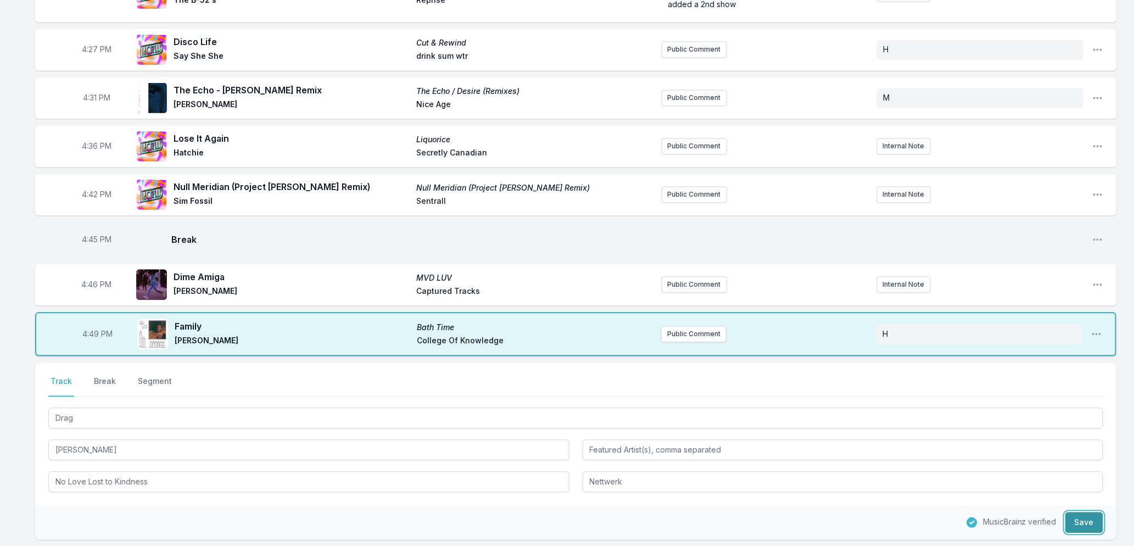
click at [1090, 522] on button "Save" at bounding box center [1084, 522] width 38 height 21
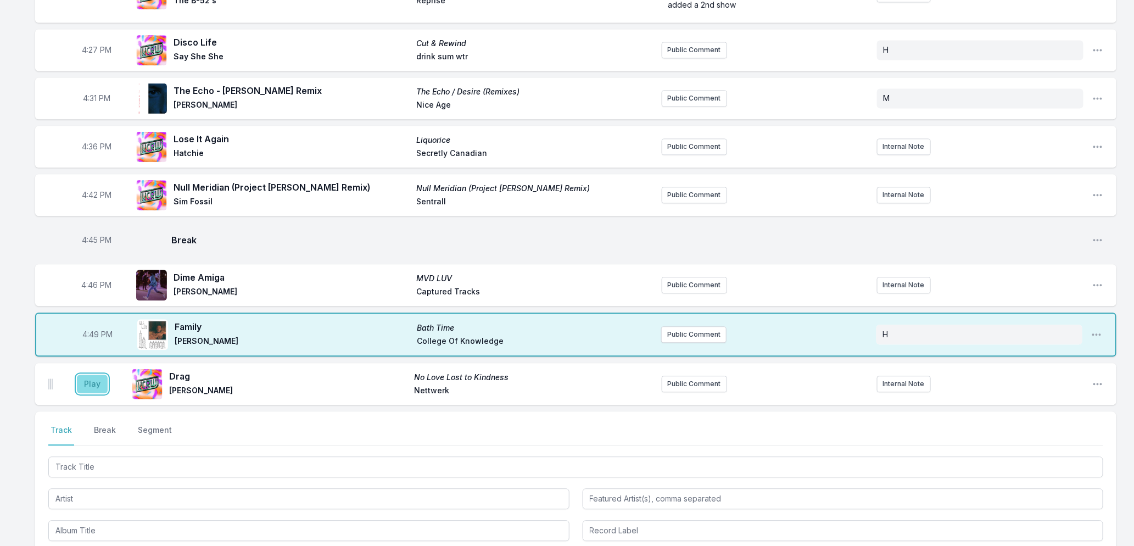
click at [90, 381] on button "Play" at bounding box center [92, 383] width 31 height 19
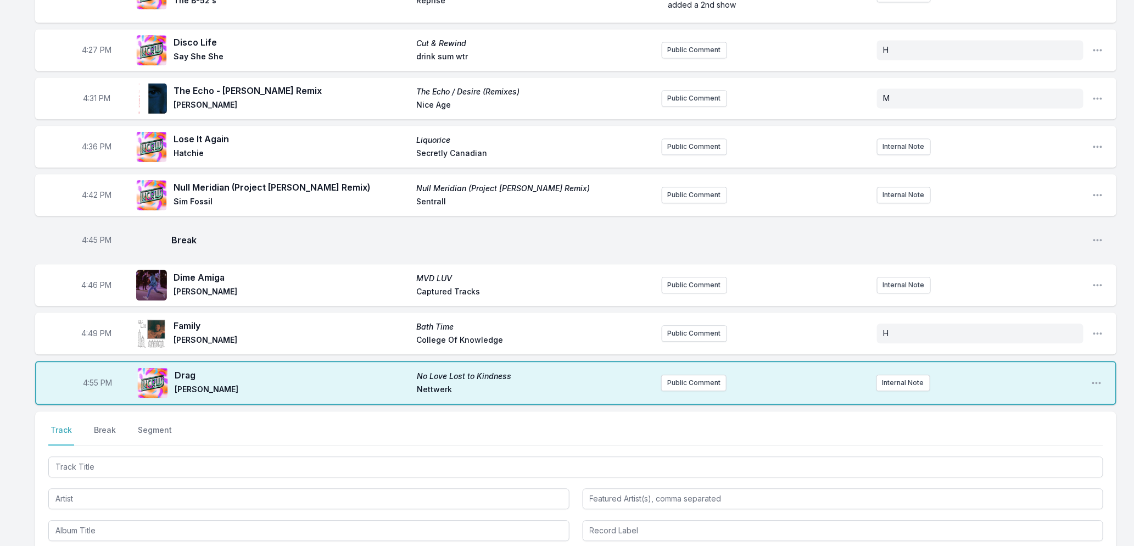
click at [91, 380] on span "4:55 PM" at bounding box center [97, 382] width 29 height 11
click at [91, 380] on input "16:55" at bounding box center [97, 382] width 61 height 21
type input "16:53"
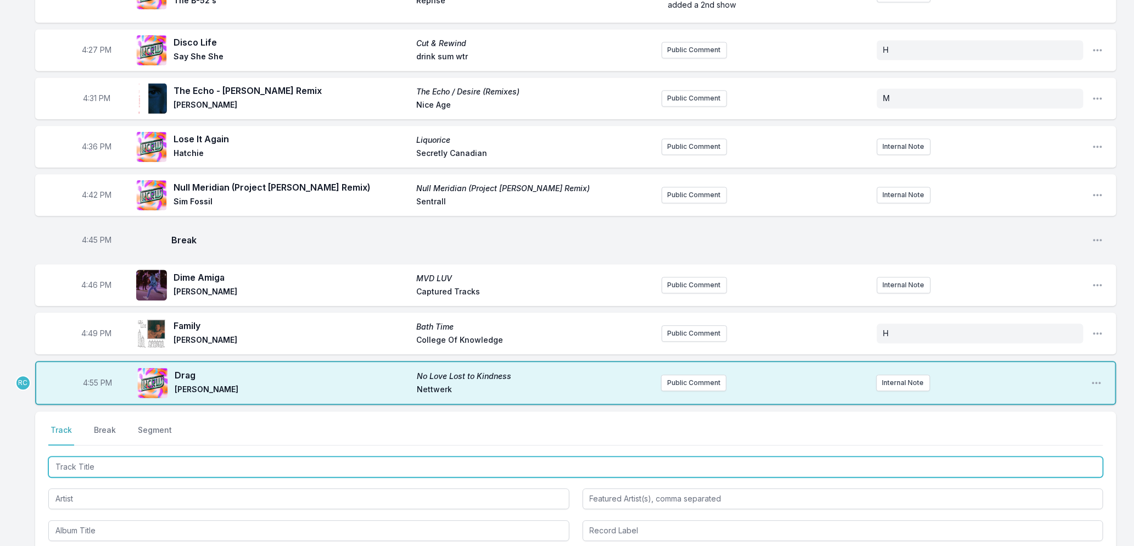
click at [132, 471] on input "Track Title" at bounding box center [575, 466] width 1055 height 21
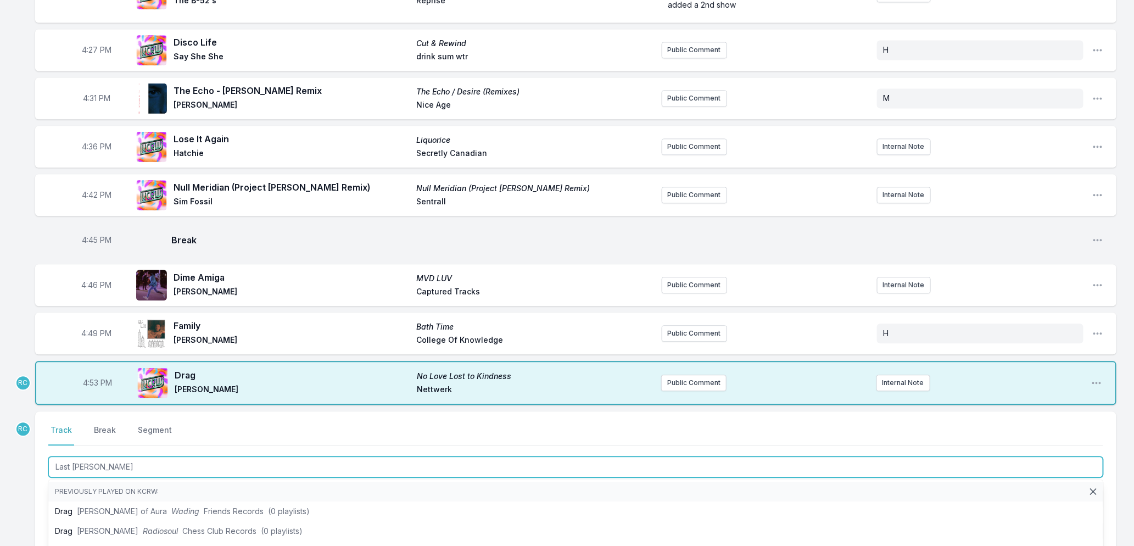
type input "Last Time"
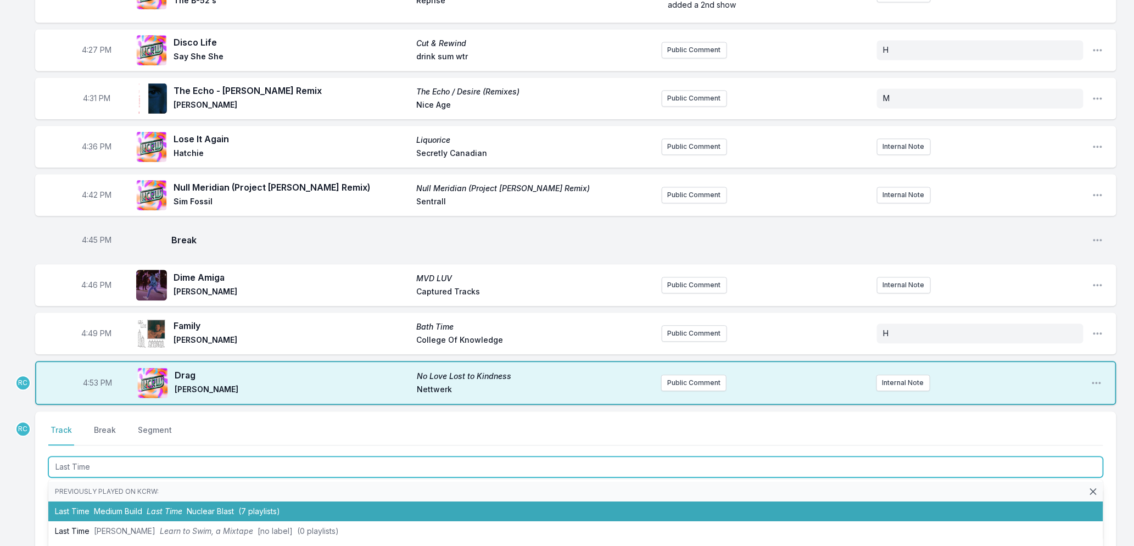
click at [145, 514] on li "Last Time Medium Build Last Time Nuclear Blast (7 playlists)" at bounding box center [575, 511] width 1055 height 20
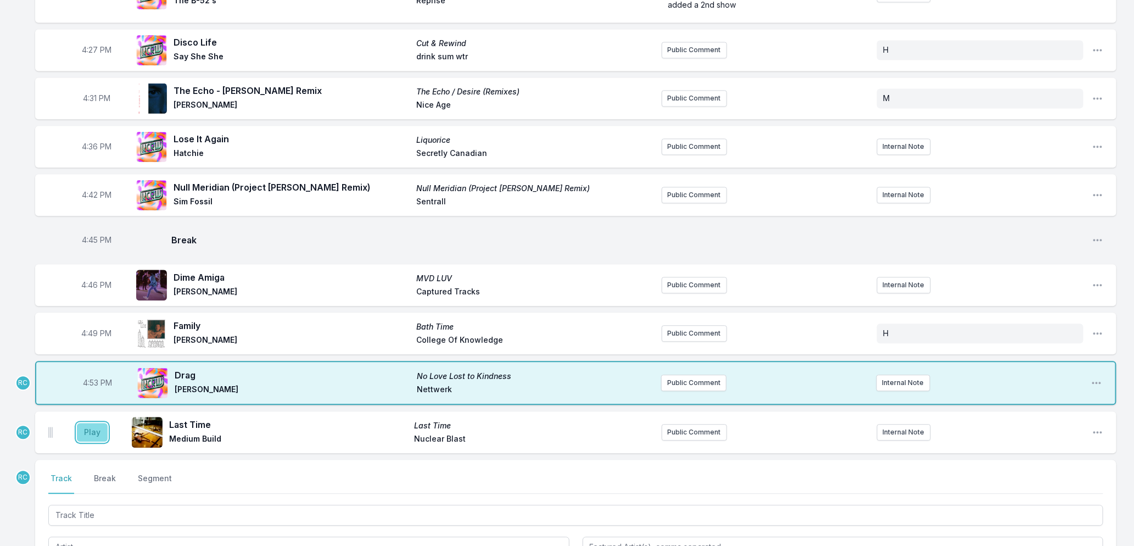
click at [89, 432] on button "Play" at bounding box center [92, 432] width 31 height 19
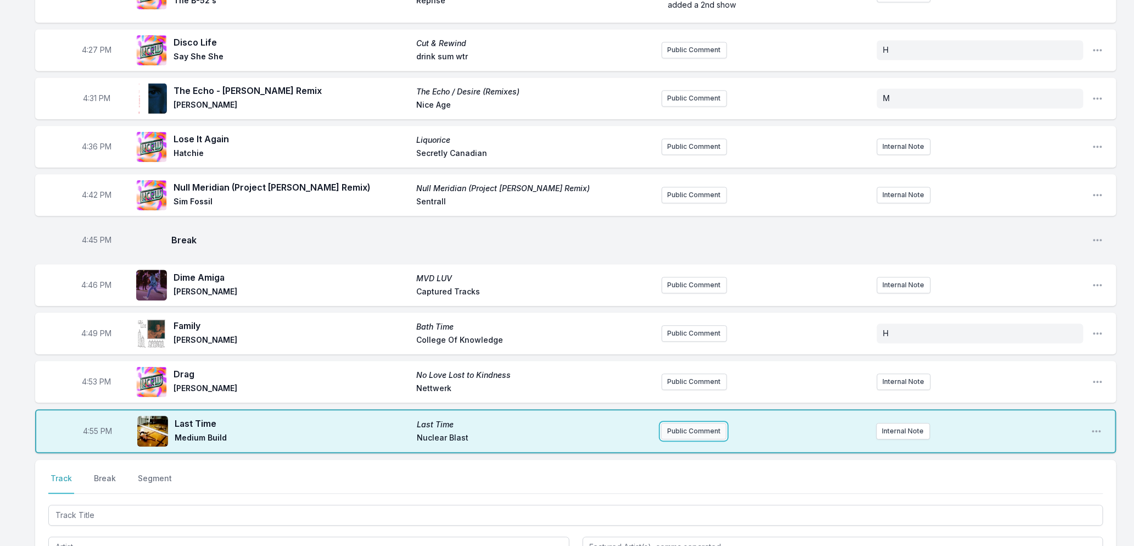
click at [699, 425] on button "Public Comment" at bounding box center [693, 431] width 65 height 16
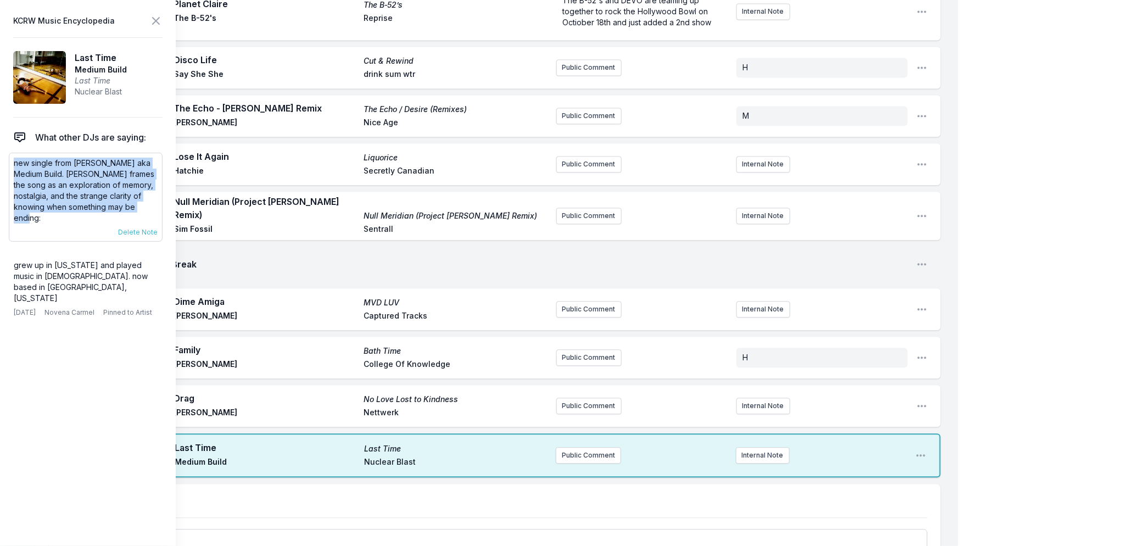
drag, startPoint x: 51, startPoint y: 215, endPoint x: 8, endPoint y: 163, distance: 67.1
click at [9, 163] on div "new single from [PERSON_NAME] aka Medium Build. [PERSON_NAME] frames the song a…" at bounding box center [86, 197] width 154 height 89
click at [596, 447] on button "Public Comment" at bounding box center [588, 455] width 65 height 16
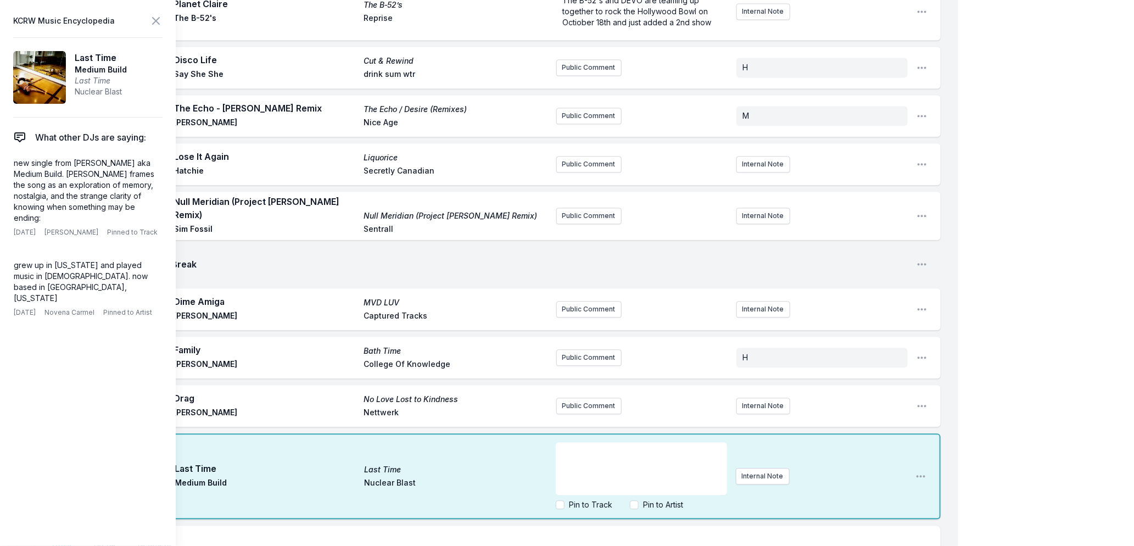
scroll to position [22, 0]
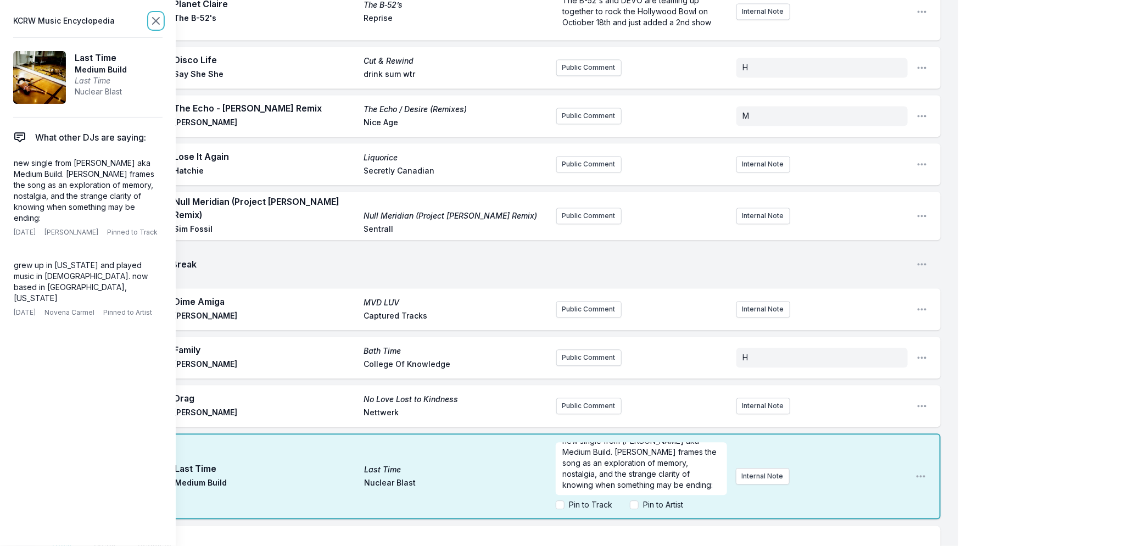
click at [155, 20] on icon at bounding box center [156, 21] width 7 height 7
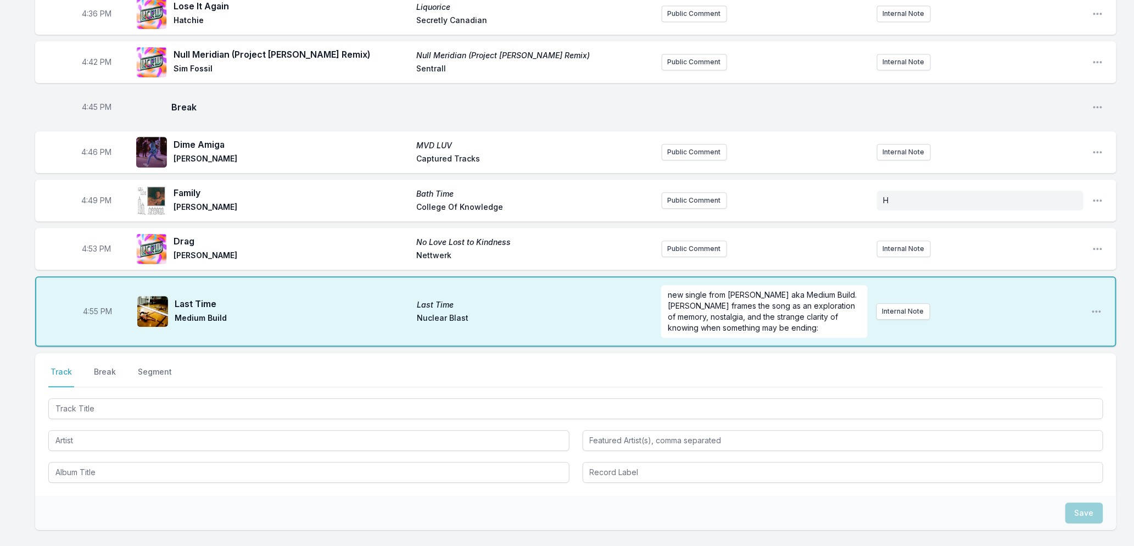
scroll to position [1379, 0]
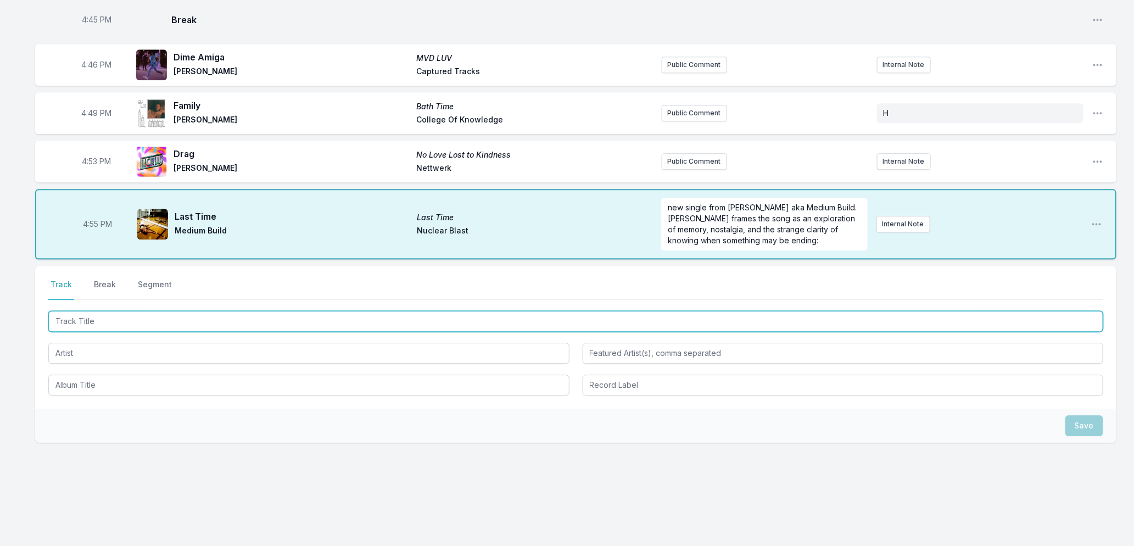
click at [144, 321] on input "Track Title" at bounding box center [575, 321] width 1055 height 21
type input "The Great Spacious"
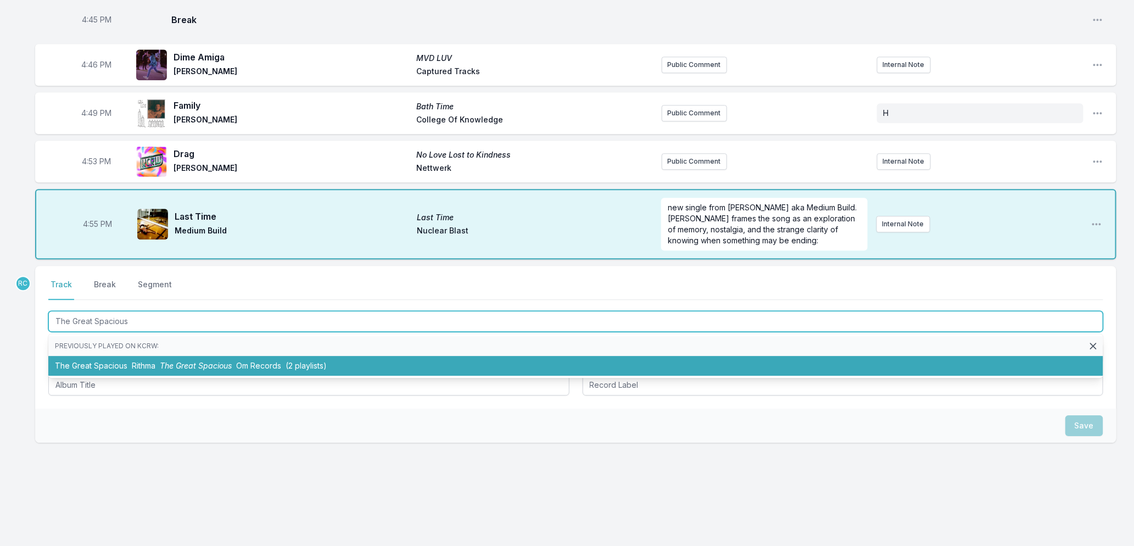
click at [176, 357] on li "The Great Spacious Rithma The Great Spacious Om Records (2 playlists)" at bounding box center [575, 366] width 1055 height 20
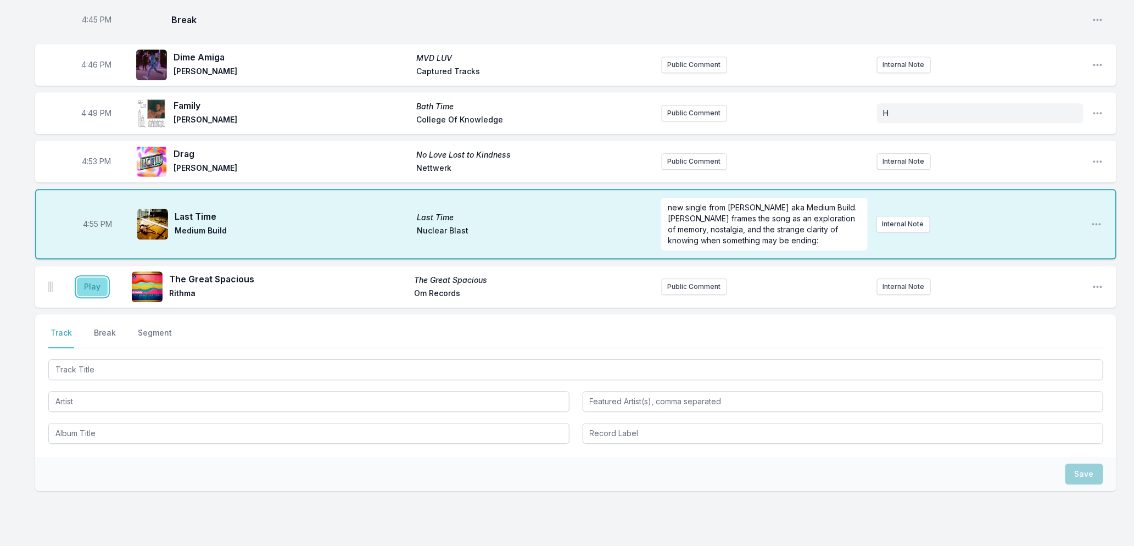
click at [91, 282] on button "Play" at bounding box center [92, 286] width 31 height 19
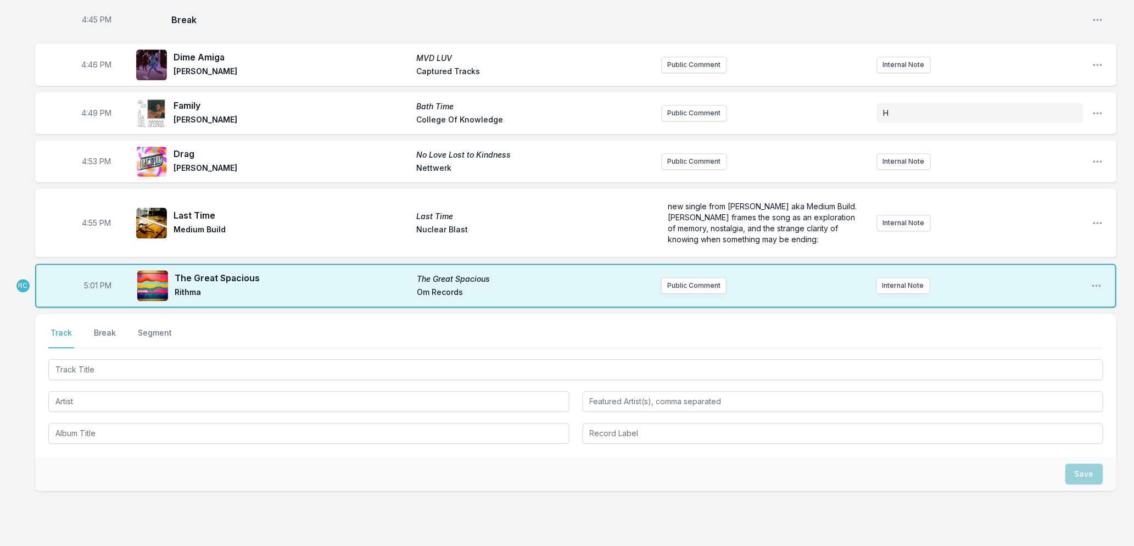
click at [84, 280] on span "5:01 PM" at bounding box center [97, 285] width 27 height 11
type input "16:58"
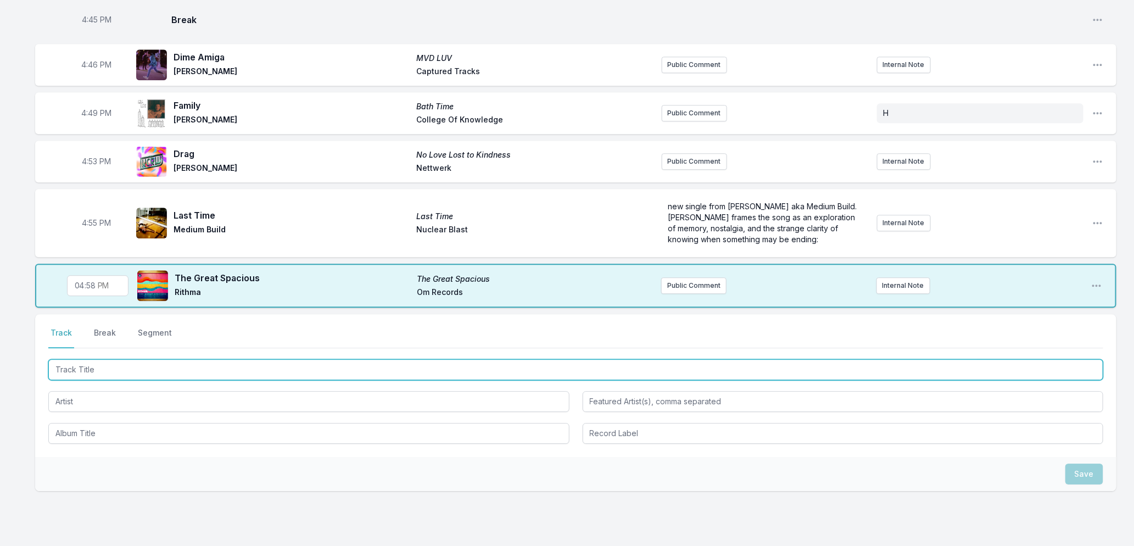
click at [121, 371] on input "Track Title" at bounding box center [575, 369] width 1055 height 21
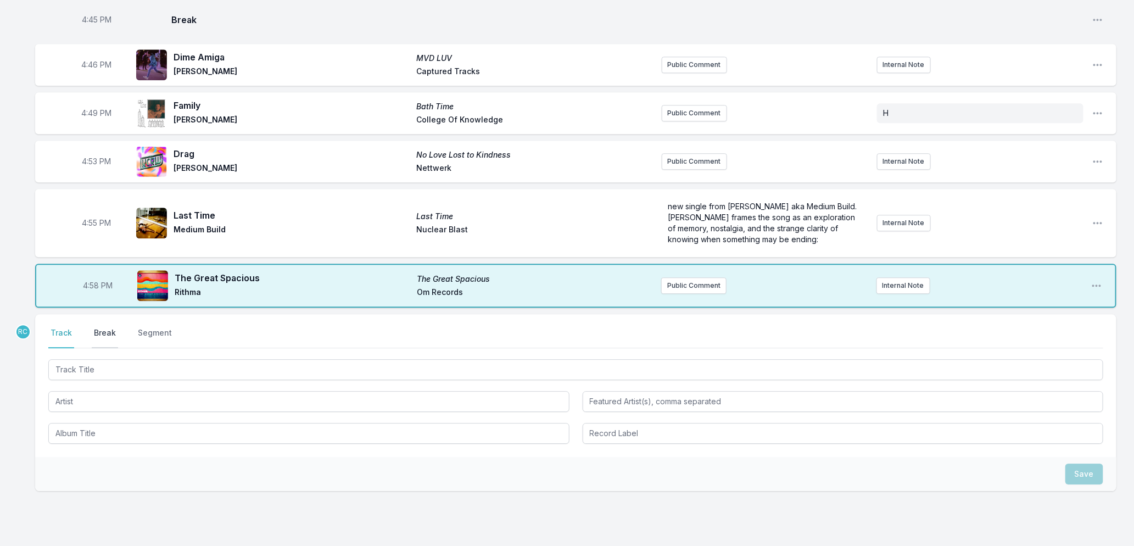
click at [109, 336] on button "Break" at bounding box center [105, 337] width 26 height 21
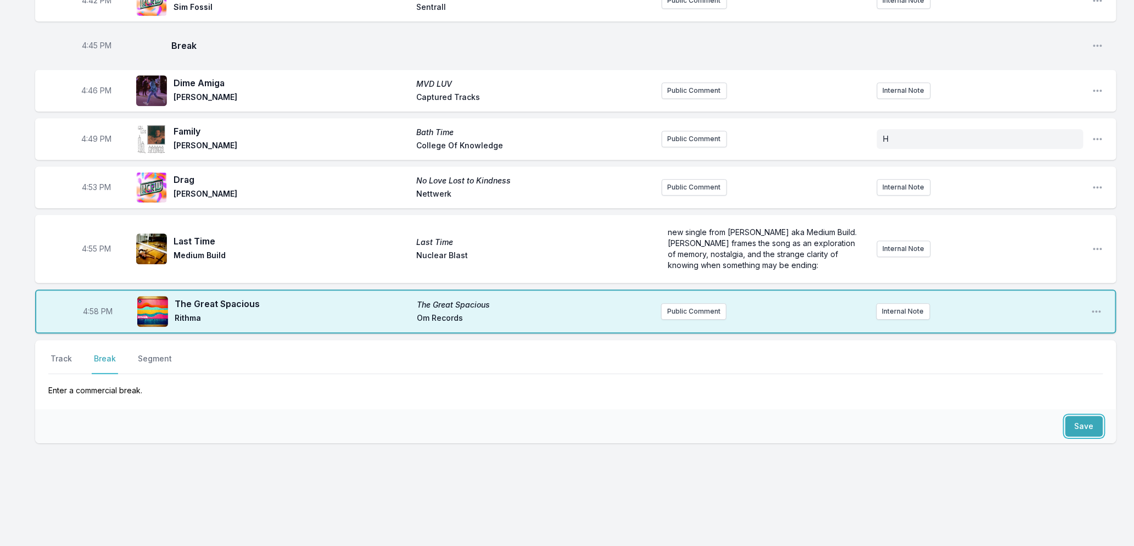
drag, startPoint x: 1068, startPoint y: 423, endPoint x: 1063, endPoint y: 422, distance: 5.7
click at [1069, 423] on button "Save" at bounding box center [1084, 426] width 38 height 21
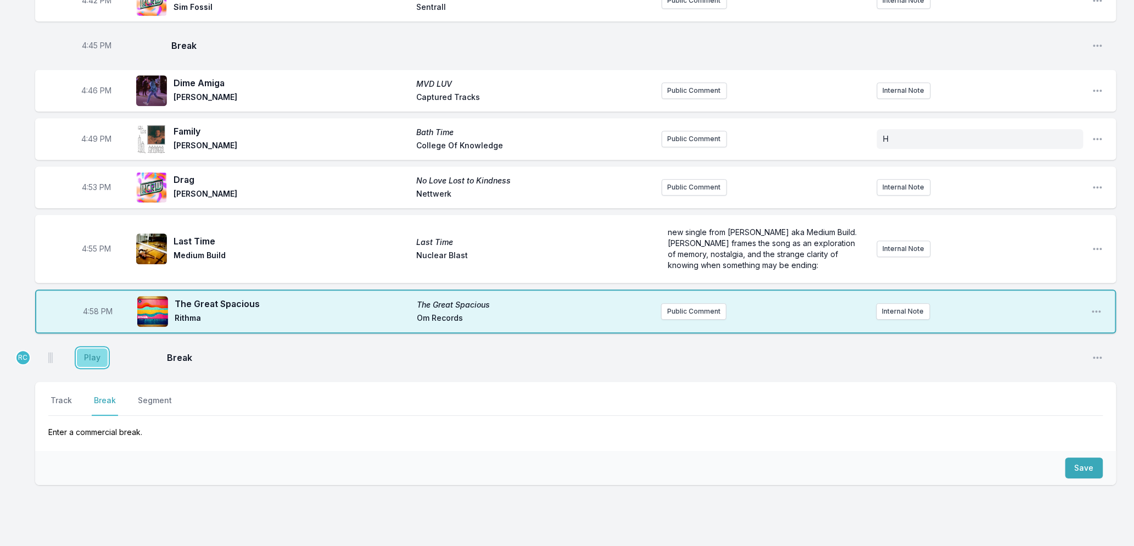
click at [88, 350] on button "Play" at bounding box center [92, 357] width 31 height 19
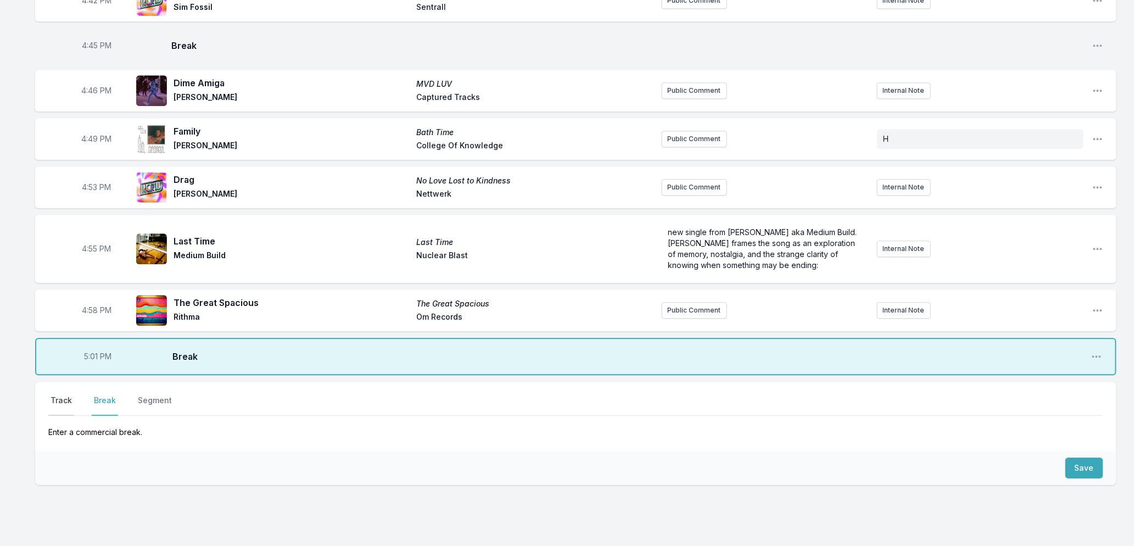
click at [57, 400] on button "Track" at bounding box center [61, 405] width 26 height 21
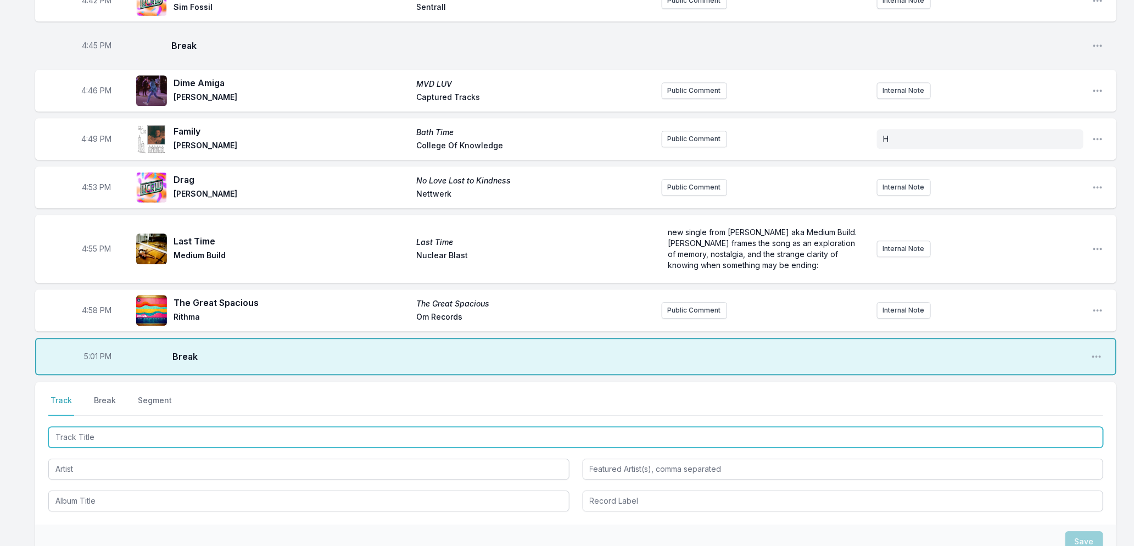
click at [98, 443] on input "Track Title" at bounding box center [575, 437] width 1055 height 21
click at [124, 435] on input "Track Title" at bounding box center [575, 437] width 1055 height 21
type input "Simple Life"
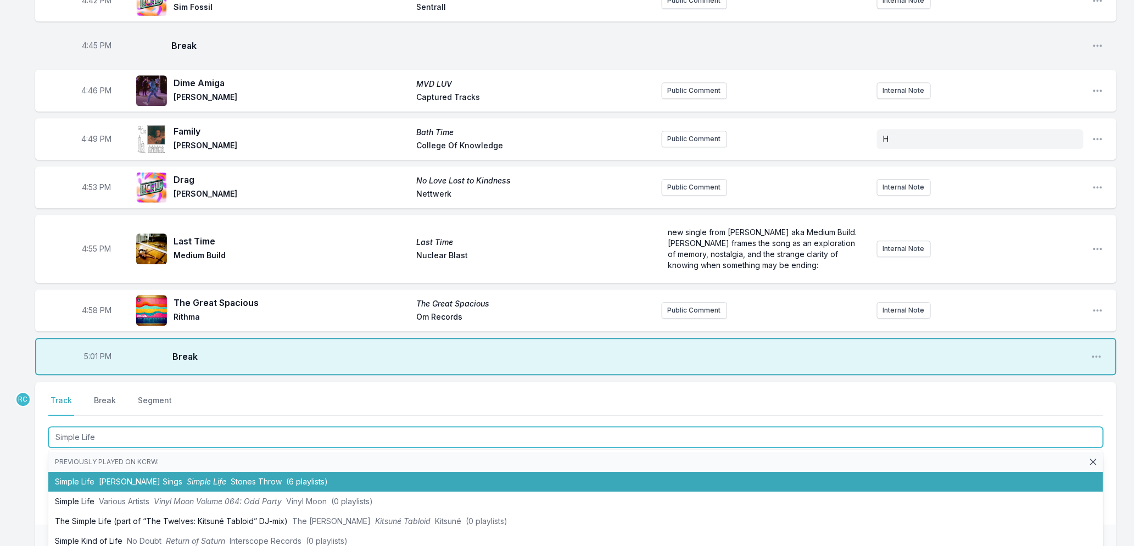
click at [144, 484] on li "Simple Life [PERSON_NAME] Sings Simple Life Stones Throw (6 playlists)" at bounding box center [575, 482] width 1055 height 20
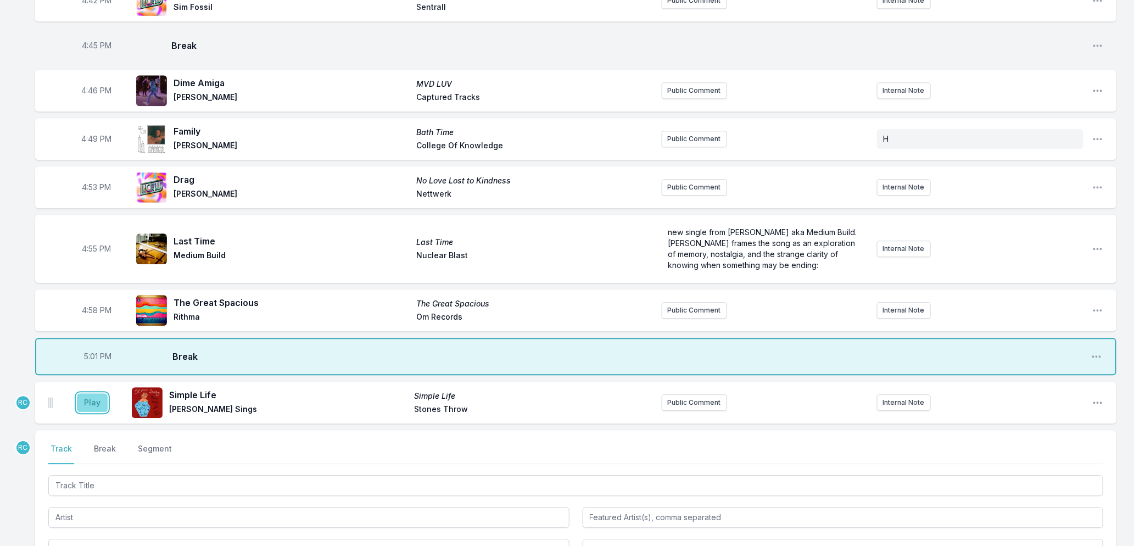
click at [85, 398] on button "Play" at bounding box center [92, 402] width 31 height 19
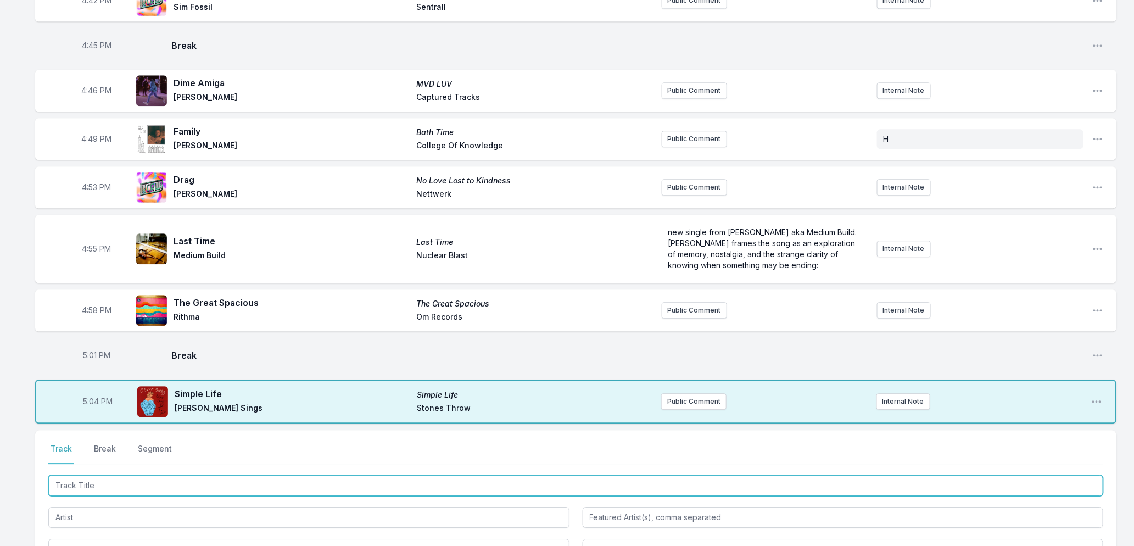
click at [171, 485] on input "Track Title" at bounding box center [575, 485] width 1055 height 21
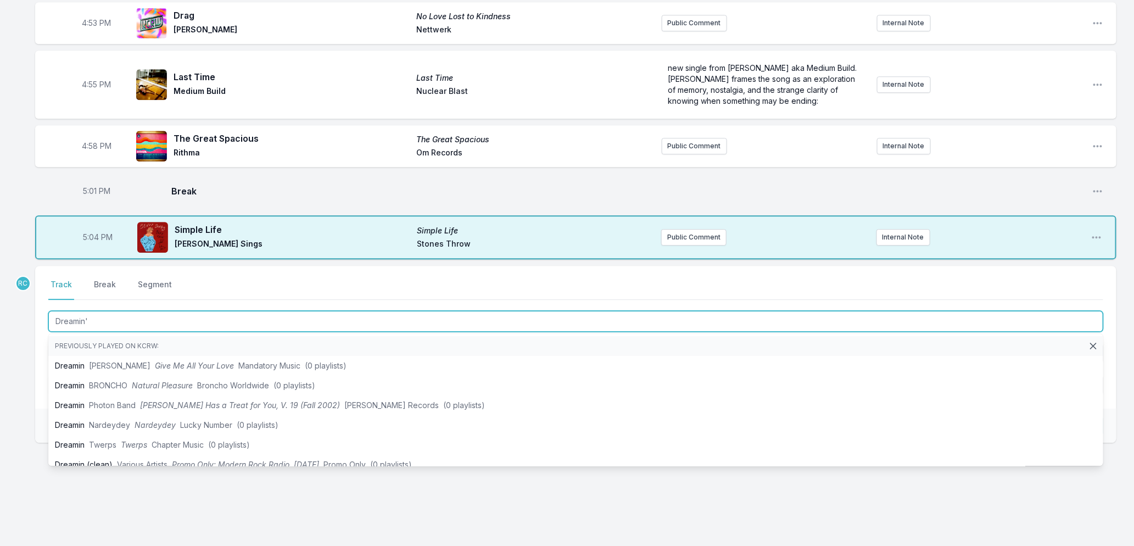
type input "Dreamin'"
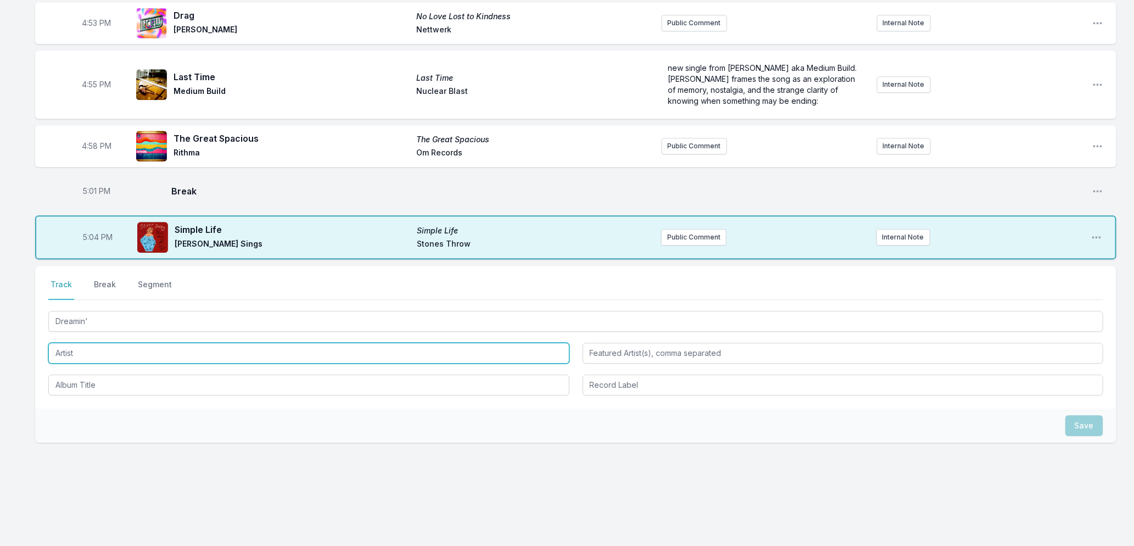
click at [163, 353] on input "Artist" at bounding box center [308, 353] width 521 height 21
type input "Cuco"
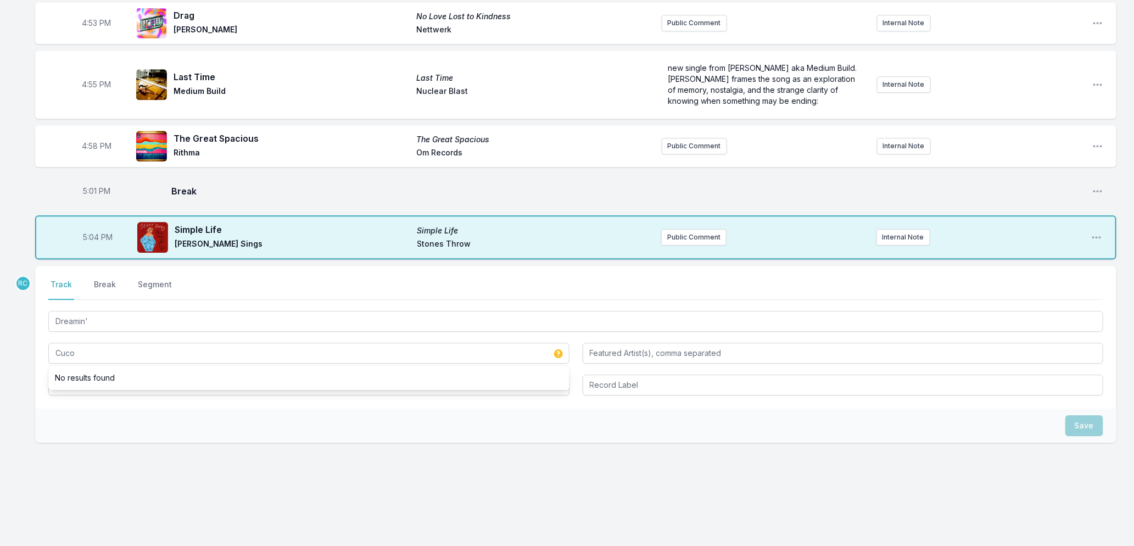
click at [86, 409] on div "Save" at bounding box center [575, 426] width 1081 height 34
click at [85, 388] on input "Album Title" at bounding box center [308, 384] width 521 height 21
drag, startPoint x: 85, startPoint y: 387, endPoint x: 264, endPoint y: 398, distance: 179.3
click at [86, 386] on input "Album Title" at bounding box center [308, 384] width 521 height 21
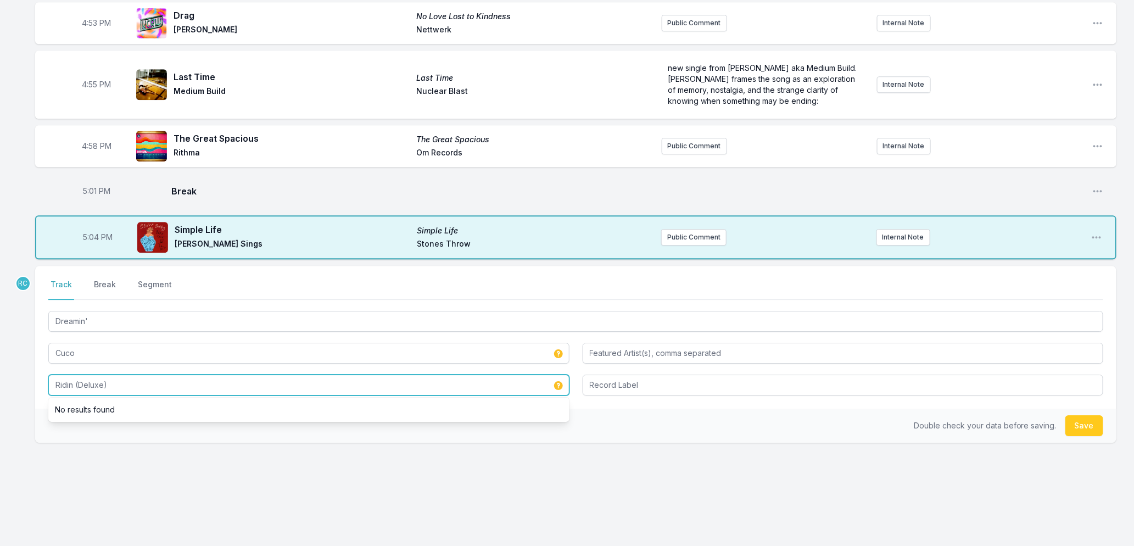
type input "Ridin (Deluxe)"
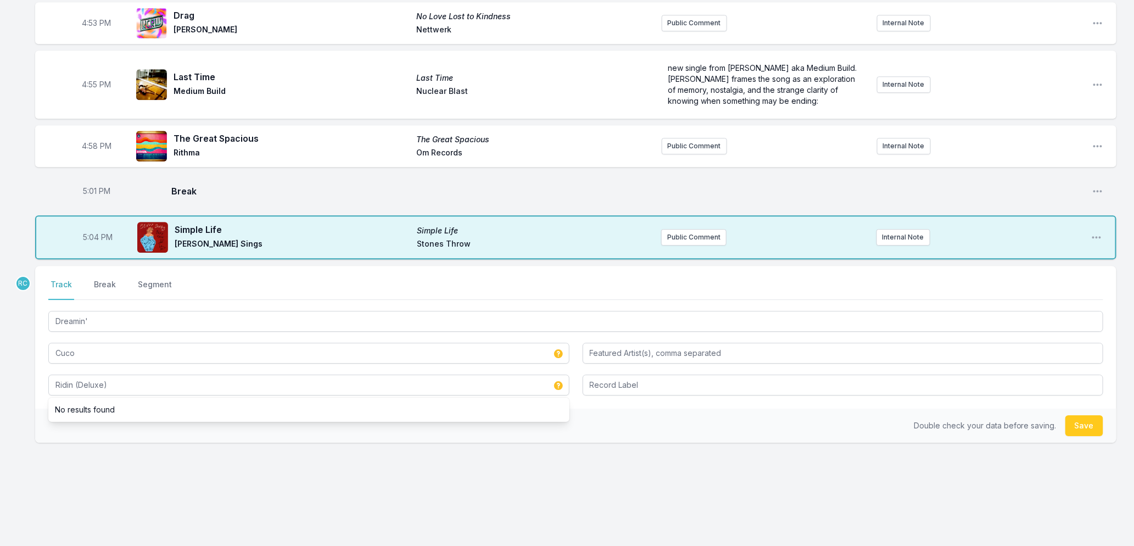
click at [1105, 419] on div "Double check your data before saving. Save" at bounding box center [575, 426] width 1081 height 34
click at [1091, 422] on button "Save" at bounding box center [1084, 425] width 38 height 21
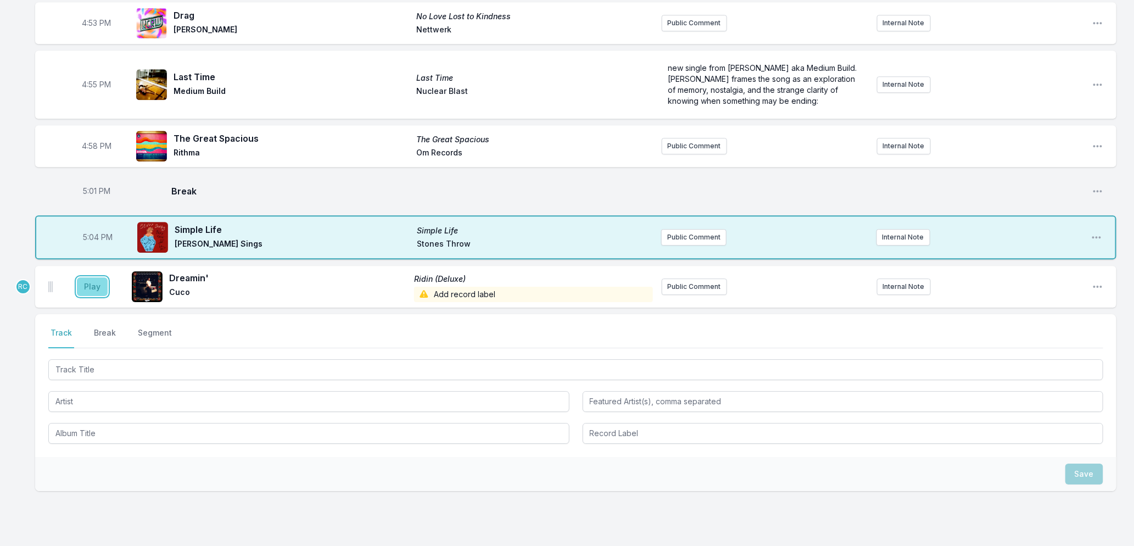
click at [85, 278] on button "Play" at bounding box center [92, 286] width 31 height 19
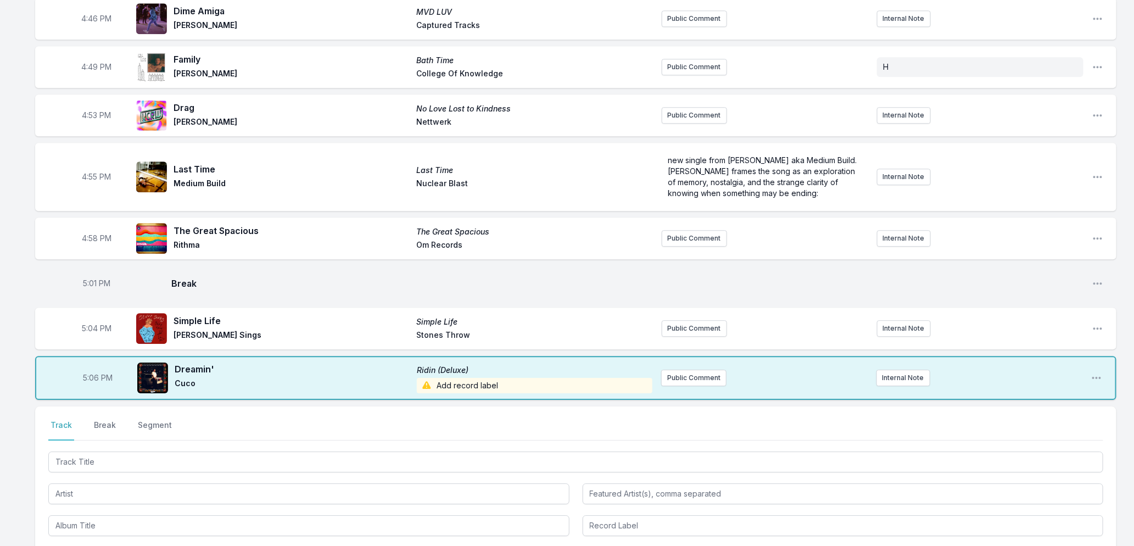
scroll to position [1335, 0]
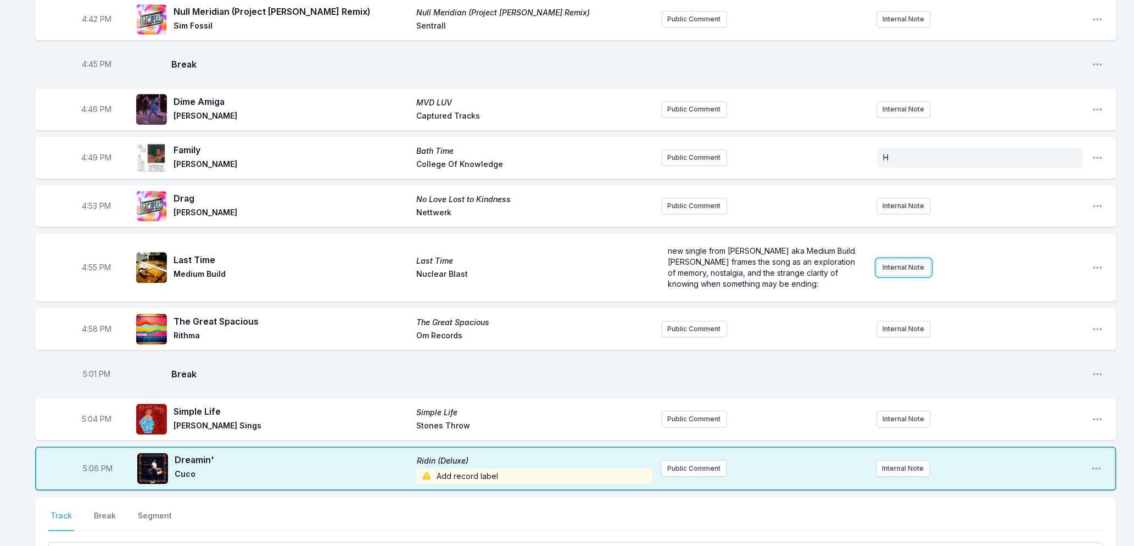
click at [900, 267] on button "Internal Note" at bounding box center [904, 267] width 54 height 16
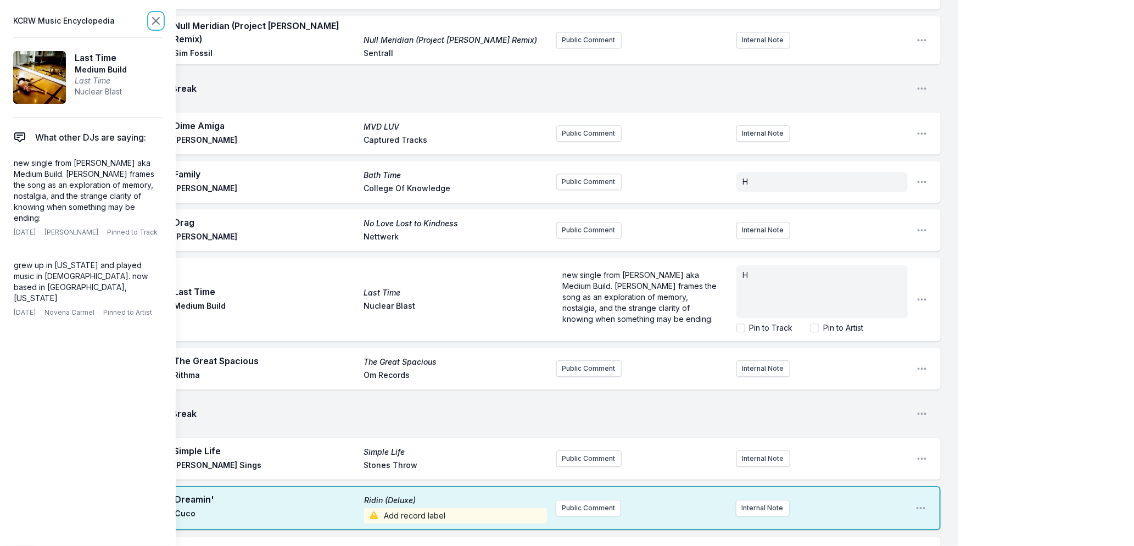
click at [152, 20] on icon at bounding box center [155, 20] width 13 height 13
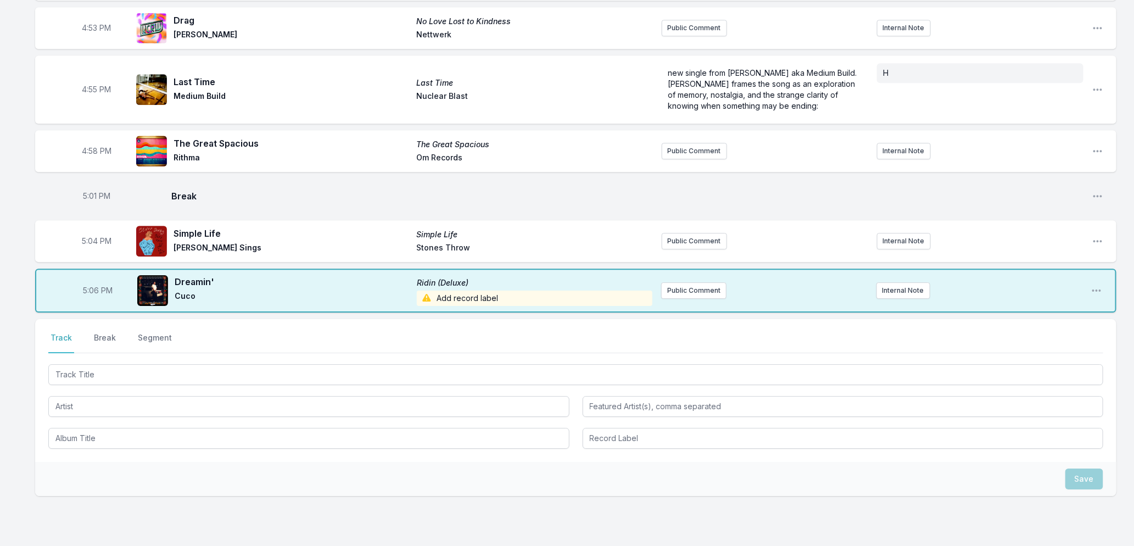
scroll to position [1566, 0]
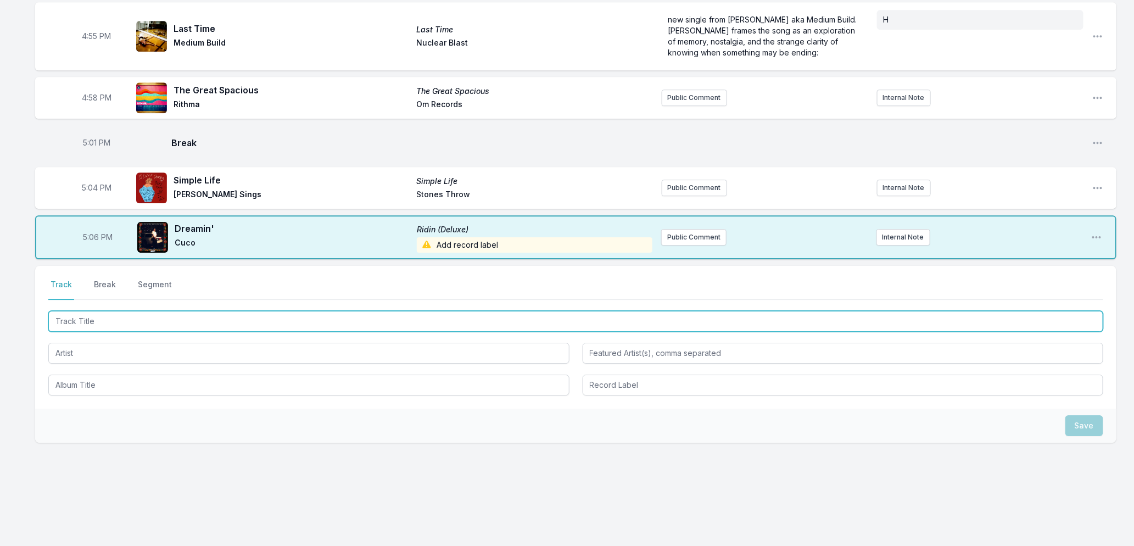
click at [132, 317] on input "Track Title" at bounding box center [575, 321] width 1055 height 21
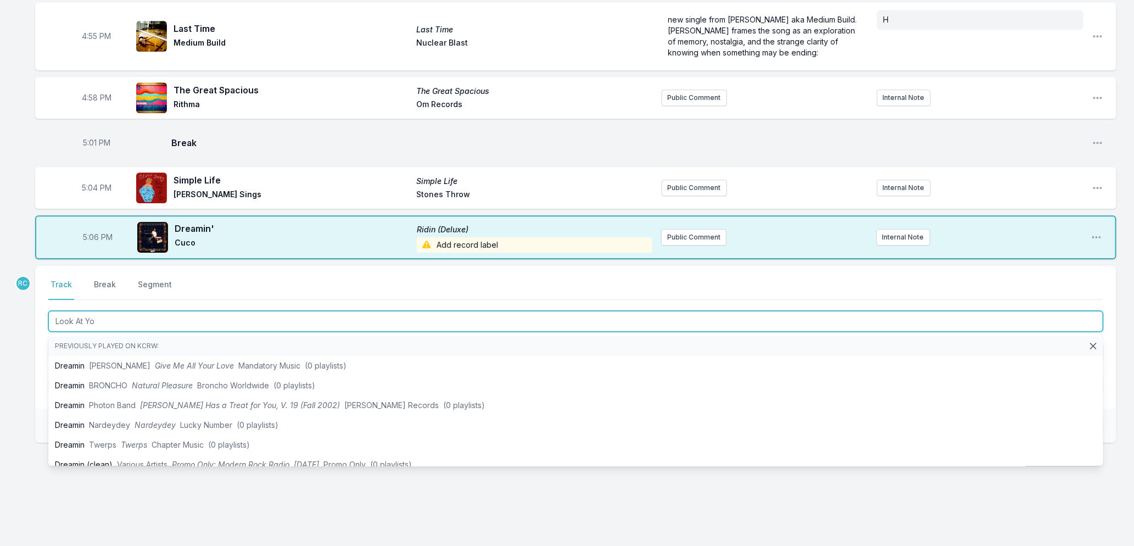
type input "Look At You"
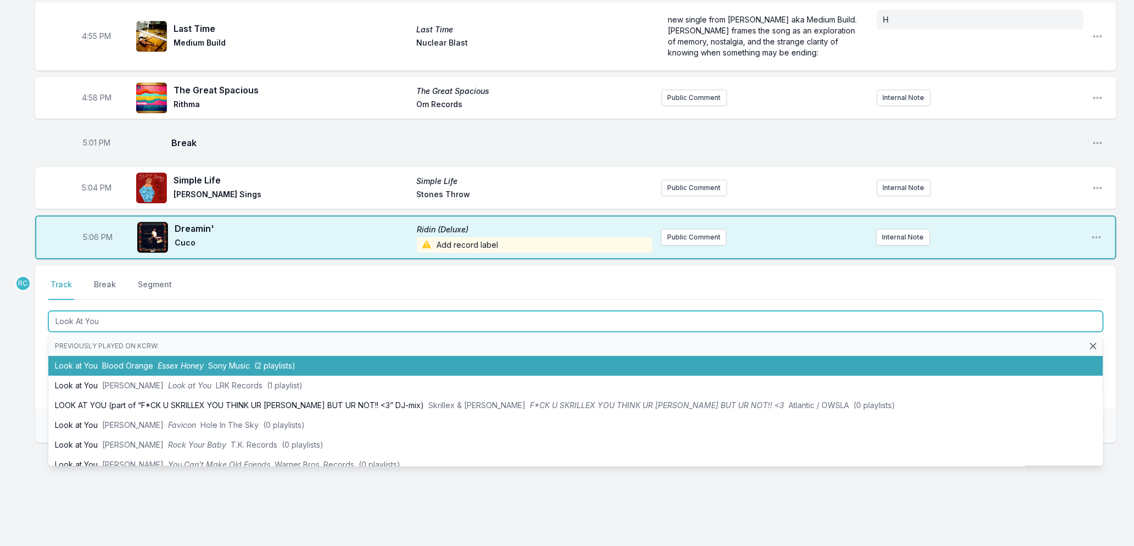
click at [167, 361] on span "Essex Honey" at bounding box center [181, 365] width 46 height 9
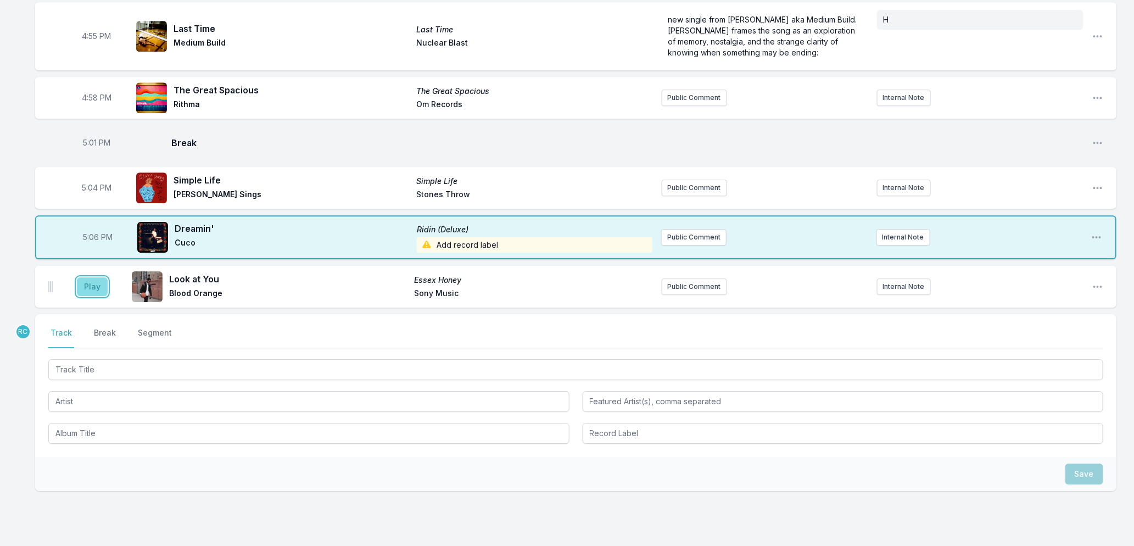
click at [96, 281] on button "Play" at bounding box center [92, 286] width 31 height 19
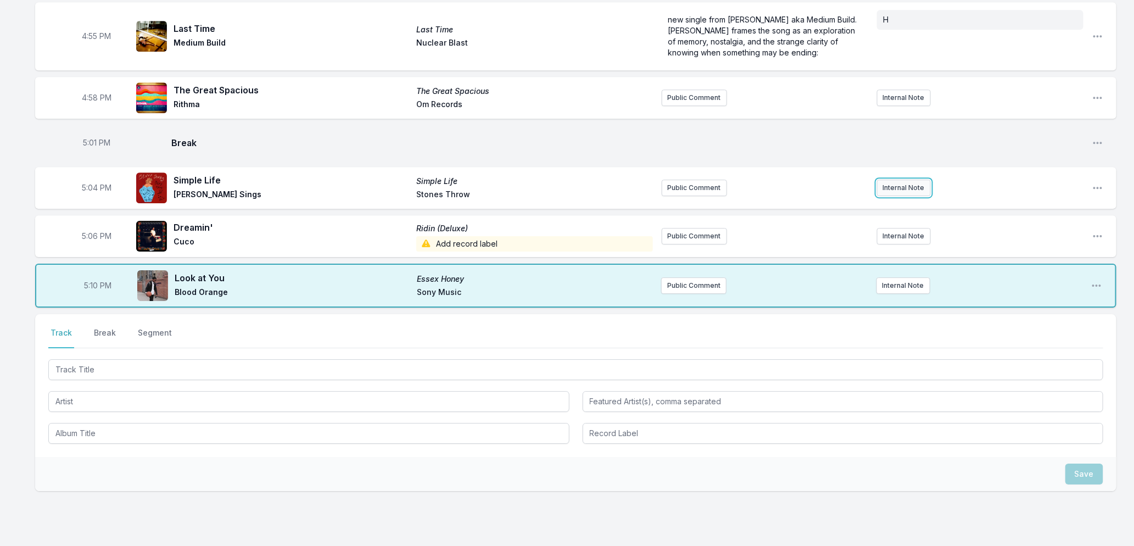
click at [896, 191] on button "Internal Note" at bounding box center [904, 188] width 54 height 16
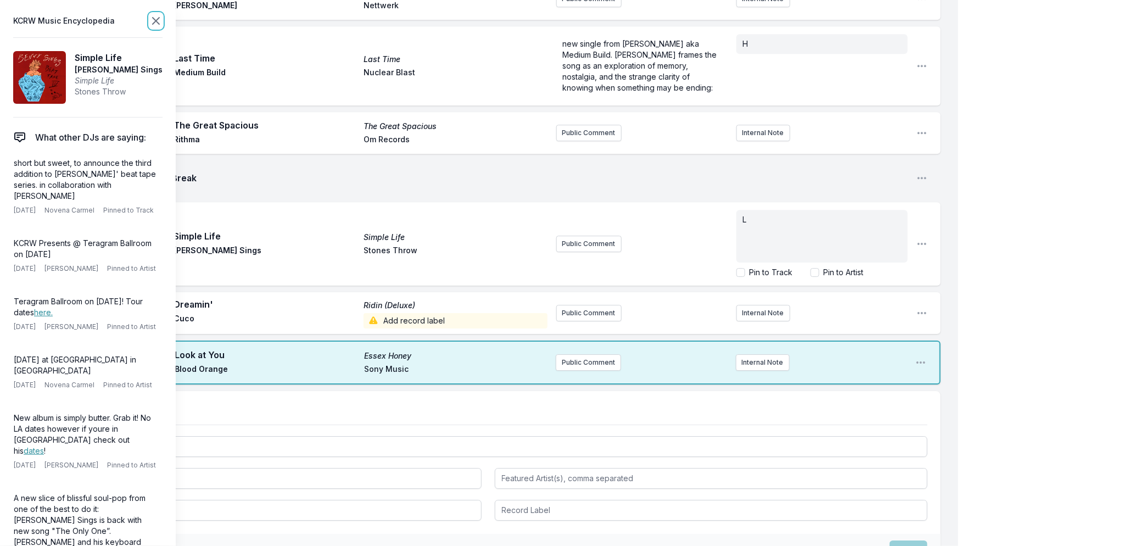
click at [154, 19] on icon at bounding box center [155, 20] width 13 height 13
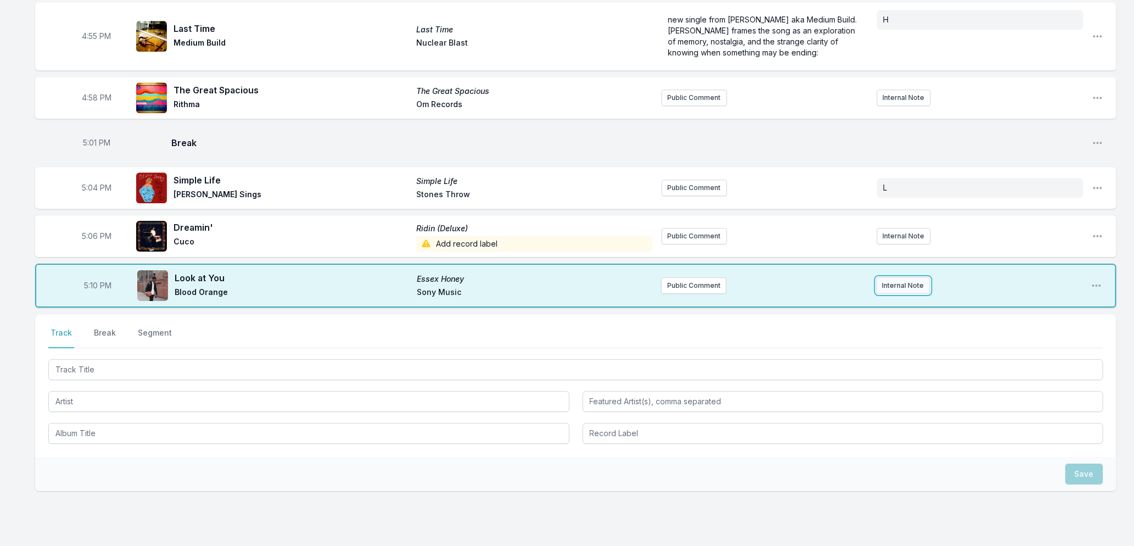
click at [897, 280] on button "Internal Note" at bounding box center [903, 285] width 54 height 16
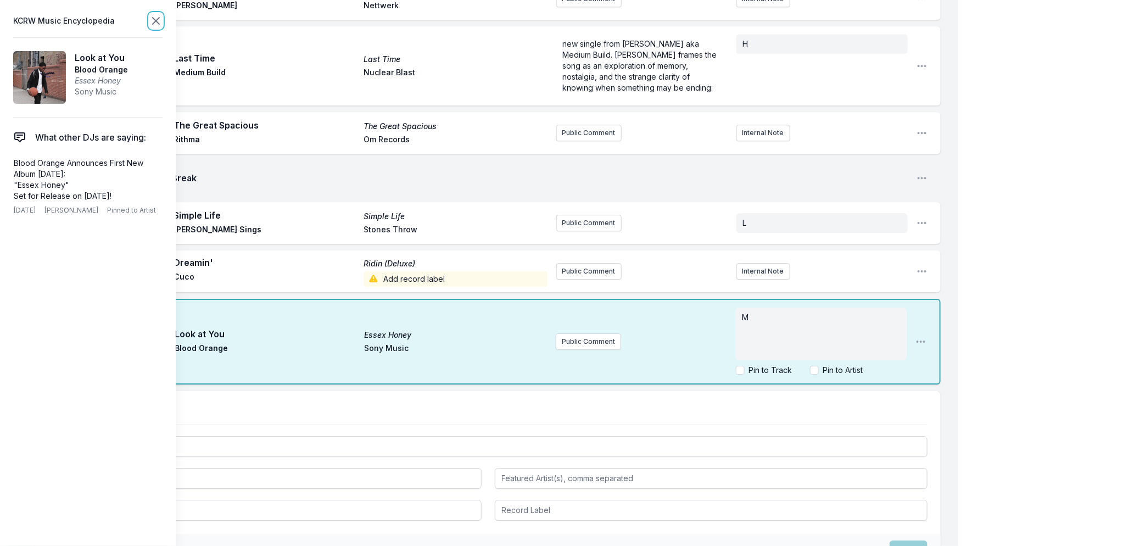
click at [153, 22] on icon at bounding box center [155, 20] width 13 height 13
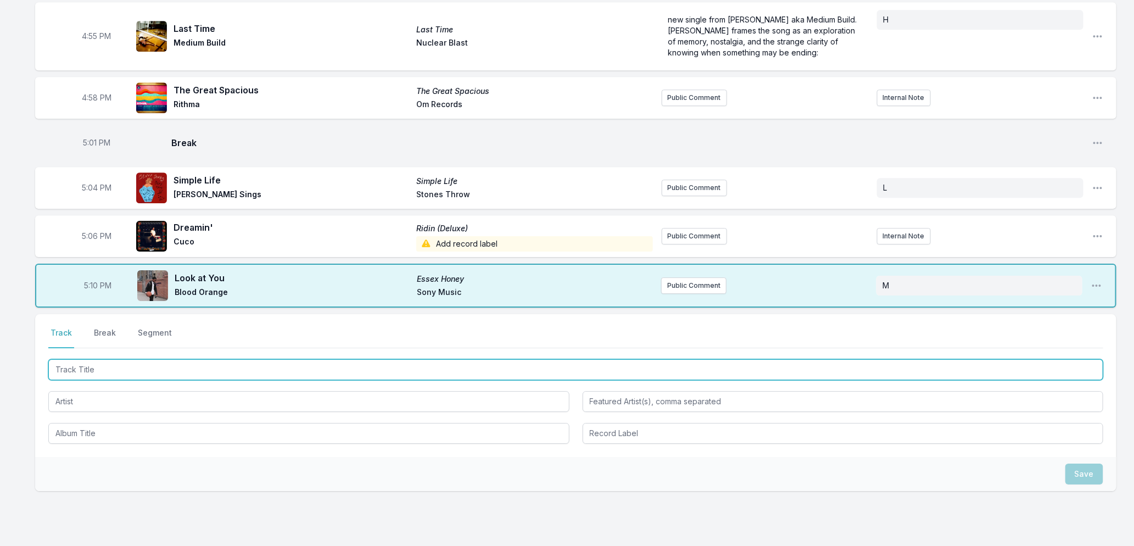
click at [296, 374] on input "Track Title" at bounding box center [575, 369] width 1055 height 21
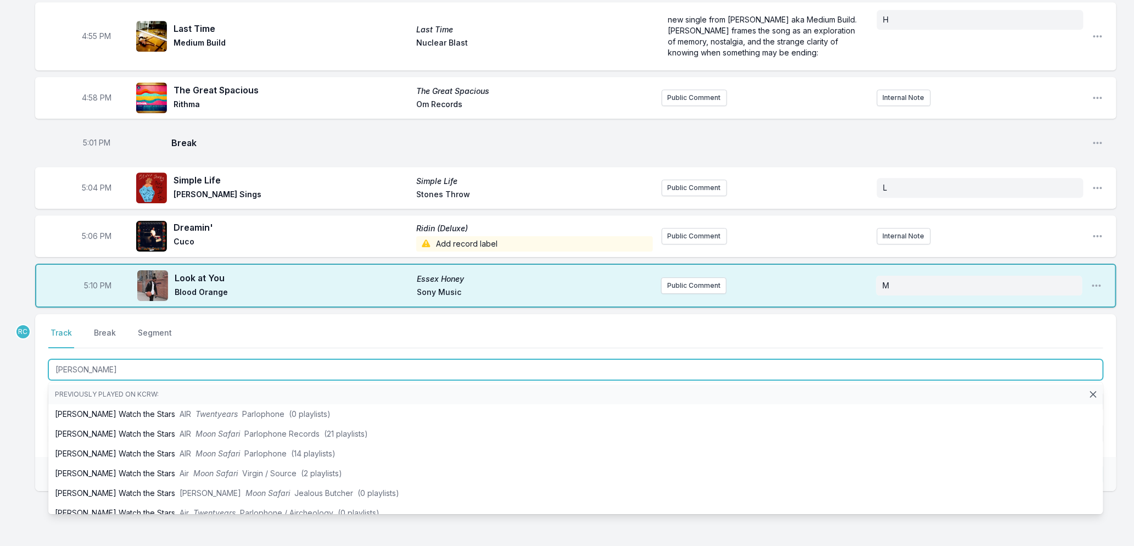
type input "[PERSON_NAME] Watch"
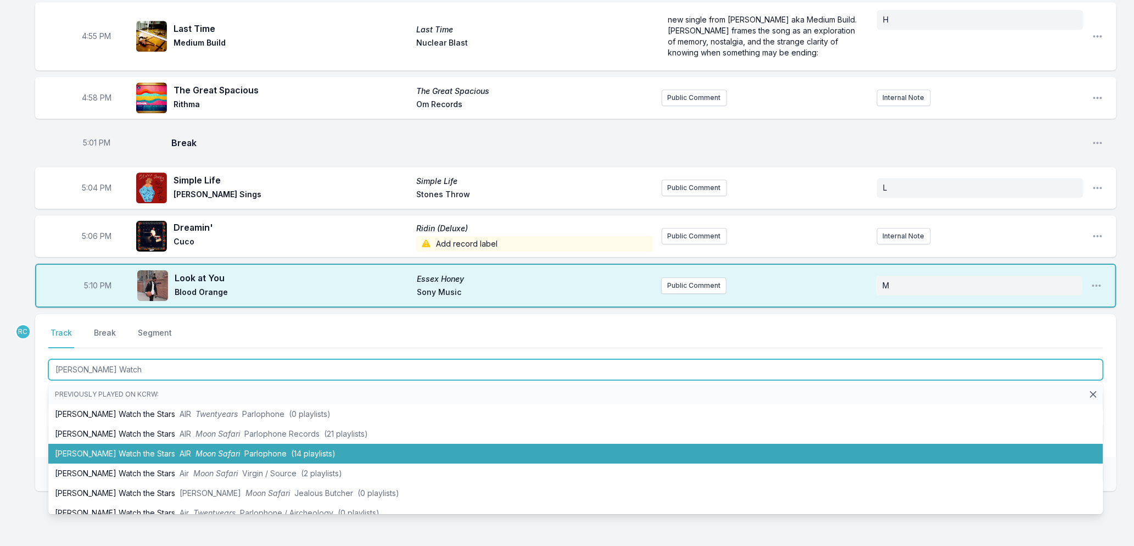
click at [244, 454] on span "Parlophone" at bounding box center [265, 453] width 42 height 9
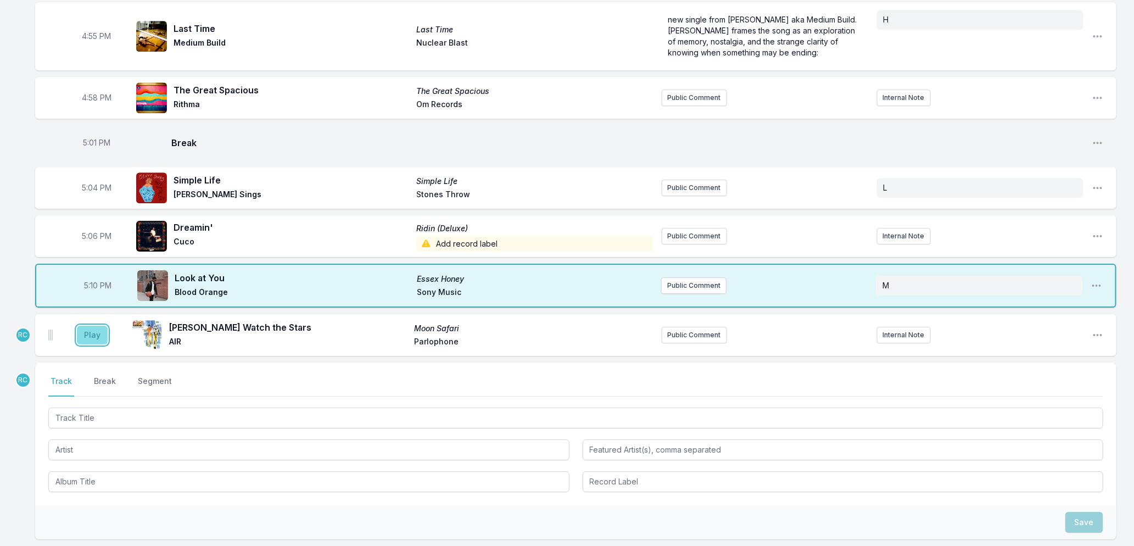
click at [88, 333] on button "Play" at bounding box center [92, 335] width 31 height 19
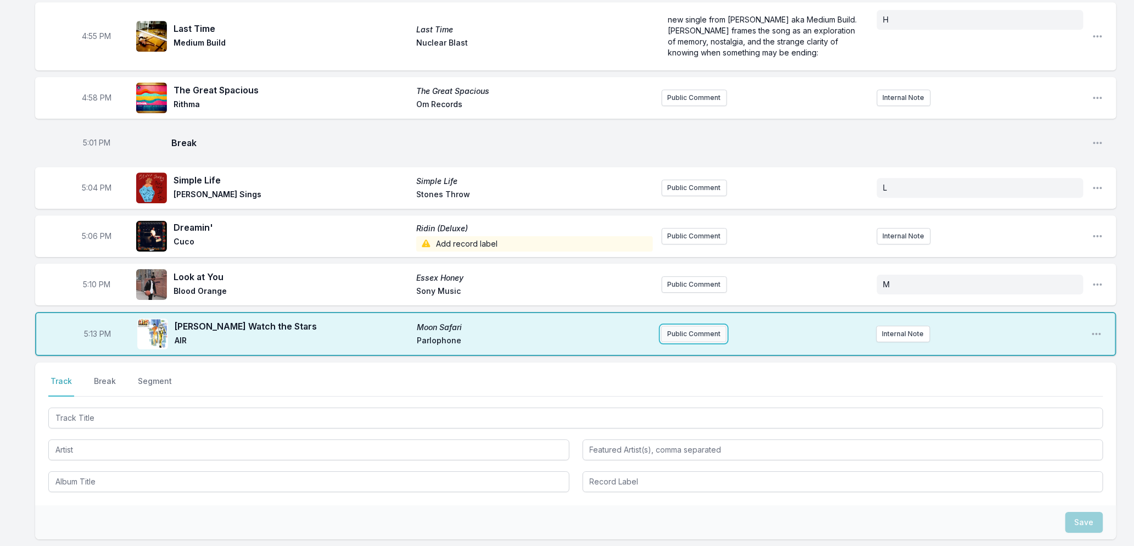
click at [671, 336] on button "Public Comment" at bounding box center [693, 334] width 65 height 16
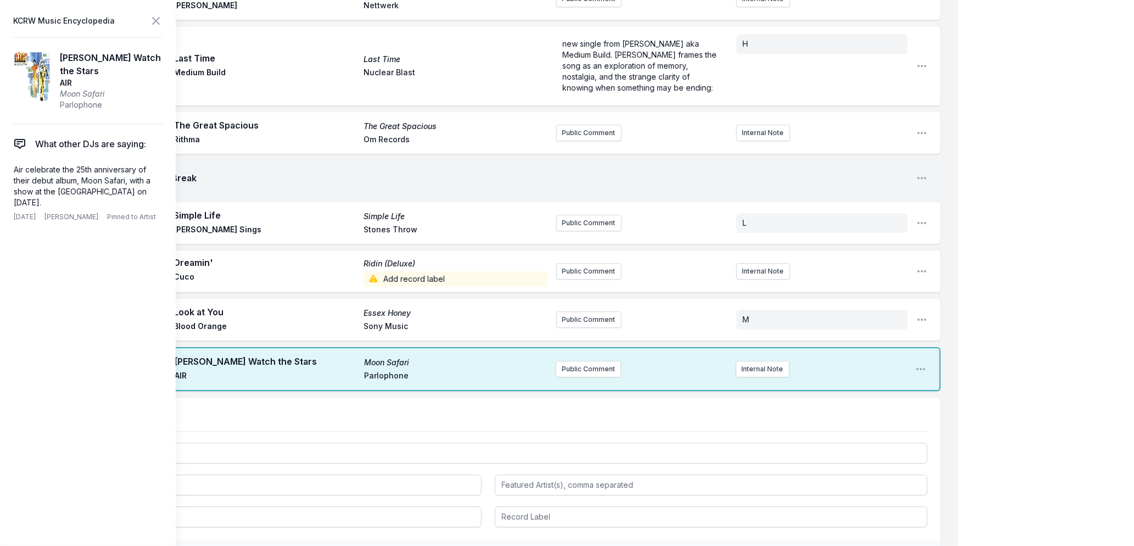
drag, startPoint x: 78, startPoint y: 201, endPoint x: 6, endPoint y: 172, distance: 77.4
click at [6, 172] on aside "KCRW Music Encyclopedia [PERSON_NAME] Watch the Stars AIR Moon Safari Parlophon…" at bounding box center [88, 273] width 176 height 546
copy p "Air celebrate the 25th anniversary of their debut album, Moon Safari, with a sh…"
click at [150, 20] on icon at bounding box center [155, 20] width 13 height 13
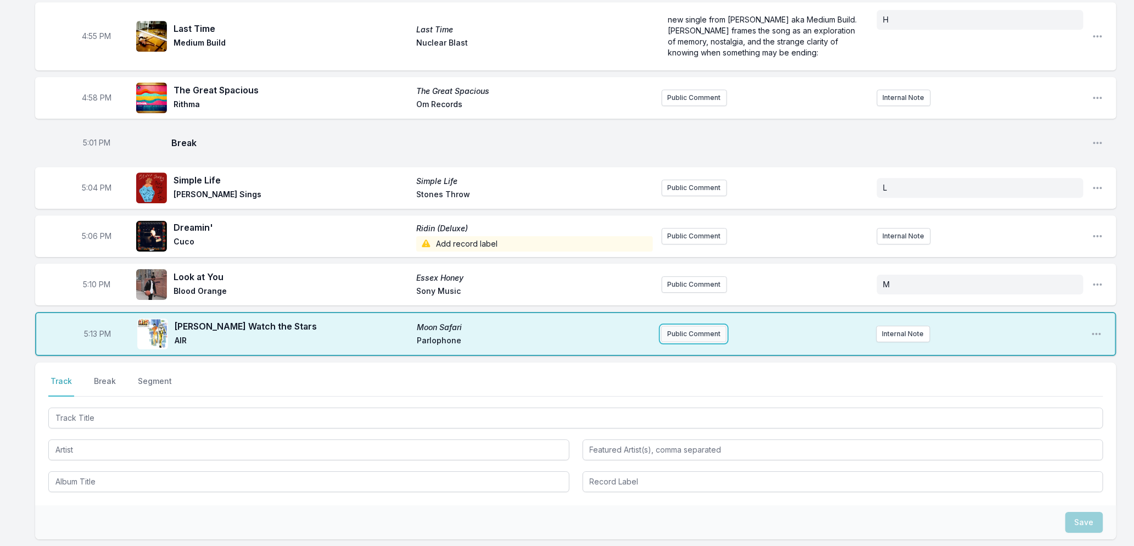
click at [691, 330] on button "Public Comment" at bounding box center [693, 334] width 65 height 16
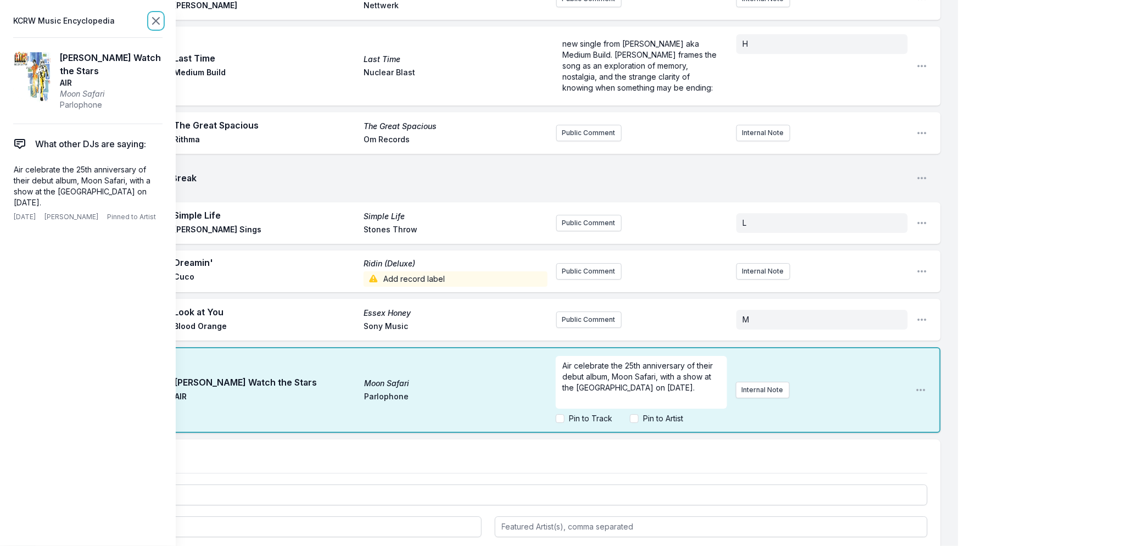
click at [152, 18] on icon at bounding box center [155, 20] width 13 height 13
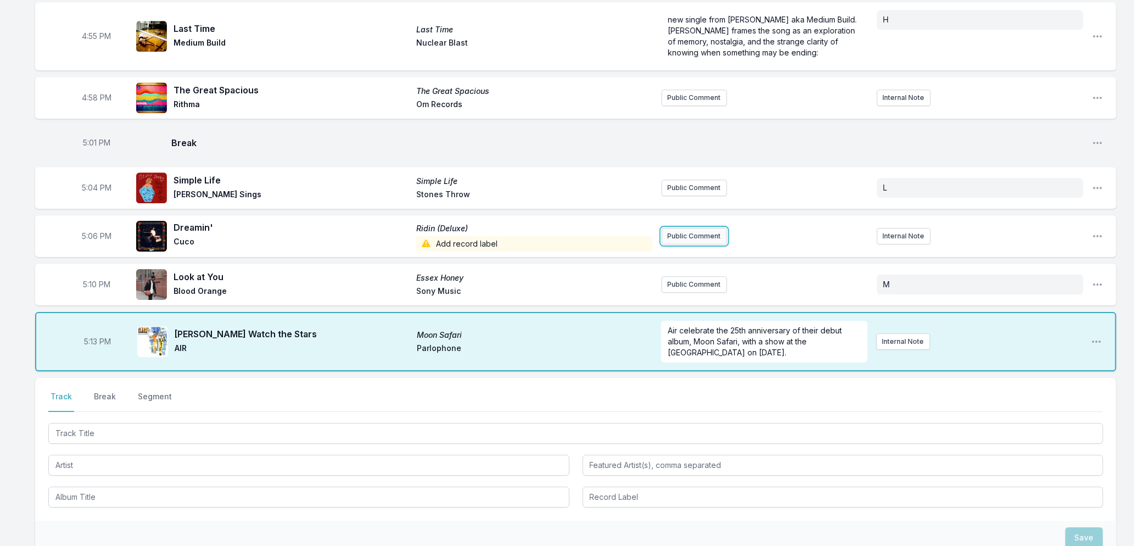
click at [692, 235] on button "Public Comment" at bounding box center [694, 236] width 65 height 16
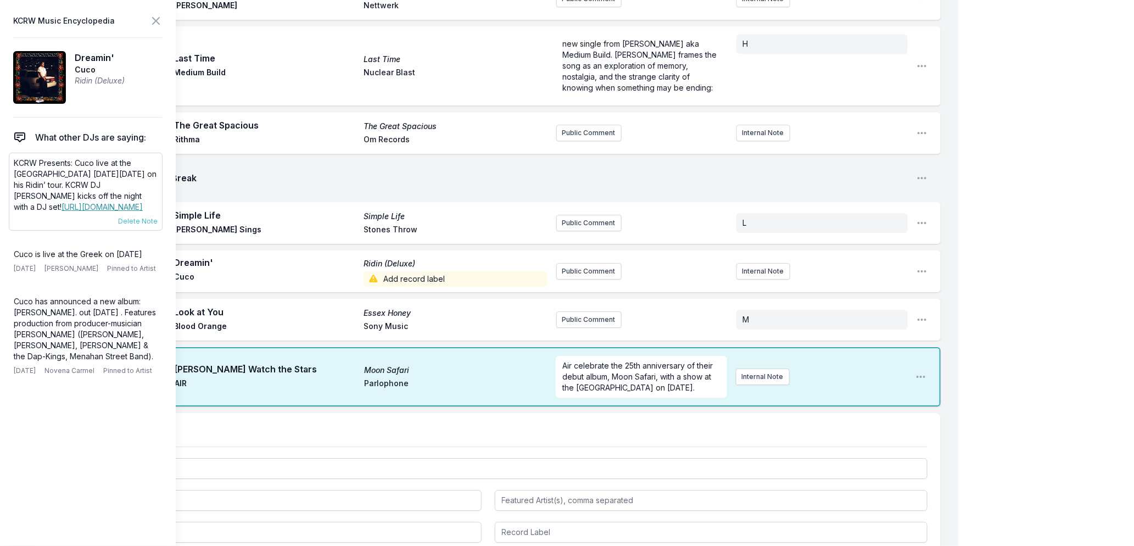
drag, startPoint x: 57, startPoint y: 205, endPoint x: 13, endPoint y: 163, distance: 61.0
click at [14, 163] on p "KCRW Presents: Cuco live at the [GEOGRAPHIC_DATA] [DATE][DATE] on his Ridin’ to…" at bounding box center [86, 185] width 144 height 55
copy p "KCRW Presents: Cuco live at the [GEOGRAPHIC_DATA] [DATE][DATE] on his Ridin’ to…"
click at [582, 266] on button "Public Comment" at bounding box center [588, 271] width 65 height 16
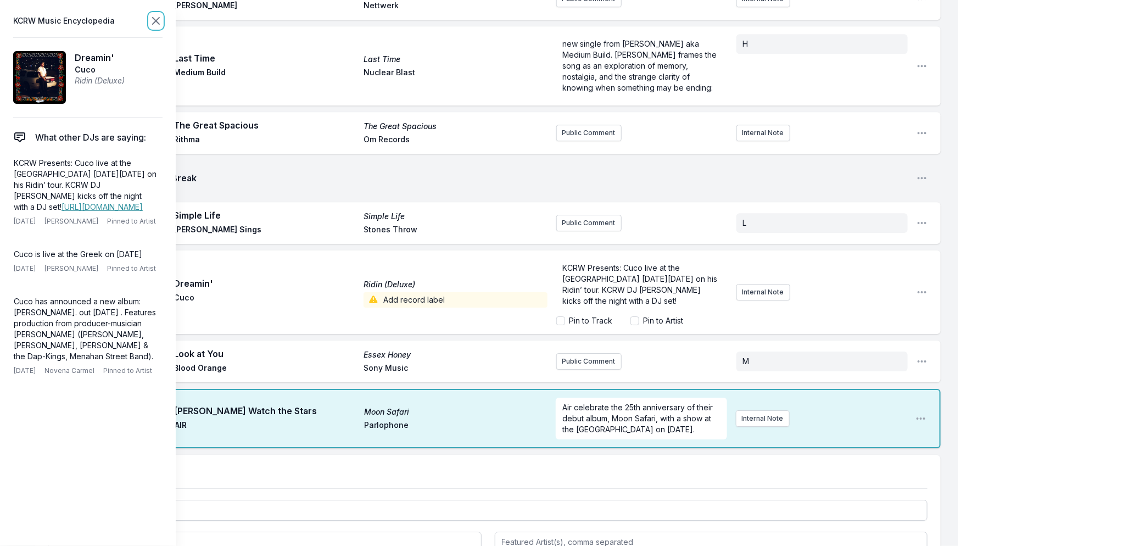
click at [152, 20] on icon at bounding box center [155, 20] width 13 height 13
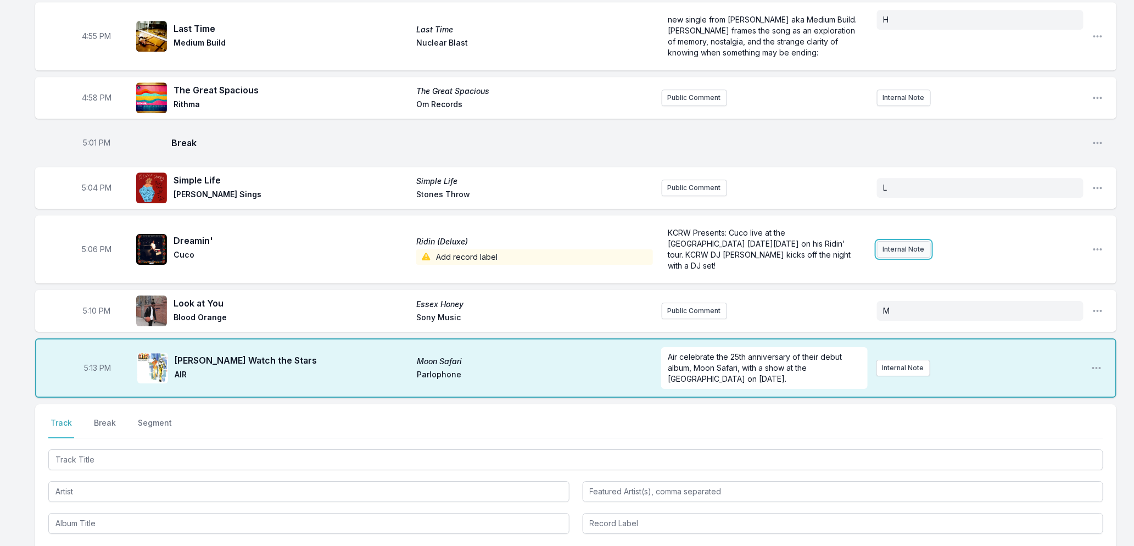
click at [893, 241] on button "Internal Note" at bounding box center [904, 249] width 54 height 16
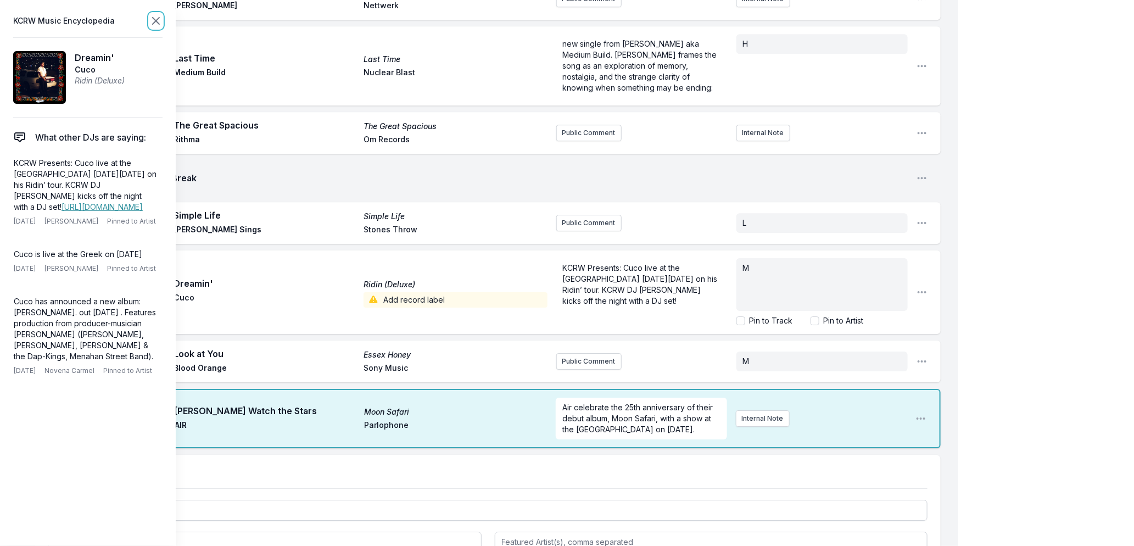
click at [154, 17] on icon at bounding box center [155, 20] width 13 height 13
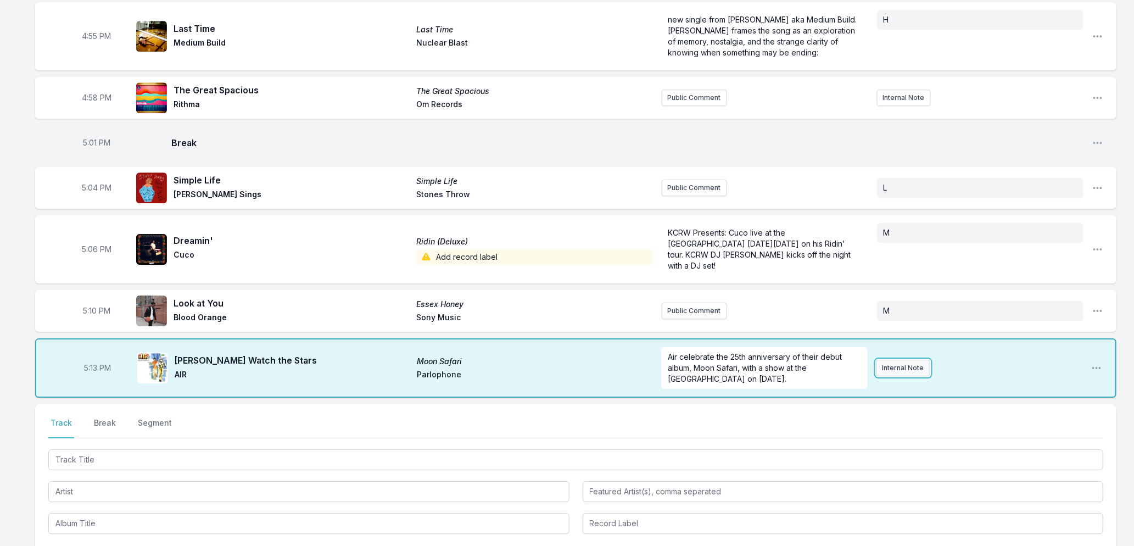
click at [893, 360] on button "Internal Note" at bounding box center [903, 368] width 54 height 16
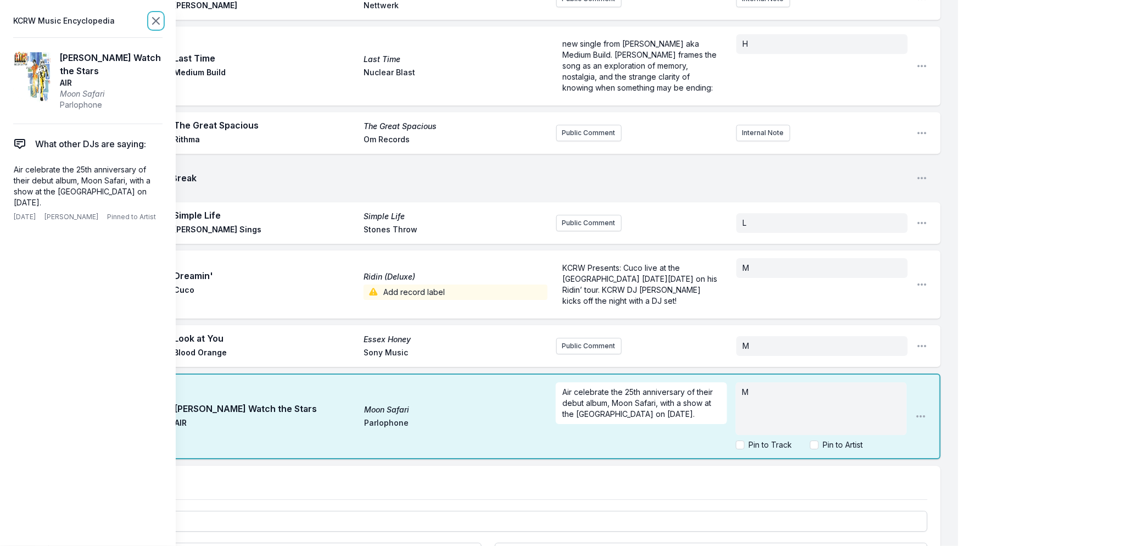
click at [151, 19] on icon at bounding box center [155, 20] width 13 height 13
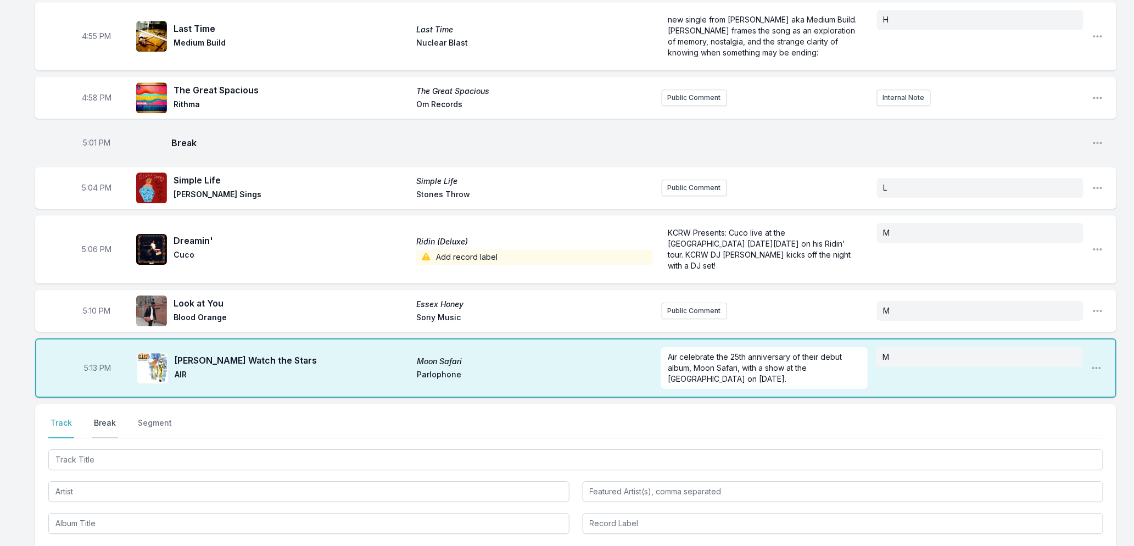
click at [110, 417] on button "Break" at bounding box center [105, 427] width 26 height 21
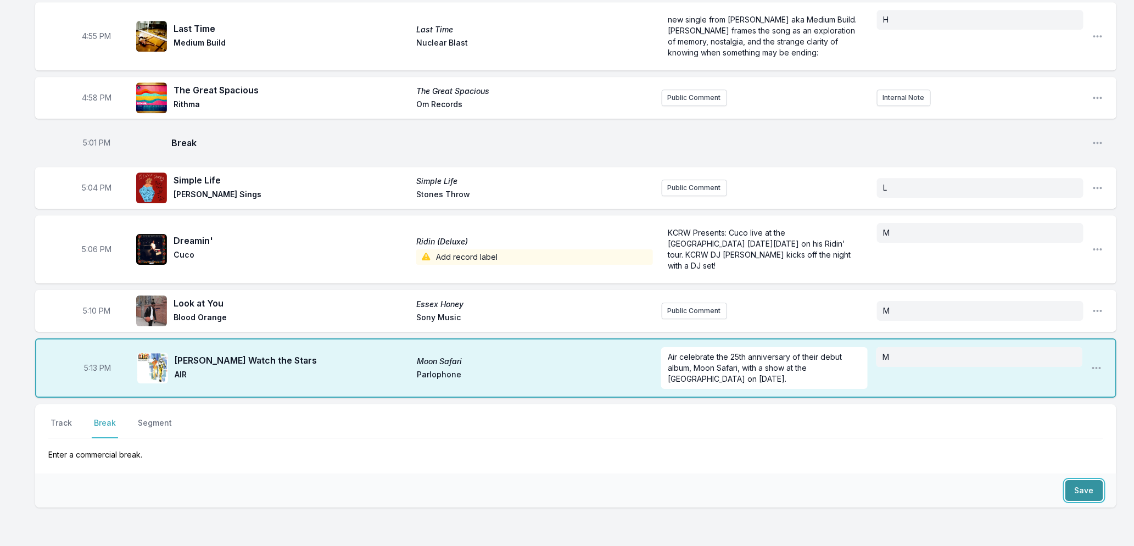
click at [1094, 482] on button "Save" at bounding box center [1084, 490] width 38 height 21
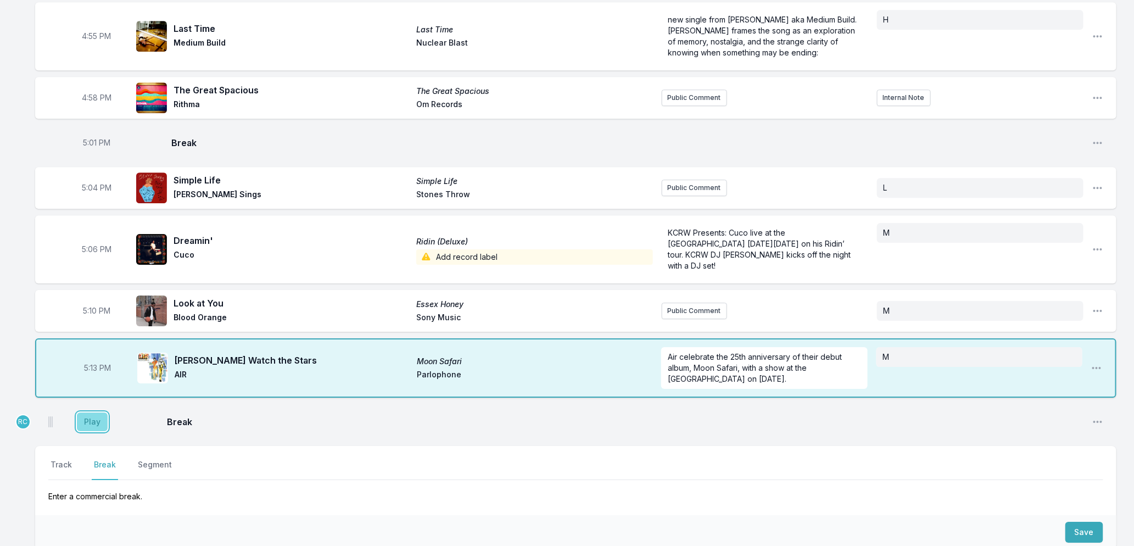
click at [81, 413] on button "Play" at bounding box center [92, 421] width 31 height 19
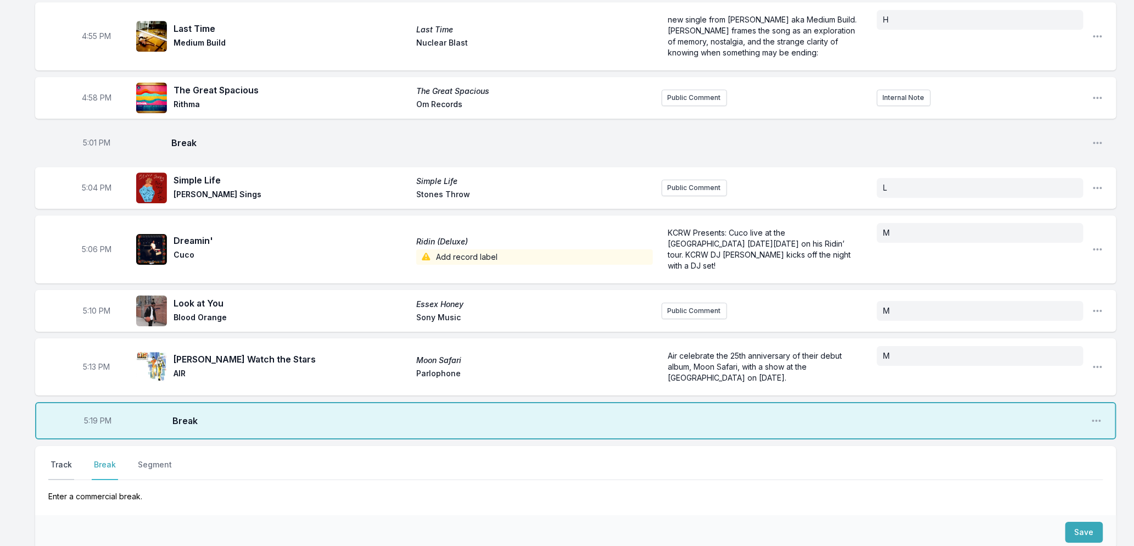
click at [57, 459] on button "Track" at bounding box center [61, 469] width 26 height 21
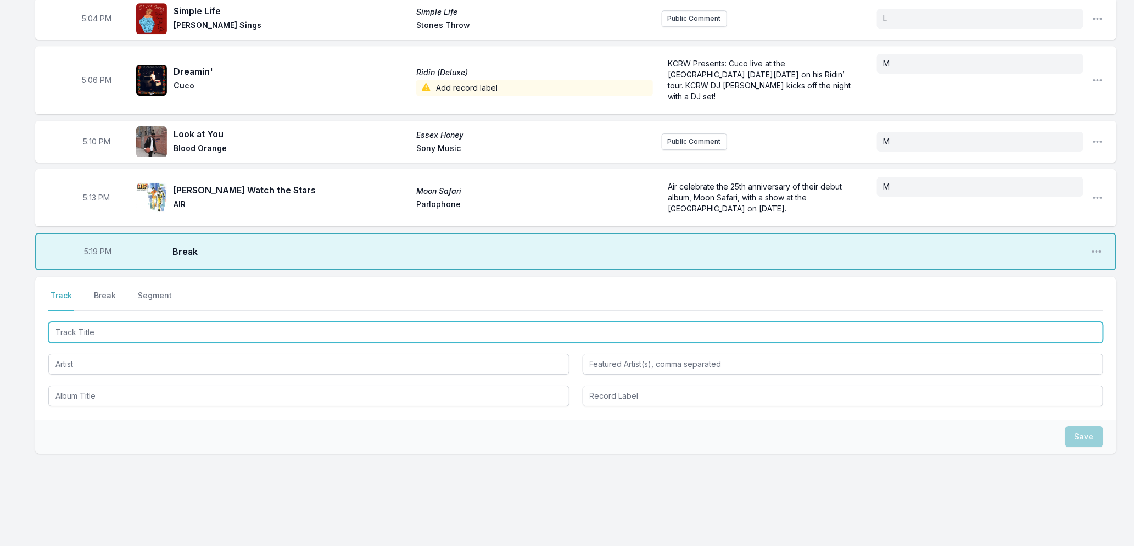
click at [224, 322] on input "Track Title" at bounding box center [575, 332] width 1055 height 21
drag, startPoint x: 236, startPoint y: 320, endPoint x: 698, endPoint y: 434, distance: 475.5
click at [237, 322] on input "Track Title" at bounding box center [575, 332] width 1055 height 21
type input "Bang Bien"
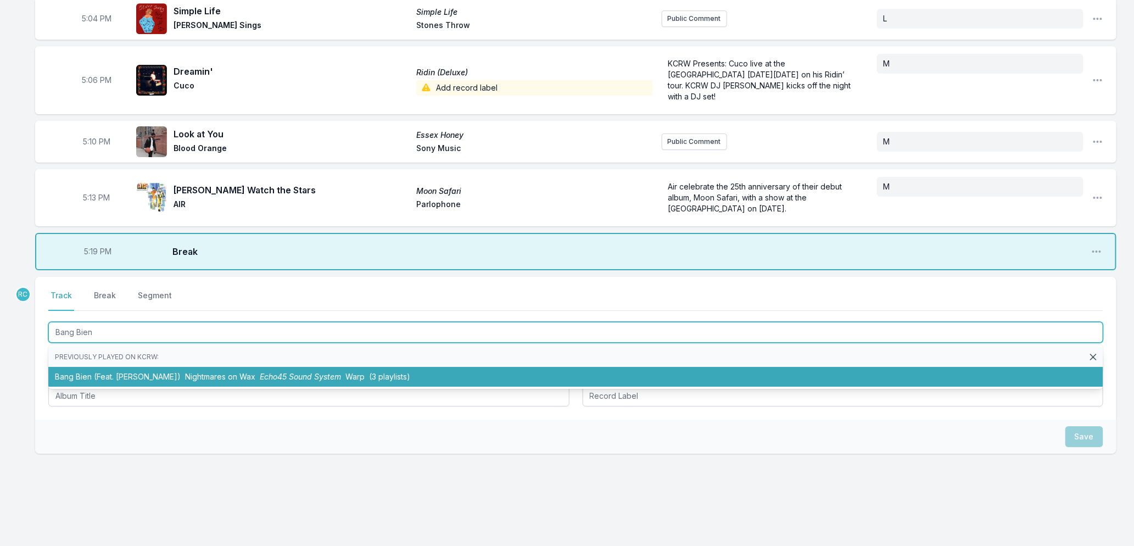
click at [185, 372] on span "Nightmares on Wax" at bounding box center [220, 376] width 70 height 9
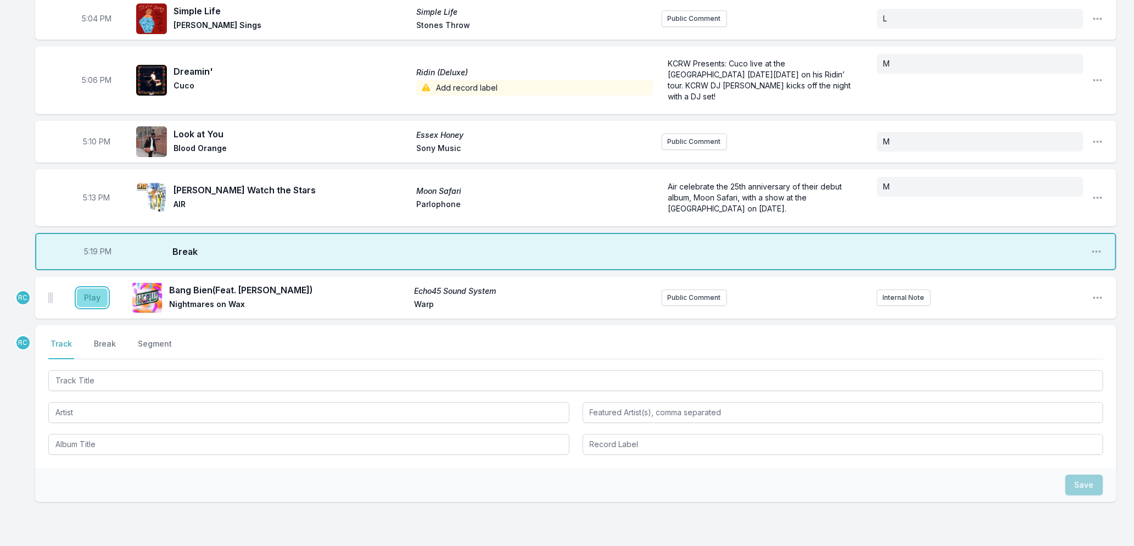
click at [87, 288] on button "Play" at bounding box center [92, 297] width 31 height 19
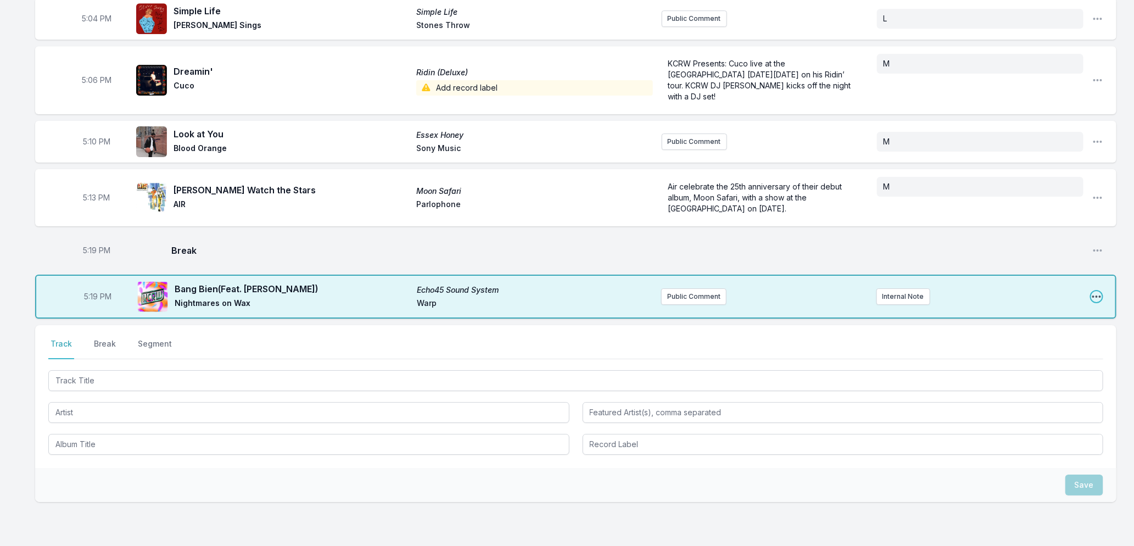
click at [1091, 291] on icon "Open playlist item options" at bounding box center [1096, 296] width 11 height 11
click at [1022, 328] on button "Edit Track Details" at bounding box center [1040, 338] width 123 height 20
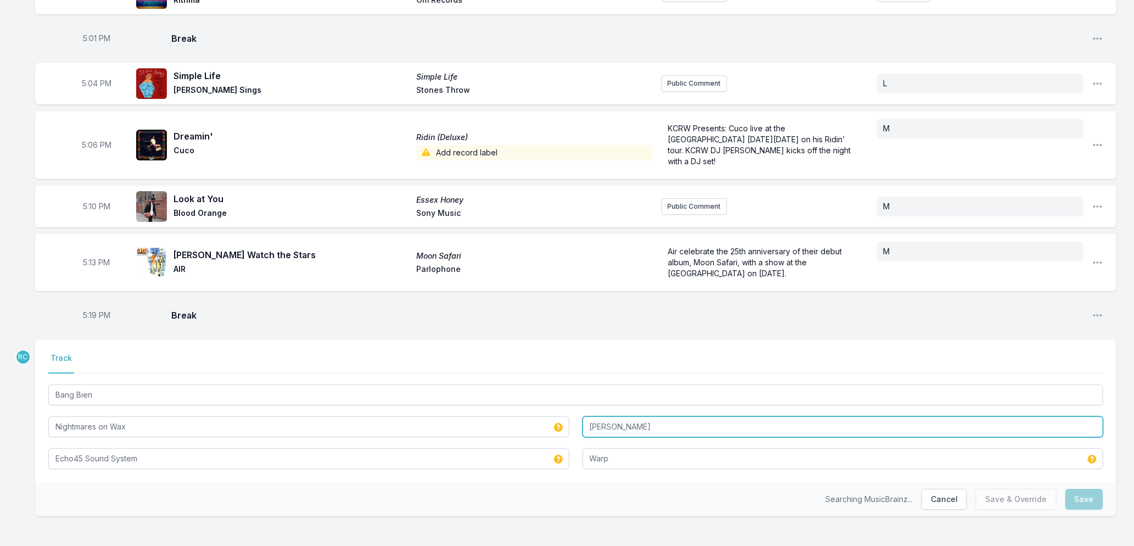
click at [656, 420] on input "[PERSON_NAME]" at bounding box center [843, 426] width 521 height 21
click at [1089, 490] on button "Save" at bounding box center [1084, 499] width 38 height 21
type input "[PERSON_NAME]"
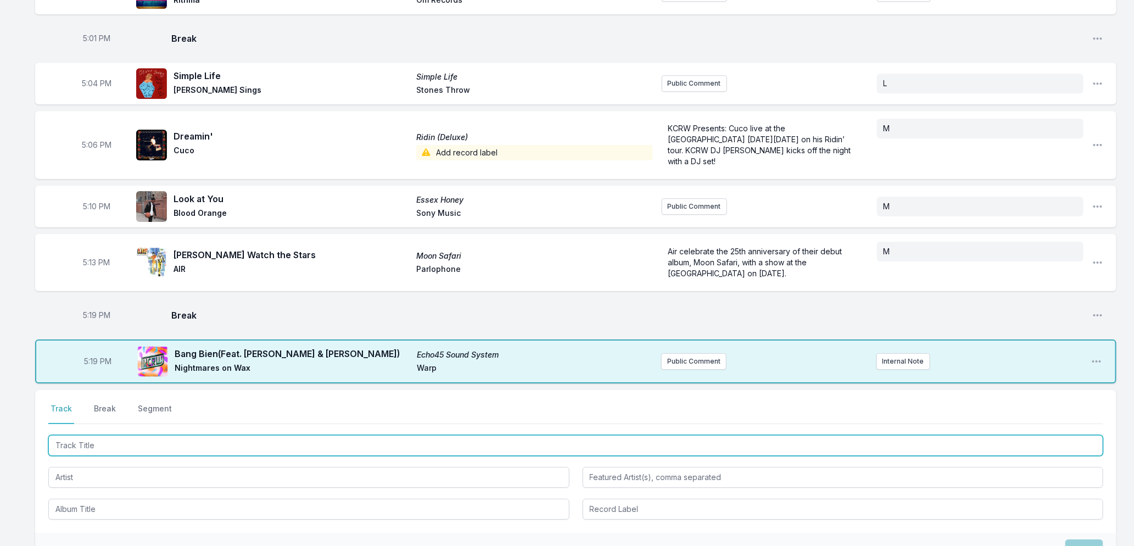
click at [171, 435] on input "Track Title" at bounding box center [575, 445] width 1055 height 21
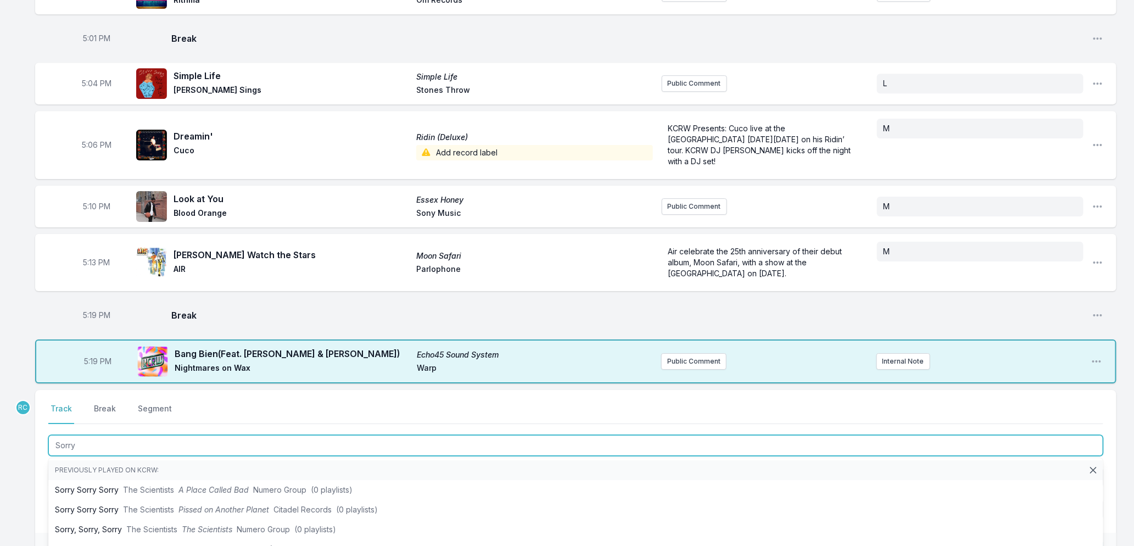
type input "Sorry"
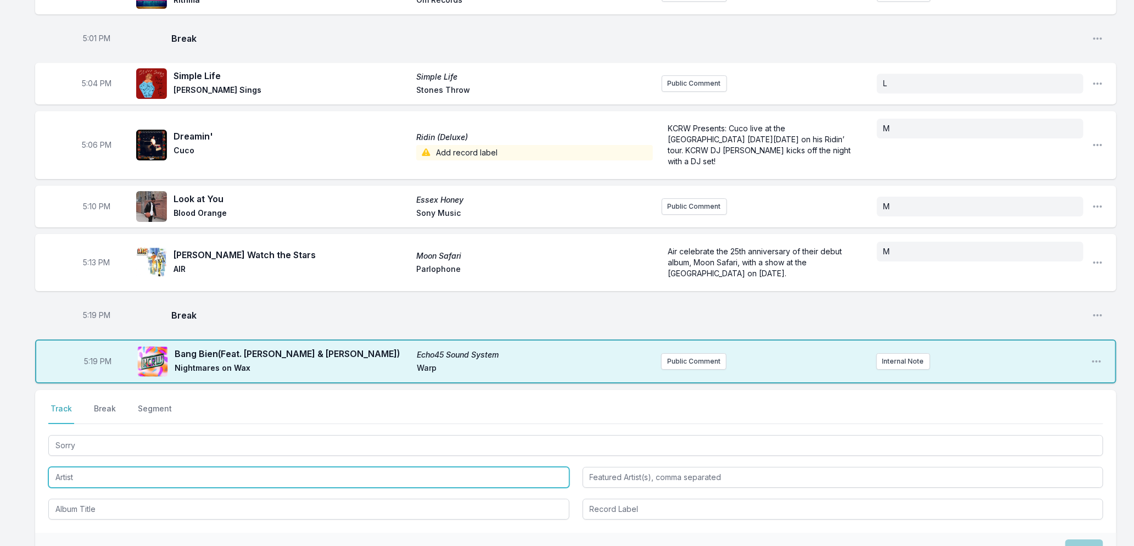
click at [105, 471] on input "Artist" at bounding box center [308, 477] width 521 height 21
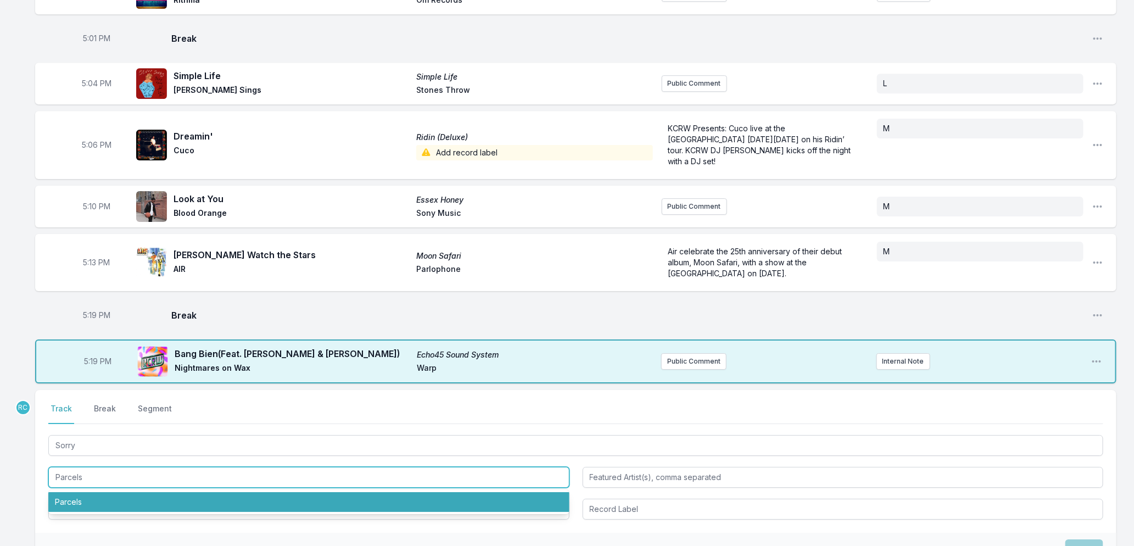
click at [87, 492] on li "Parcels" at bounding box center [308, 502] width 521 height 20
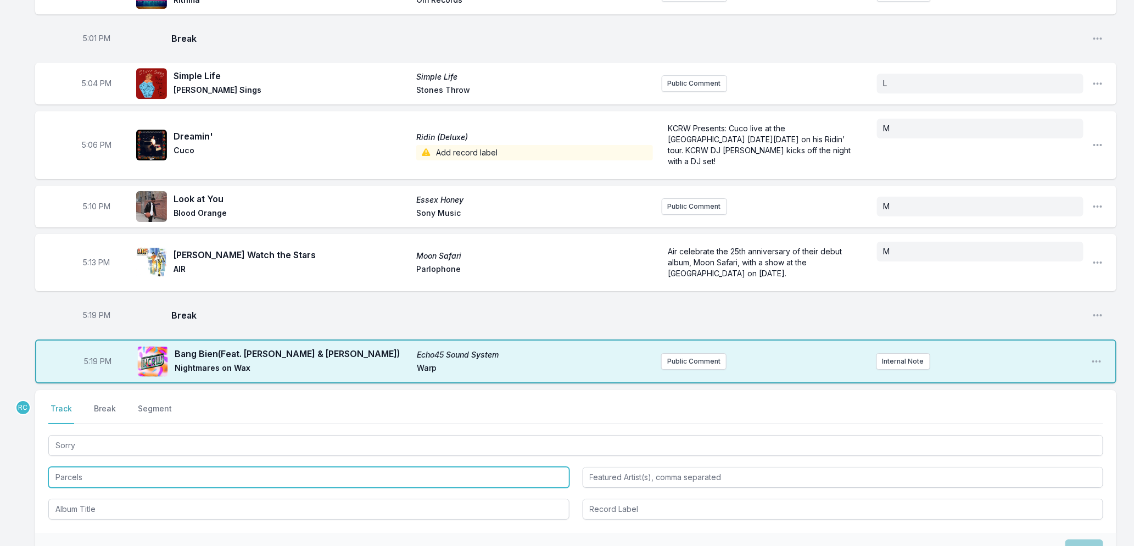
type input "Parcels"
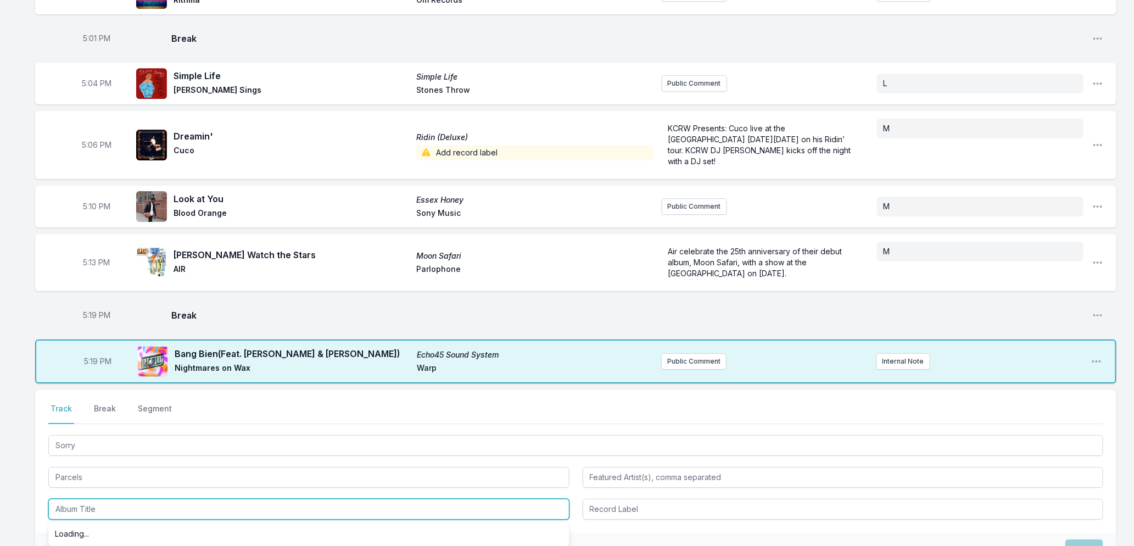
click at [86, 501] on input "Album Title" at bounding box center [308, 509] width 521 height 21
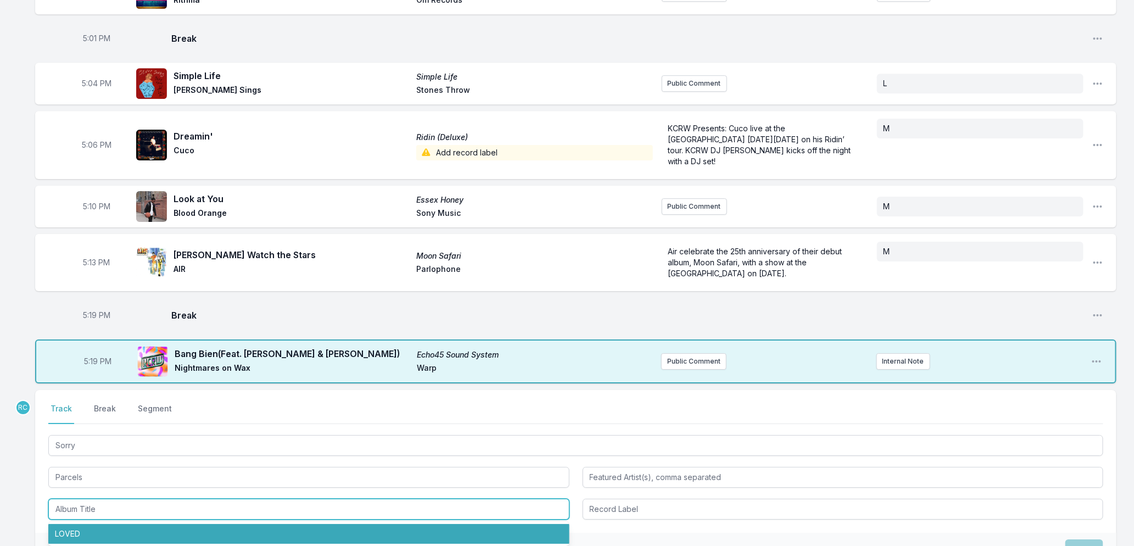
click at [84, 524] on li "LOVED" at bounding box center [308, 534] width 521 height 20
type input "LOVED"
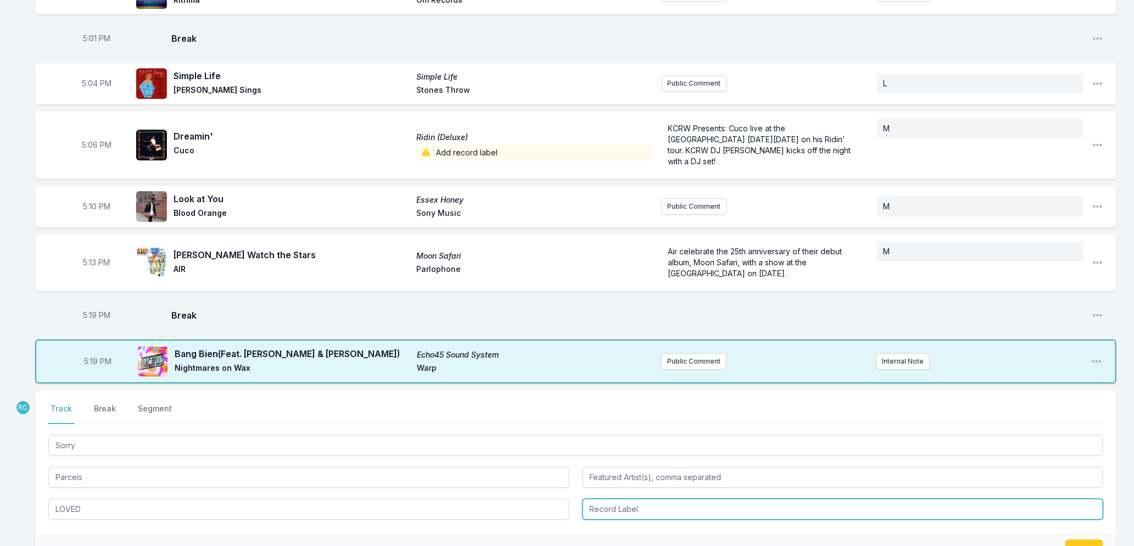
click at [695, 500] on input "Record Label" at bounding box center [843, 509] width 521 height 21
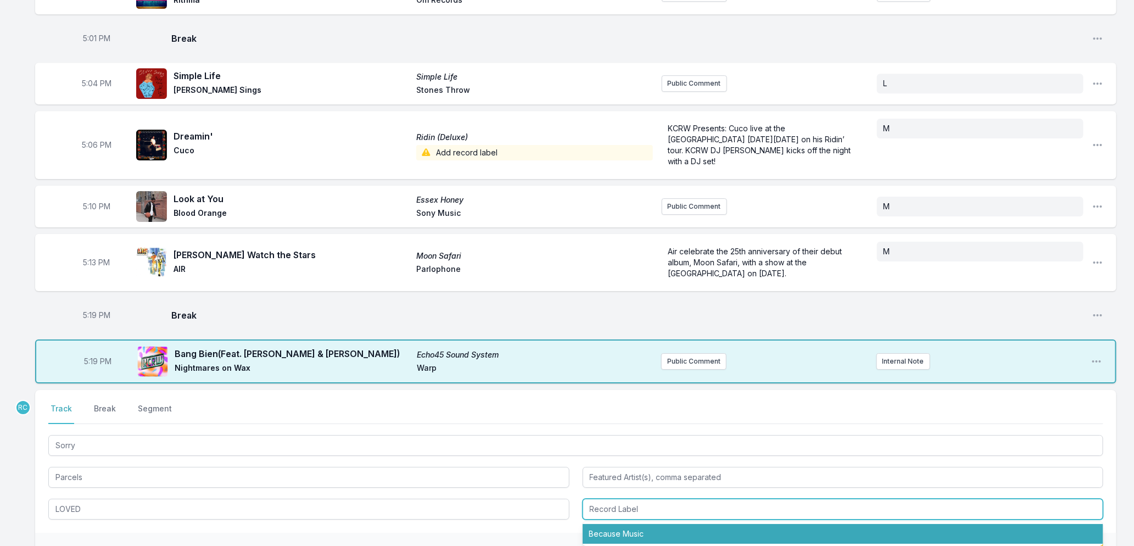
click at [665, 524] on li "Because Music" at bounding box center [843, 534] width 521 height 20
type input "Because Music"
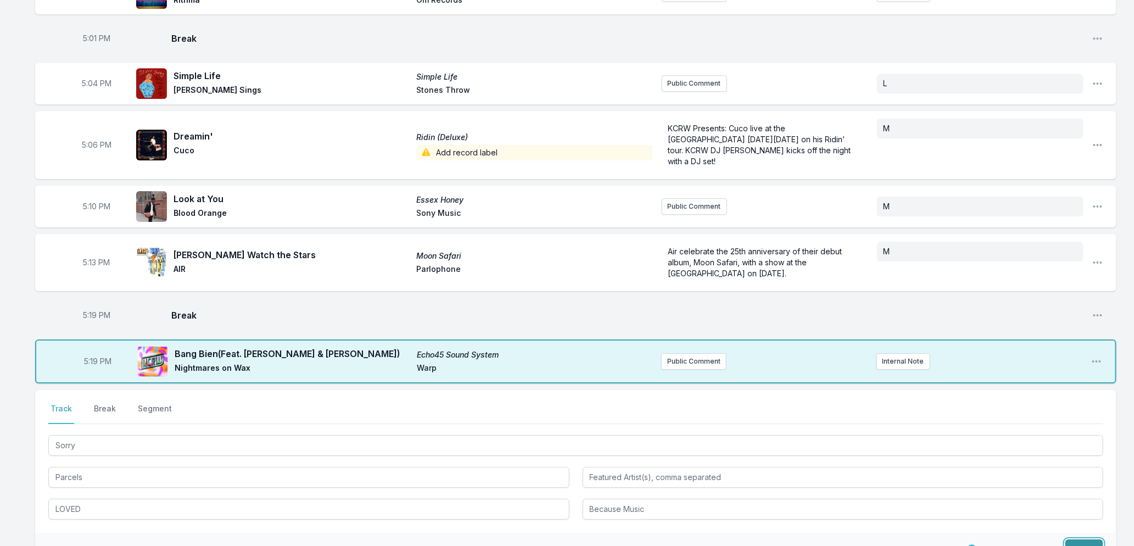
click at [1088, 539] on button "Save" at bounding box center [1084, 549] width 38 height 21
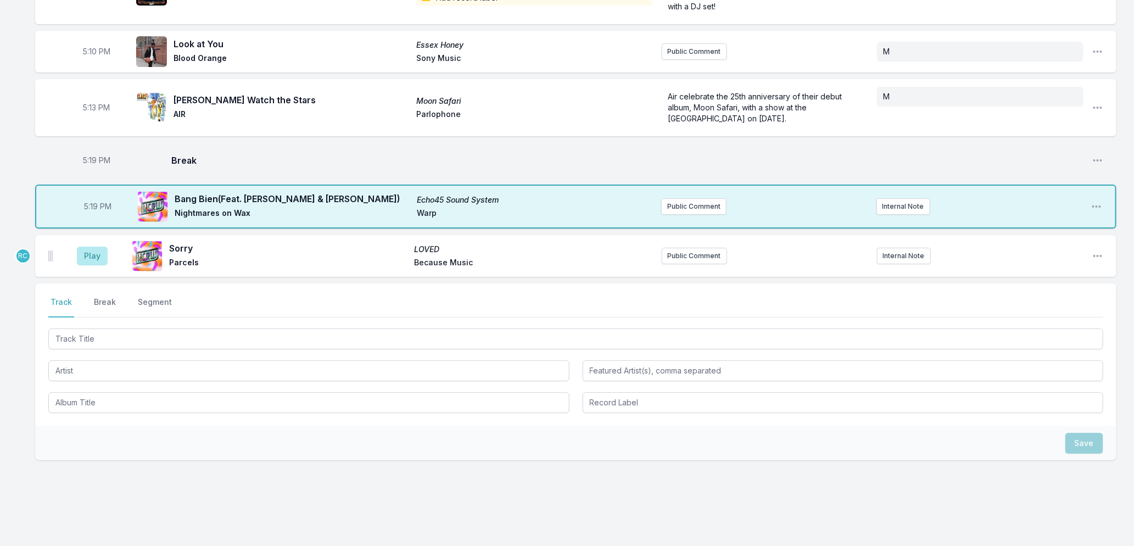
scroll to position [1832, 0]
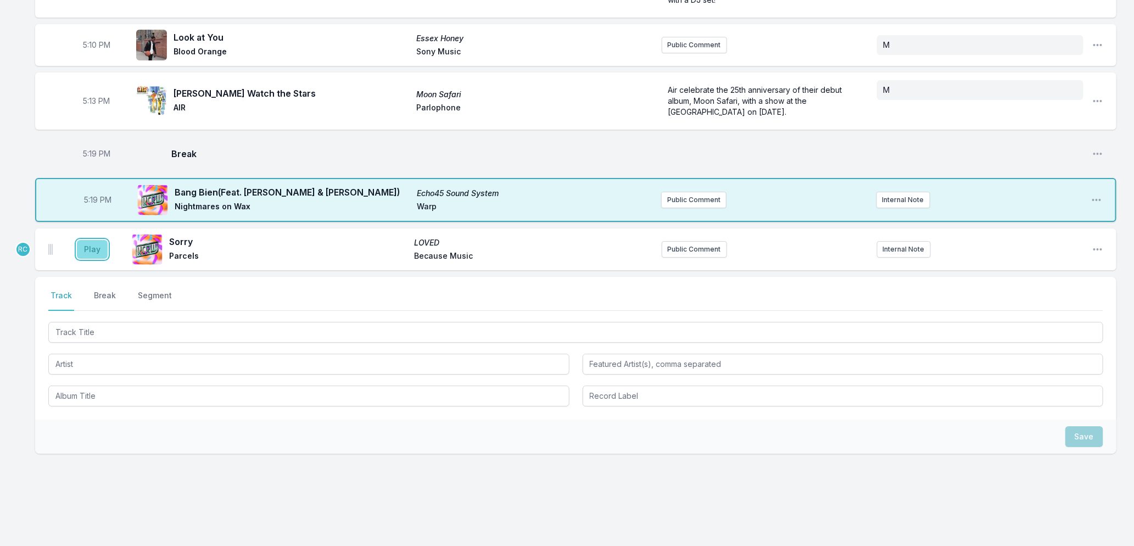
click at [86, 240] on button "Play" at bounding box center [92, 249] width 31 height 19
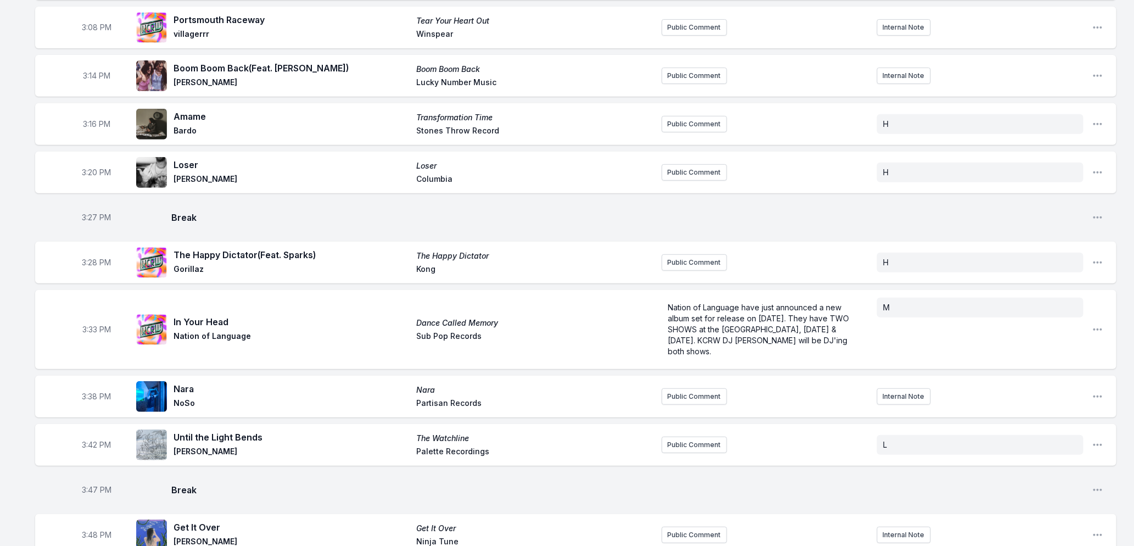
scroll to position [0, 0]
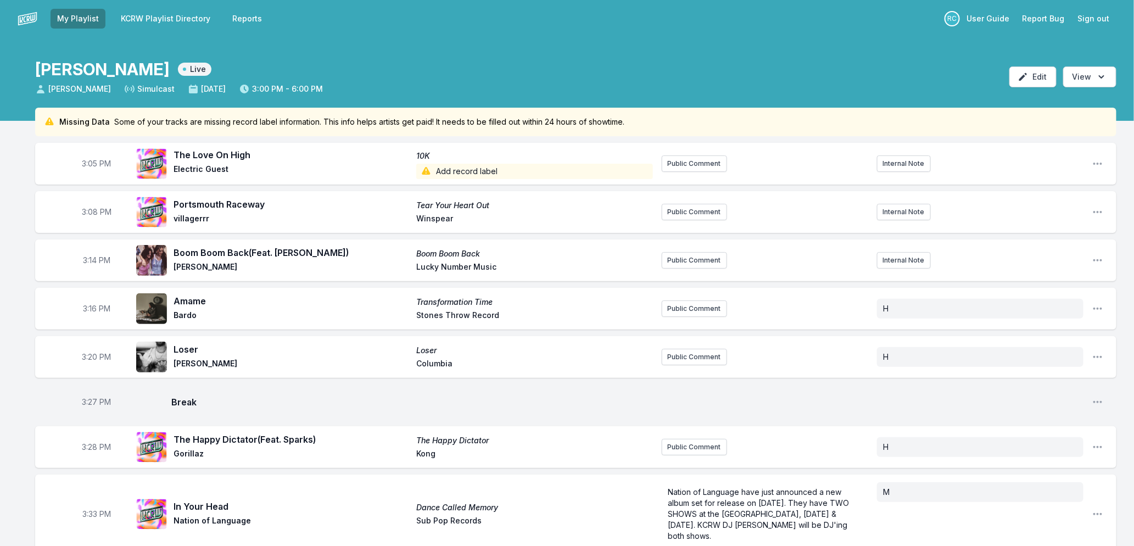
click at [126, 15] on link "KCRW Playlist Directory" at bounding box center [165, 19] width 103 height 20
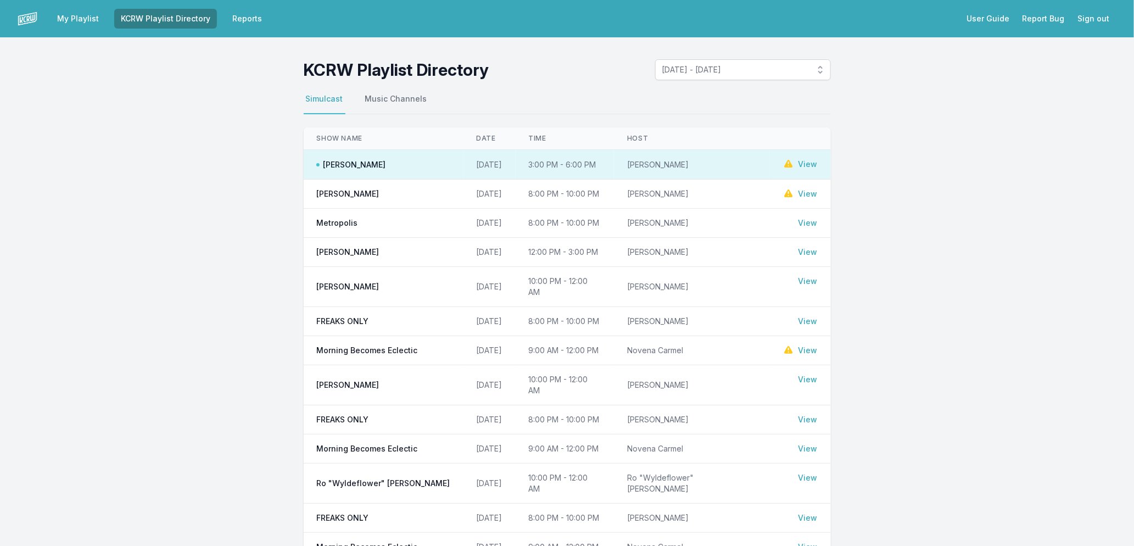
click at [803, 194] on link "View" at bounding box center [807, 193] width 19 height 11
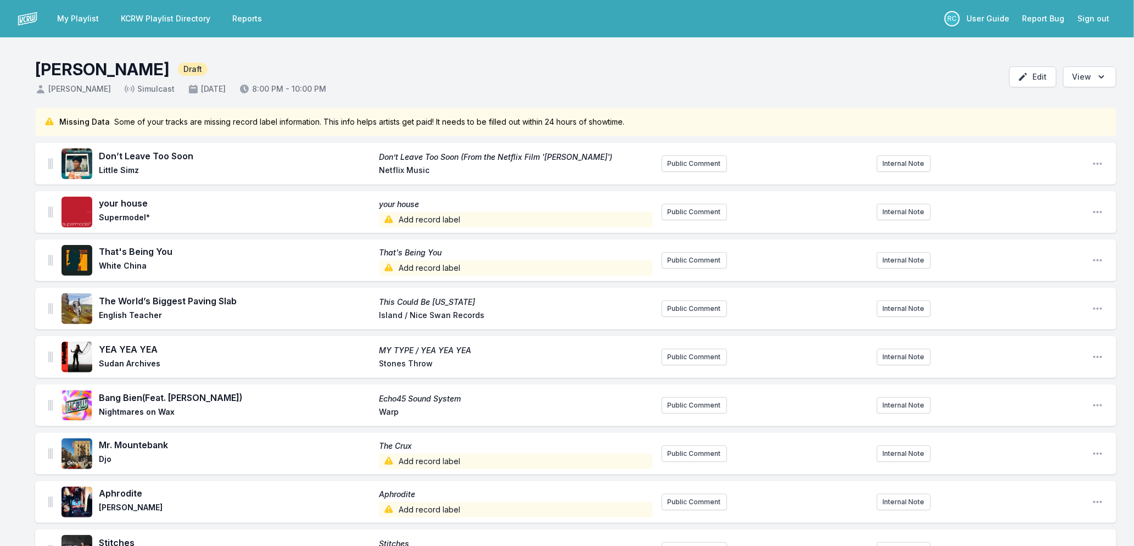
click at [82, 22] on link "My Playlist" at bounding box center [78, 19] width 55 height 20
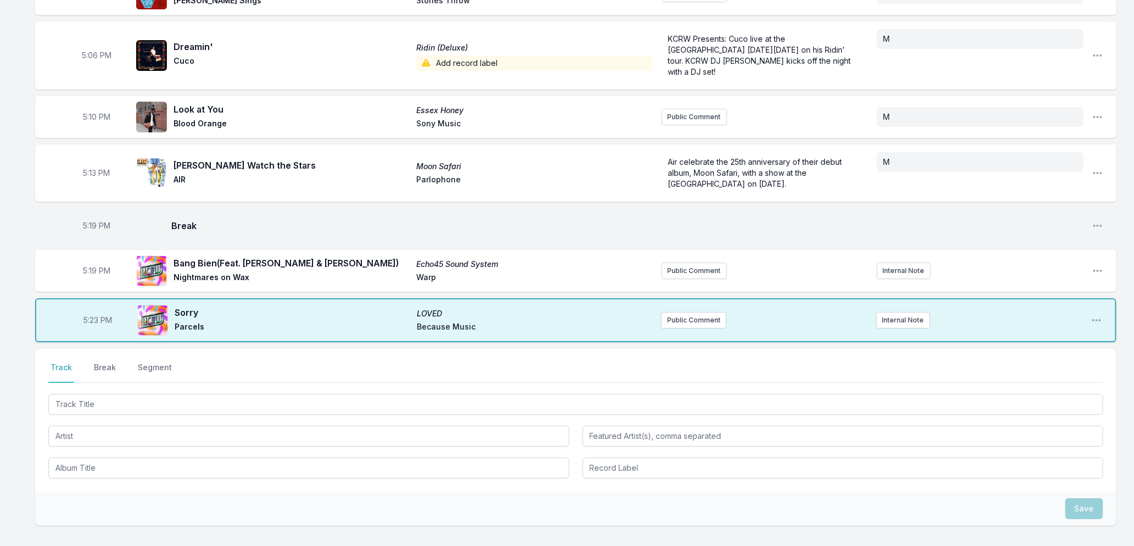
scroll to position [1832, 0]
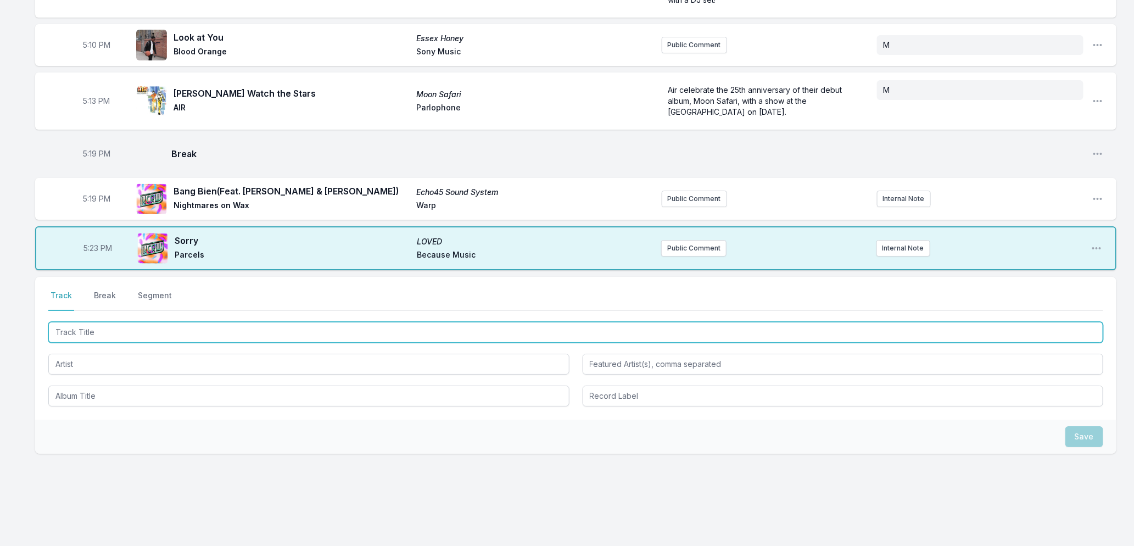
click at [131, 322] on input "Track Title" at bounding box center [575, 332] width 1055 height 21
type input "[PERSON_NAME]'s Blood"
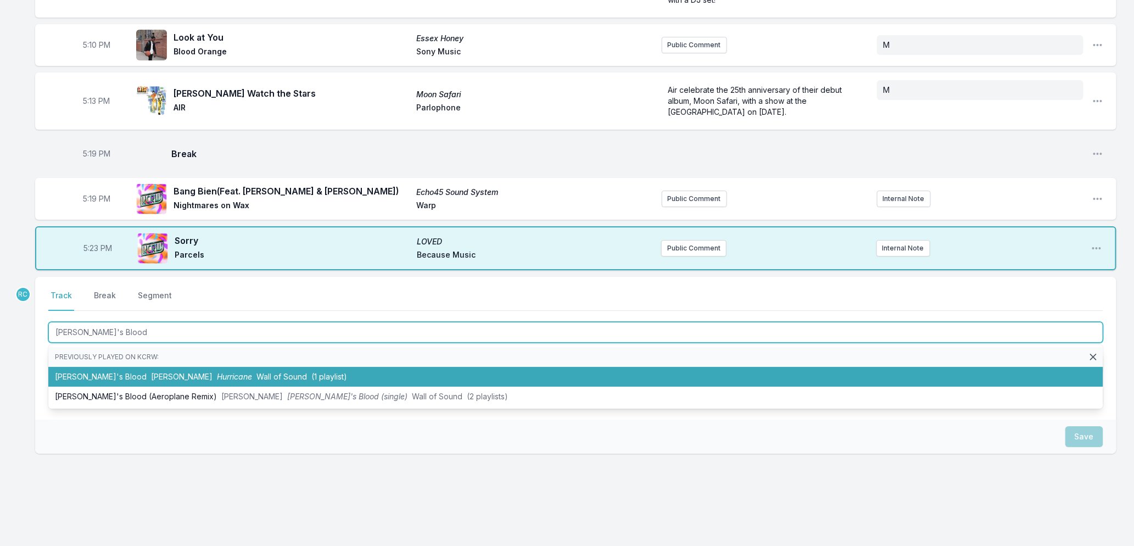
click at [256, 372] on span "Wall of Sound" at bounding box center [281, 376] width 51 height 9
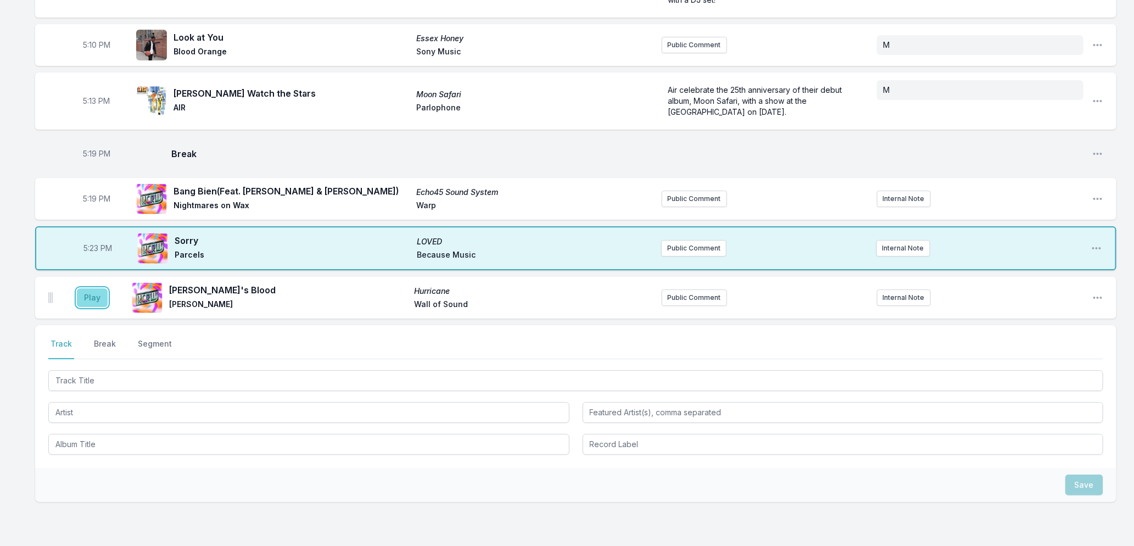
click at [94, 288] on button "Play" at bounding box center [92, 297] width 31 height 19
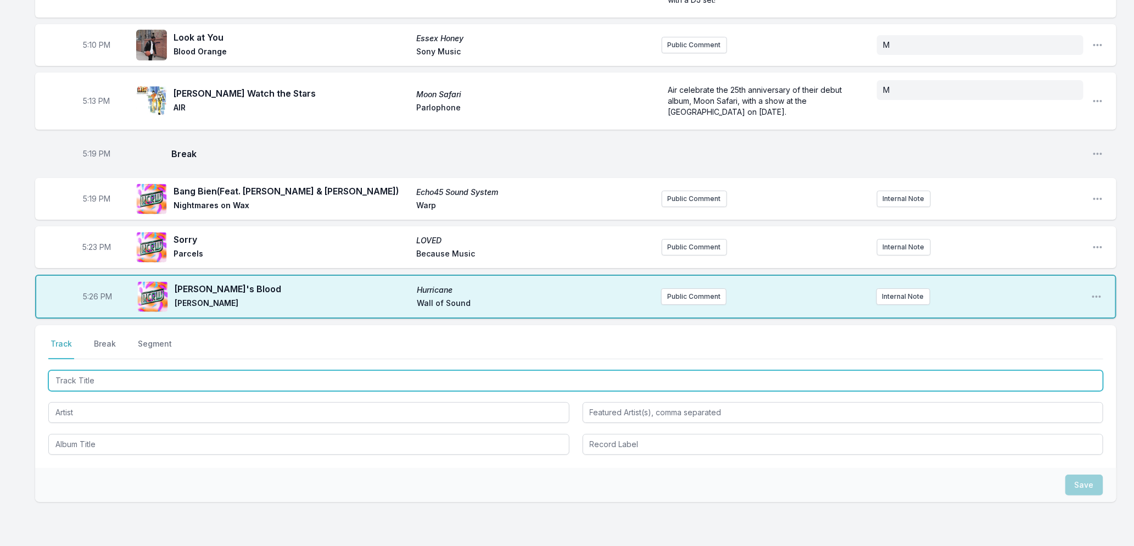
click at [145, 370] on input "Track Title" at bounding box center [575, 380] width 1055 height 21
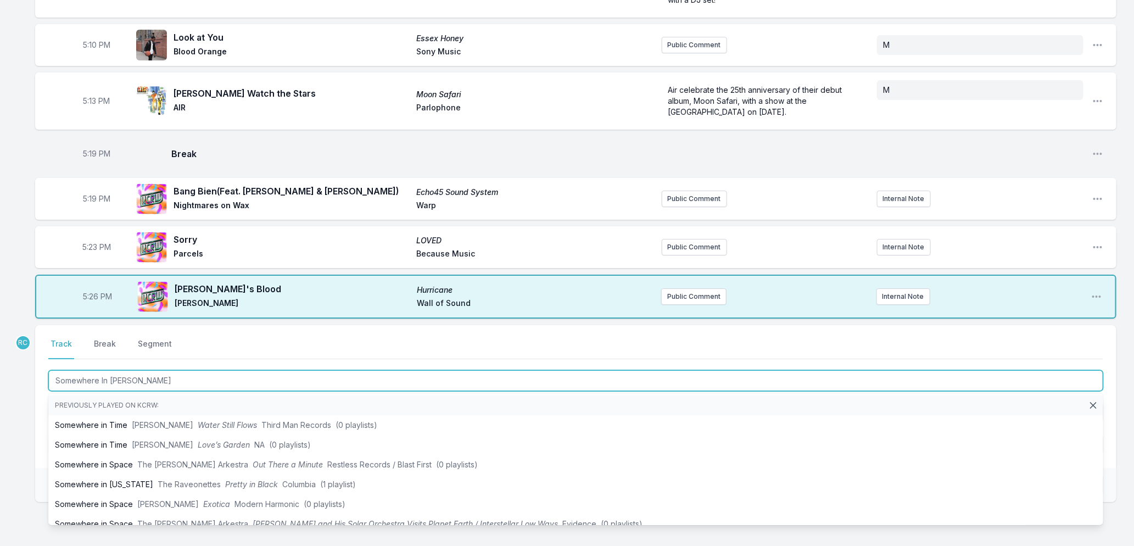
type input "Somewhere In Paradise"
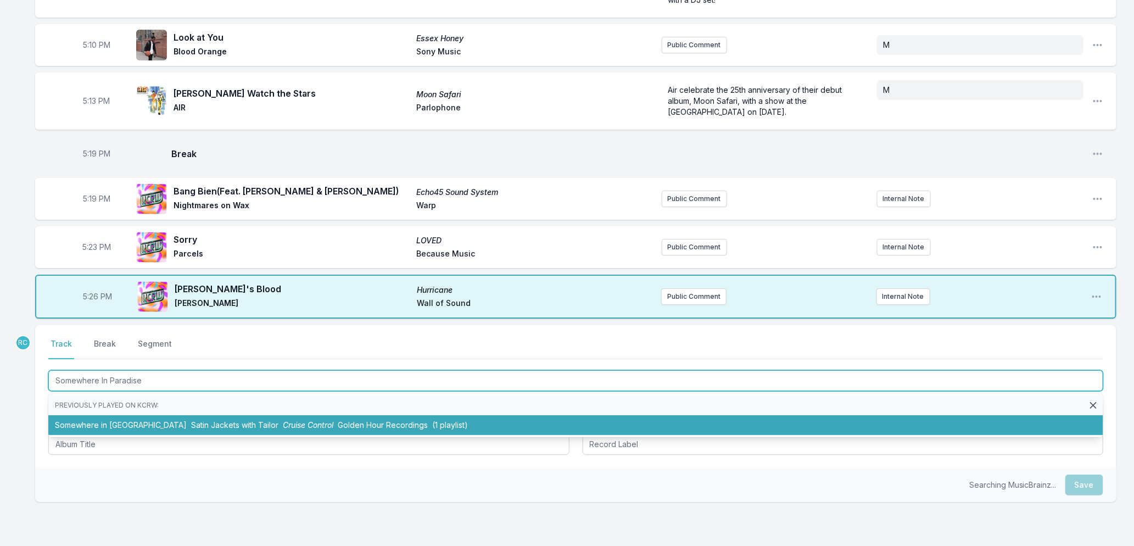
click at [220, 420] on span "Satin Jackets with Tailor" at bounding box center [234, 424] width 87 height 9
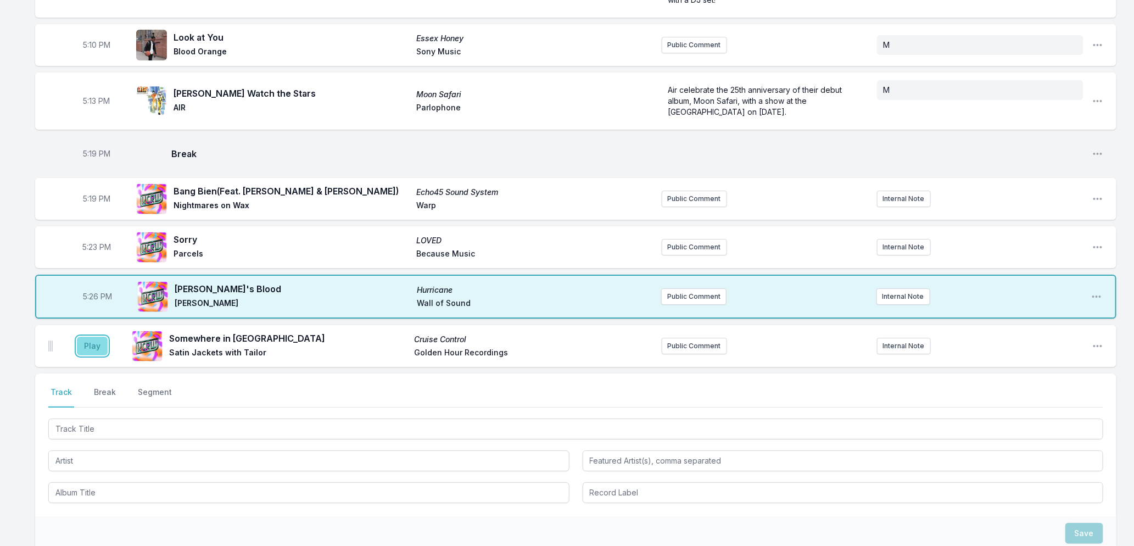
click at [89, 337] on button "Play" at bounding box center [92, 346] width 31 height 19
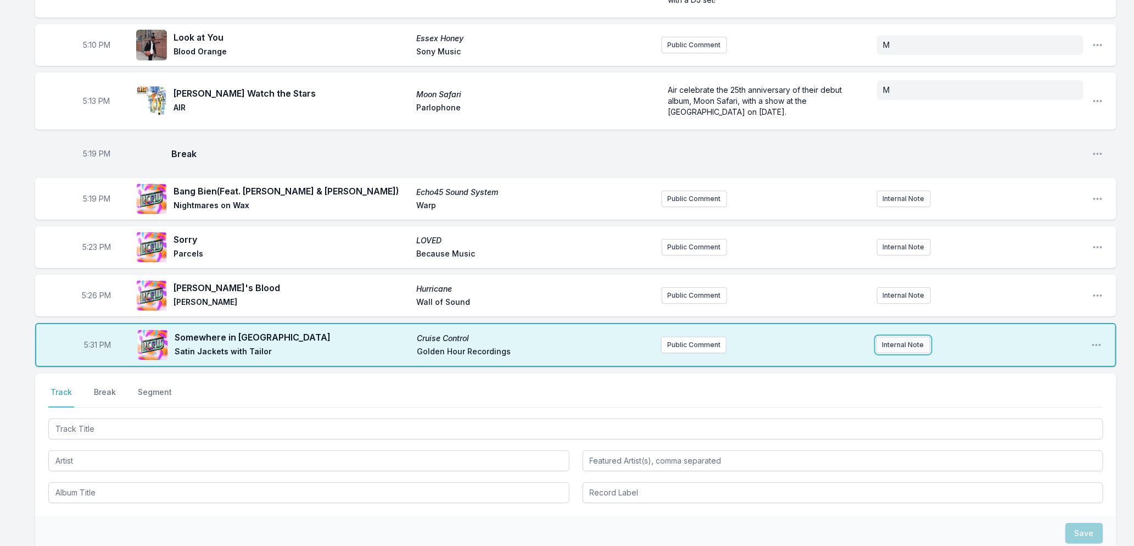
click at [892, 337] on button "Internal Note" at bounding box center [903, 345] width 54 height 16
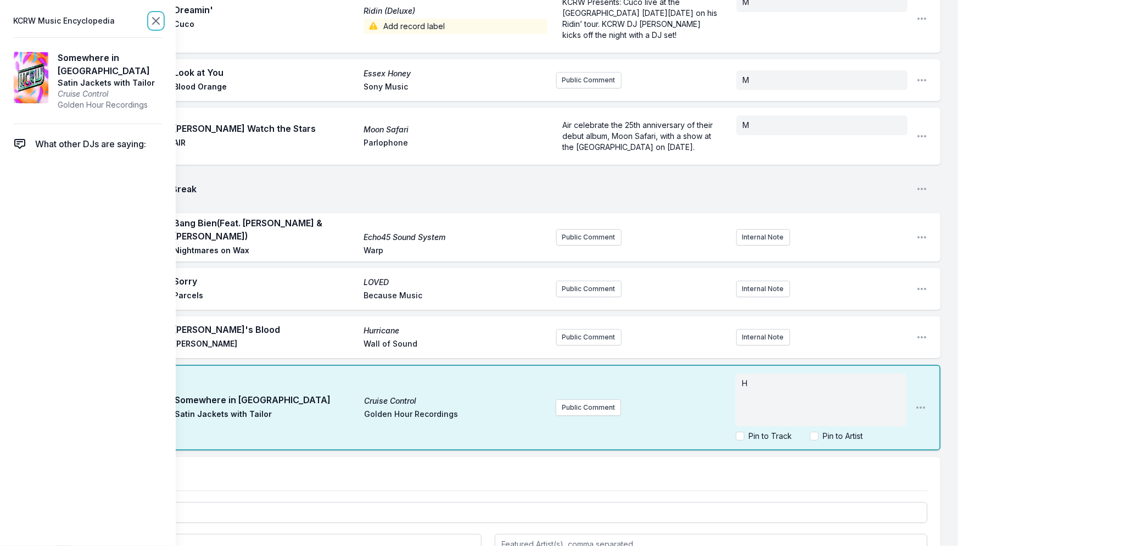
click at [152, 19] on icon at bounding box center [155, 20] width 13 height 13
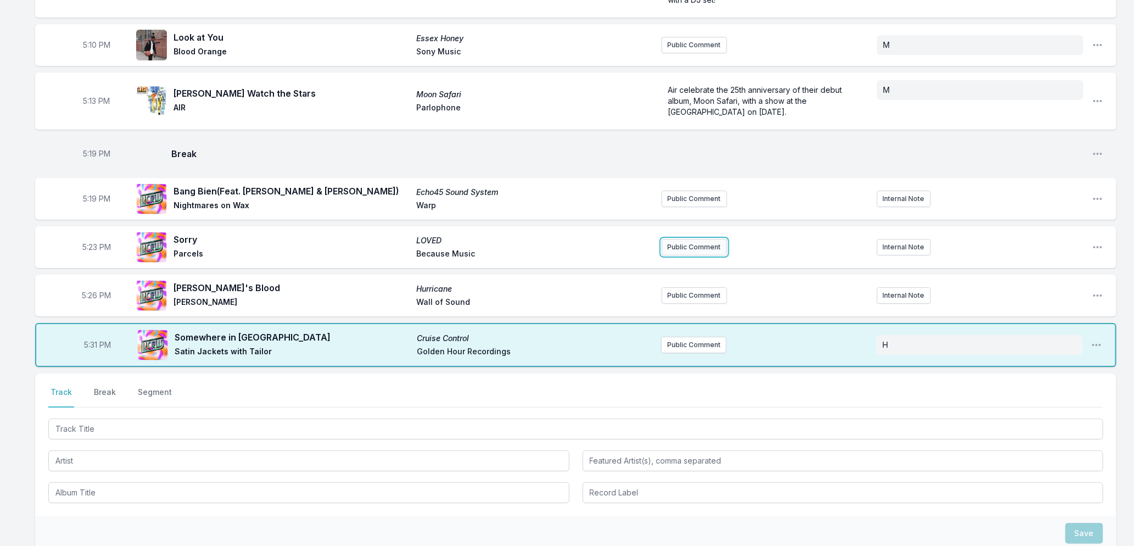
click at [688, 239] on button "Public Comment" at bounding box center [694, 247] width 65 height 16
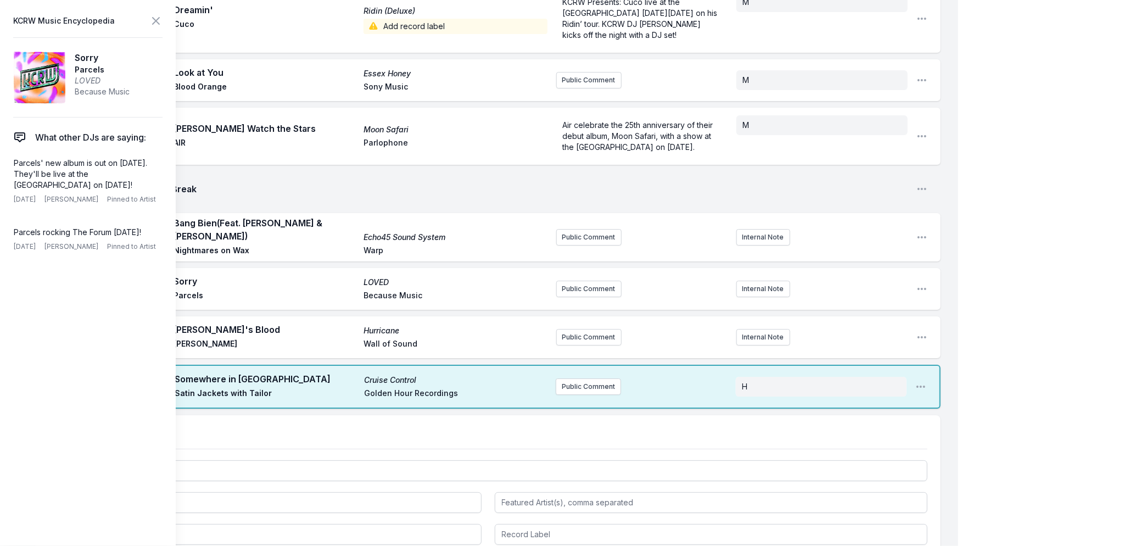
drag, startPoint x: 105, startPoint y: 184, endPoint x: 7, endPoint y: 161, distance: 100.8
click at [7, 161] on aside "KCRW Music Encyclopedia Sorry Parcels LOVED Because Music What other DJs are sa…" at bounding box center [88, 273] width 176 height 546
drag, startPoint x: 36, startPoint y: 240, endPoint x: 11, endPoint y: 233, distance: 26.4
click at [11, 233] on div "Parcels rocking The Forum [DATE]! [DATE] [PERSON_NAME] Pinned to Artist Delete …" at bounding box center [86, 239] width 154 height 34
copy p "Parcels rocking The Forum [DATE]!"
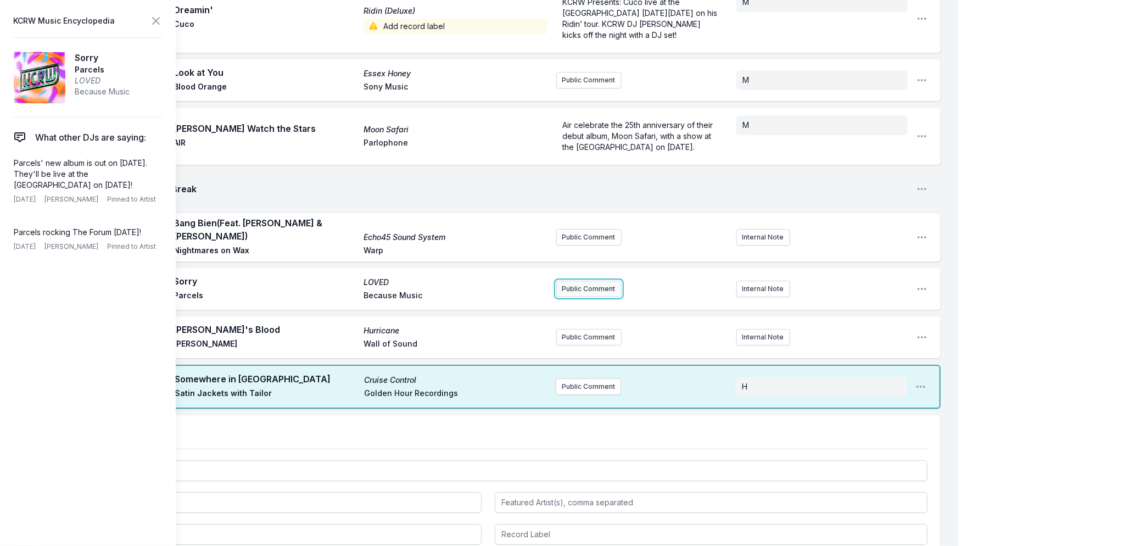
click at [572, 281] on button "Public Comment" at bounding box center [588, 289] width 65 height 16
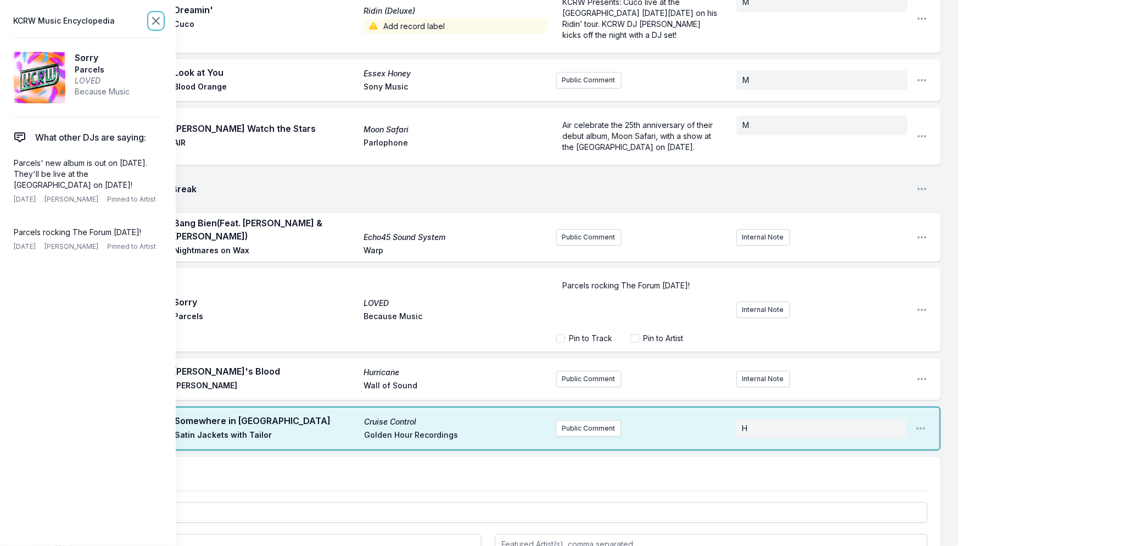
click at [155, 23] on icon at bounding box center [155, 20] width 13 height 13
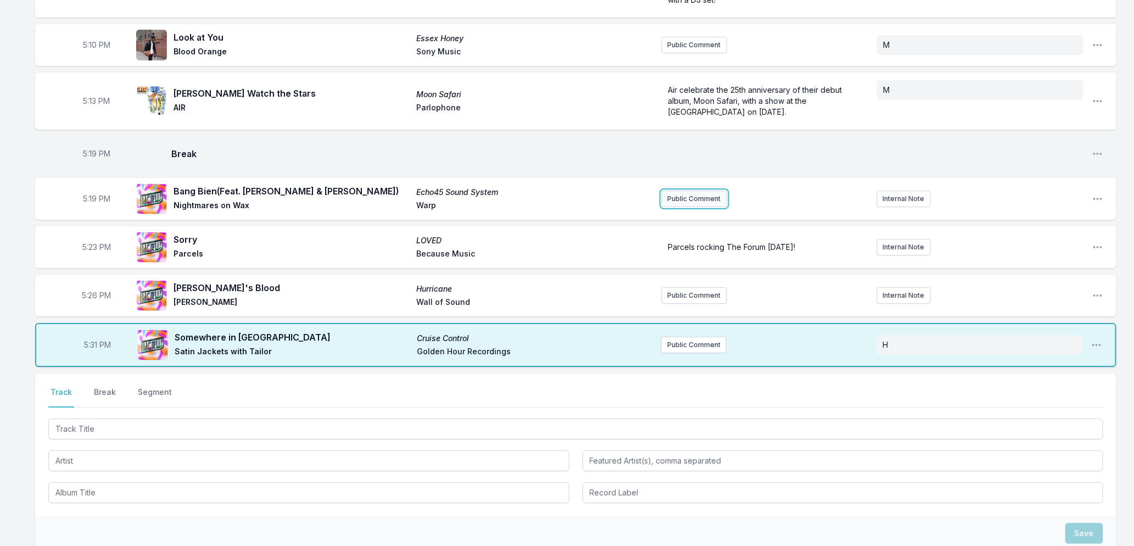
click at [692, 191] on button "Public Comment" at bounding box center [694, 199] width 65 height 16
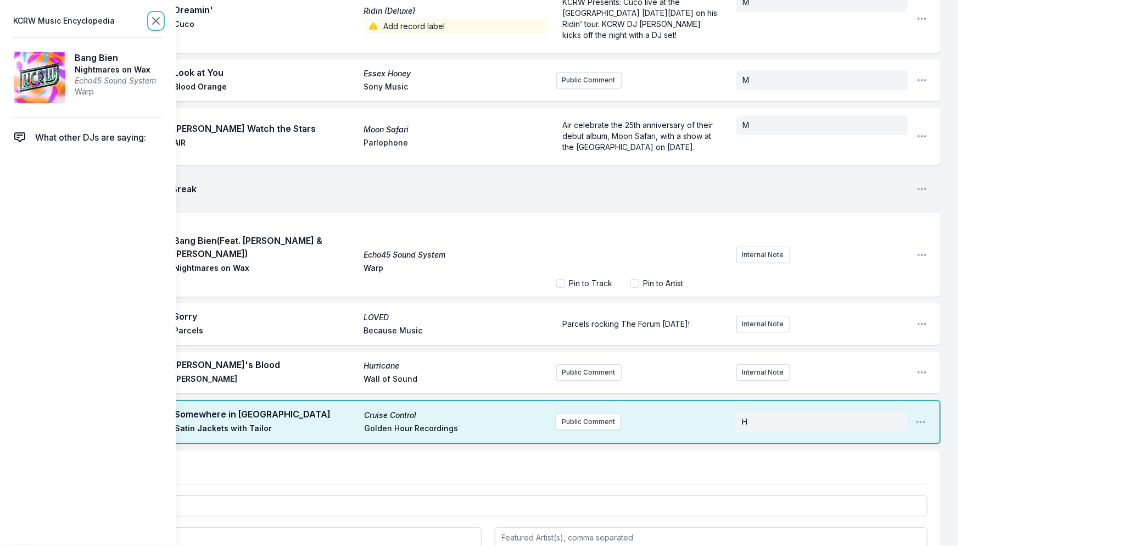
click at [156, 22] on icon at bounding box center [156, 21] width 7 height 7
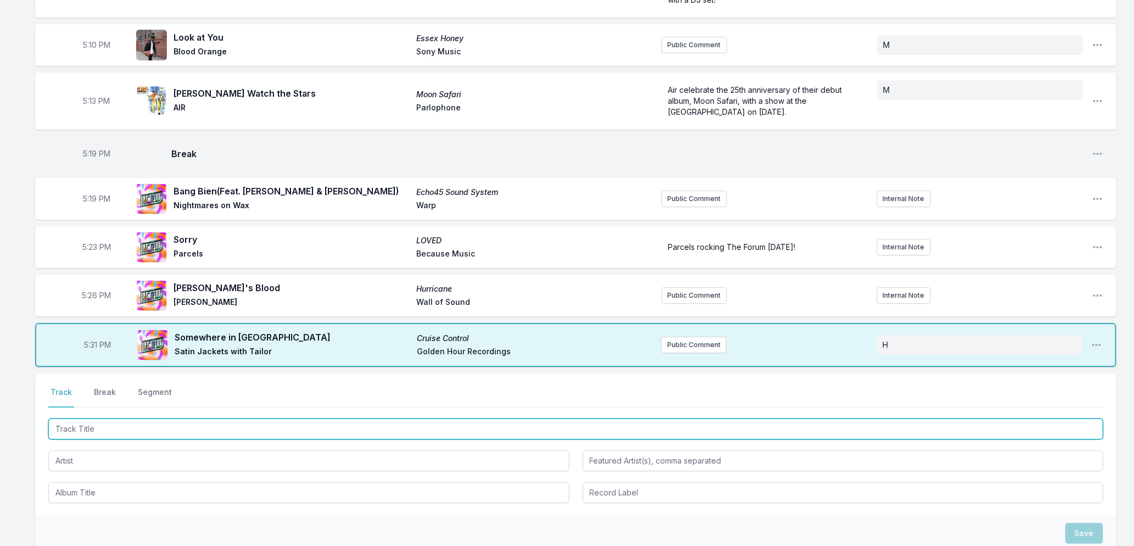
click at [132, 418] on input "Track Title" at bounding box center [575, 428] width 1055 height 21
type input "Frontera [PERSON_NAME] (Grid's Extended Mix)"
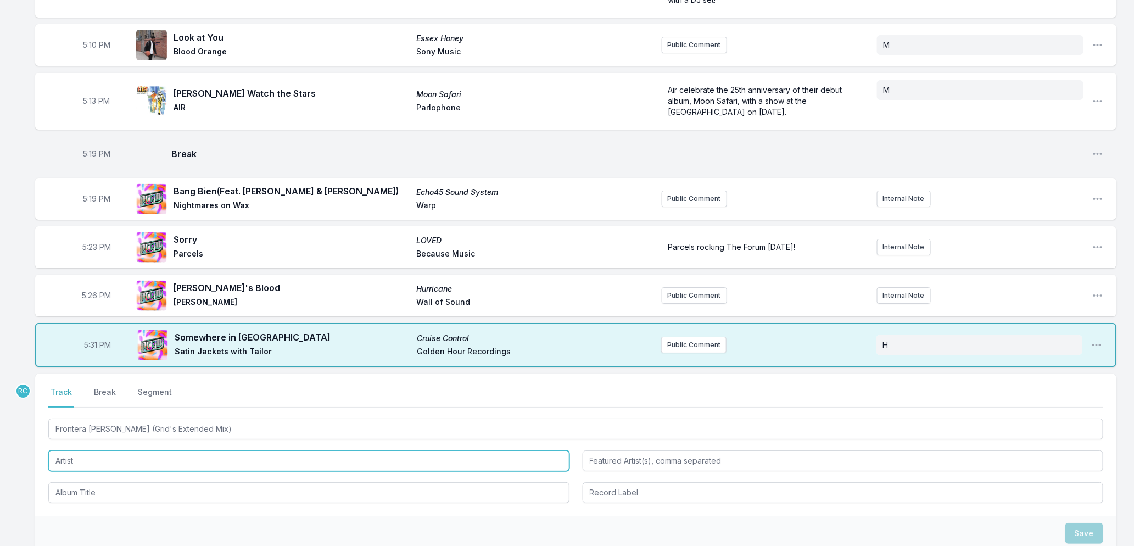
click at [151, 450] on input "Artist" at bounding box center [308, 460] width 521 height 21
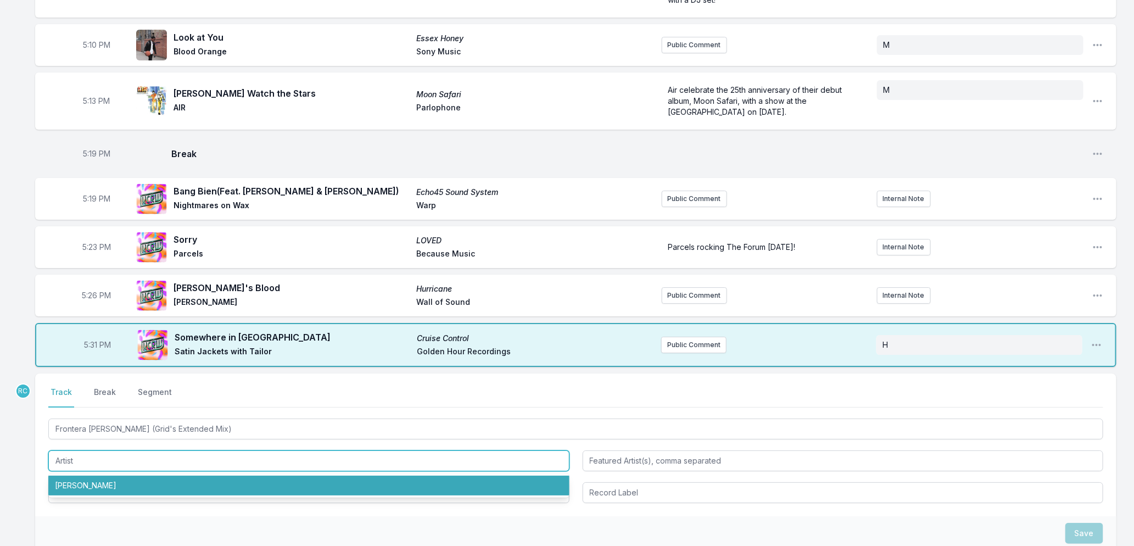
click at [134, 475] on li "[PERSON_NAME]" at bounding box center [308, 485] width 521 height 20
type input "[PERSON_NAME]"
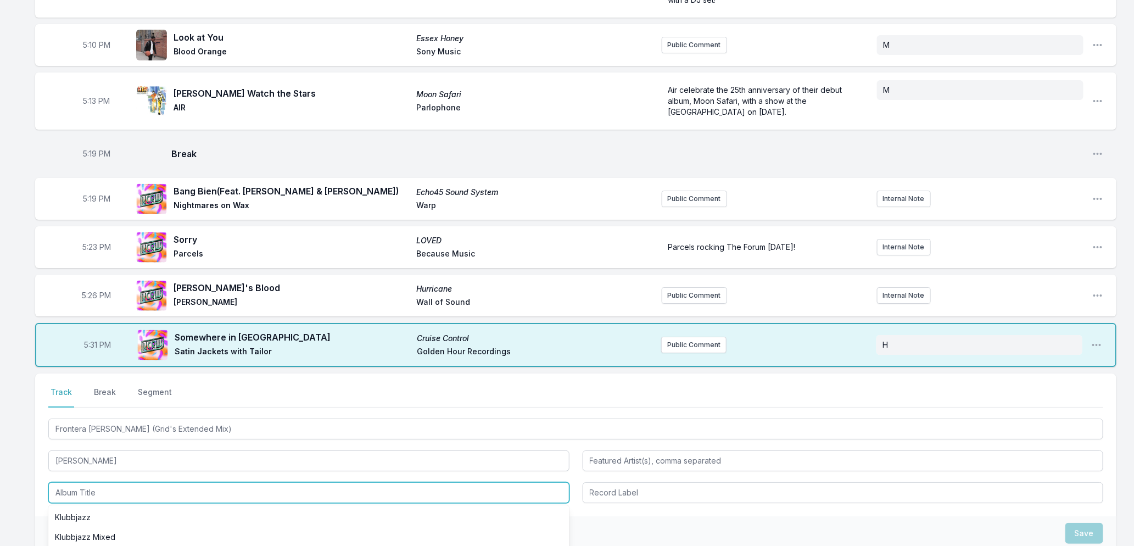
click at [133, 482] on input "Album Title" at bounding box center [308, 492] width 521 height 21
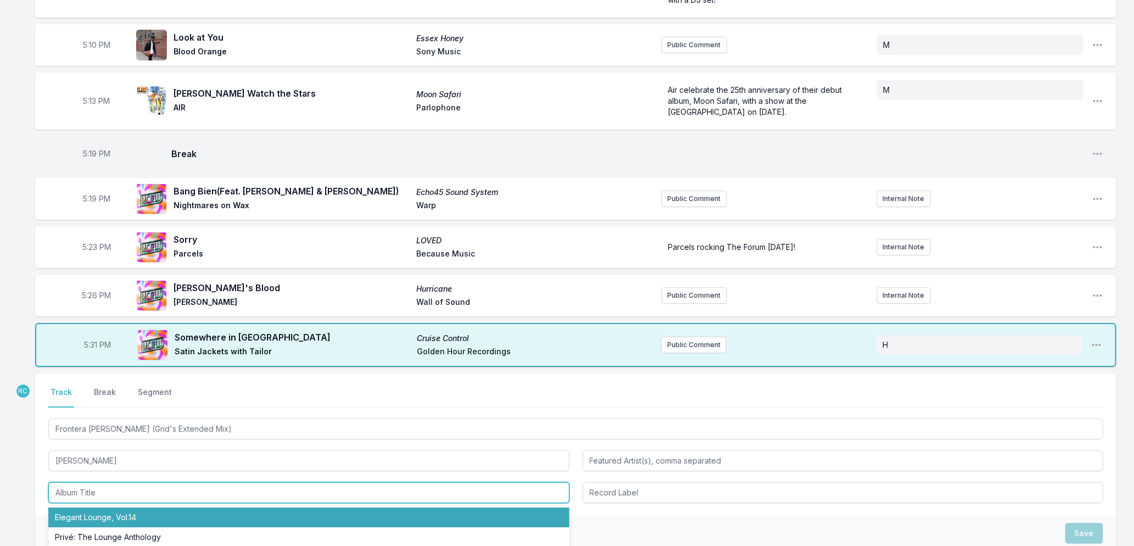
click at [132, 507] on li "Elegant Lounge, Vol.14" at bounding box center [308, 517] width 521 height 20
type input "Elegant Lounge, Vol.14"
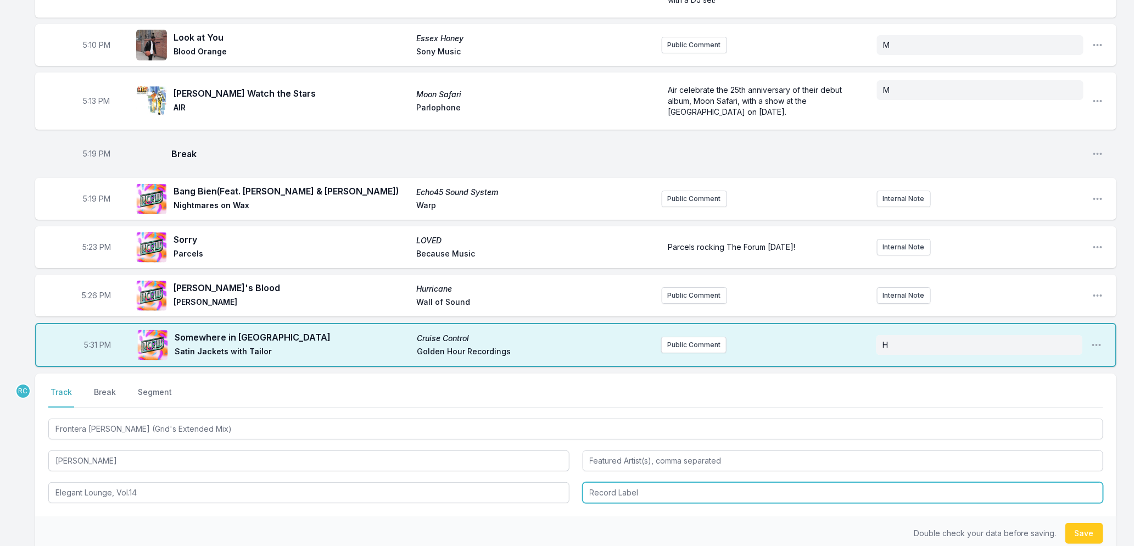
click at [692, 482] on input "Record Label" at bounding box center [843, 492] width 521 height 21
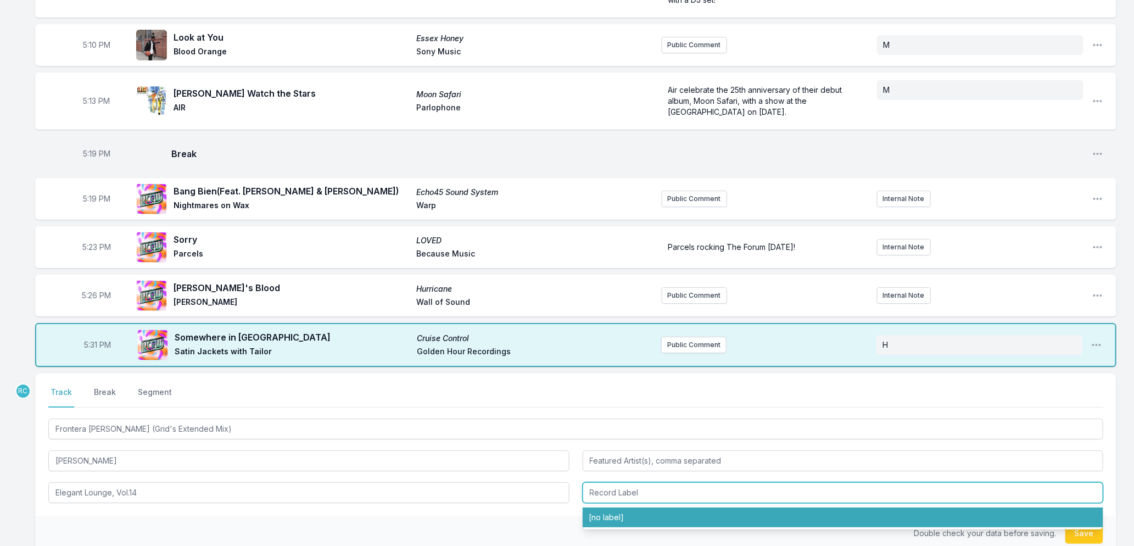
click at [635, 507] on li "[no label]" at bounding box center [843, 517] width 521 height 20
type input "[no label]"
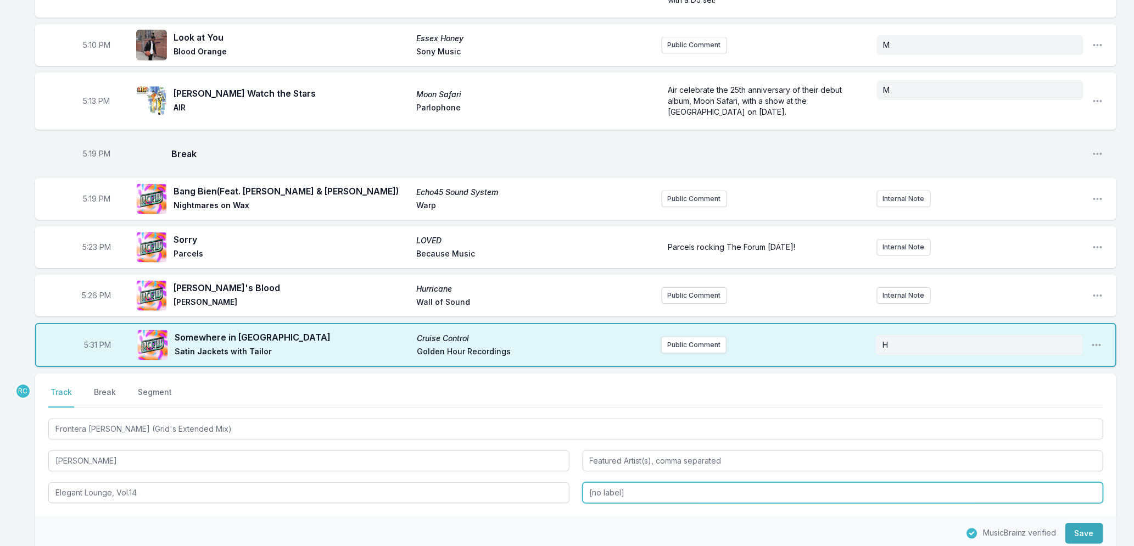
drag, startPoint x: 635, startPoint y: 479, endPoint x: 233, endPoint y: 485, distance: 401.4
click at [235, 485] on div "Frontera [PERSON_NAME] (Grid's Extended Mix) [PERSON_NAME] Elegant Lounge, Vol.…" at bounding box center [575, 459] width 1055 height 87
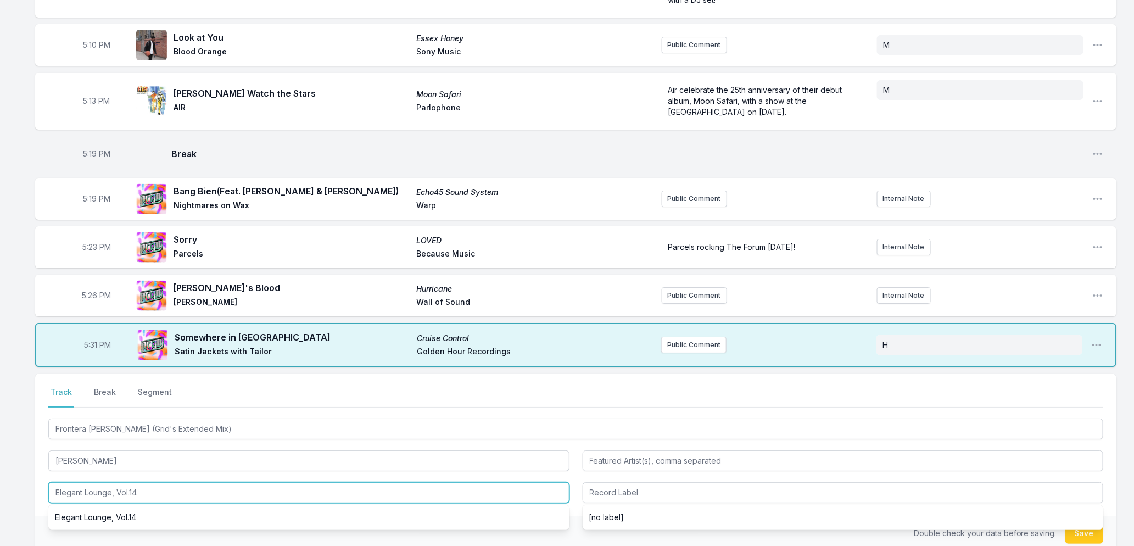
drag, startPoint x: 153, startPoint y: 480, endPoint x: -10, endPoint y: 497, distance: 164.0
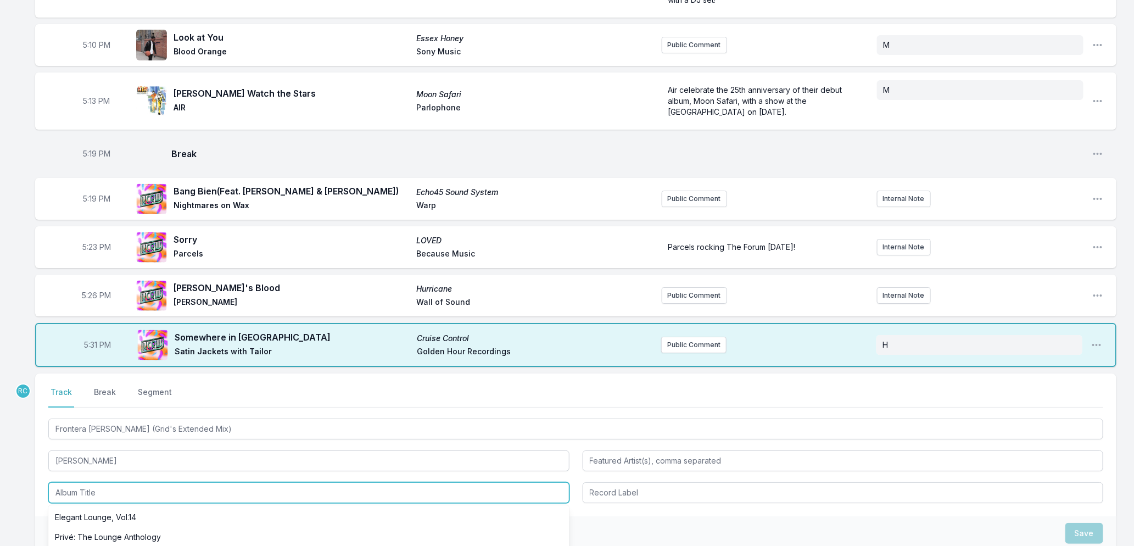
scroll to position [61, 0]
click at [114, 545] on li "Chill:in, Volume 4" at bounding box center [308, 555] width 521 height 20
type input "Chill:in, Volume 4"
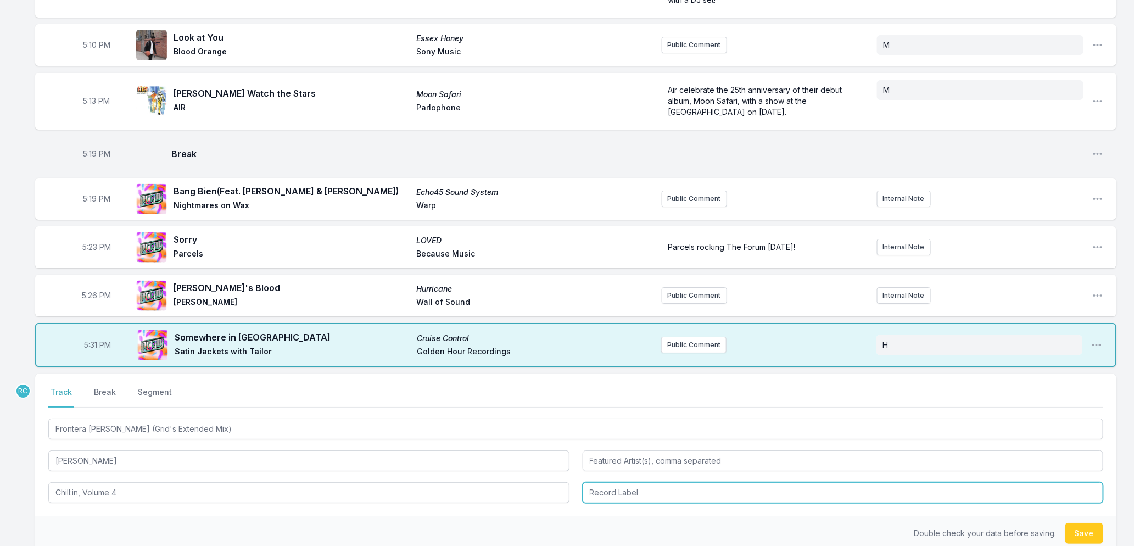
click at [632, 482] on input "Record Label" at bounding box center [843, 492] width 521 height 21
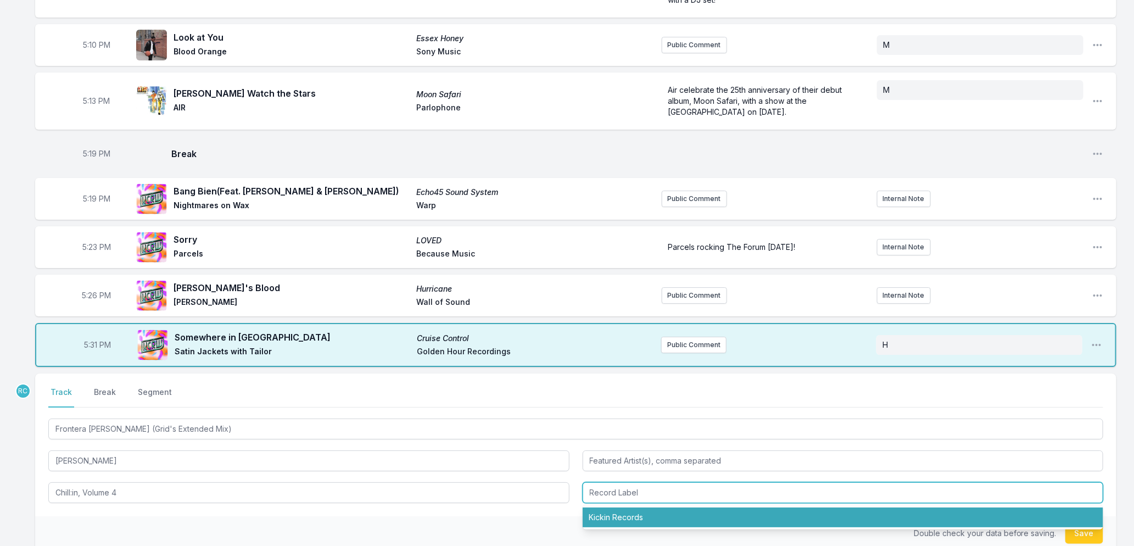
click at [622, 507] on li "Kickin Records" at bounding box center [843, 517] width 521 height 20
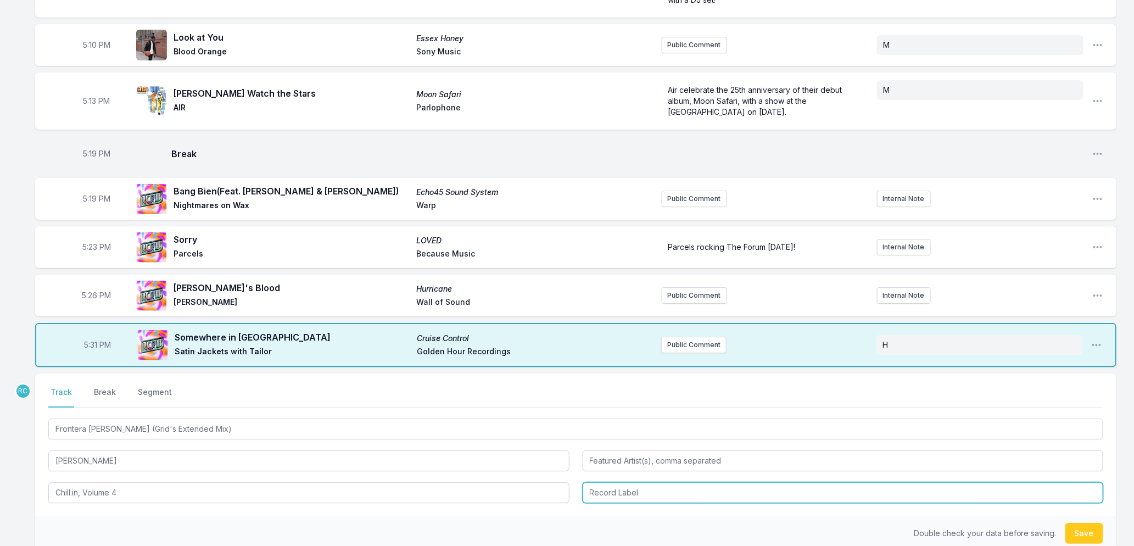
type input "Kickin Records"
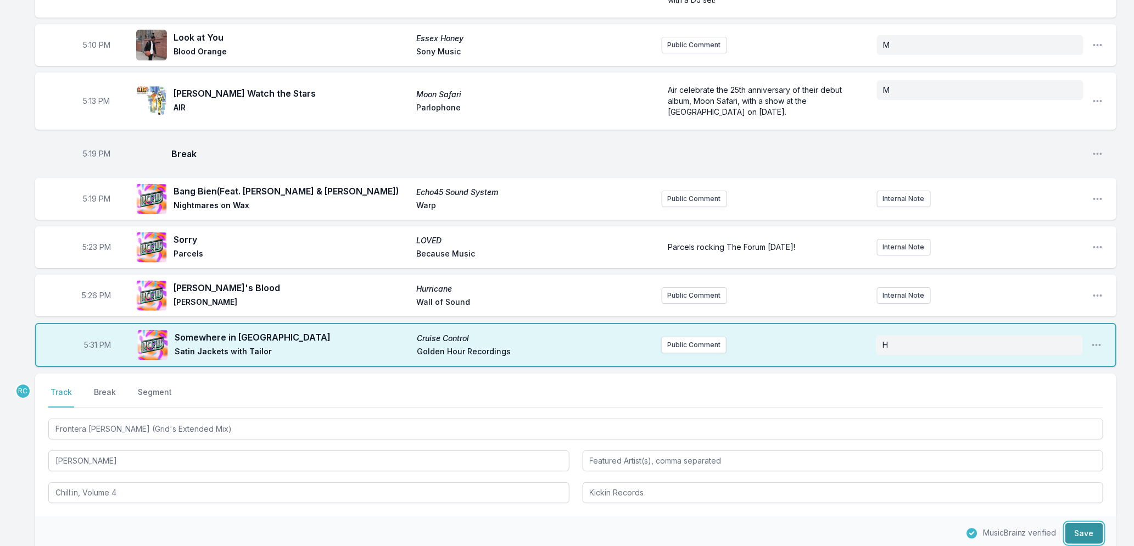
click at [1083, 523] on button "Save" at bounding box center [1084, 533] width 38 height 21
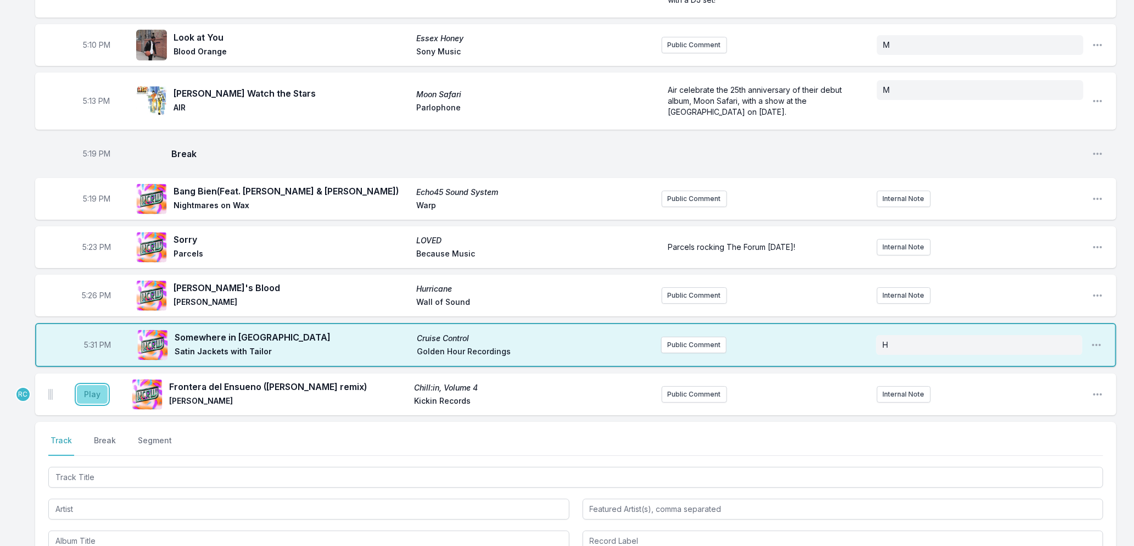
click at [90, 385] on button "Play" at bounding box center [92, 394] width 31 height 19
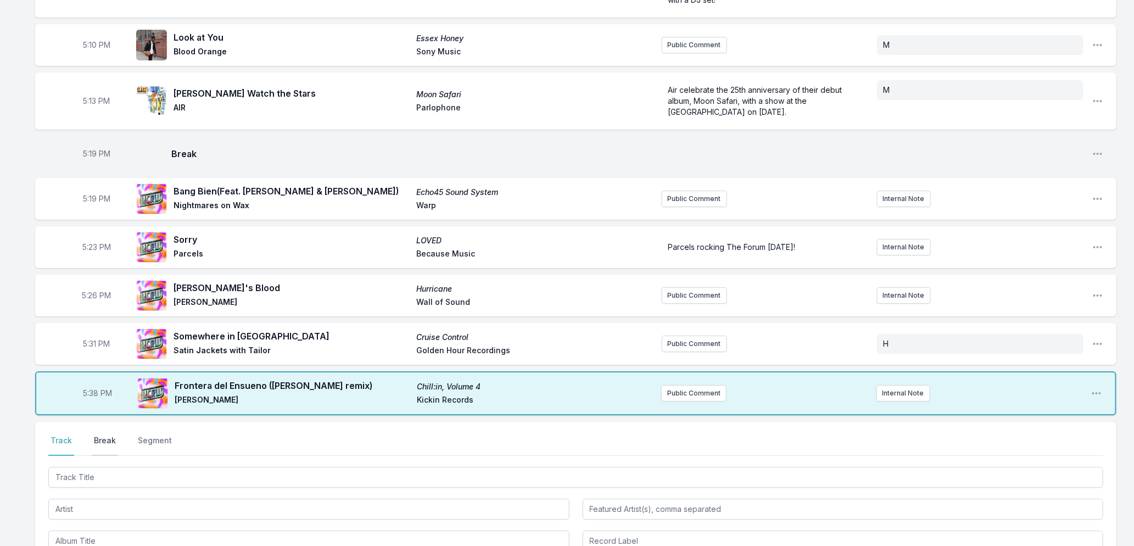
click at [100, 435] on button "Break" at bounding box center [105, 445] width 26 height 21
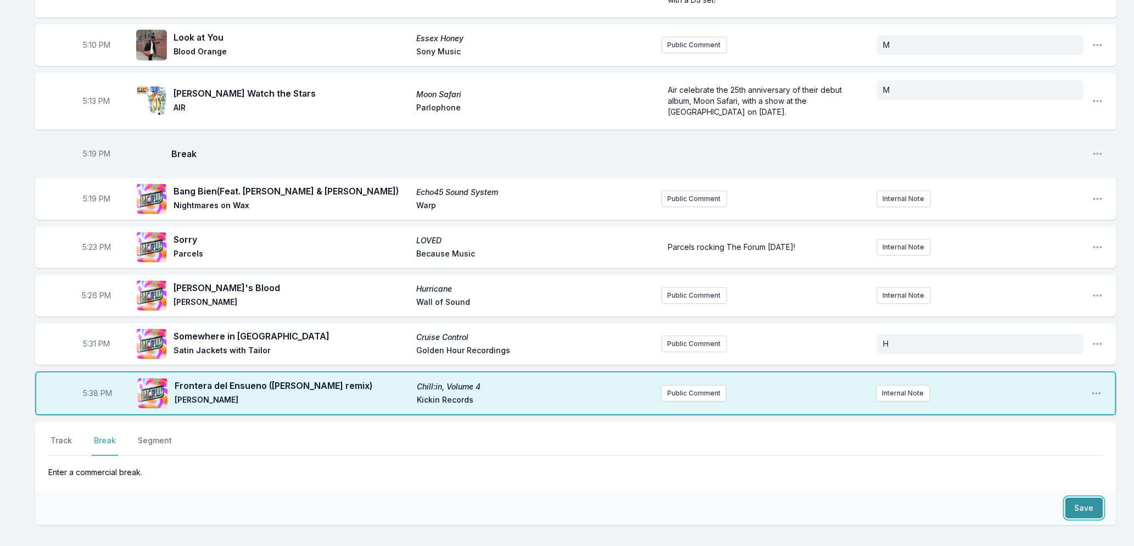
click at [1089, 497] on button "Save" at bounding box center [1084, 507] width 38 height 21
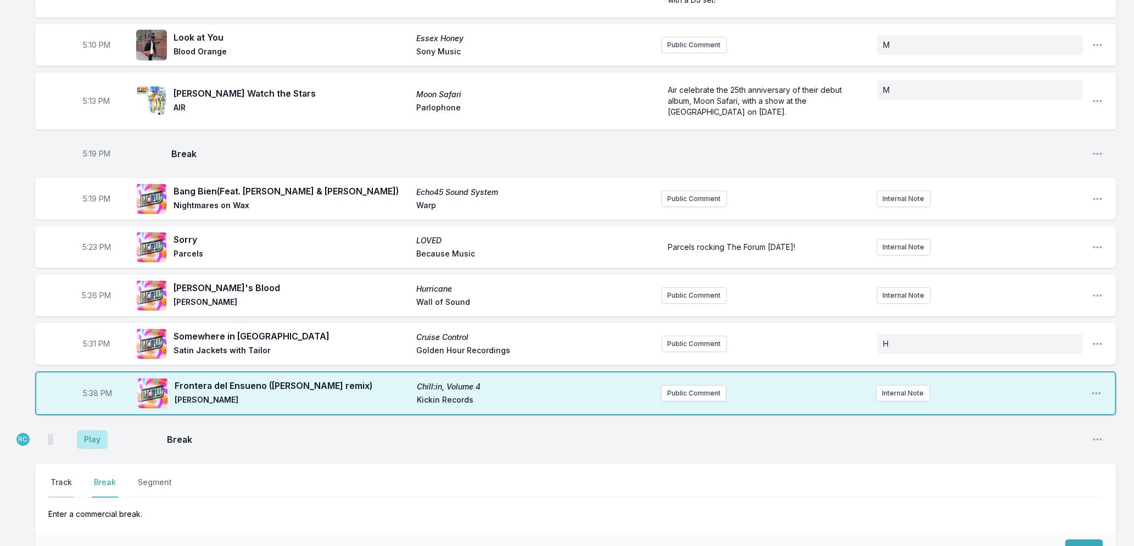
click at [68, 477] on button "Track" at bounding box center [61, 487] width 26 height 21
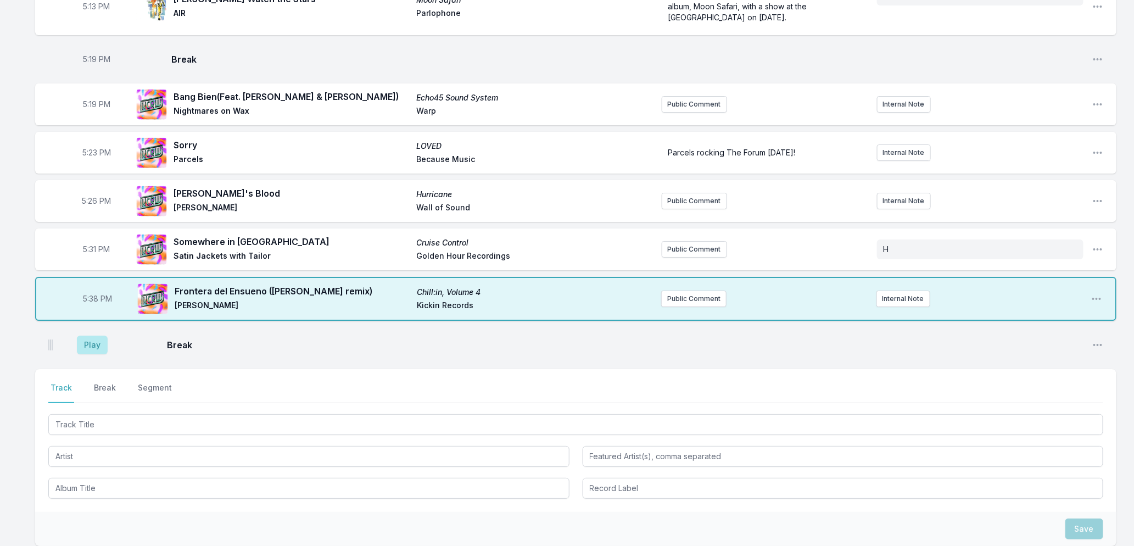
scroll to position [2018, 0]
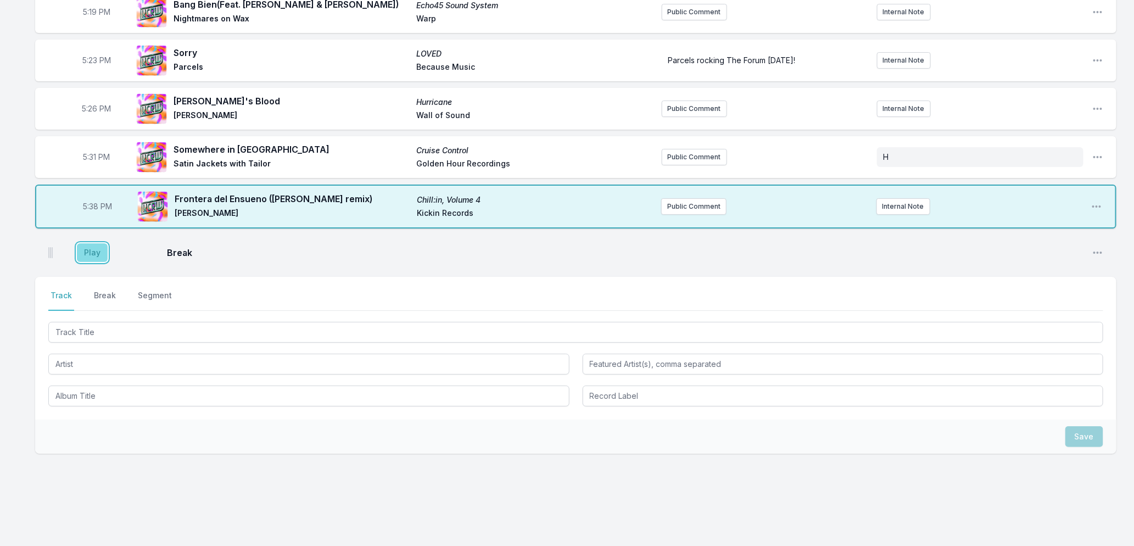
click at [86, 243] on button "Play" at bounding box center [92, 252] width 31 height 19
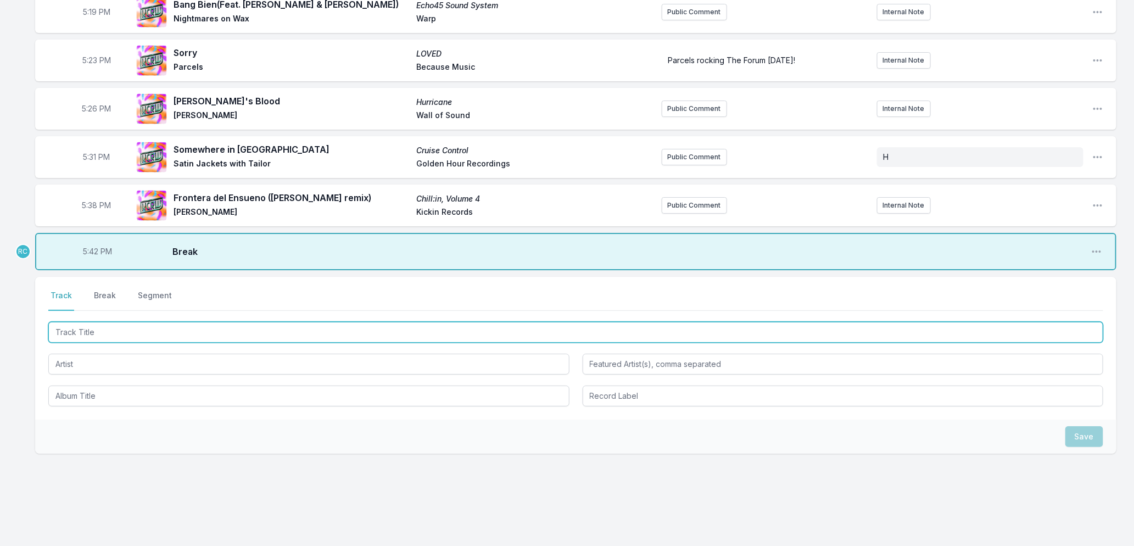
click at [130, 322] on input "Track Title" at bounding box center [575, 332] width 1055 height 21
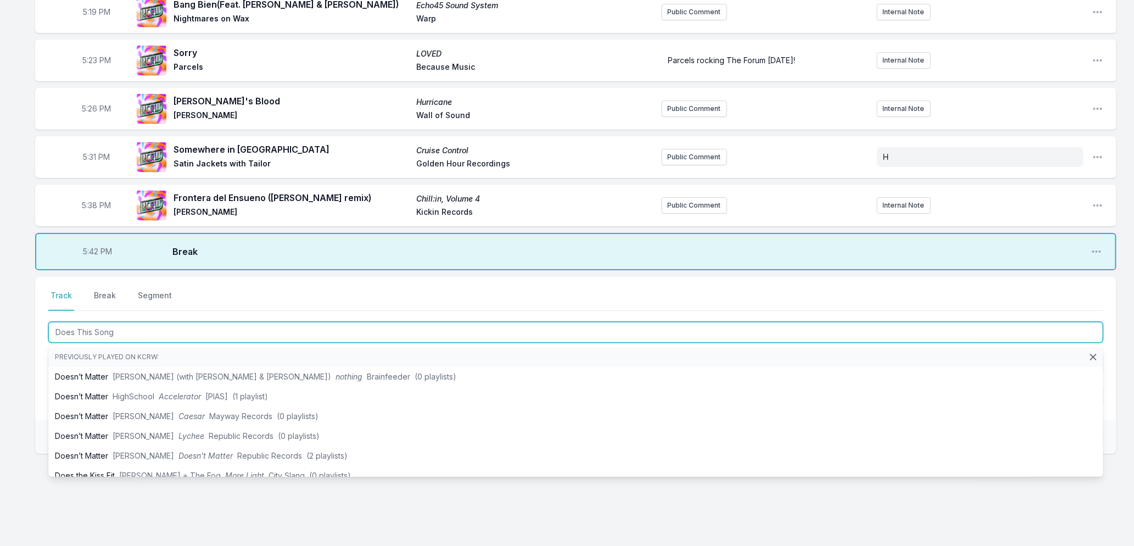
type input "Does This Song"
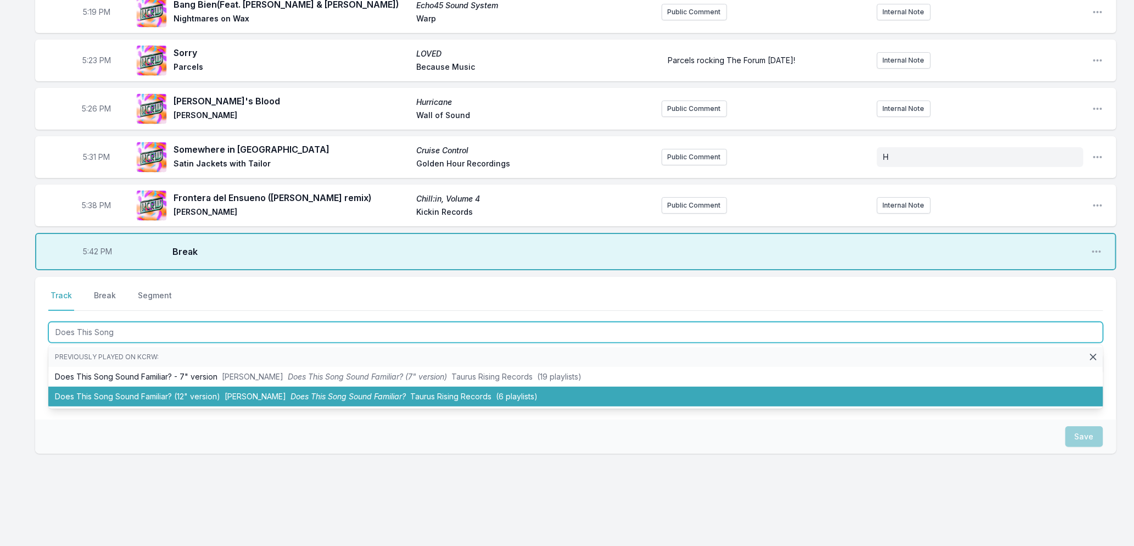
click at [398, 388] on li "Does This Song Sound Familiar? (12" version) [PERSON_NAME] Does This Song Sound…" at bounding box center [575, 397] width 1055 height 20
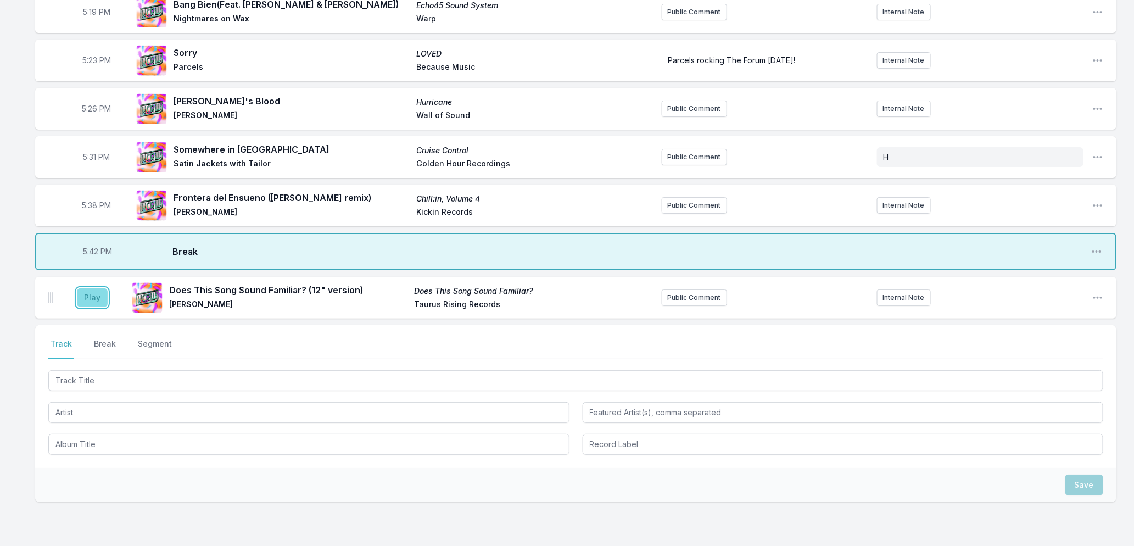
click at [86, 288] on button "Play" at bounding box center [92, 297] width 31 height 19
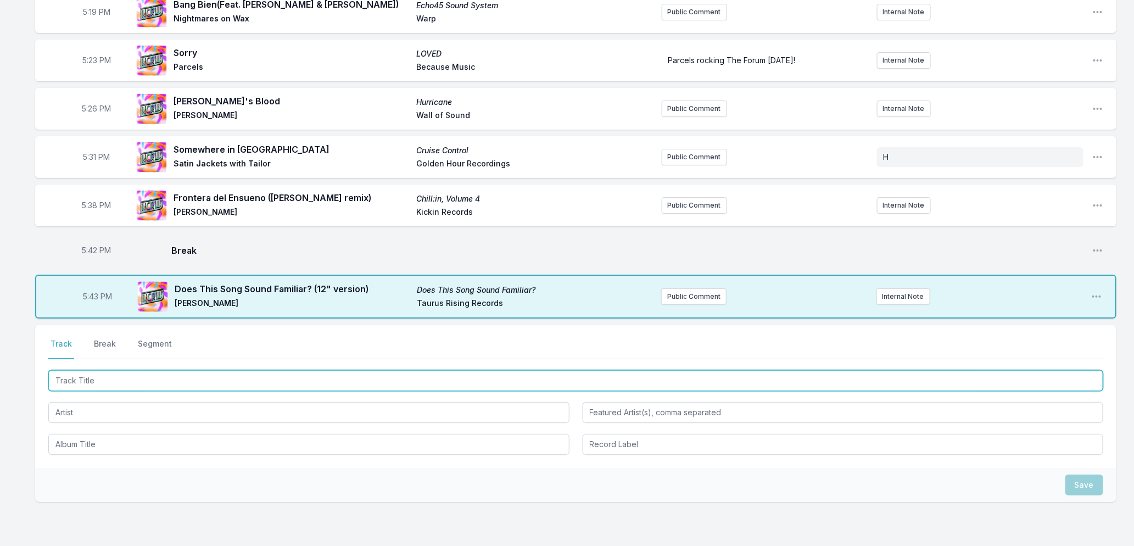
click at [127, 370] on input "Track Title" at bounding box center [575, 380] width 1055 height 21
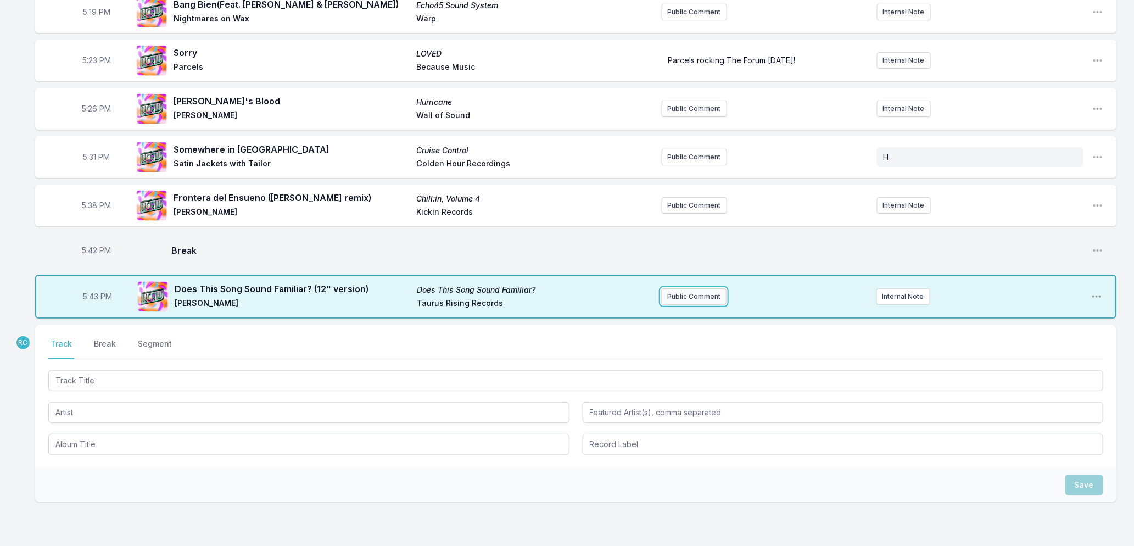
click at [686, 288] on button "Public Comment" at bounding box center [693, 296] width 65 height 16
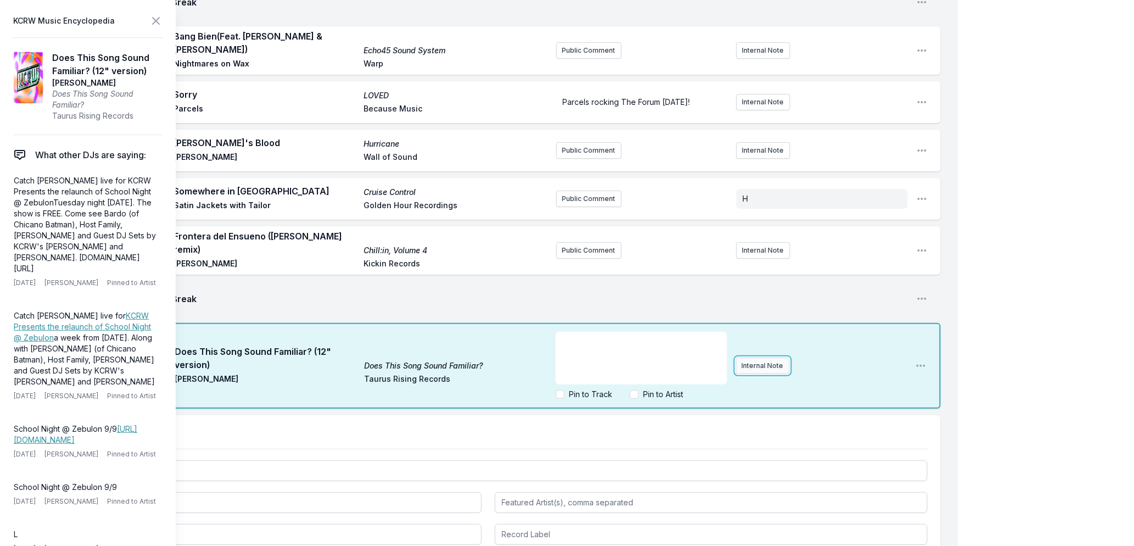
click at [778, 345] on div "5:43 PM Does This Song Sound Familiar? (12" version) Does This Song Sound Famil…" at bounding box center [487, 366] width 905 height 86
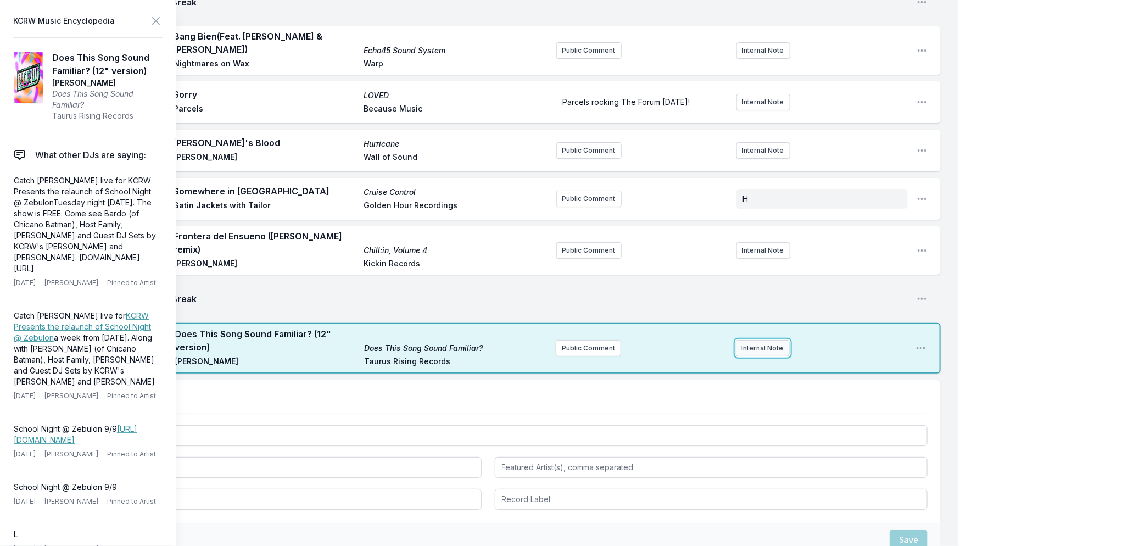
click at [762, 340] on button "Internal Note" at bounding box center [763, 348] width 54 height 16
click at [157, 21] on icon at bounding box center [155, 20] width 13 height 13
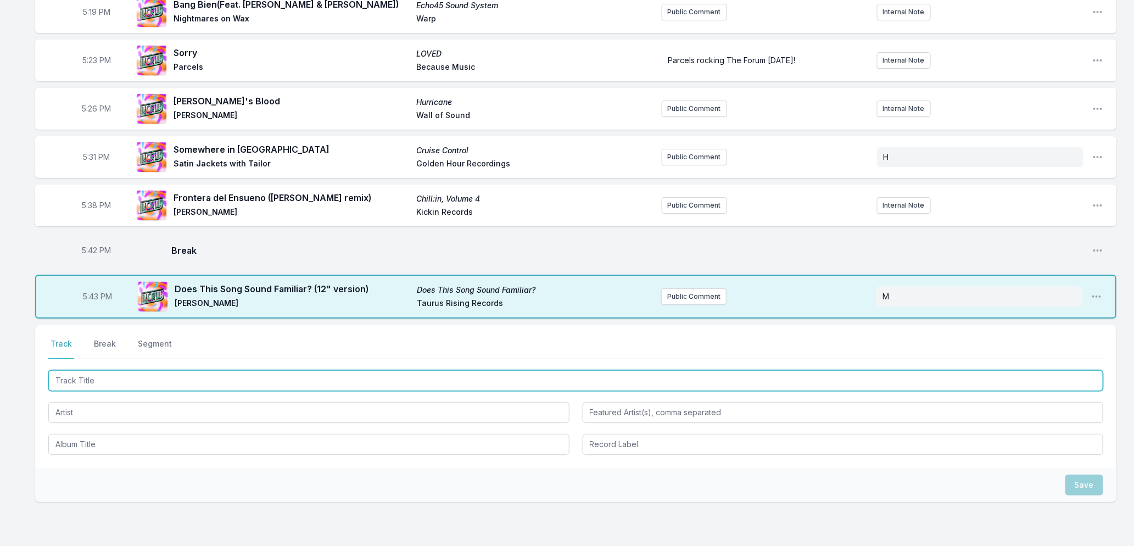
click at [189, 370] on input "Track Title" at bounding box center [575, 380] width 1055 height 21
type input "Fed Up With Your Job"
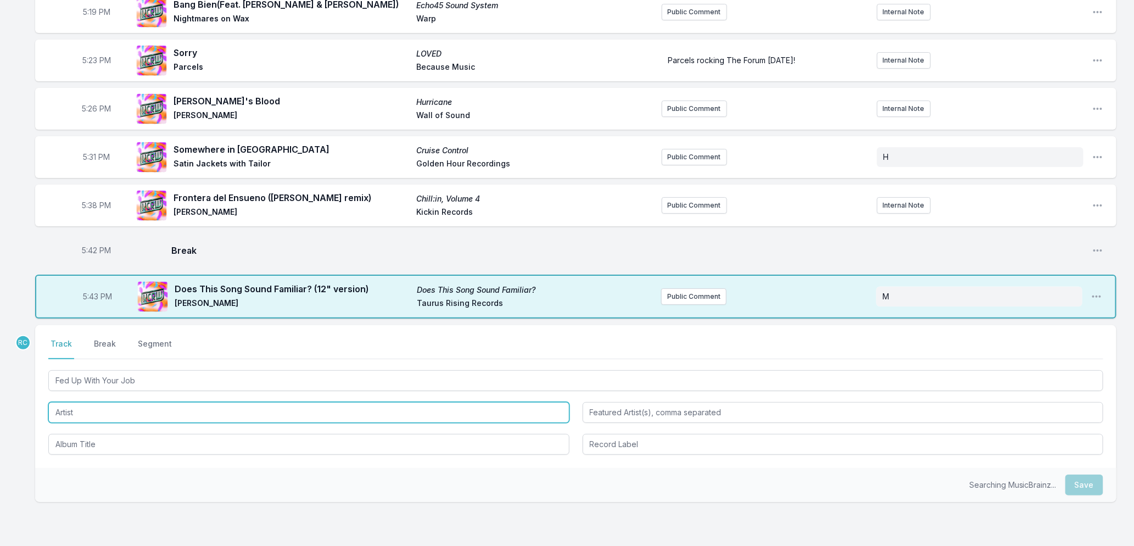
click at [77, 402] on input "Artist" at bounding box center [308, 412] width 521 height 21
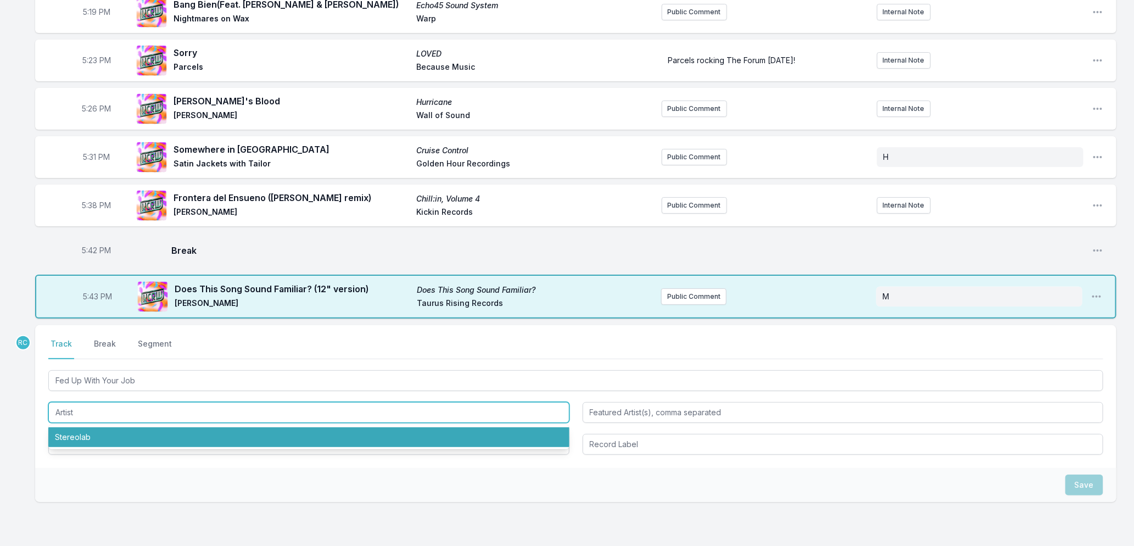
click at [70, 427] on li "Stereolab" at bounding box center [308, 437] width 521 height 20
type input "Stereolab"
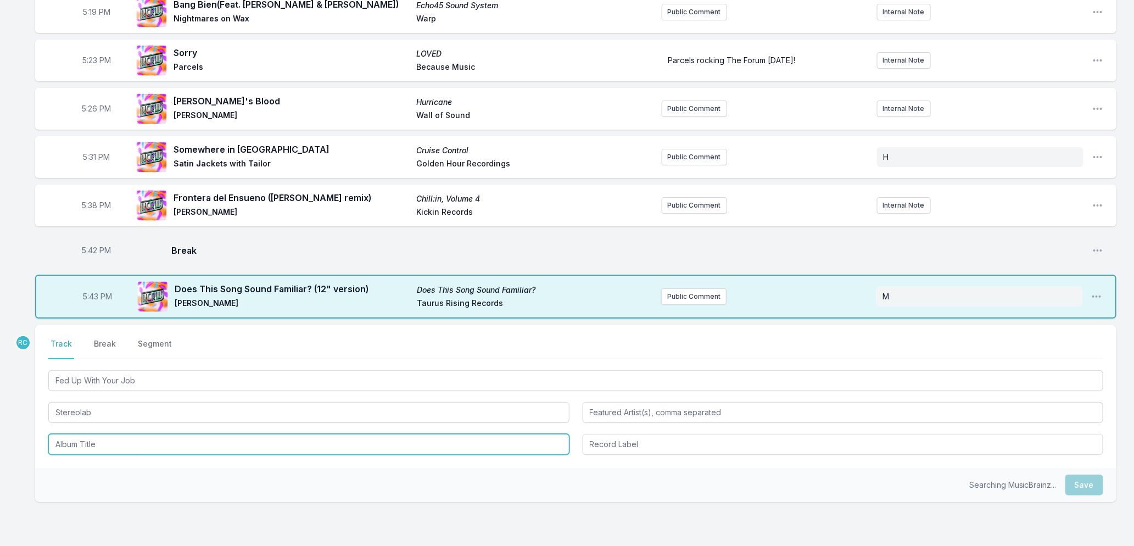
click at [74, 436] on input "Album Title" at bounding box center [308, 444] width 521 height 21
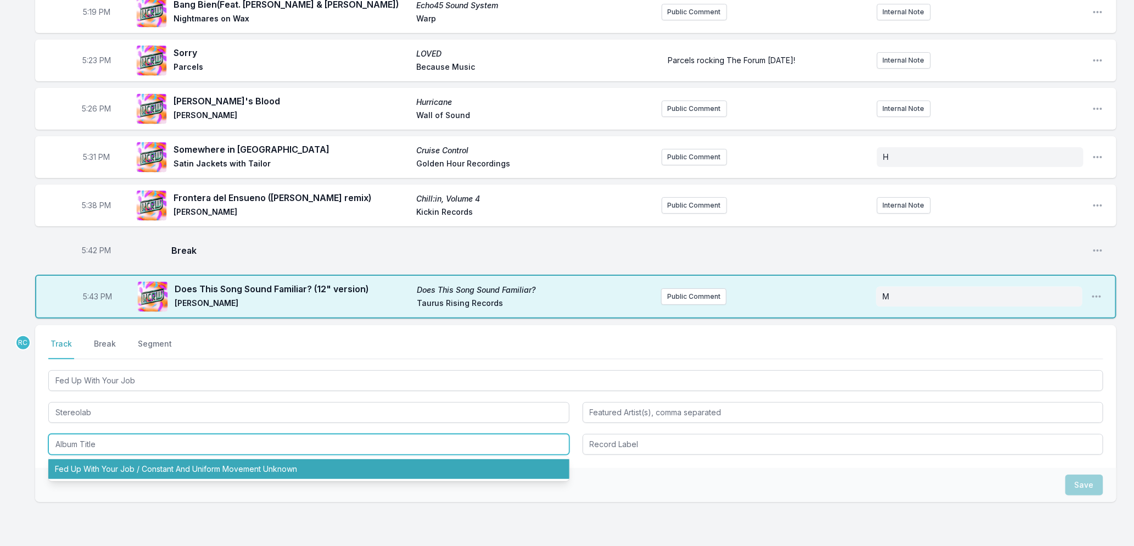
click at [114, 459] on li "Fed Up With Your Job / Constant And Uniform Movement Unknown" at bounding box center [308, 469] width 521 height 20
type input "Fed Up With Your Job / Constant And Uniform Movement Unknown"
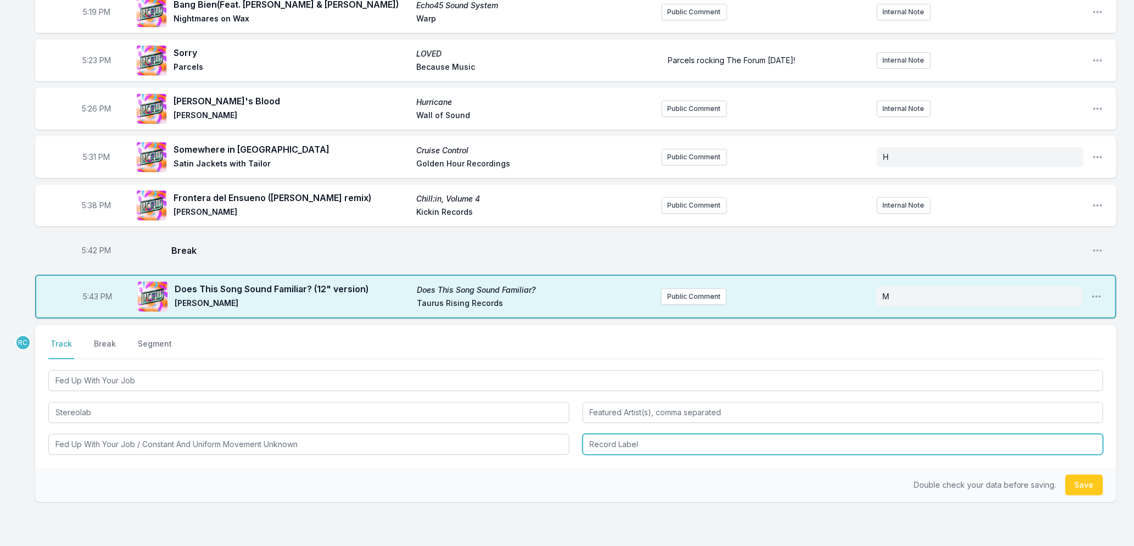
click at [648, 434] on input "Record Label" at bounding box center [843, 444] width 521 height 21
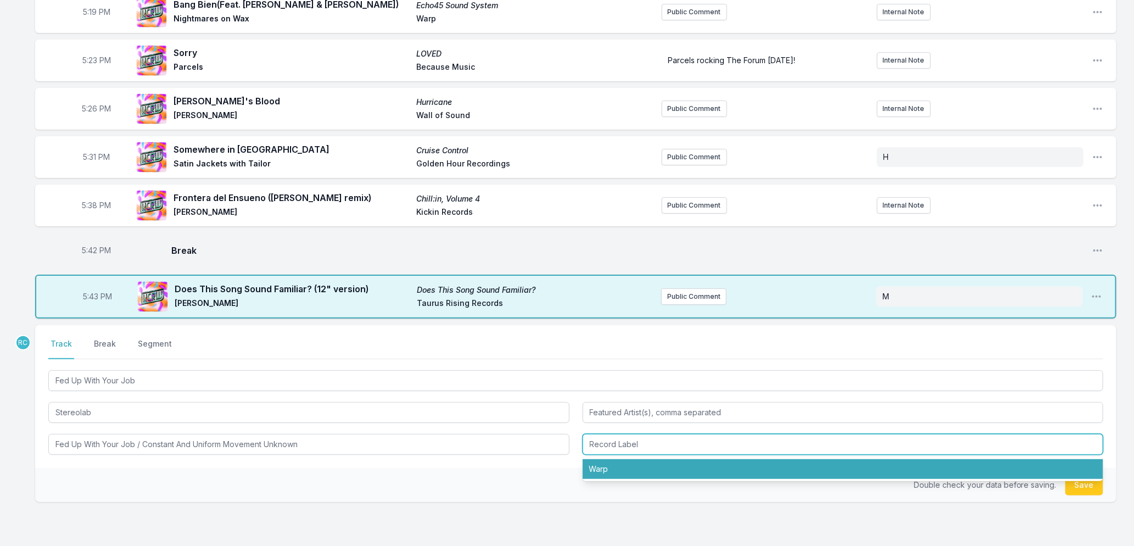
click at [633, 459] on li "Warp" at bounding box center [843, 469] width 521 height 20
type input "Warp"
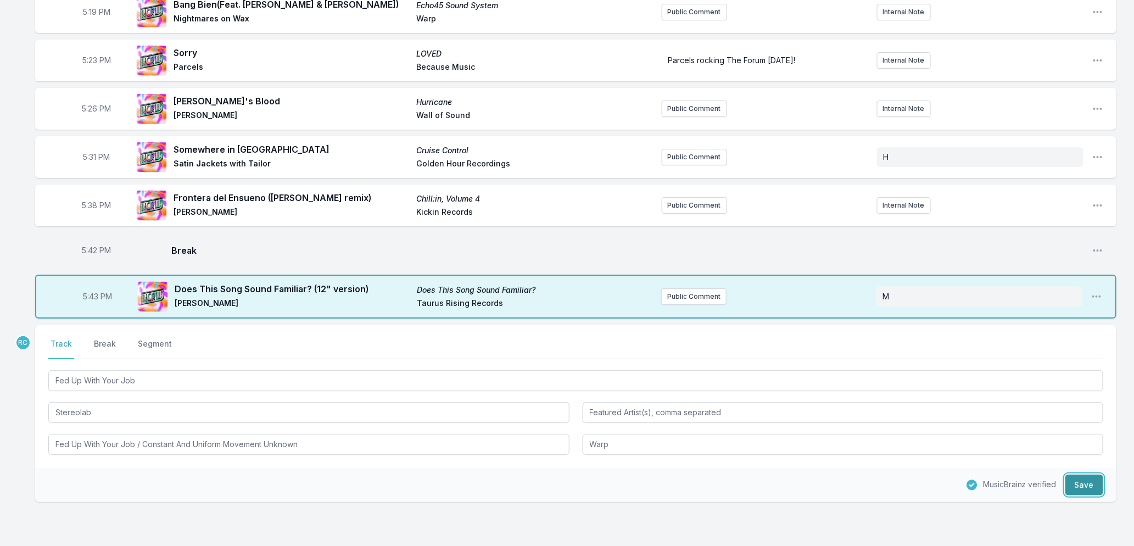
click at [1079, 474] on button "Save" at bounding box center [1084, 484] width 38 height 21
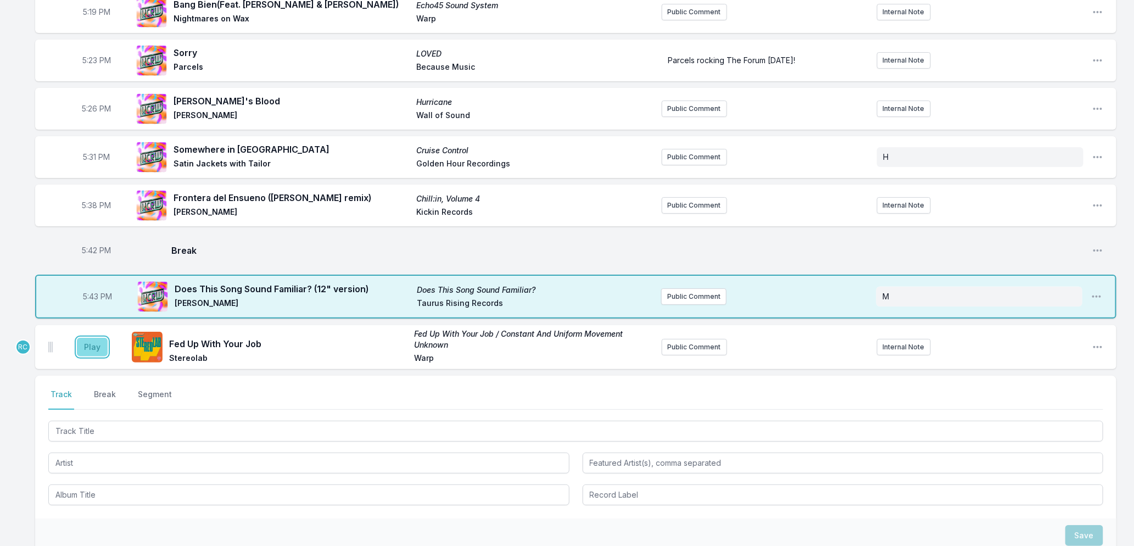
click at [94, 338] on button "Play" at bounding box center [92, 347] width 31 height 19
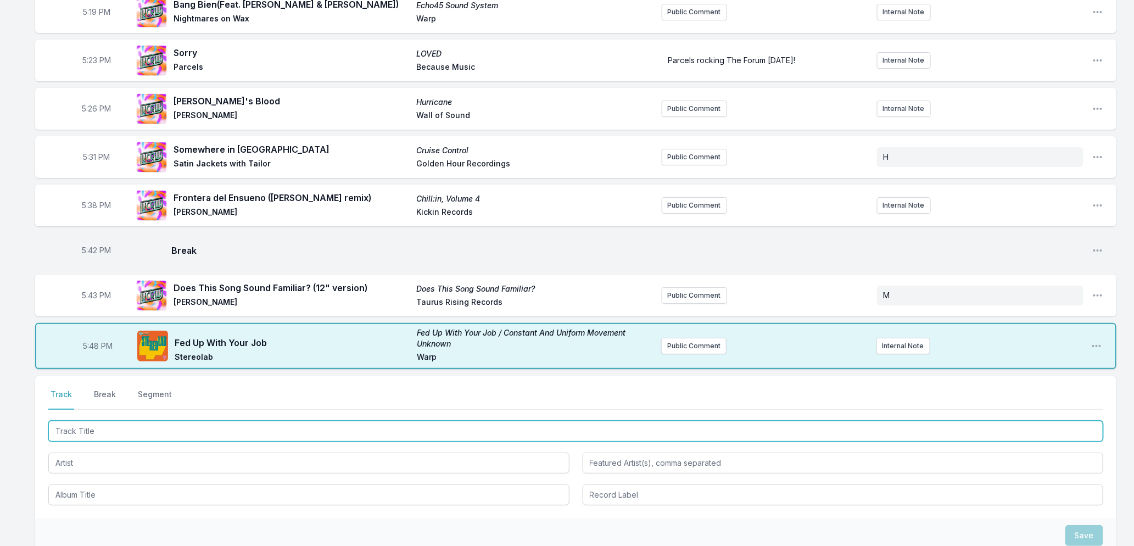
click at [136, 421] on input "Track Title" at bounding box center [575, 431] width 1055 height 21
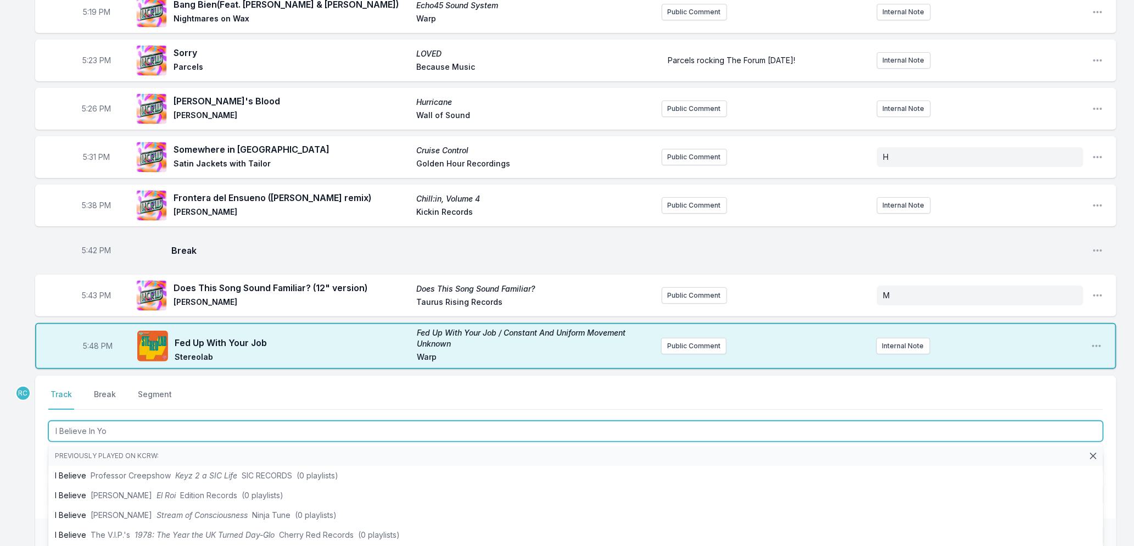
type input "I Believe In You"
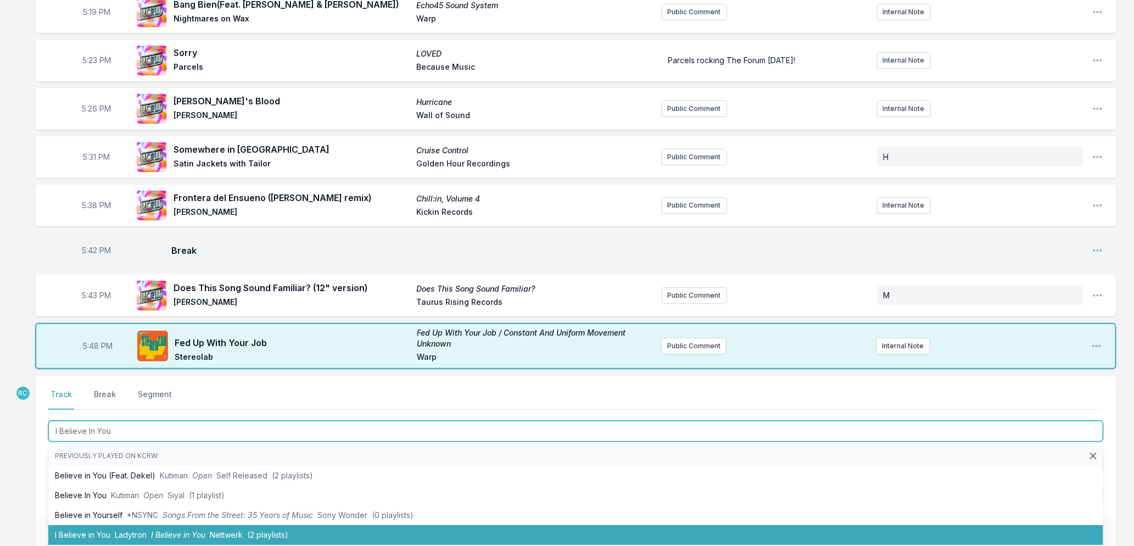
click at [124, 530] on span "Ladytron" at bounding box center [131, 534] width 32 height 9
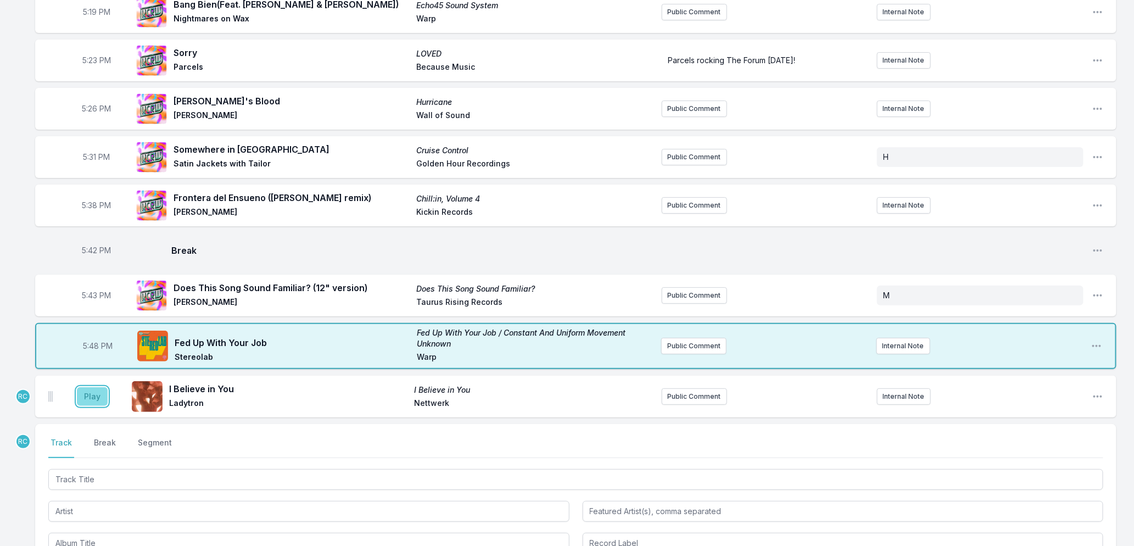
click at [83, 387] on button "Play" at bounding box center [92, 396] width 31 height 19
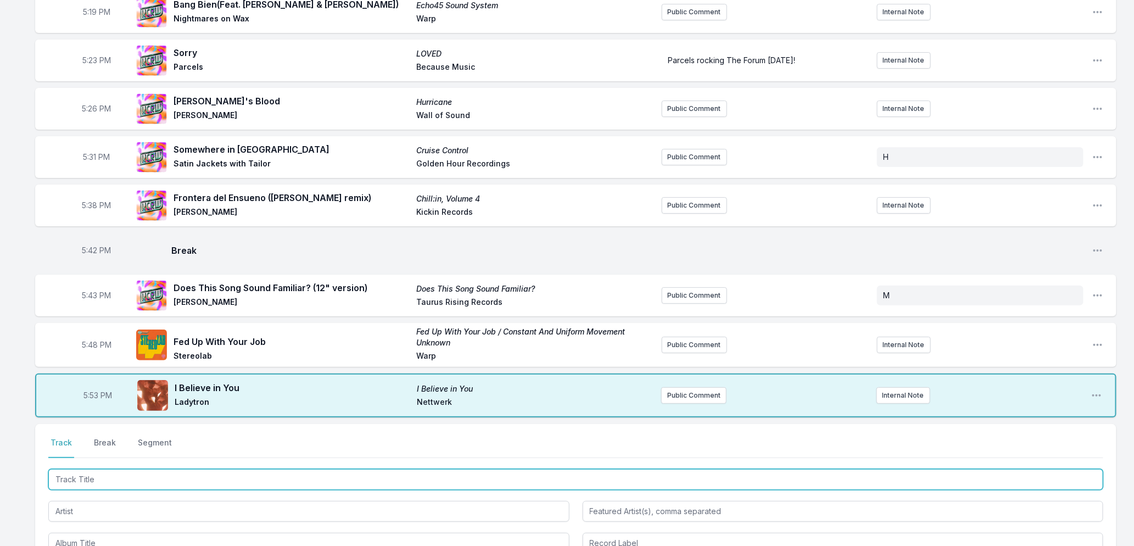
click at [149, 469] on input "Track Title" at bounding box center [575, 479] width 1055 height 21
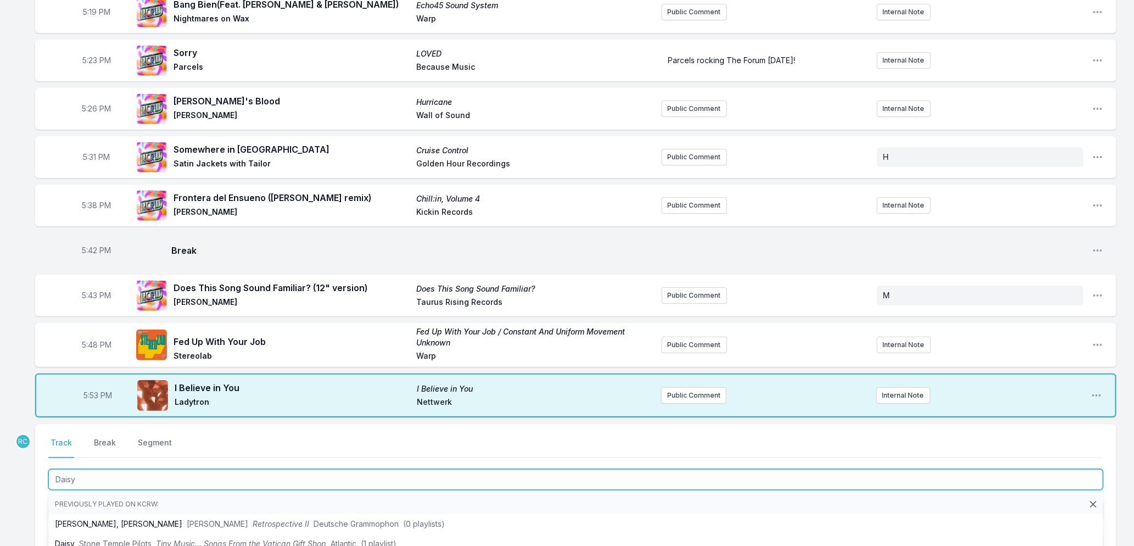
type input "Daisy"
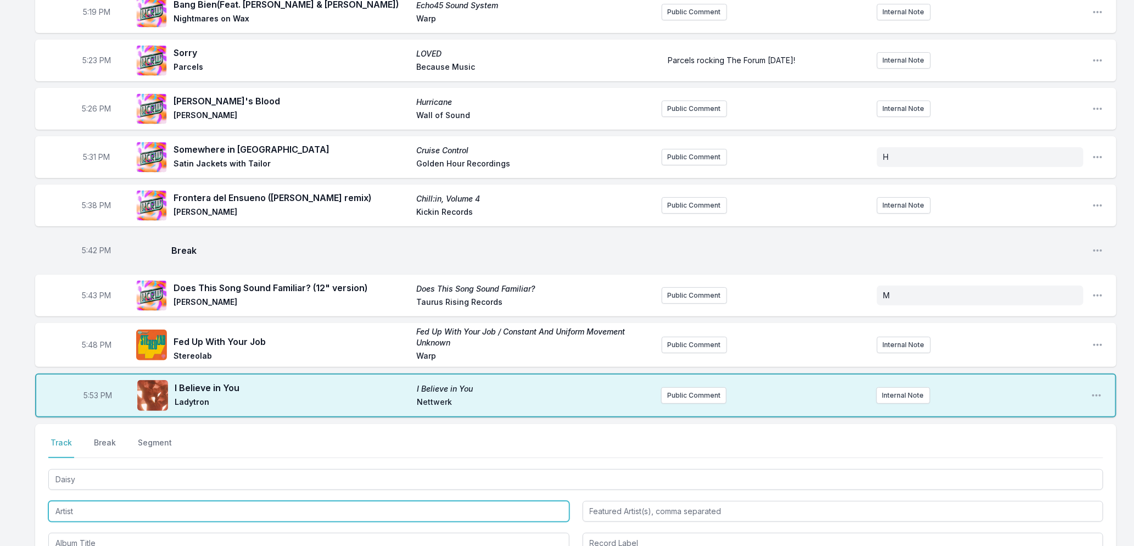
click at [101, 501] on input "Artist" at bounding box center [308, 511] width 521 height 21
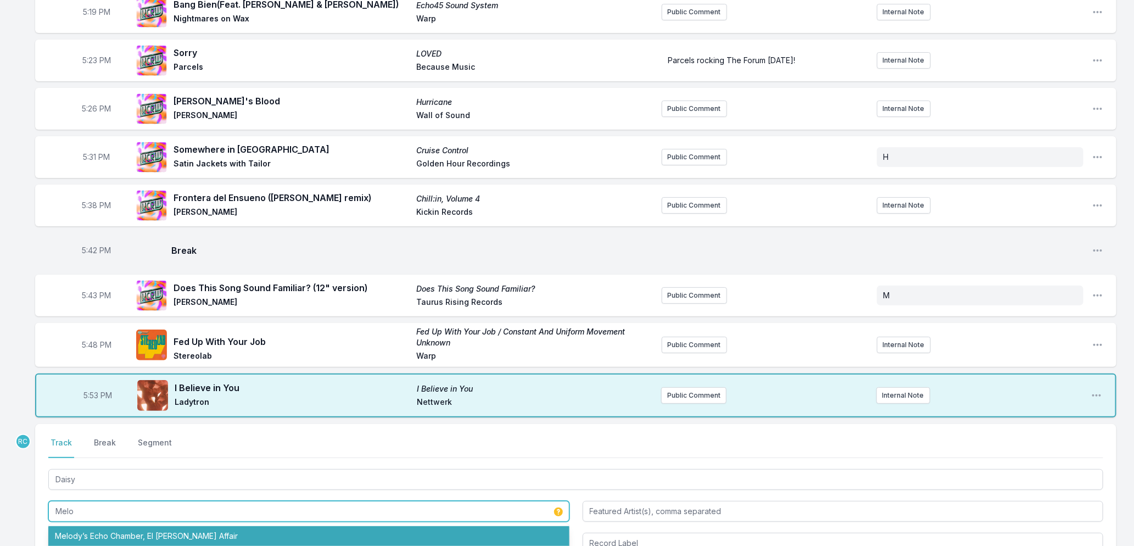
click at [124, 526] on li "Melody’s Echo Chamber, El [PERSON_NAME] Affair" at bounding box center [308, 536] width 521 height 20
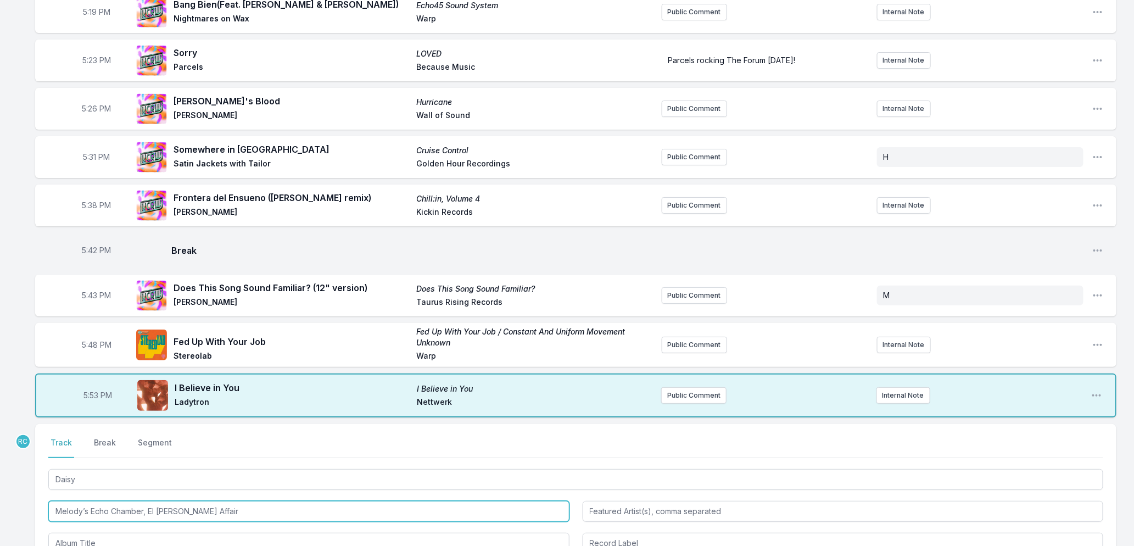
drag, startPoint x: 211, startPoint y: 497, endPoint x: 149, endPoint y: 495, distance: 62.1
click at [149, 501] on input "Melody’s Echo Chamber, El [PERSON_NAME] Affair" at bounding box center [308, 511] width 521 height 21
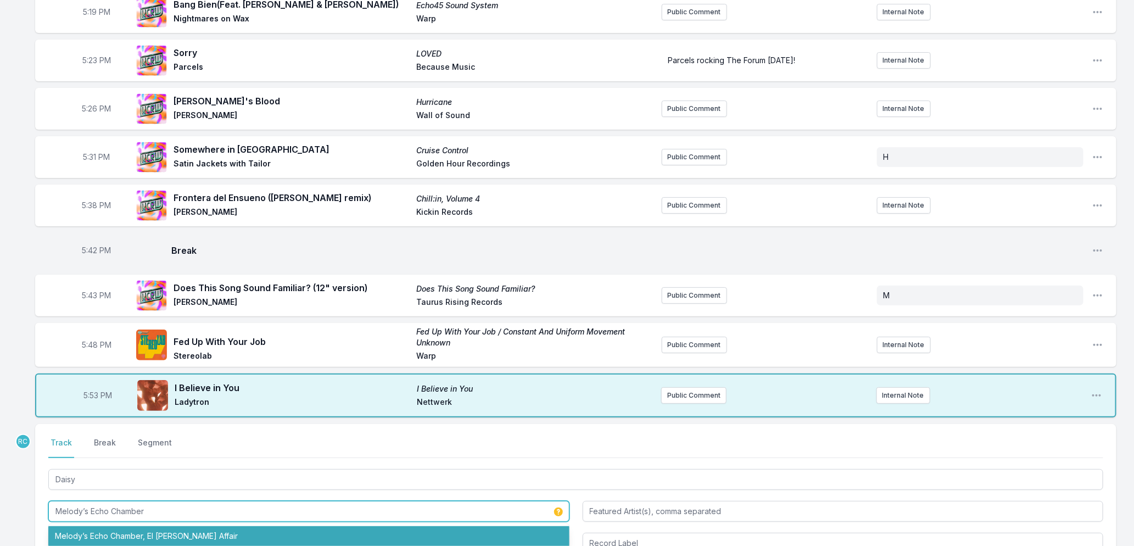
type input "Melody’s Echo Chamber"
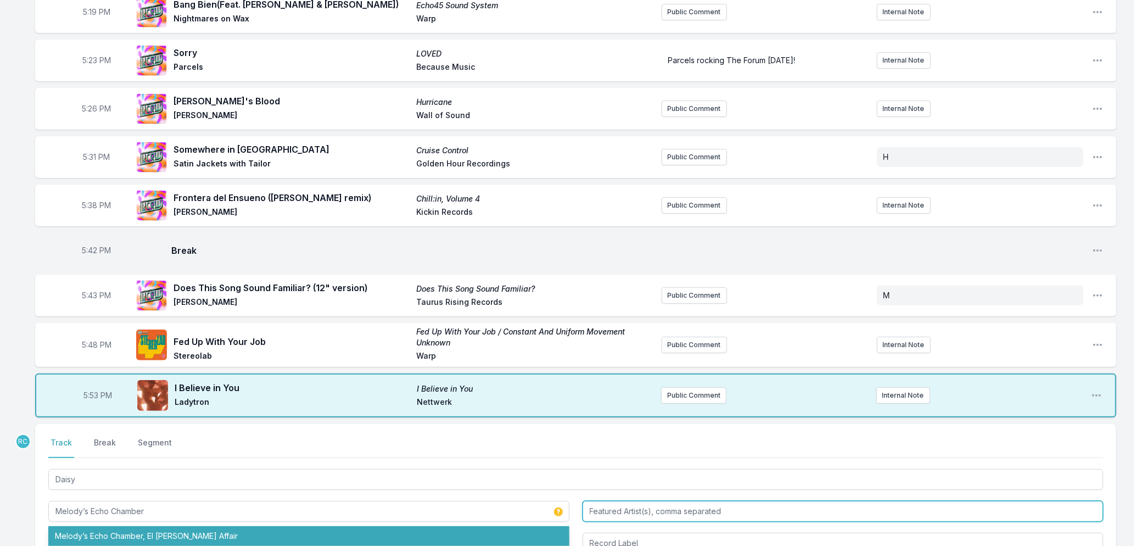
click at [714, 501] on input "Featured Artist(s), comma separated" at bounding box center [843, 511] width 521 height 21
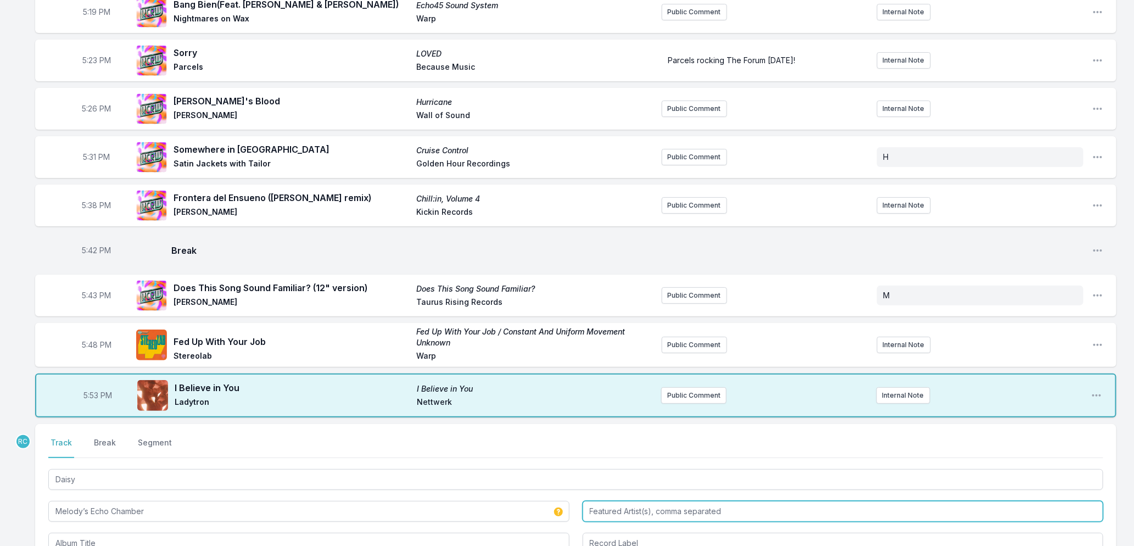
paste input "El [PERSON_NAME] Affair"
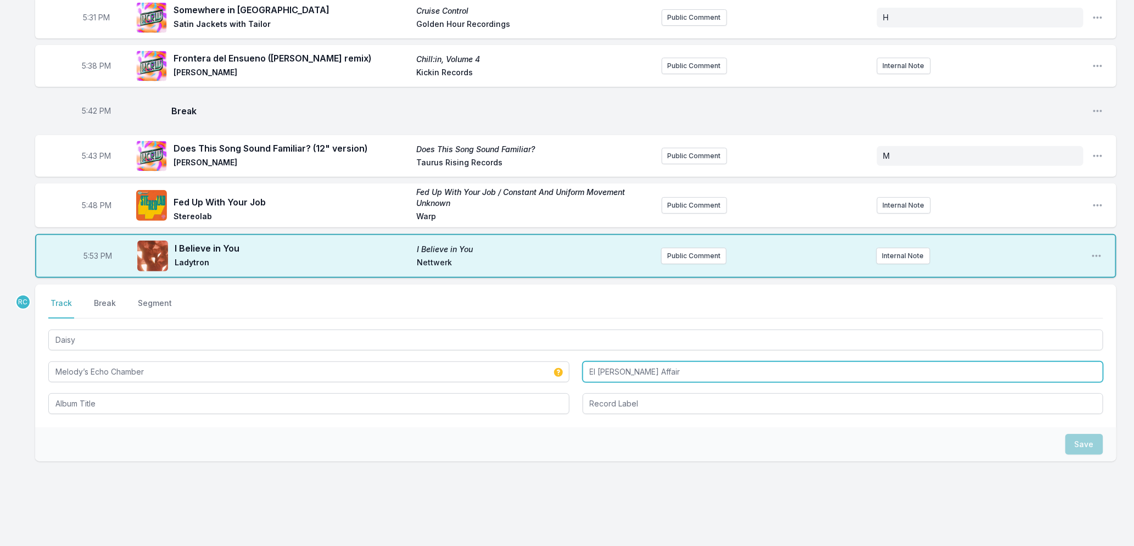
scroll to position [2166, 0]
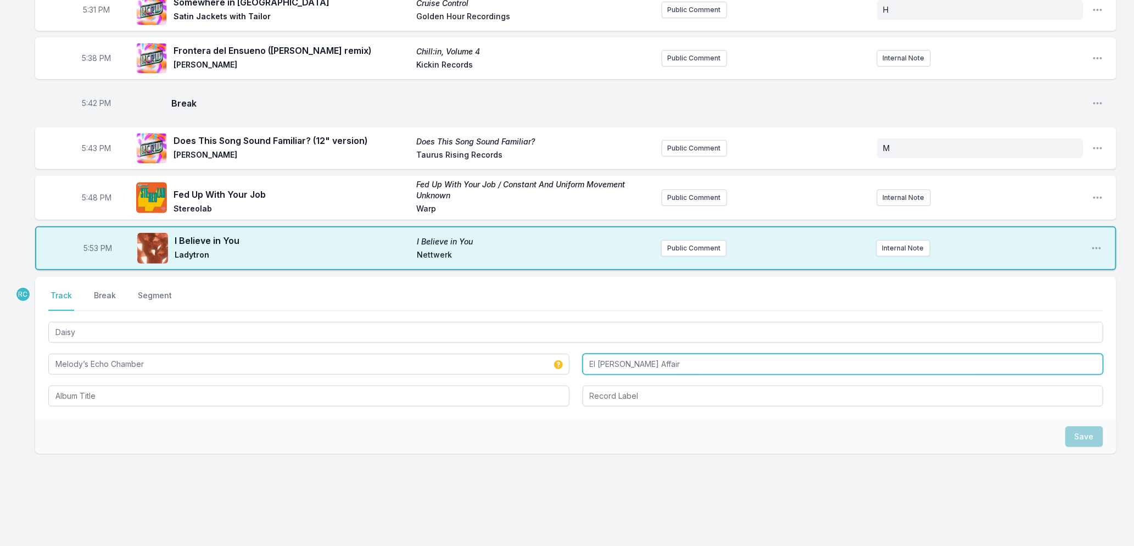
type input "El [PERSON_NAME] Affair"
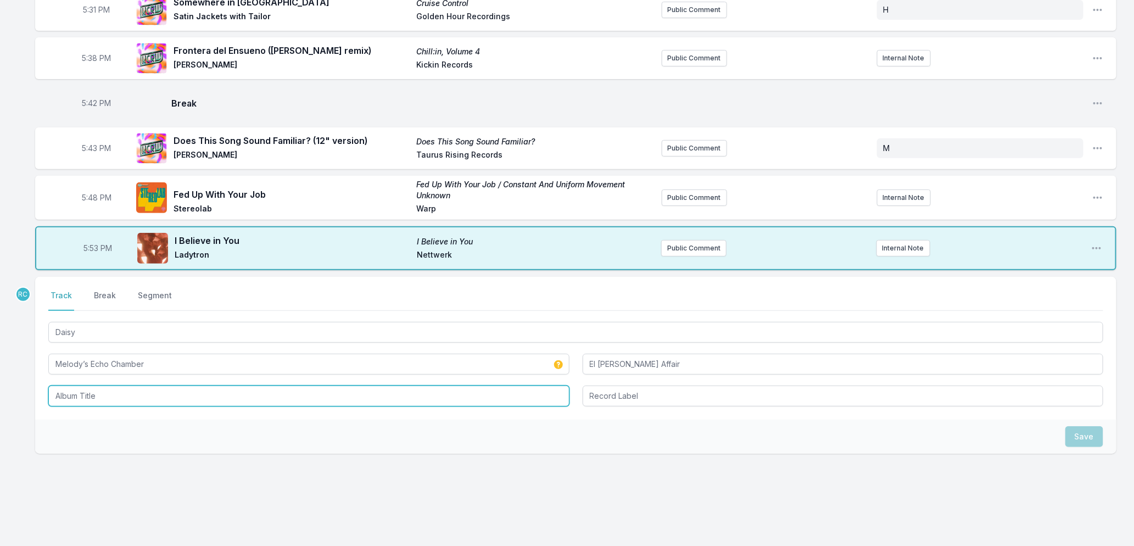
click at [203, 385] on input "Album Title" at bounding box center [308, 395] width 521 height 21
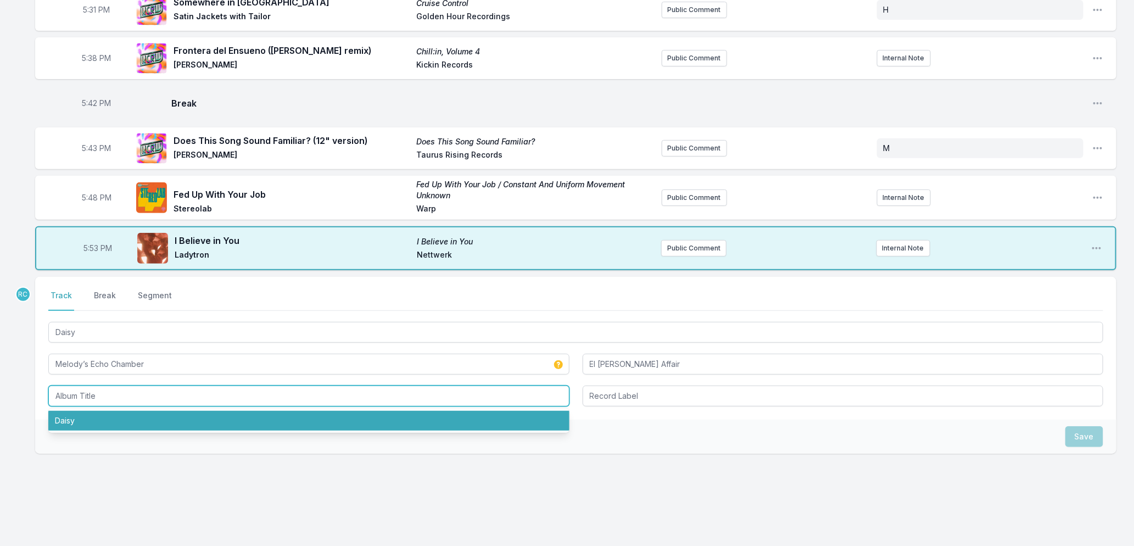
click at [155, 411] on li "Daisy" at bounding box center [308, 421] width 521 height 20
type input "Daisy"
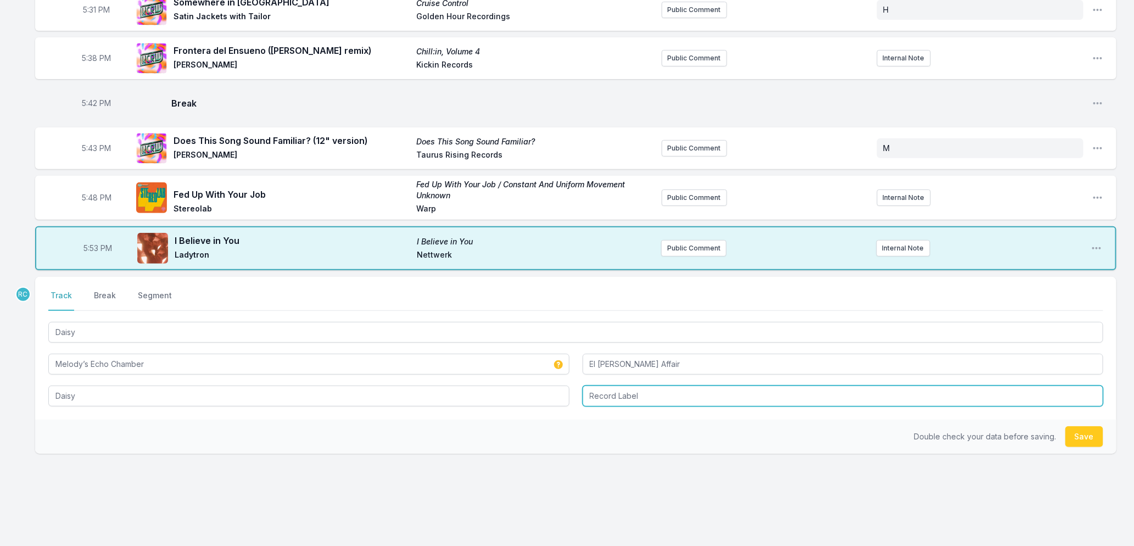
click at [629, 385] on input "Record Label" at bounding box center [843, 395] width 521 height 21
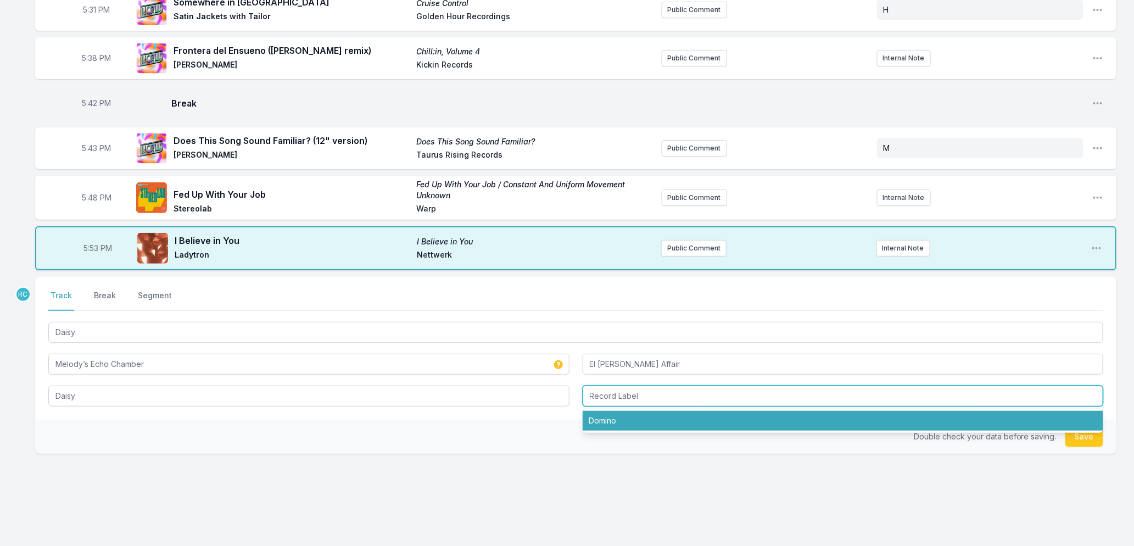
click at [628, 411] on li "Domino" at bounding box center [843, 421] width 521 height 20
type input "Domino"
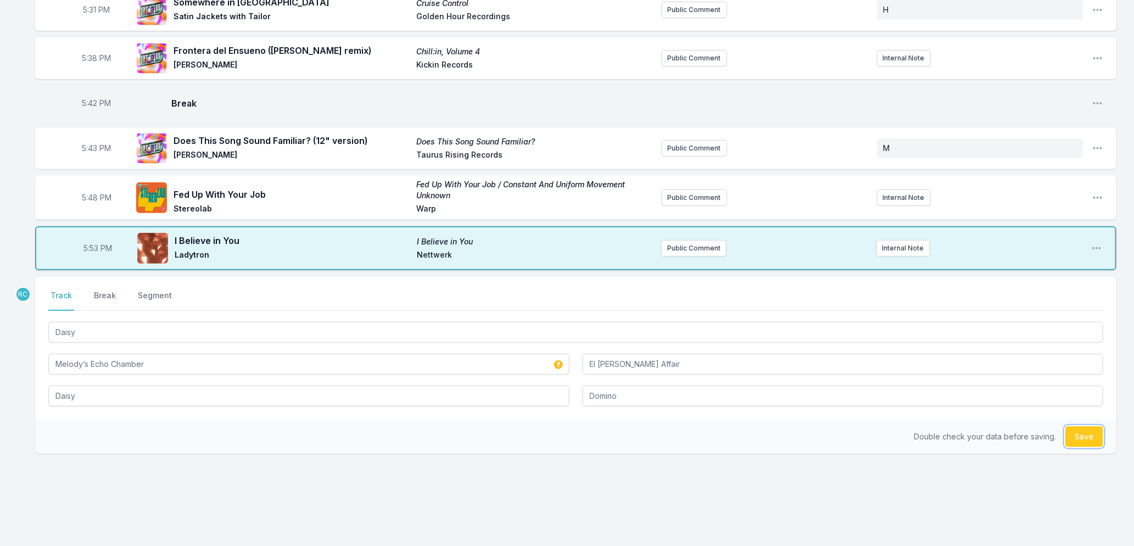
click at [1075, 426] on button "Save" at bounding box center [1084, 436] width 38 height 21
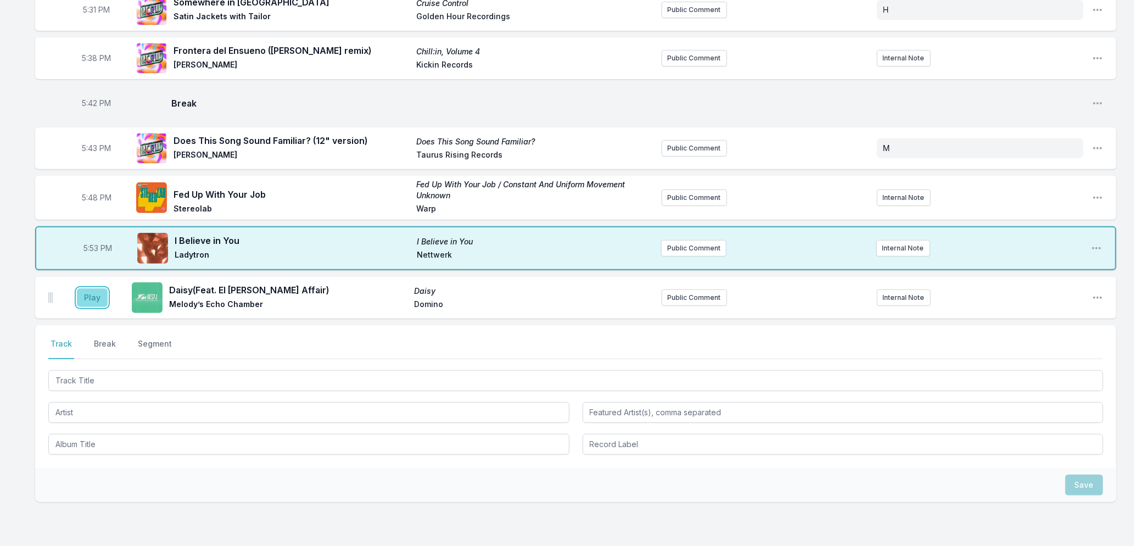
click at [89, 288] on button "Play" at bounding box center [92, 297] width 31 height 19
